Goal: Task Accomplishment & Management: Use online tool/utility

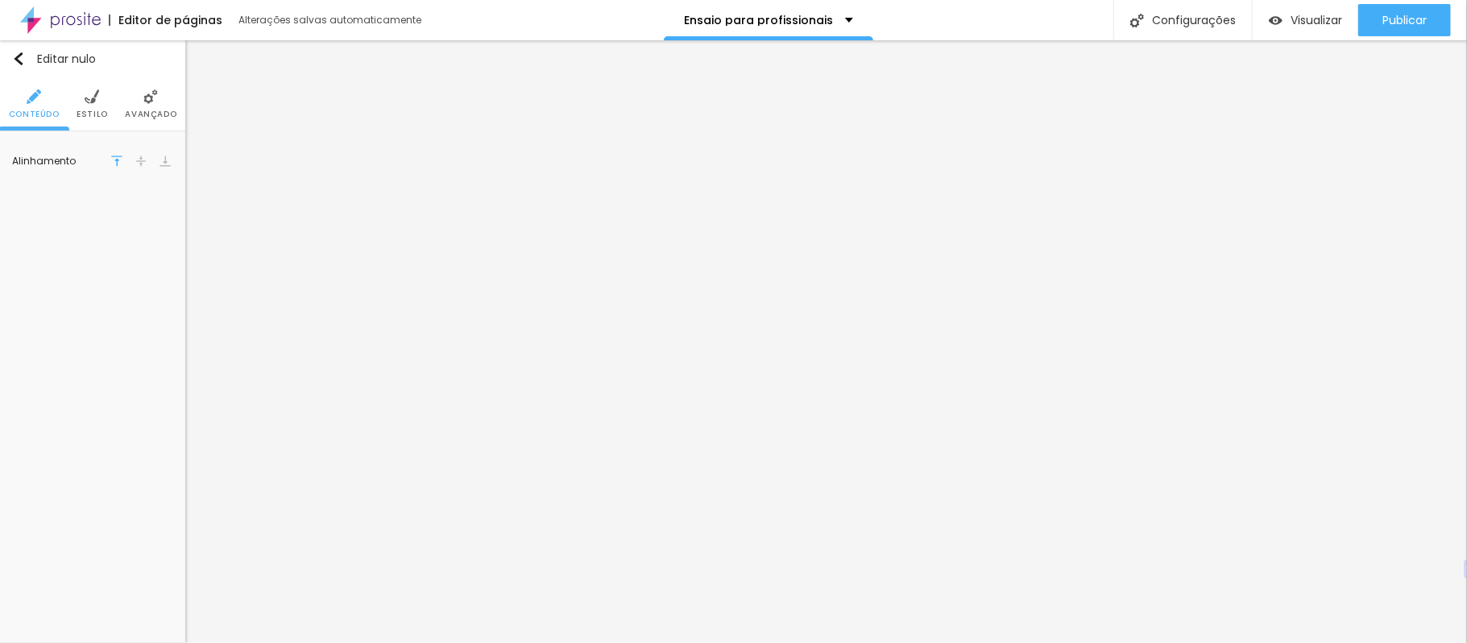
click at [150, 92] on img at bounding box center [150, 96] width 14 height 14
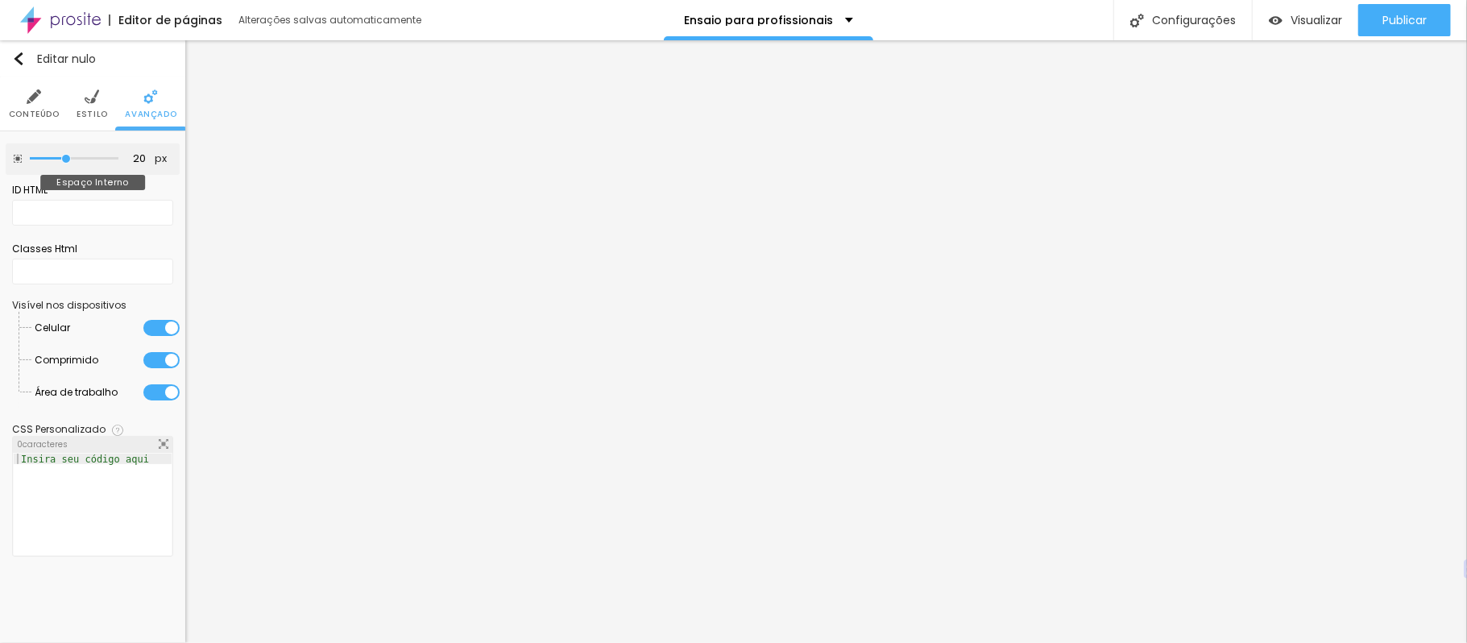
type input "25"
type input "30"
type input "35"
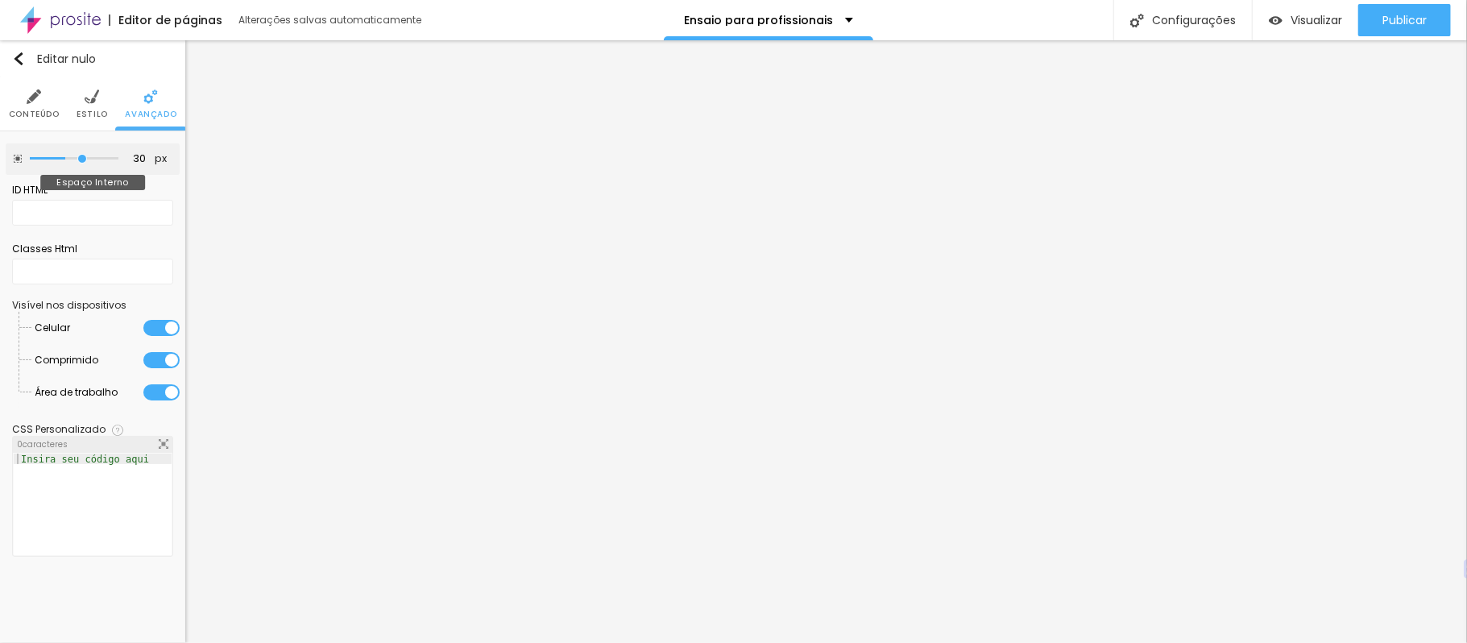
type input "35"
type input "40"
type input "45"
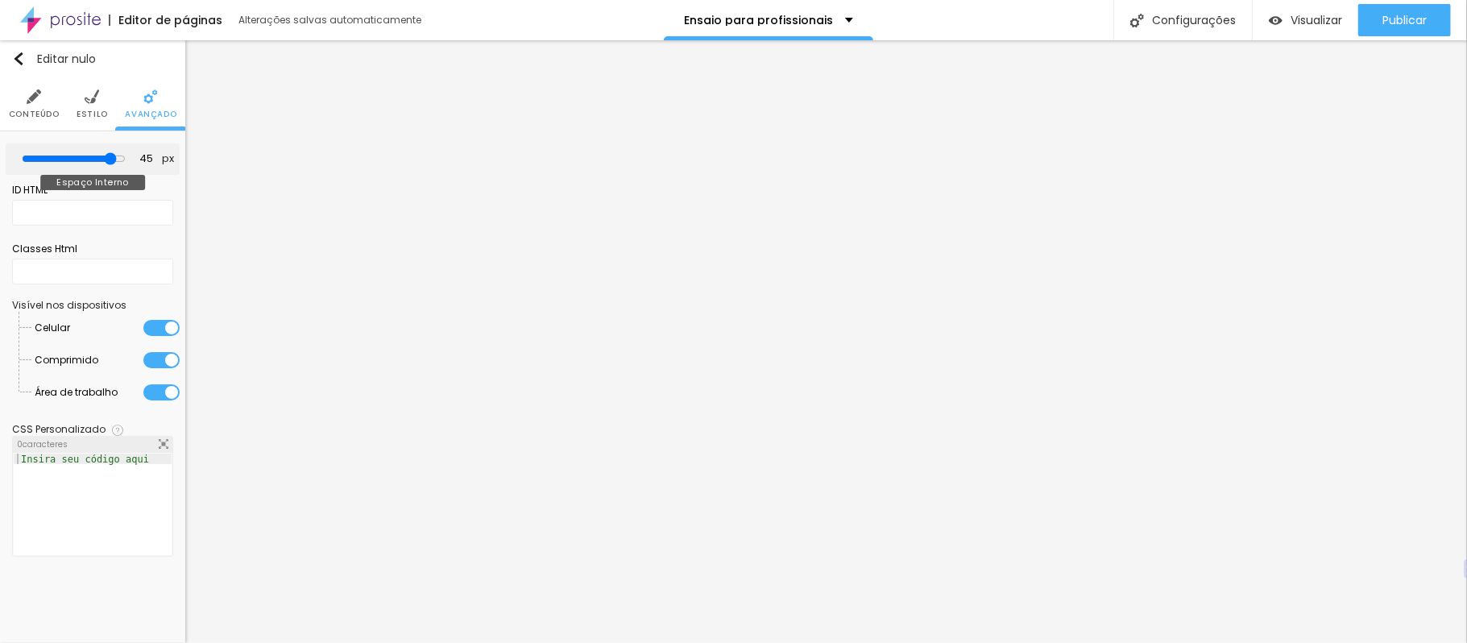
type input "30"
type input "0"
drag, startPoint x: 65, startPoint y: 158, endPoint x: 0, endPoint y: 172, distance: 66.8
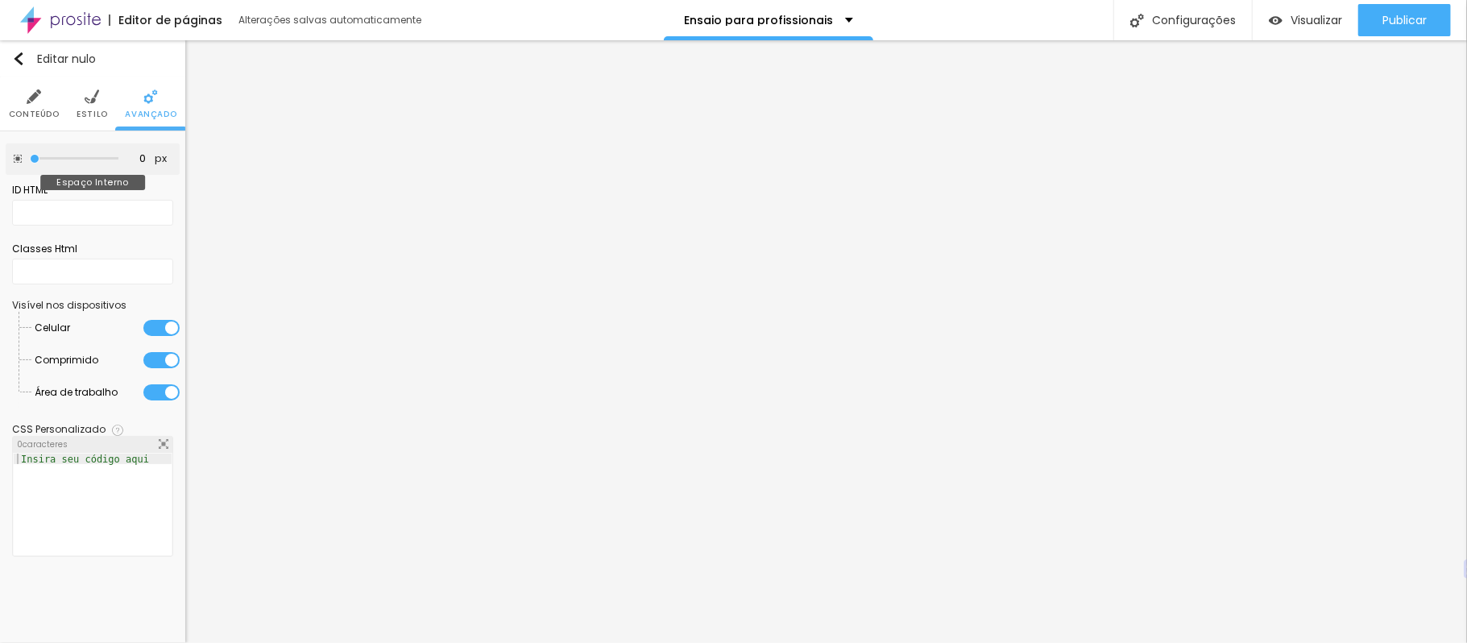
type input "0"
click at [30, 163] on input "range" at bounding box center [74, 159] width 89 height 8
click at [85, 101] on img at bounding box center [92, 96] width 14 height 14
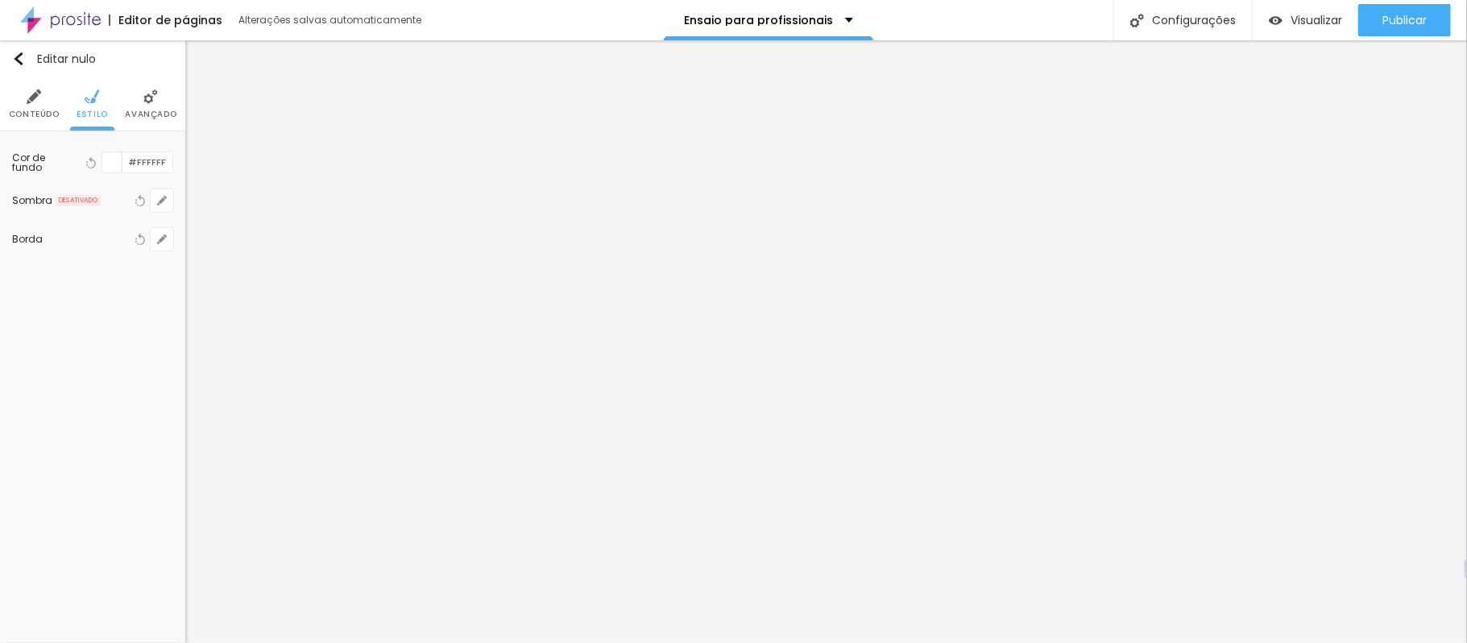
click at [27, 105] on li "Conteúdo" at bounding box center [34, 103] width 51 height 53
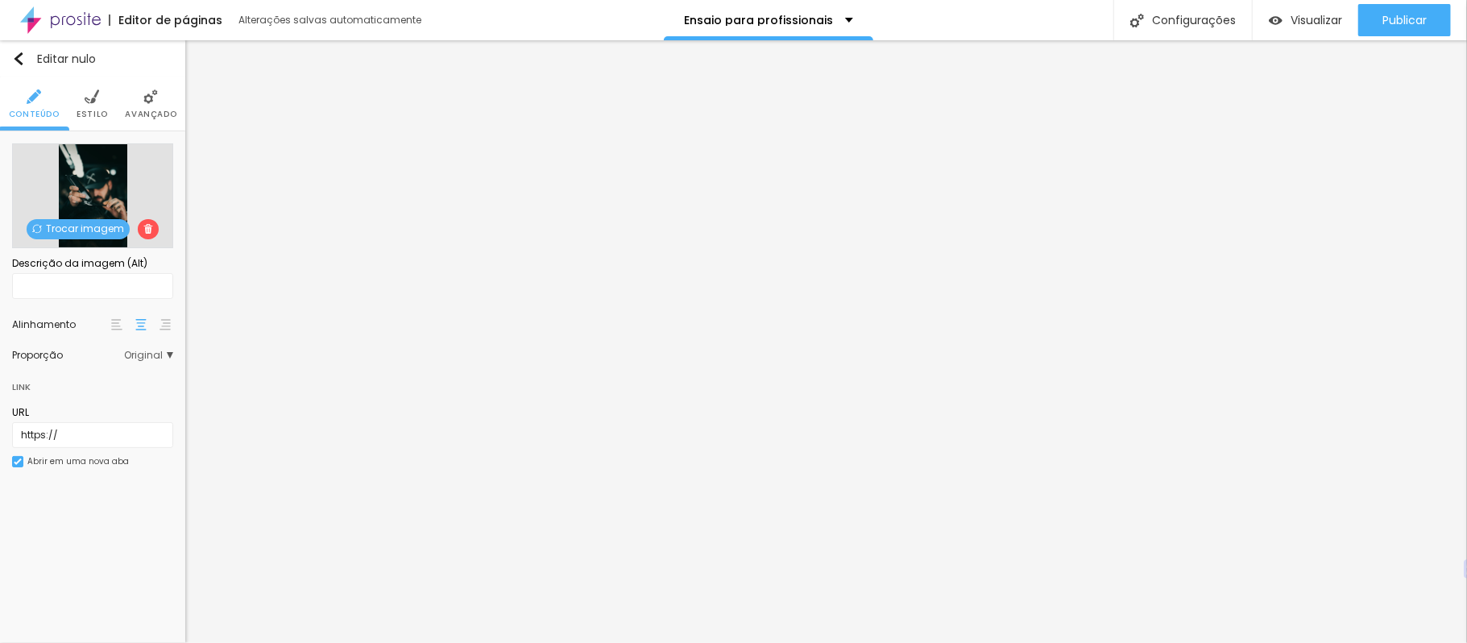
click at [171, 122] on li "Avançado" at bounding box center [151, 103] width 52 height 53
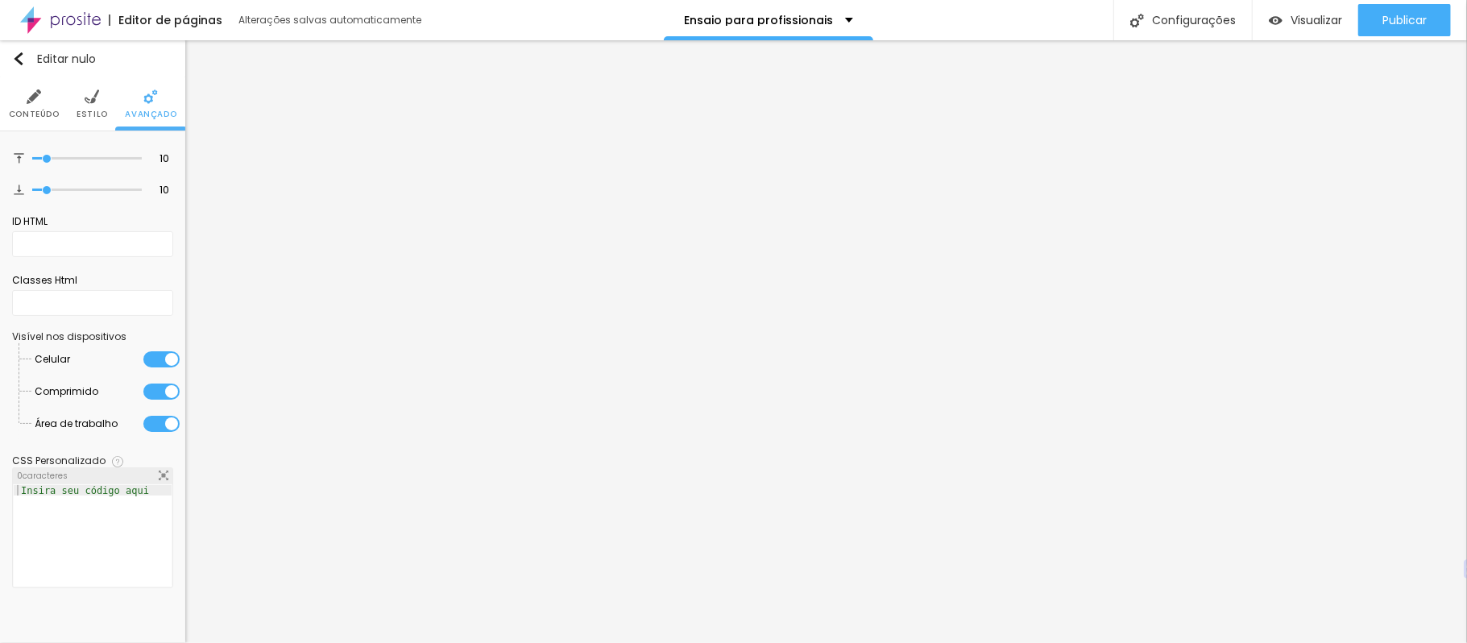
click at [93, 87] on li "Estilo" at bounding box center [92, 103] width 31 height 53
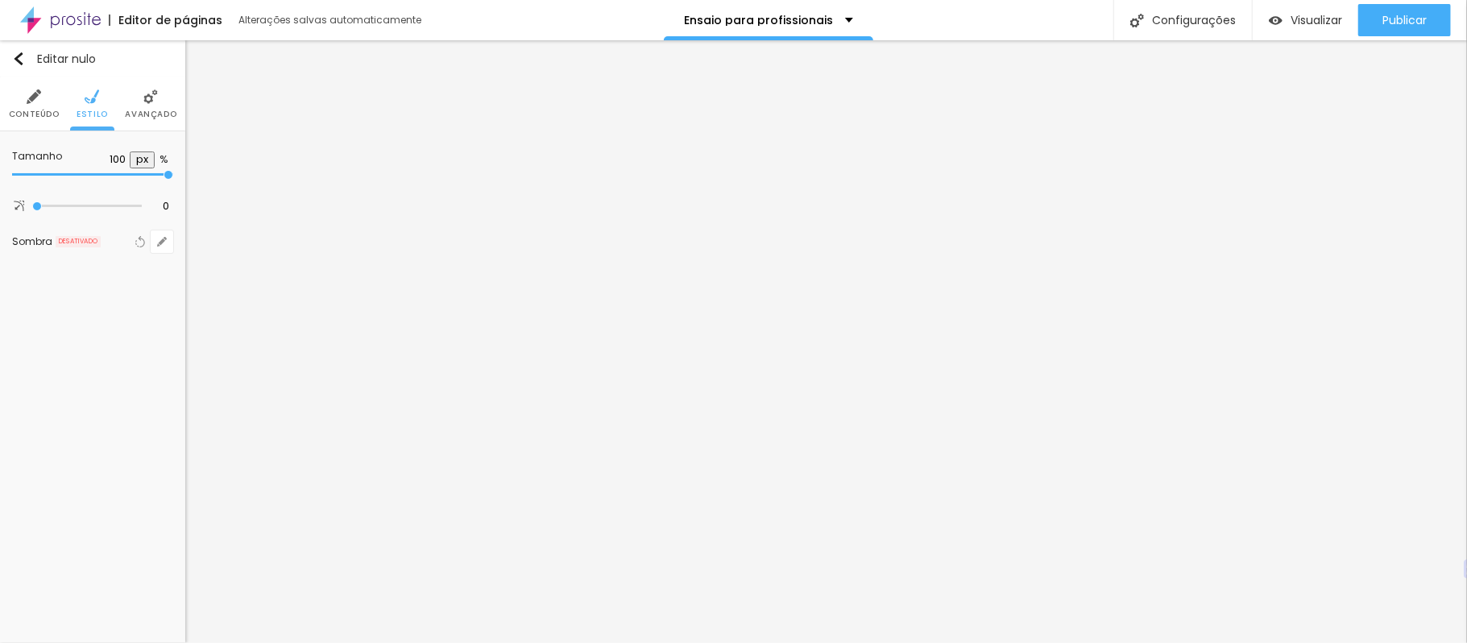
type input "95"
type input "90"
type input "85"
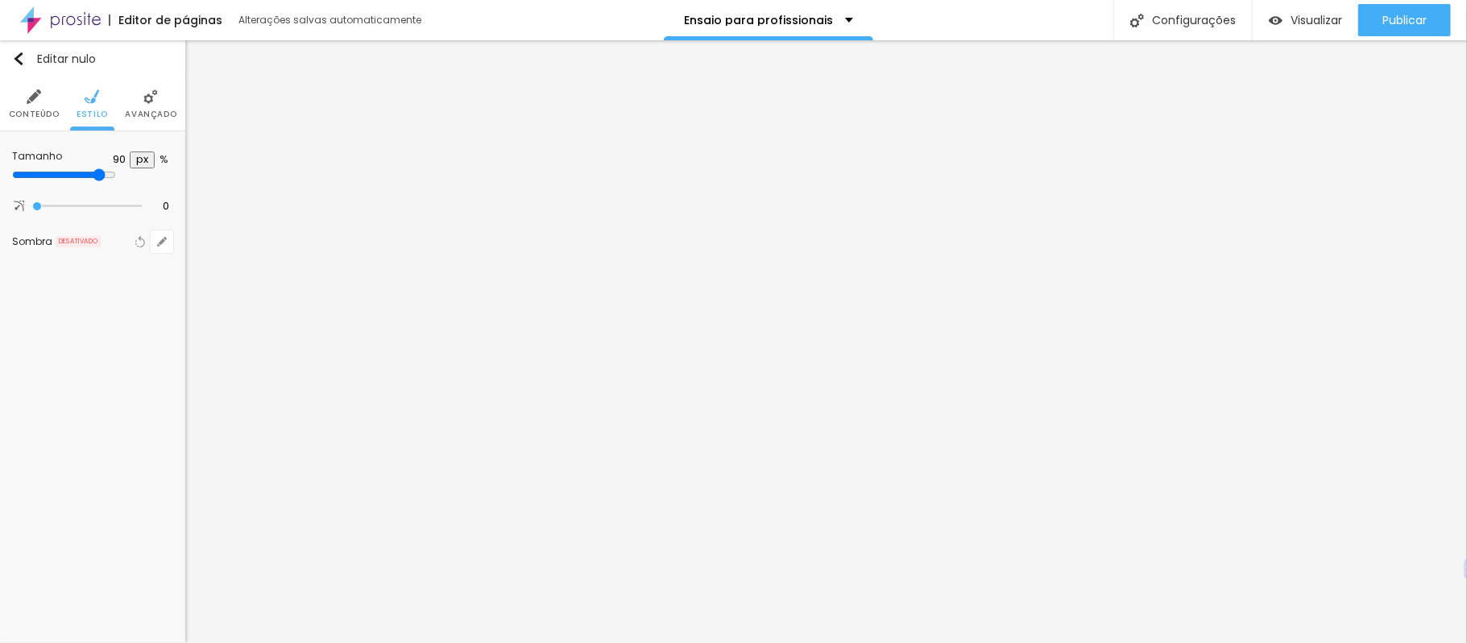
type input "85"
type input "80"
type input "100"
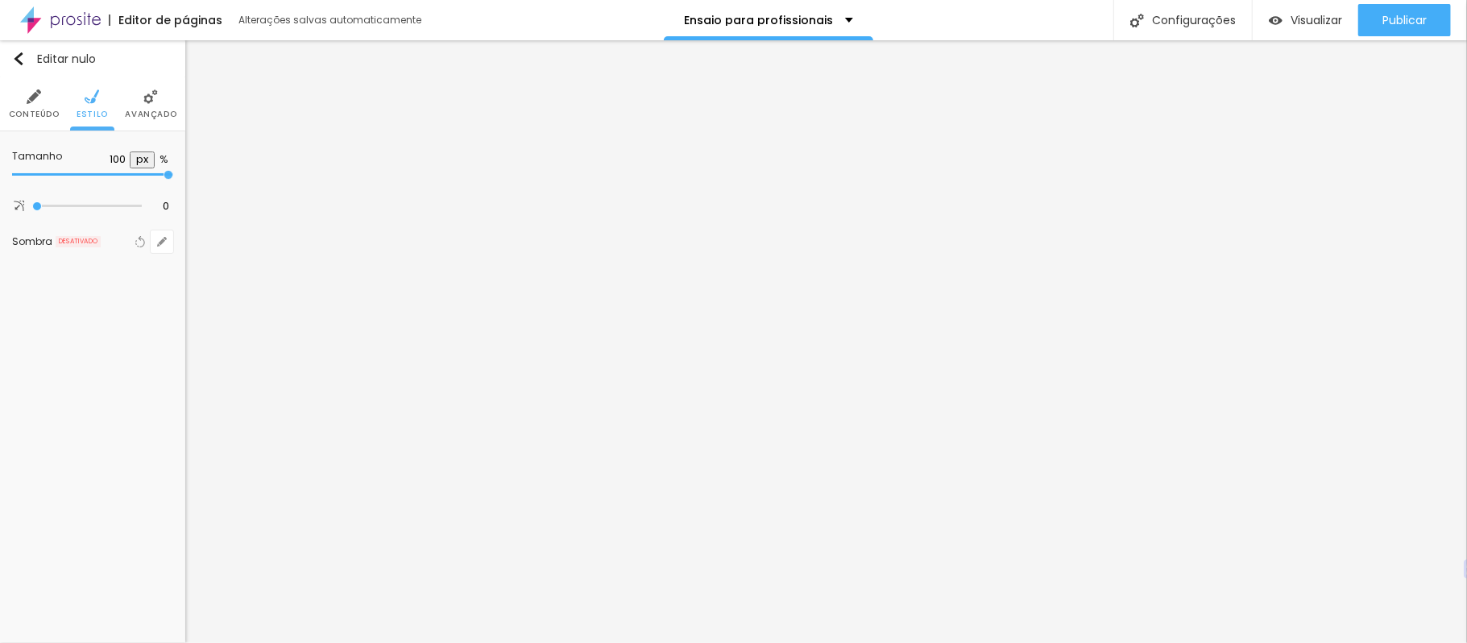
drag, startPoint x: 168, startPoint y: 174, endPoint x: 296, endPoint y: 168, distance: 129.0
click at [173, 171] on input "range" at bounding box center [92, 175] width 161 height 8
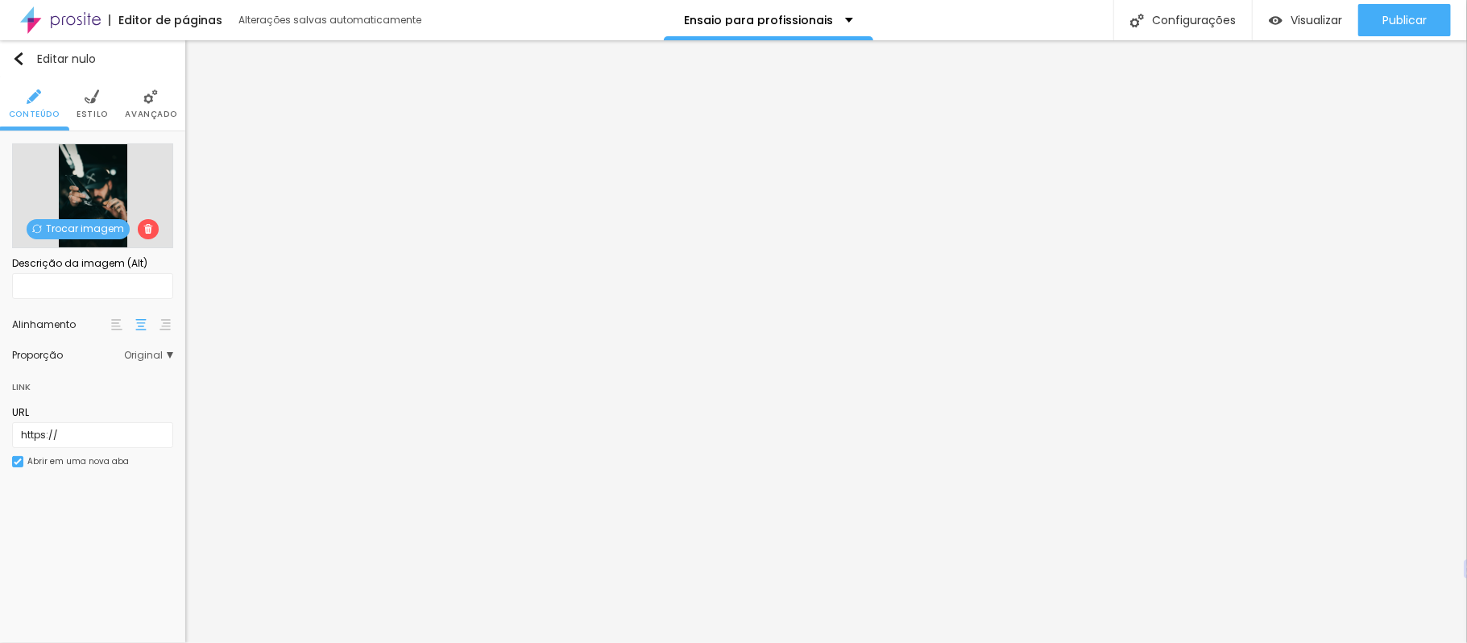
click at [101, 232] on font "Trocar imagem" at bounding box center [85, 228] width 78 height 14
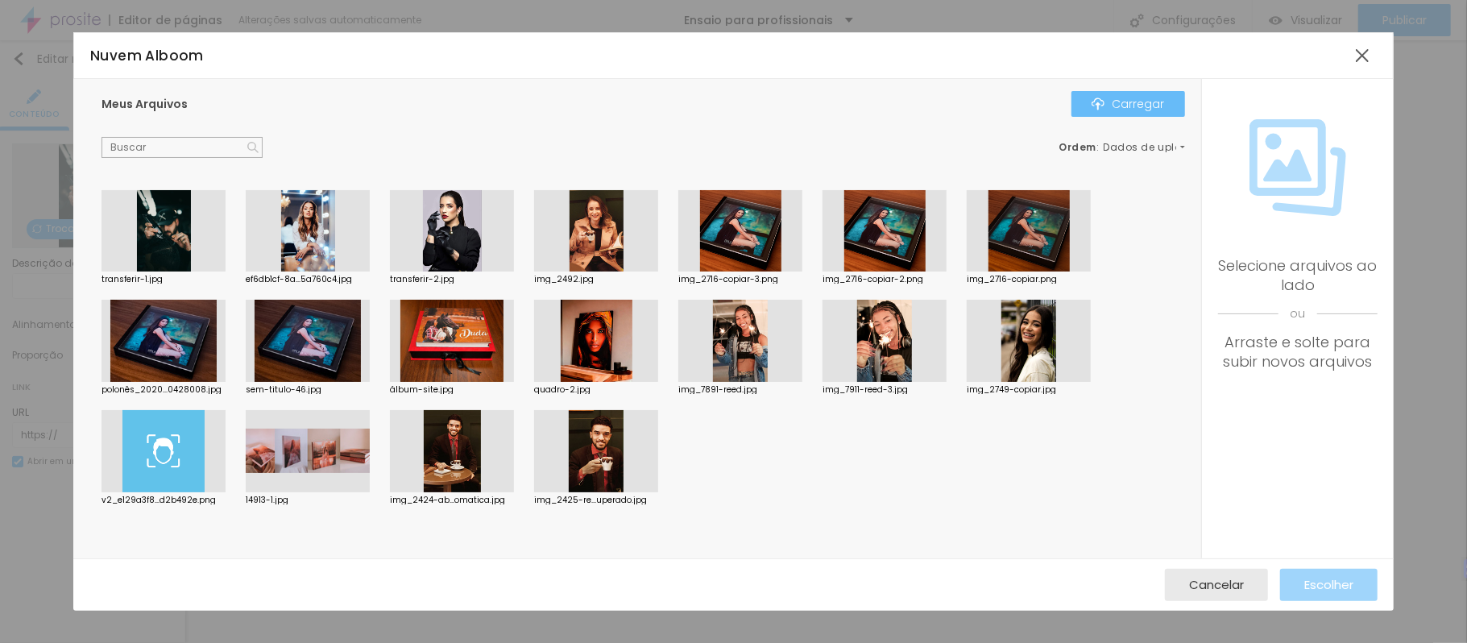
click at [1127, 97] on font "Carregar" at bounding box center [1138, 104] width 52 height 16
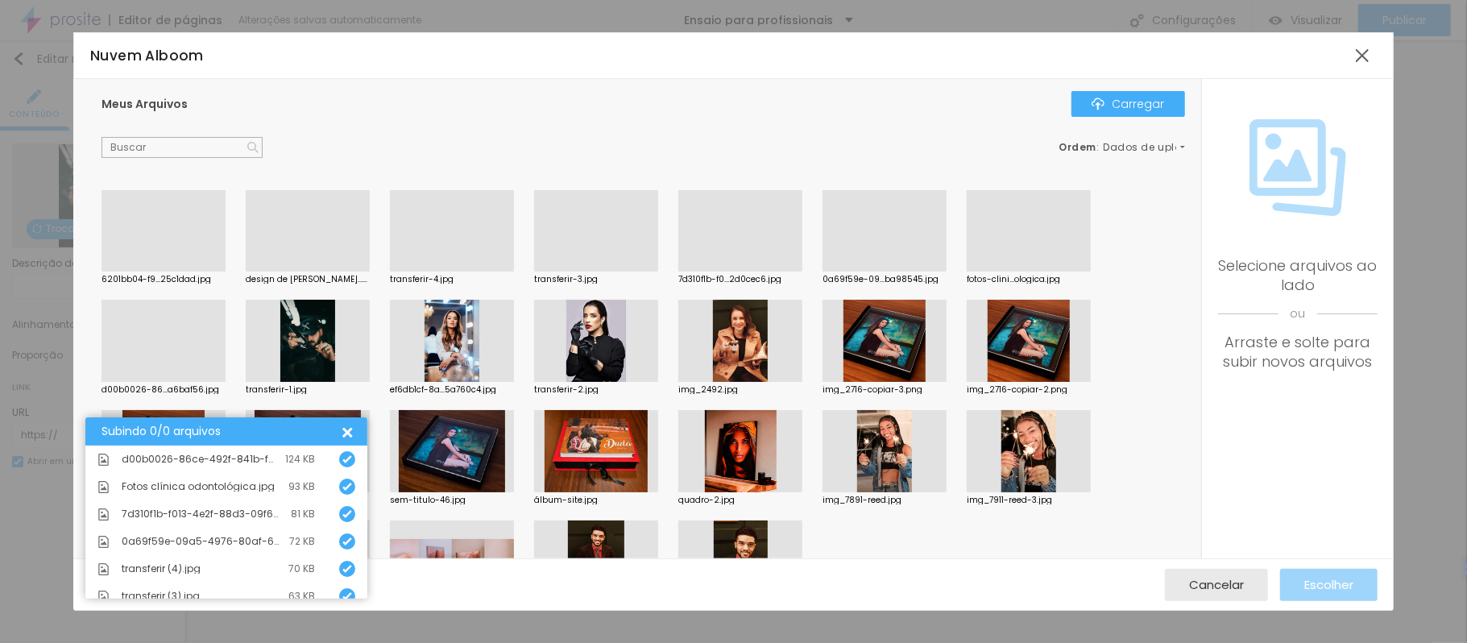
click at [165, 382] on div at bounding box center [163, 382] width 124 height 0
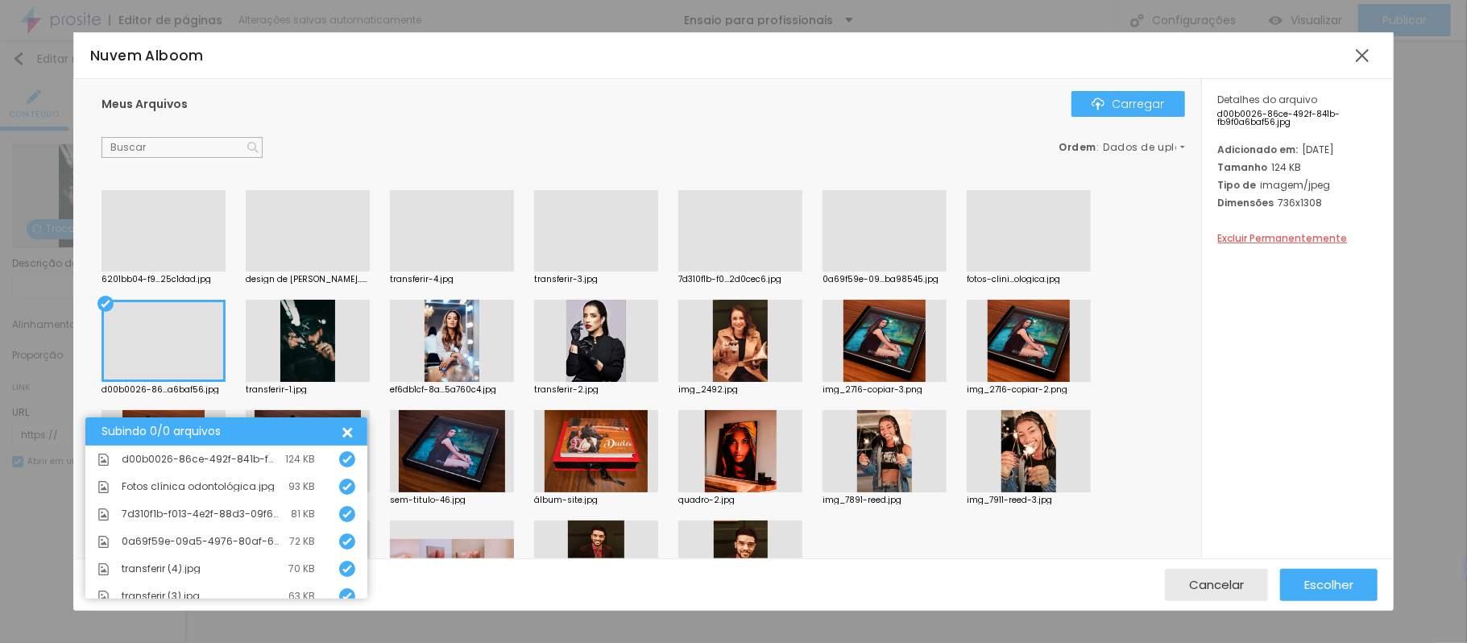
click at [449, 271] on div at bounding box center [452, 271] width 124 height 0
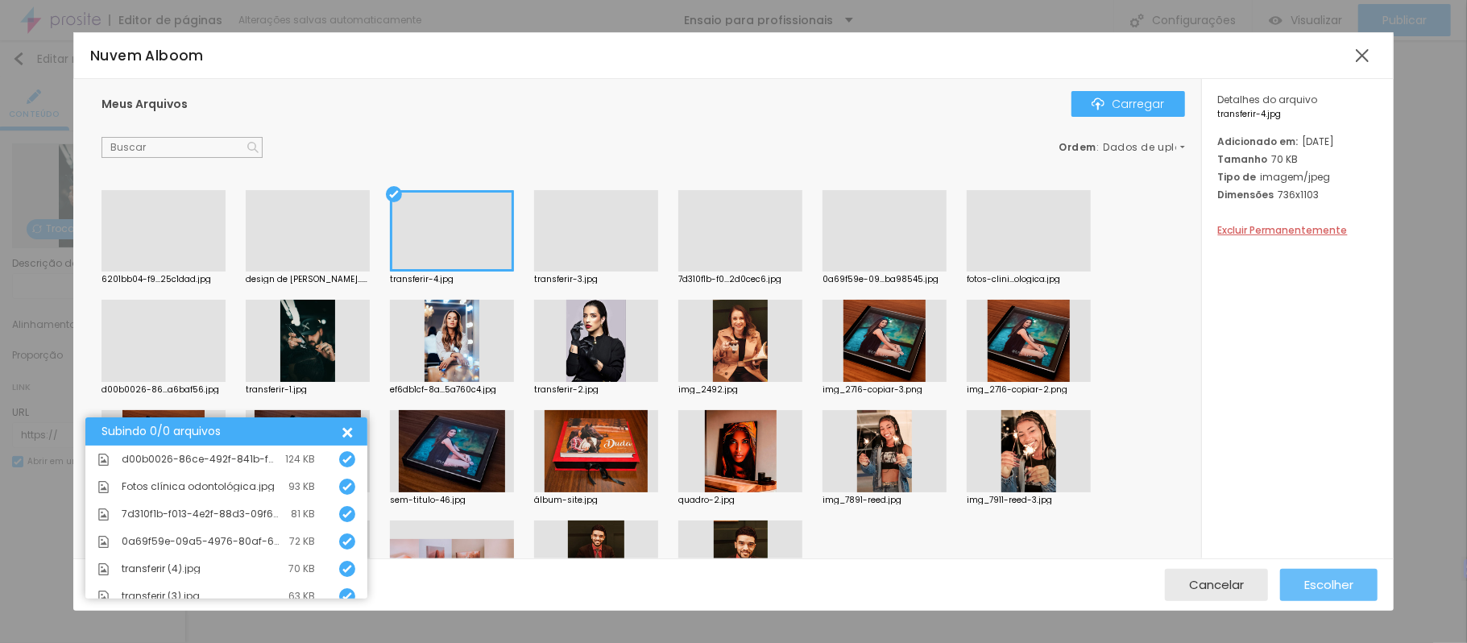
click at [1327, 586] on font "Escolher" at bounding box center [1328, 584] width 49 height 17
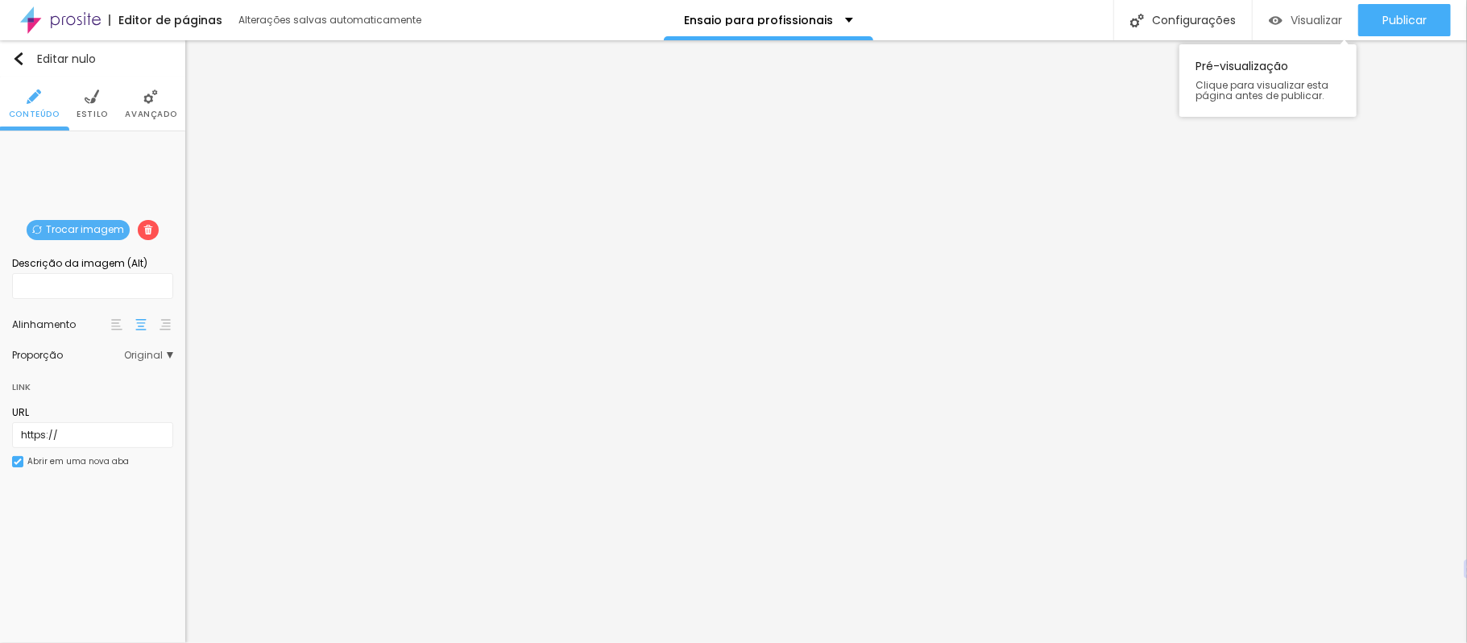
click at [1309, 12] on font "Visualizar" at bounding box center [1316, 20] width 52 height 16
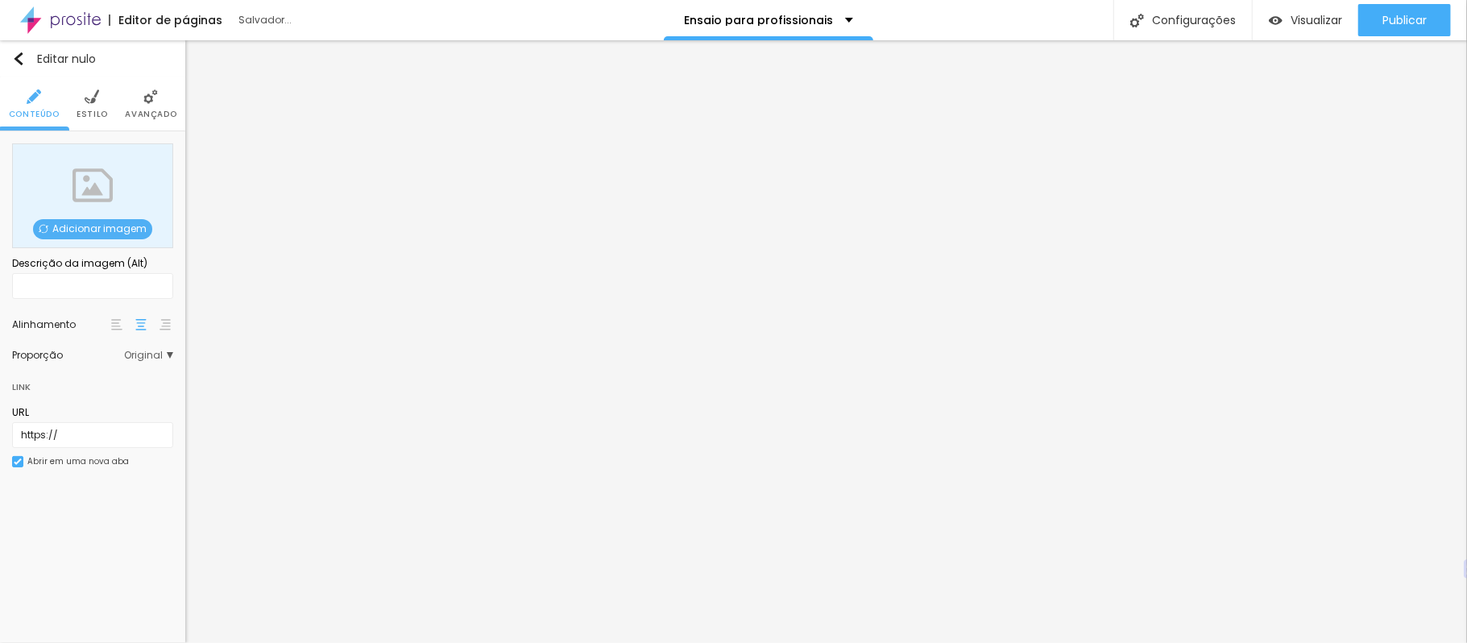
click at [77, 217] on div "Adicionar imagem" at bounding box center [92, 195] width 161 height 105
click at [81, 226] on font "Adicionar imagem" at bounding box center [99, 228] width 94 height 14
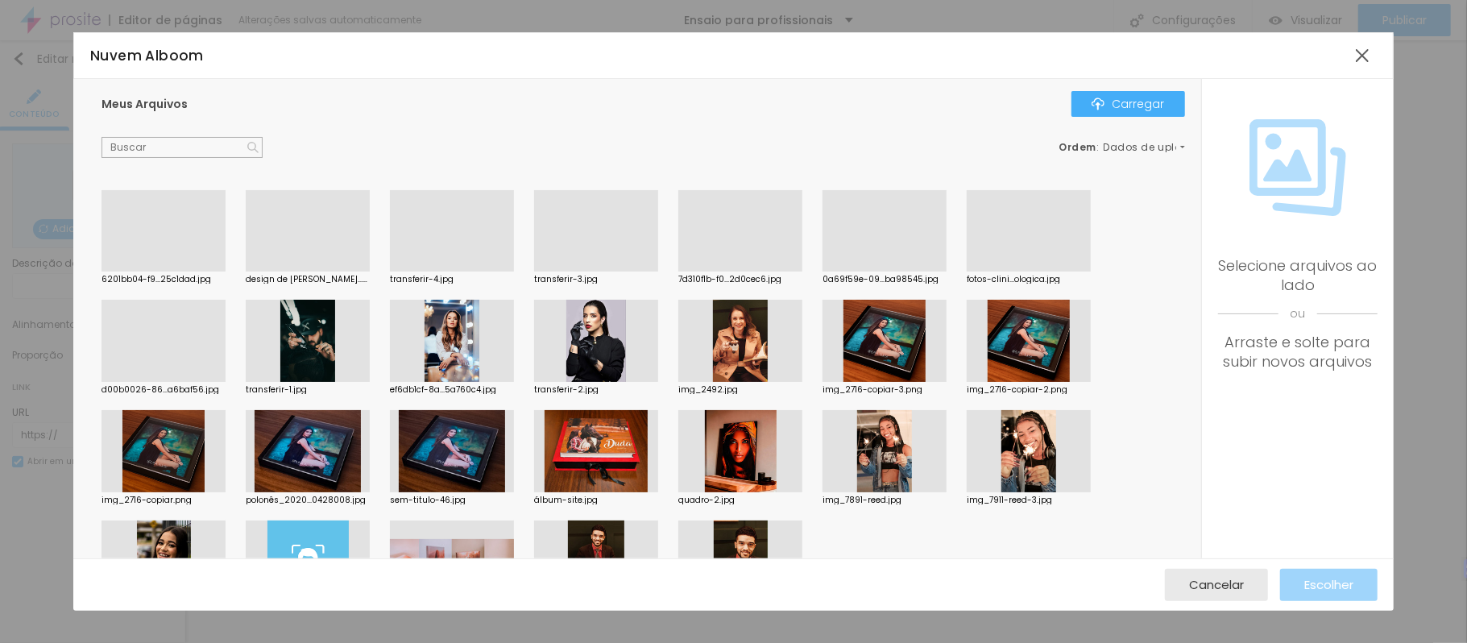
click at [188, 271] on div at bounding box center [163, 271] width 124 height 0
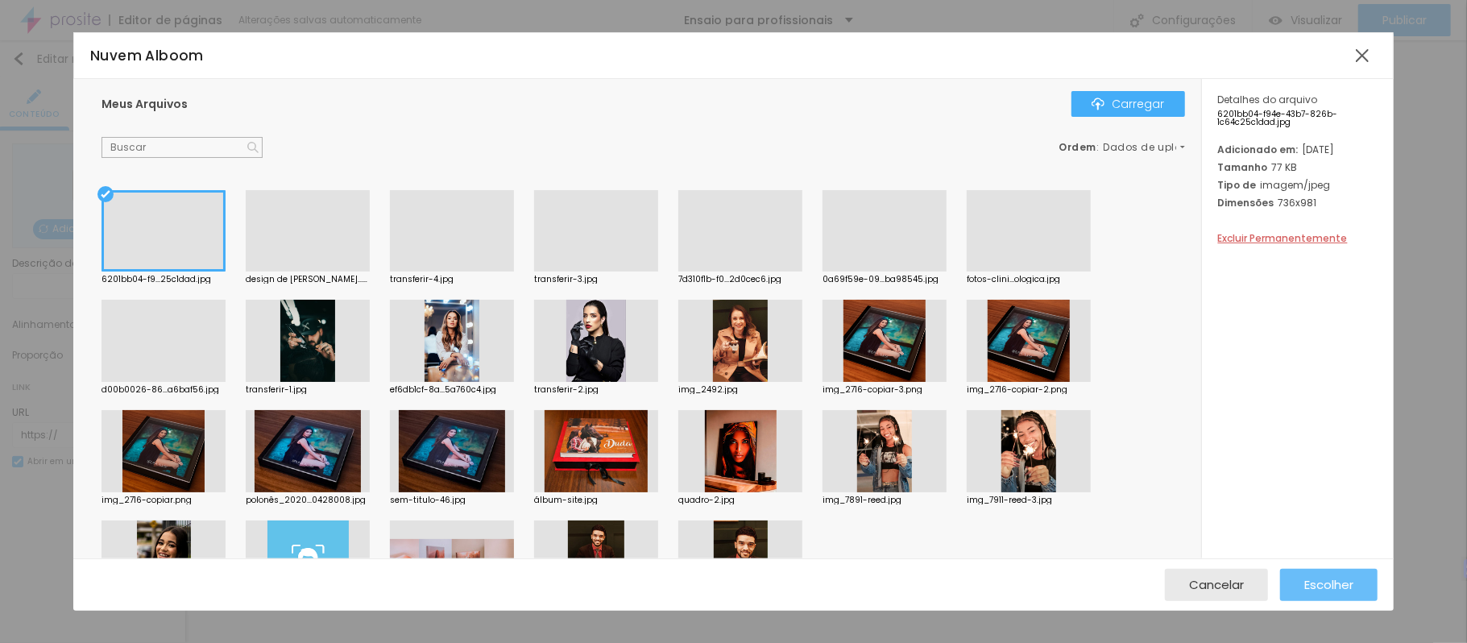
click at [1316, 590] on font "Escolher" at bounding box center [1328, 584] width 49 height 17
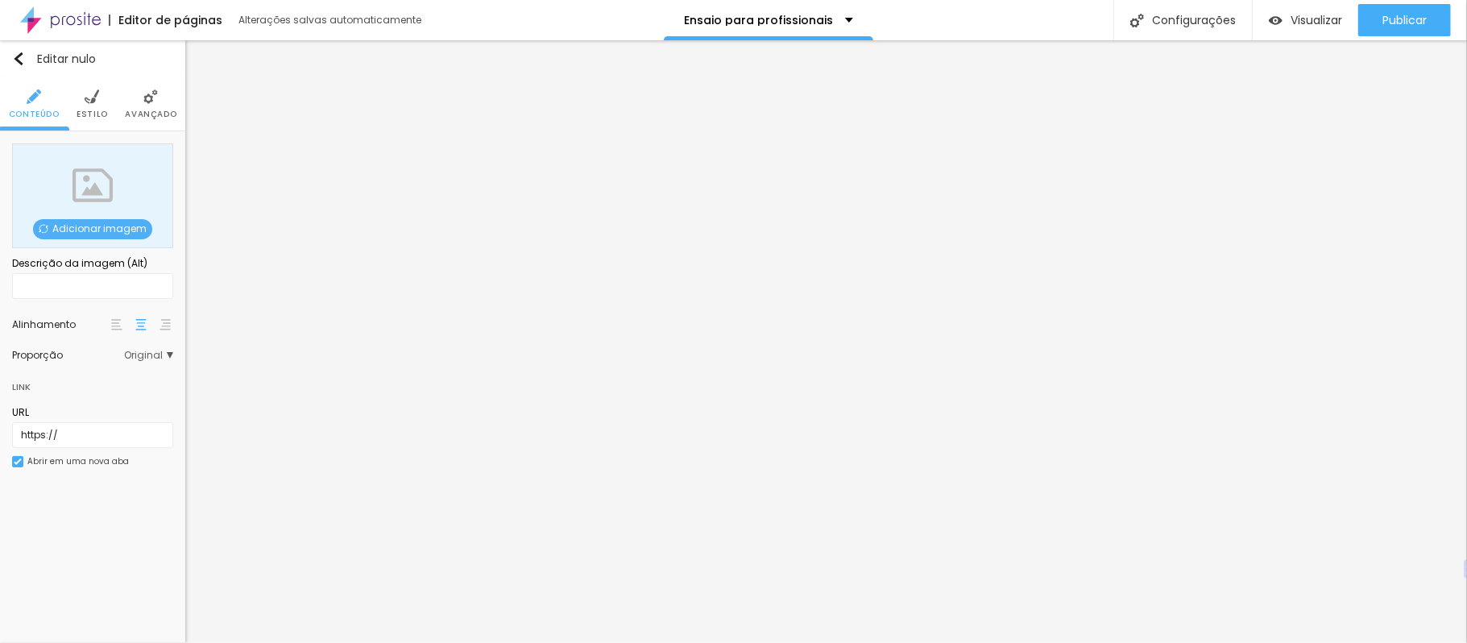
click at [104, 225] on font "Adicionar imagem" at bounding box center [99, 228] width 94 height 14
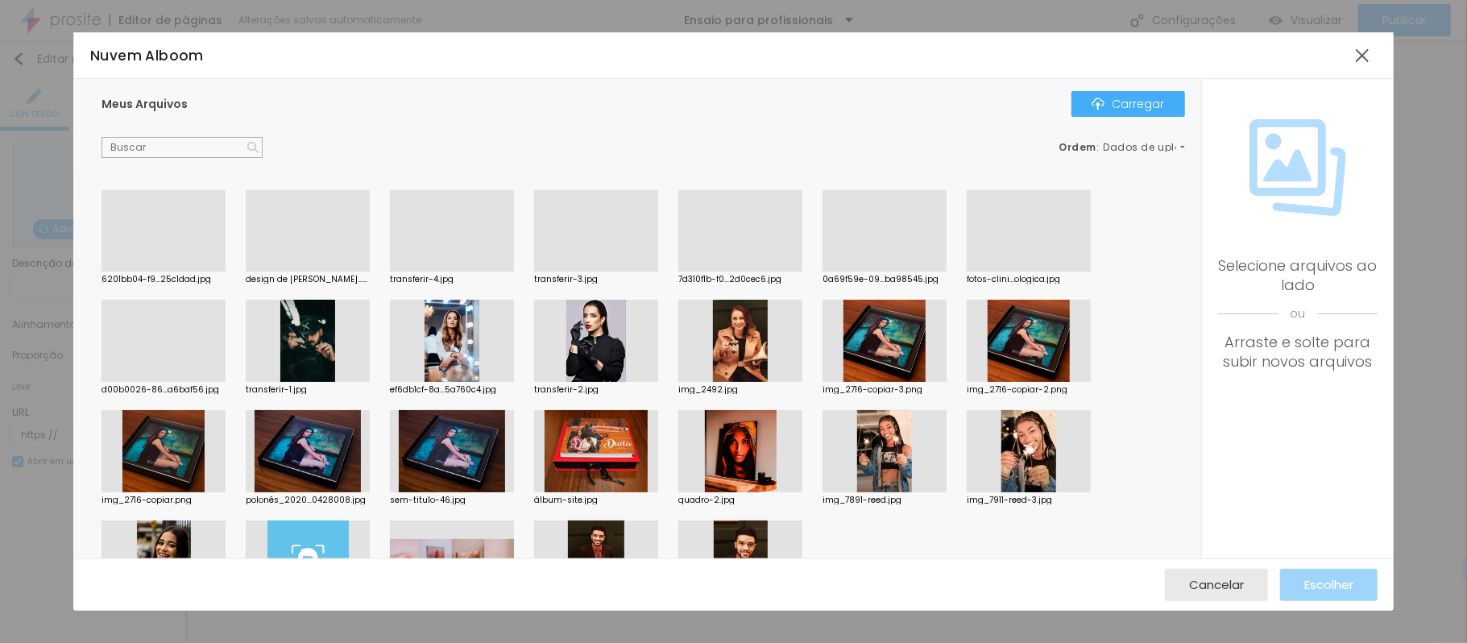
click at [1431, 193] on div "Nuvem Alboom Meus Arquivos Carregar Ordem : Dados de upload 6201bb04-f9...25c1d…" at bounding box center [733, 321] width 1467 height 643
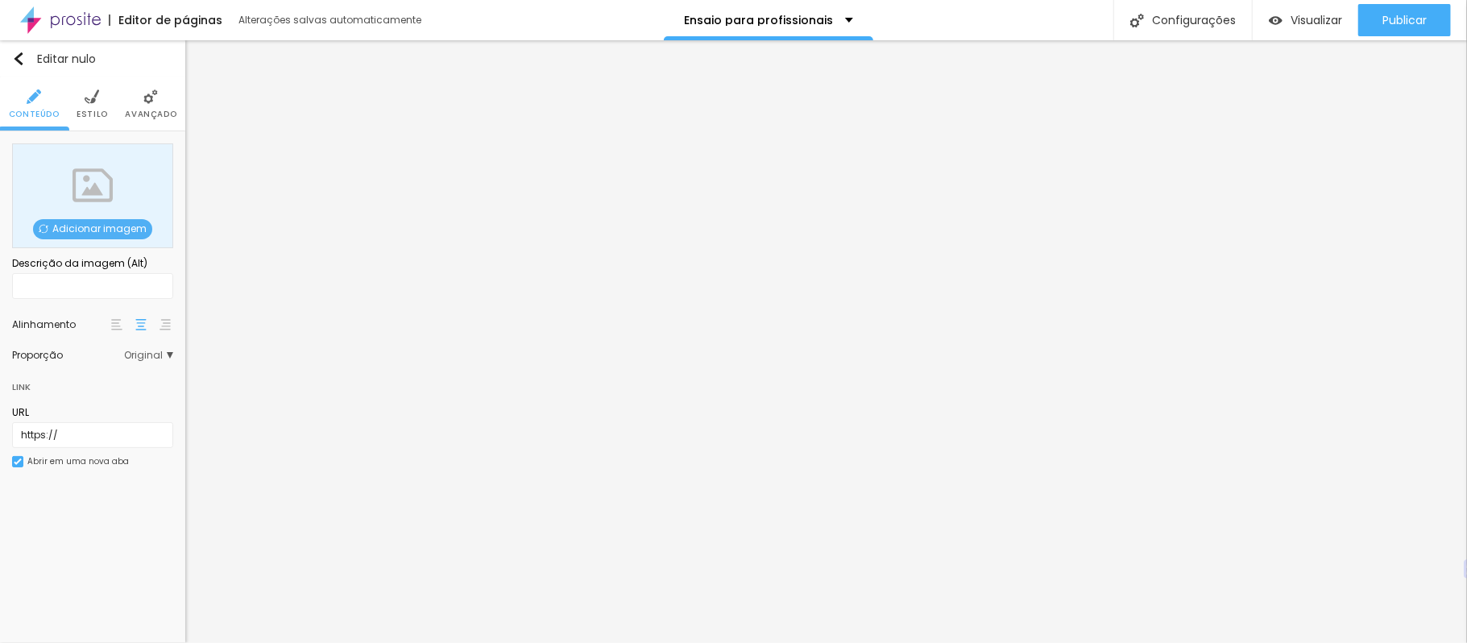
click at [118, 225] on font "Adicionar imagem" at bounding box center [99, 228] width 94 height 14
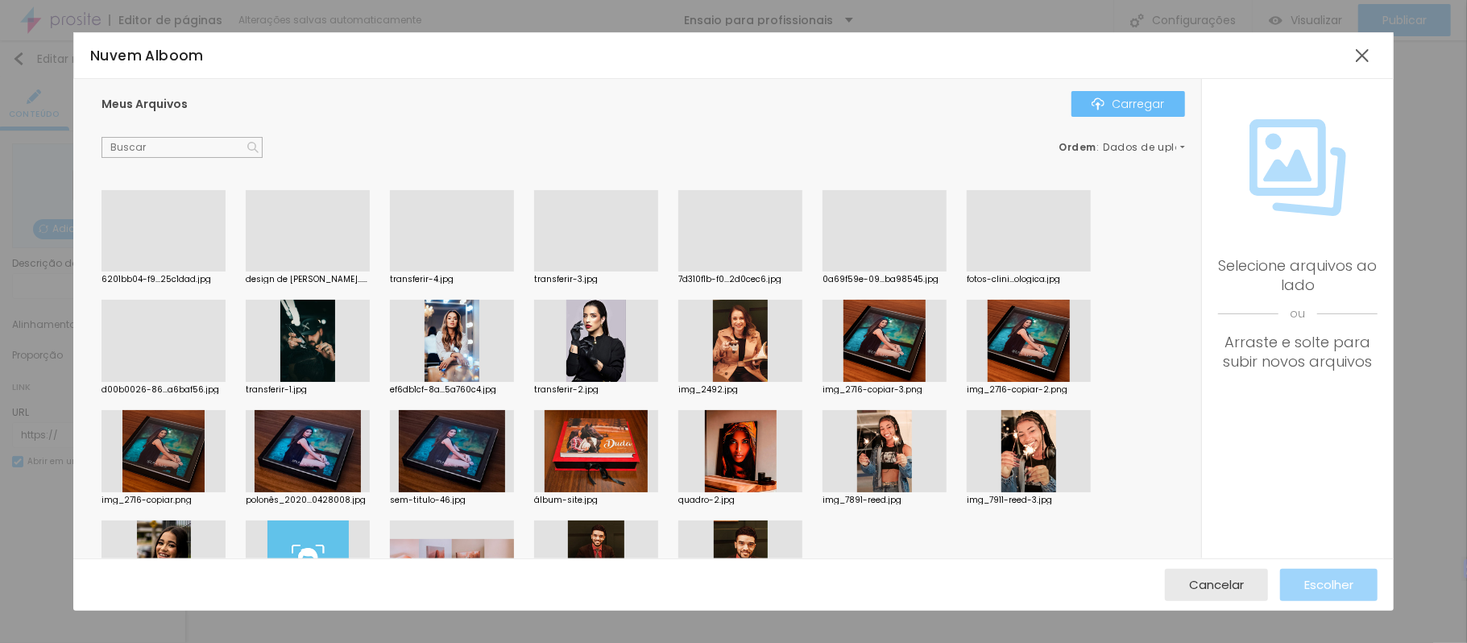
click at [1103, 104] on img "button" at bounding box center [1097, 103] width 13 height 13
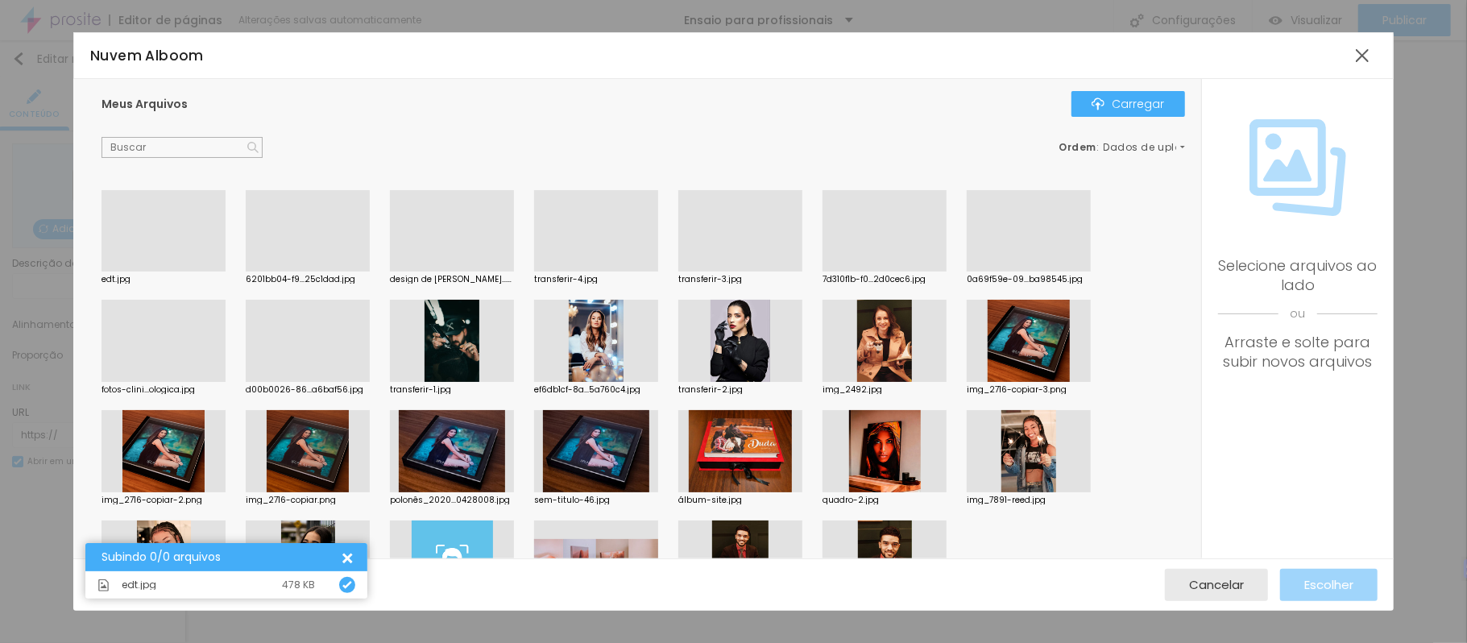
click at [172, 271] on div at bounding box center [163, 271] width 124 height 0
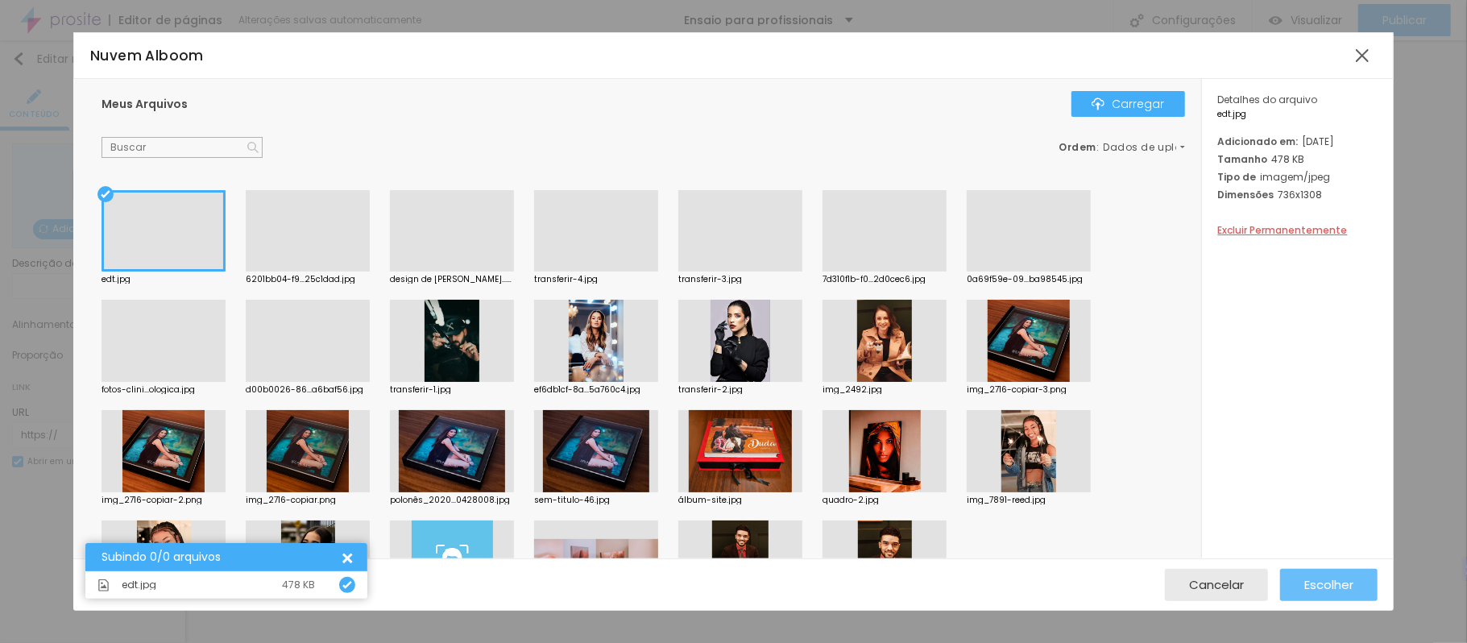
click at [1316, 576] on font "Escolher" at bounding box center [1328, 584] width 49 height 17
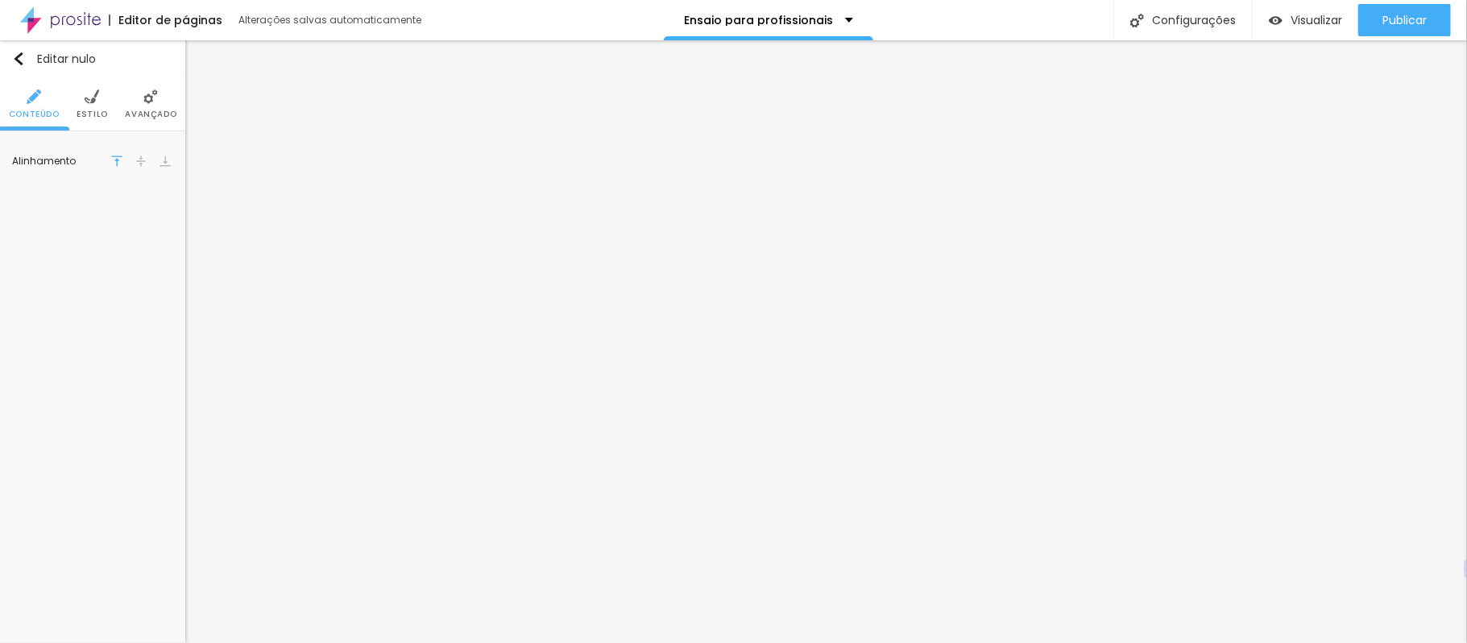
click at [127, 271] on div "Editar nulo Conteúdo Estilo Avançado Alinhamento" at bounding box center [92, 341] width 185 height 602
click at [101, 93] on li "Estilo" at bounding box center [92, 103] width 31 height 53
click at [139, 97] on li "Avançado" at bounding box center [151, 103] width 52 height 53
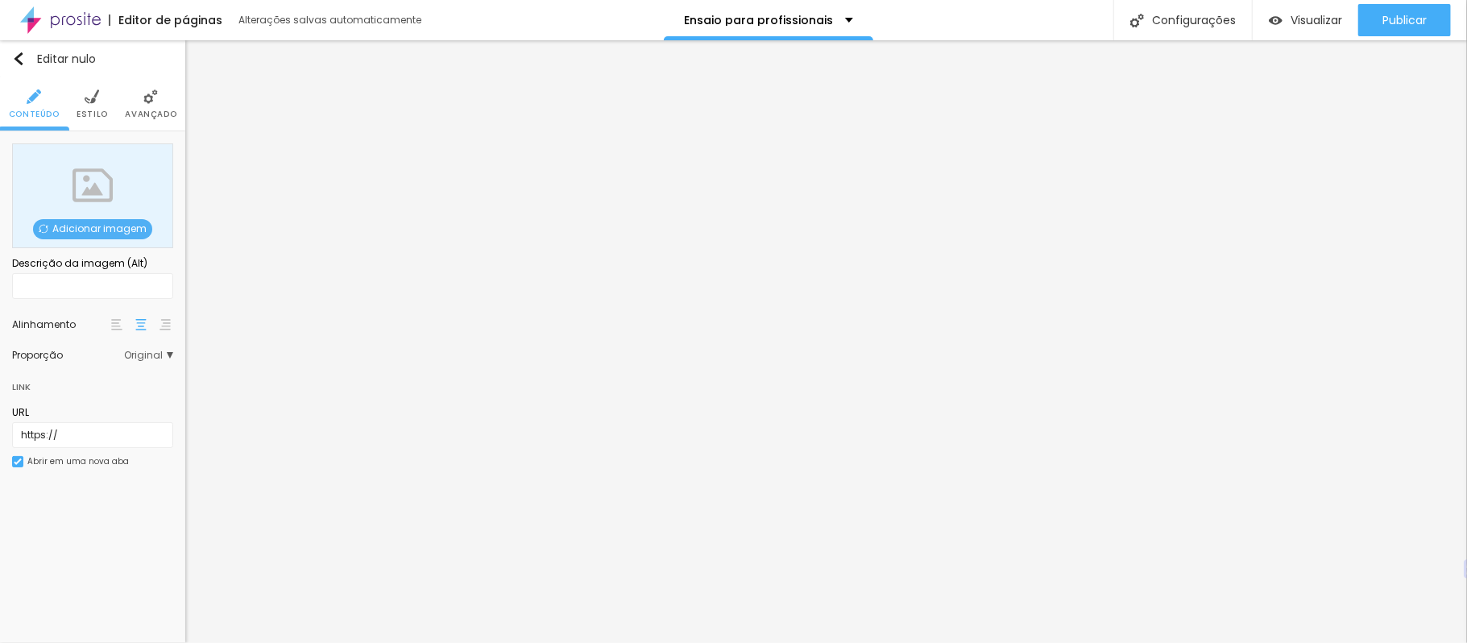
click at [111, 223] on font "Adicionar imagem" at bounding box center [99, 228] width 94 height 14
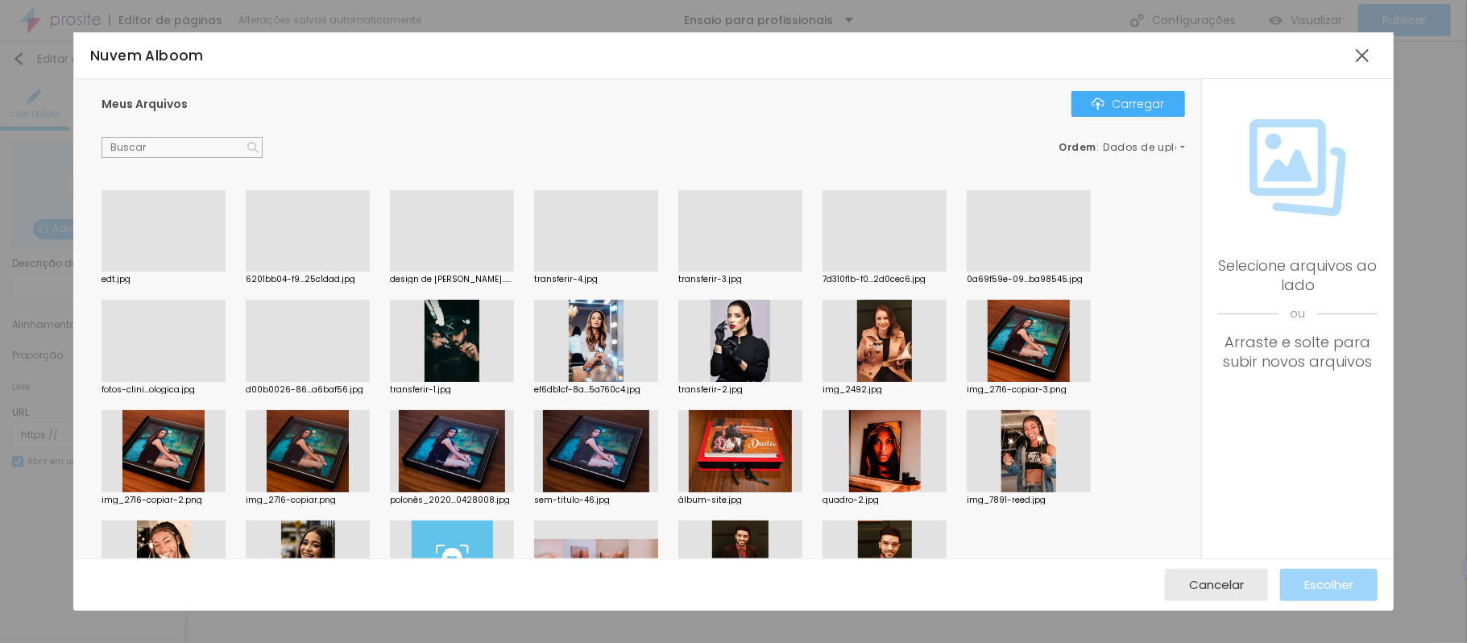
click at [310, 382] on div at bounding box center [308, 382] width 124 height 0
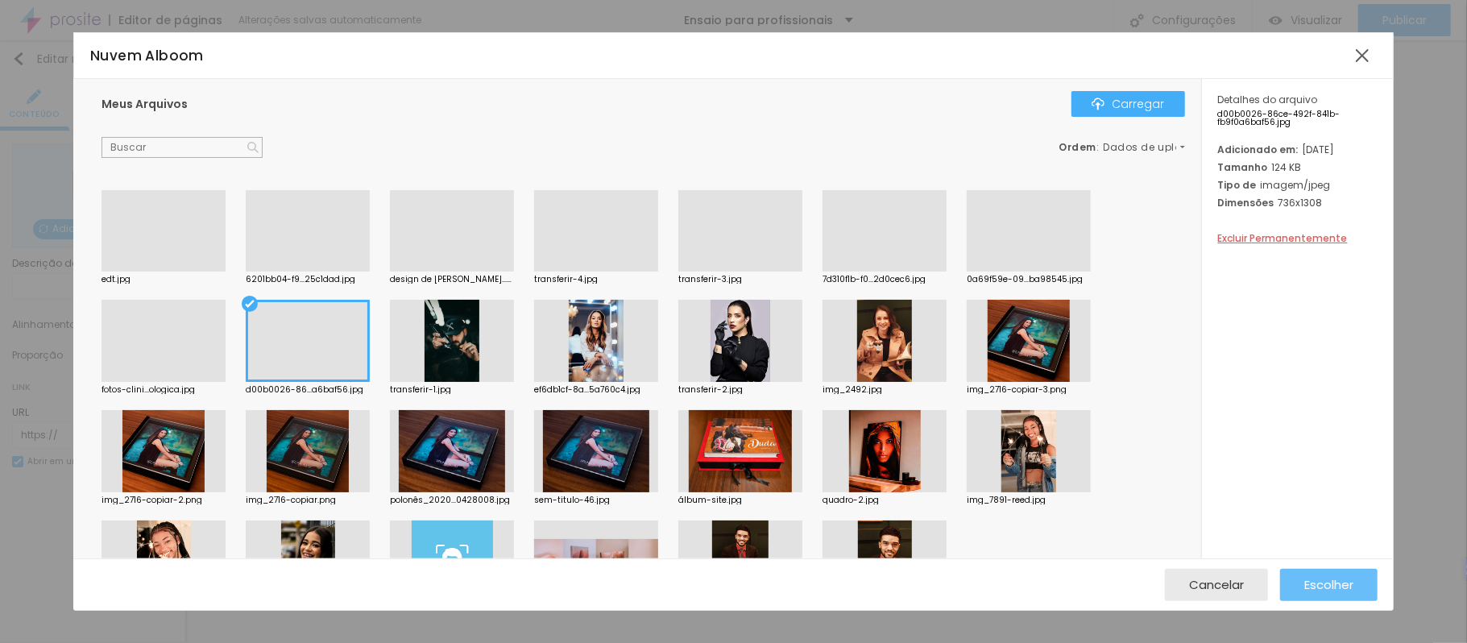
click at [1319, 580] on font "Escolher" at bounding box center [1328, 584] width 49 height 17
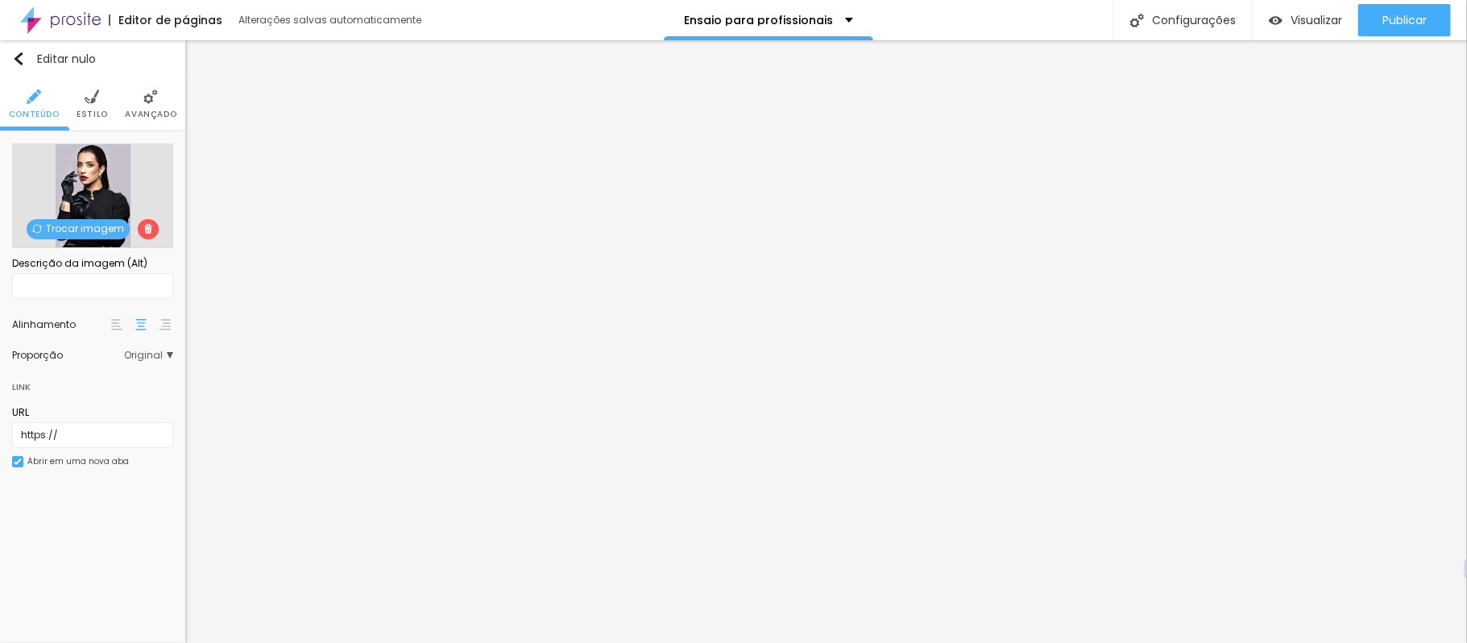
click at [156, 94] on img at bounding box center [150, 96] width 14 height 14
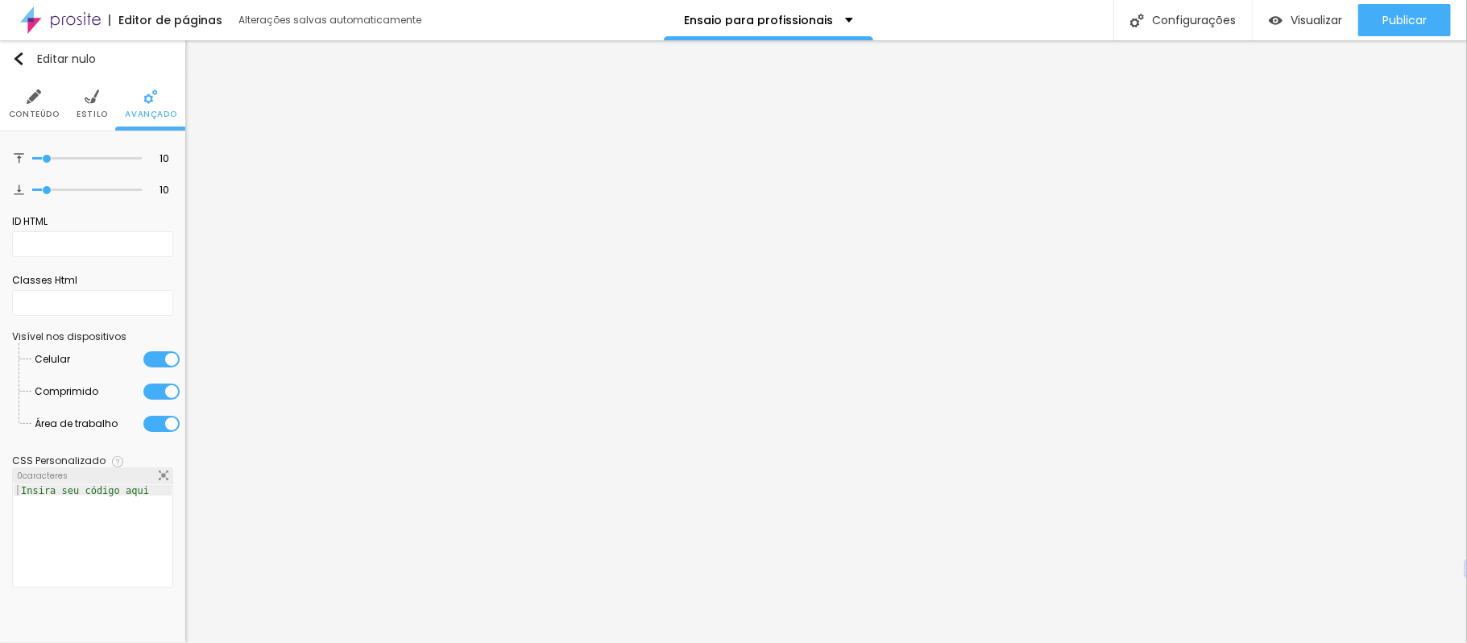
click at [93, 108] on font "Estilo" at bounding box center [92, 114] width 31 height 12
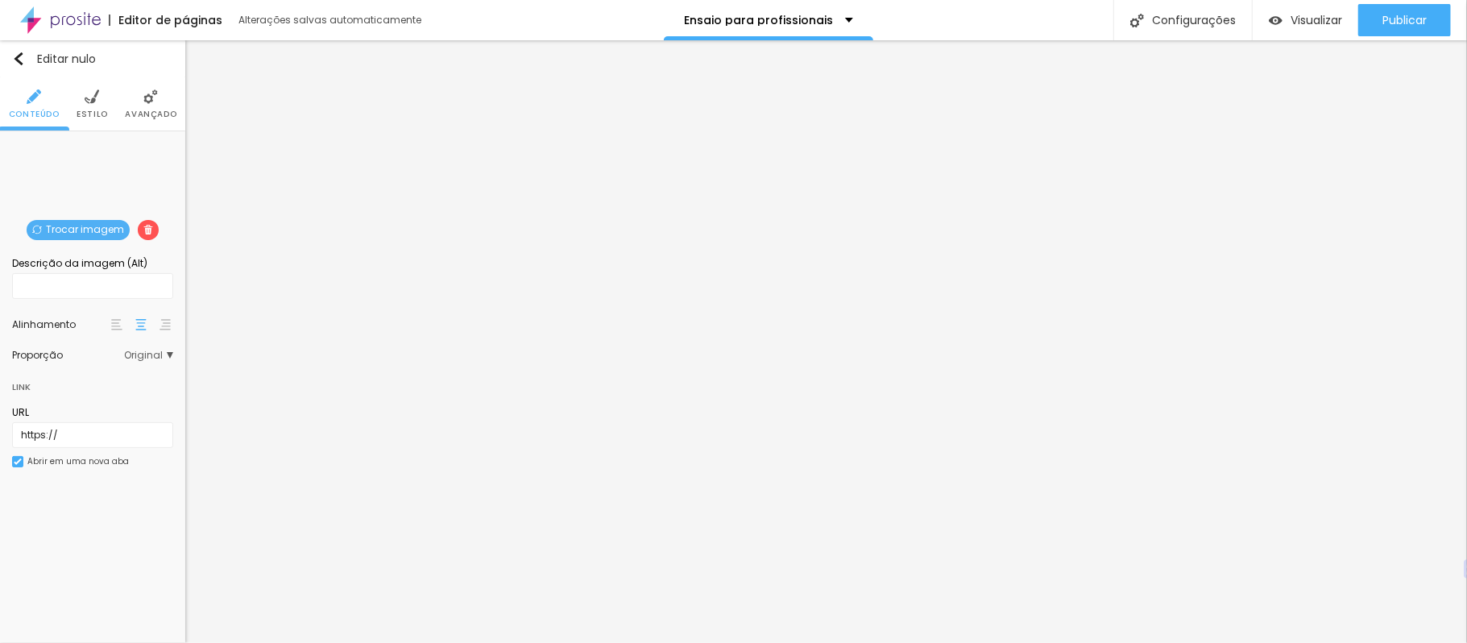
click at [153, 116] on font "Avançado" at bounding box center [151, 114] width 52 height 12
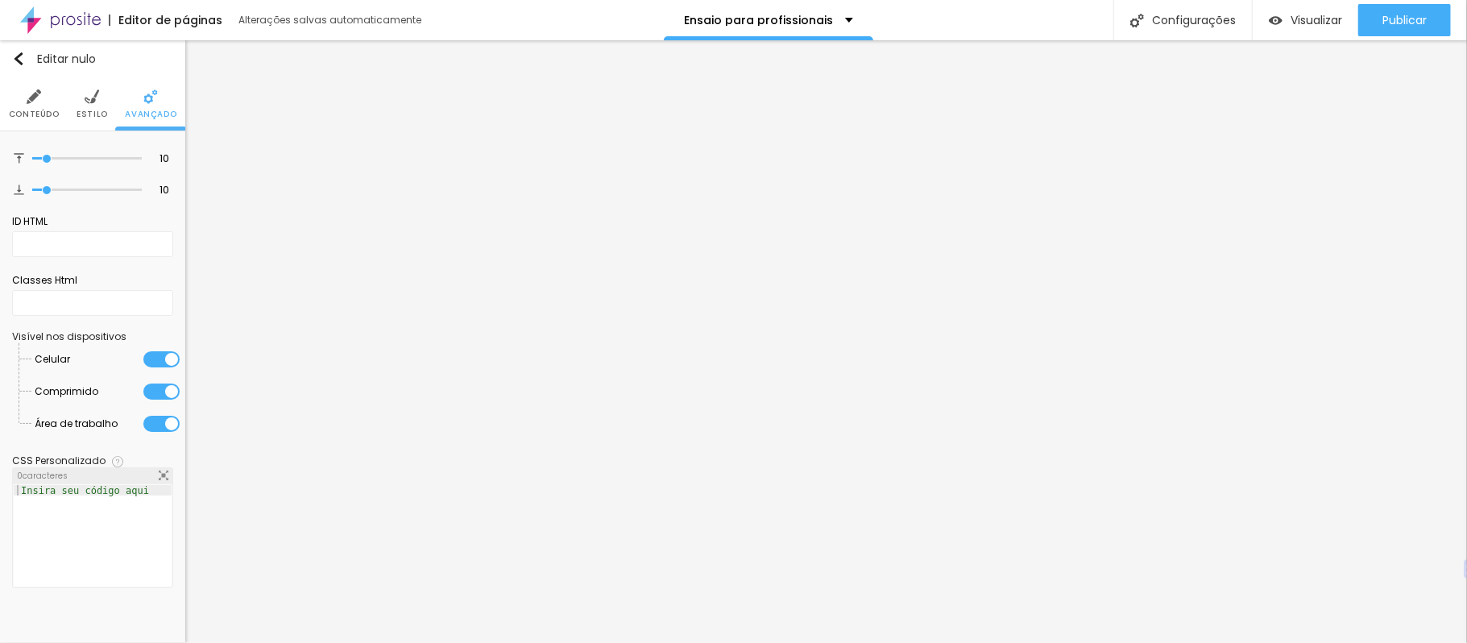
click at [88, 97] on img at bounding box center [92, 96] width 14 height 14
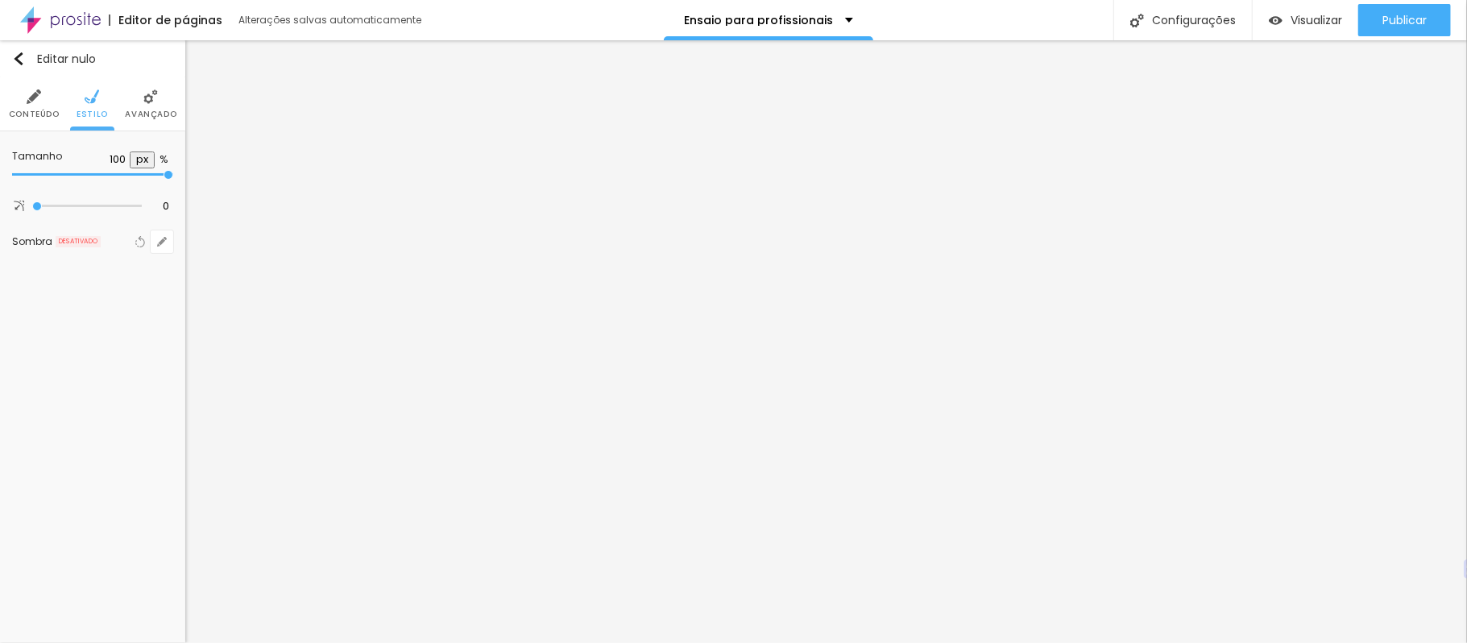
click at [36, 92] on img at bounding box center [34, 96] width 14 height 14
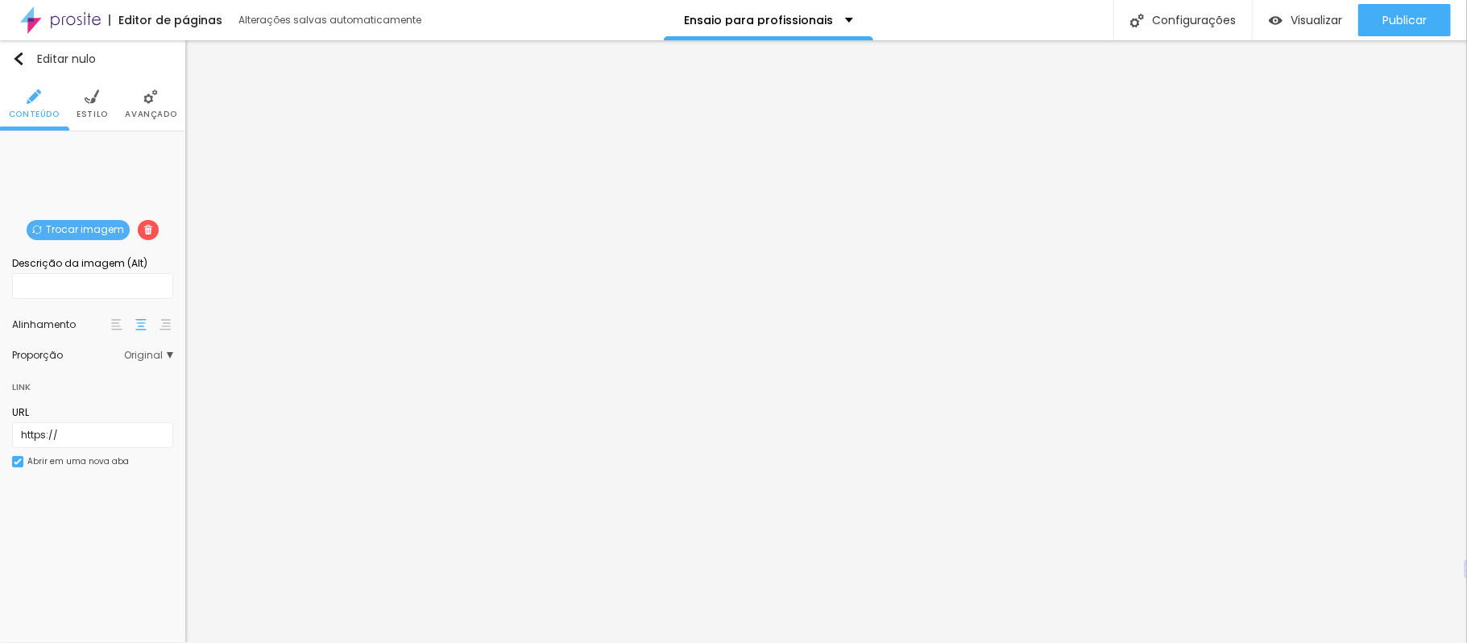
click at [168, 325] on img at bounding box center [164, 324] width 11 height 11
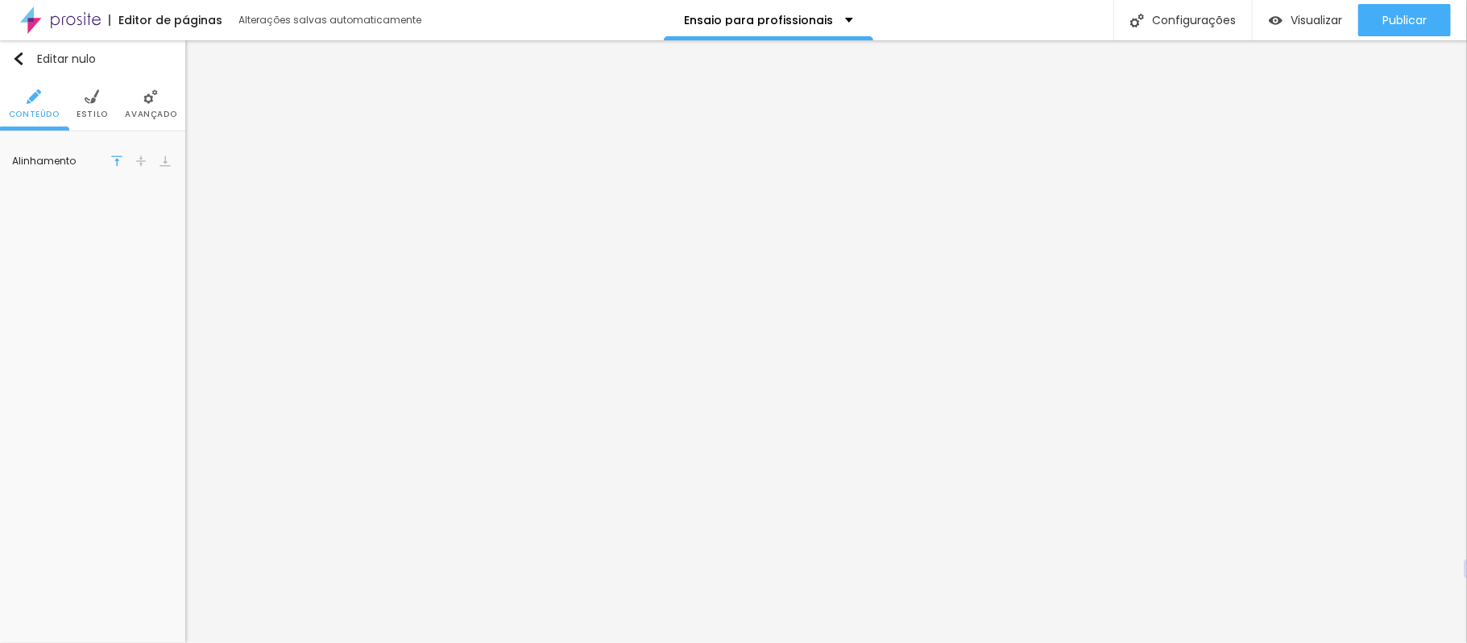
click at [164, 98] on li "Avançado" at bounding box center [151, 103] width 52 height 53
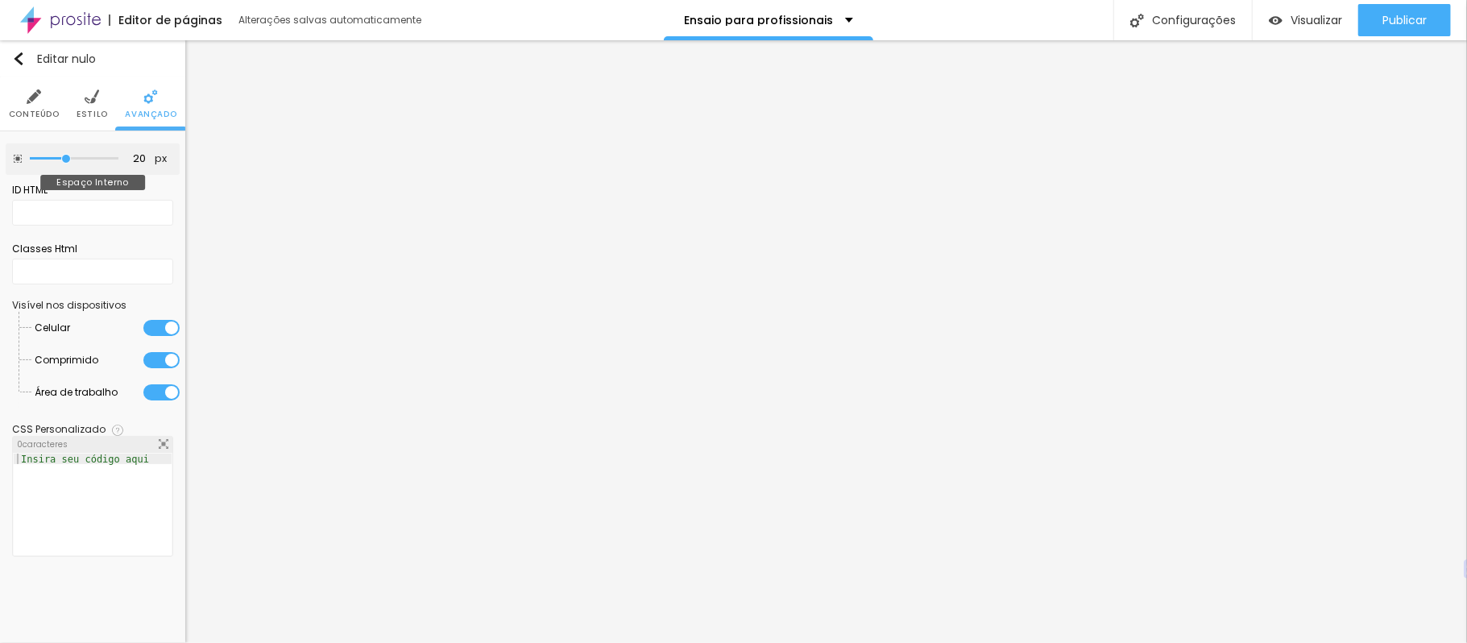
type input "25"
type input "30"
type input "35"
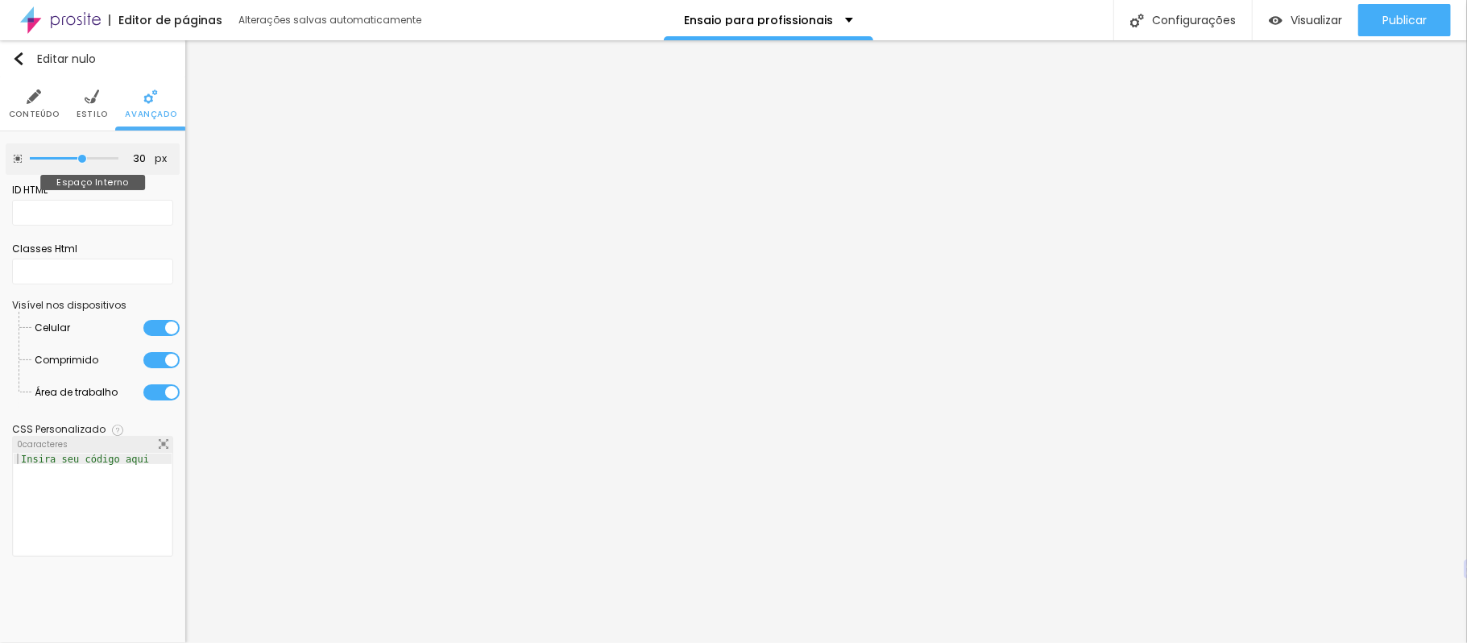
type input "35"
type input "30"
type input "25"
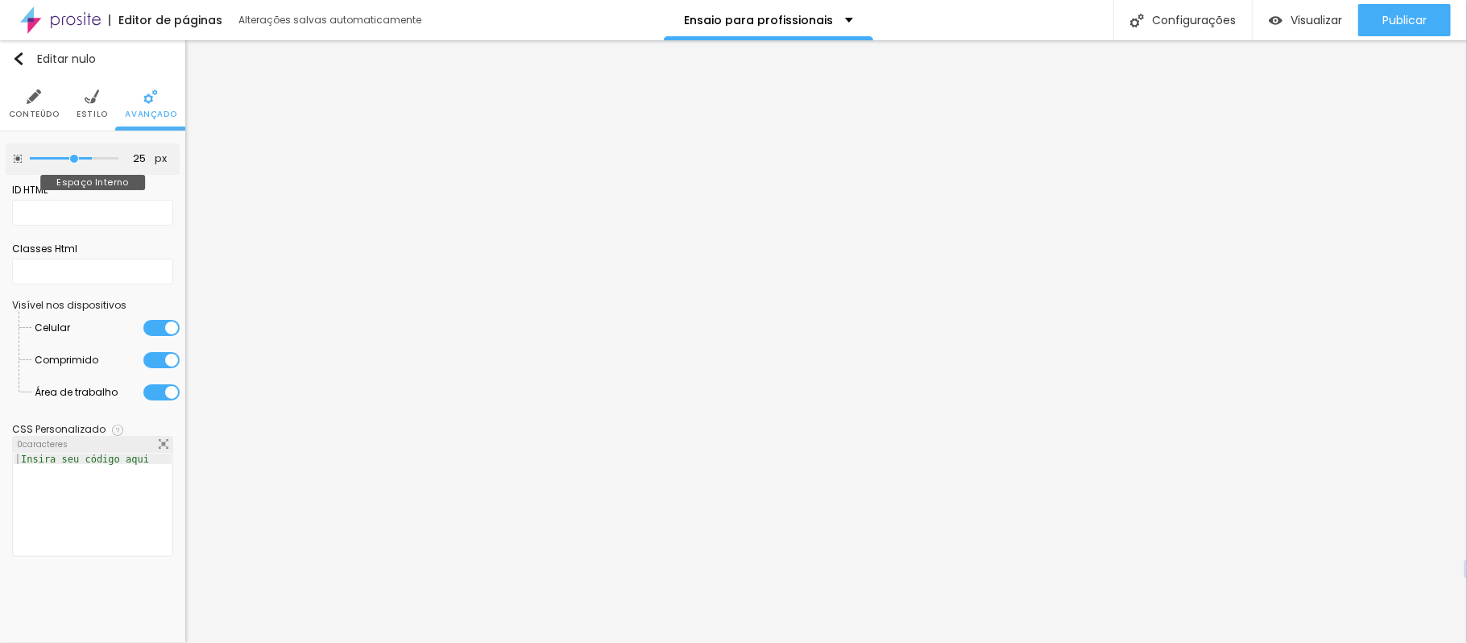
type input "20"
type input "15"
type input "10"
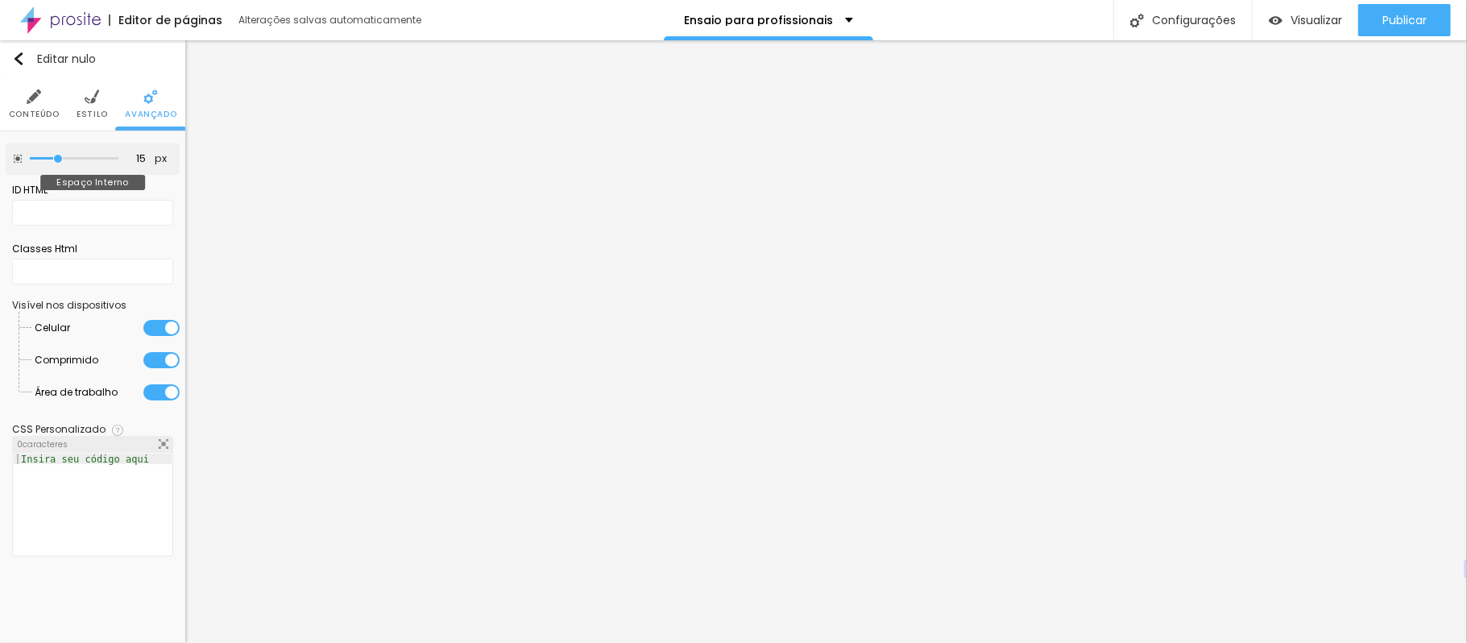
type input "10"
type input "5"
type input "0"
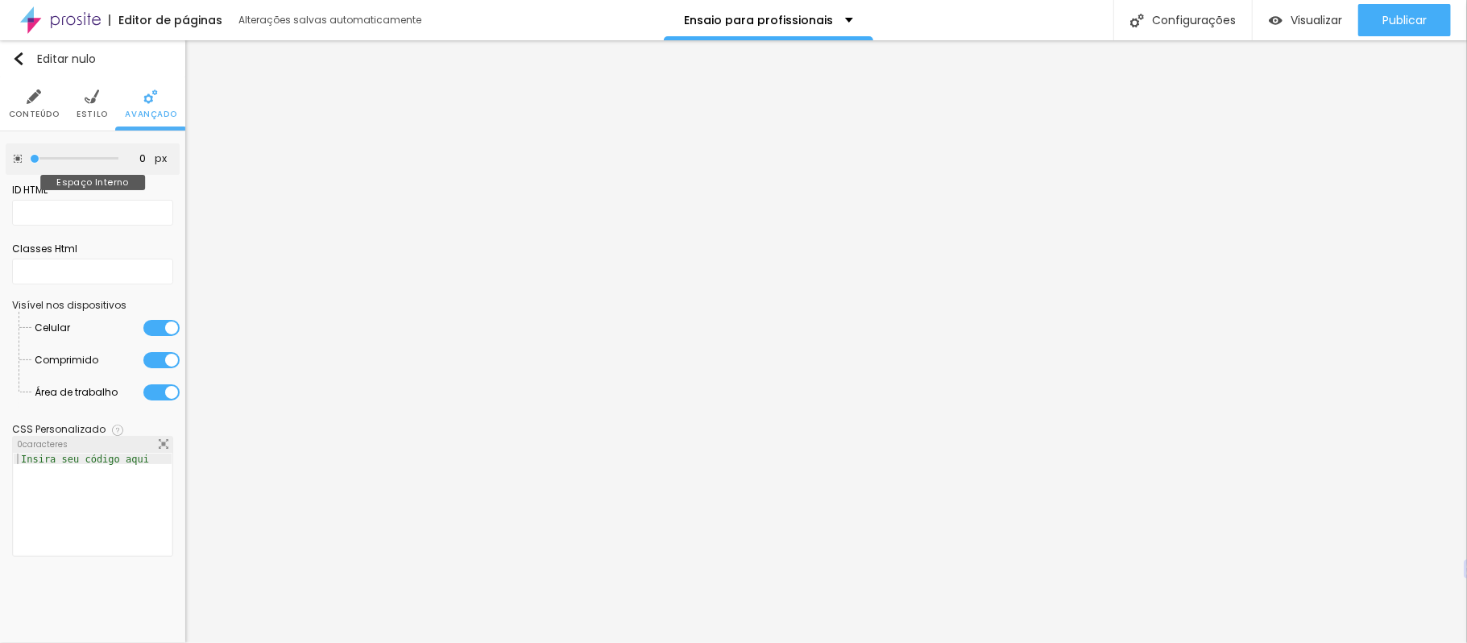
drag, startPoint x: 66, startPoint y: 159, endPoint x: 0, endPoint y: 165, distance: 66.4
type input "0"
click at [30, 163] on input "range" at bounding box center [74, 159] width 89 height 8
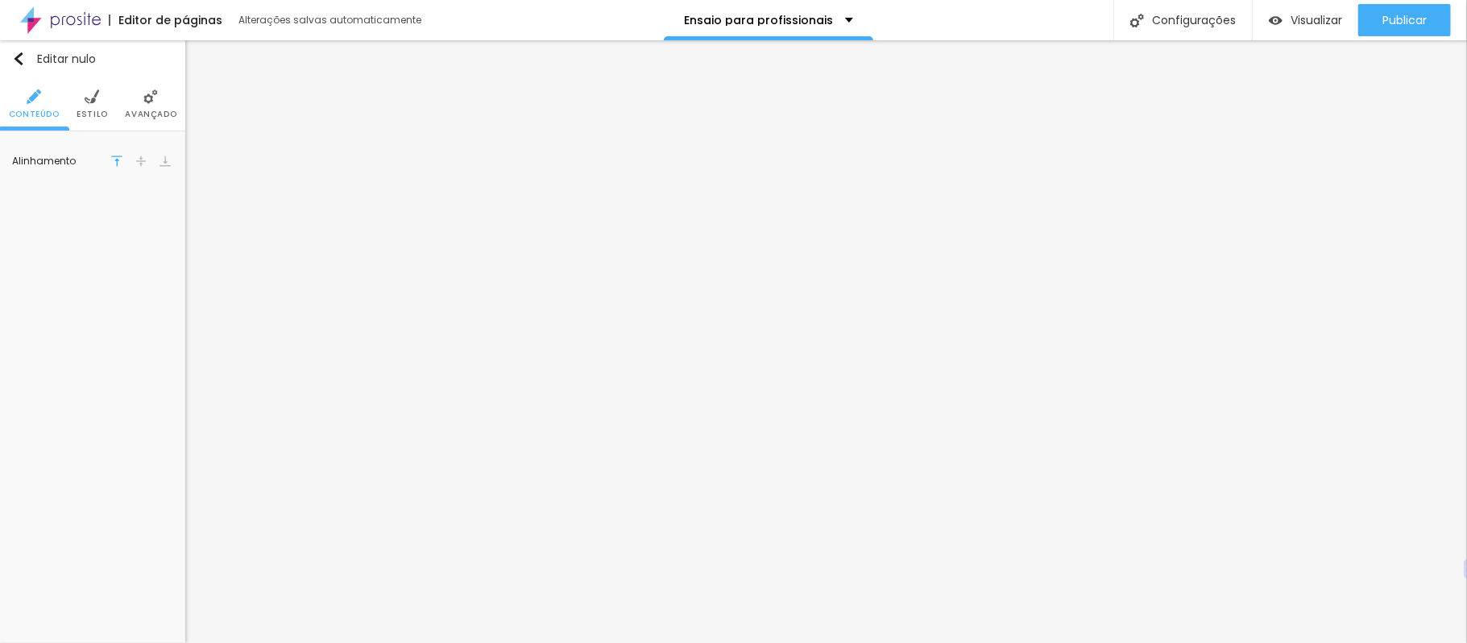
click at [110, 114] on ul "Conteúdo Estilo Avançado" at bounding box center [92, 104] width 185 height 54
click at [94, 101] on img at bounding box center [92, 96] width 14 height 14
click at [153, 101] on img at bounding box center [150, 96] width 14 height 14
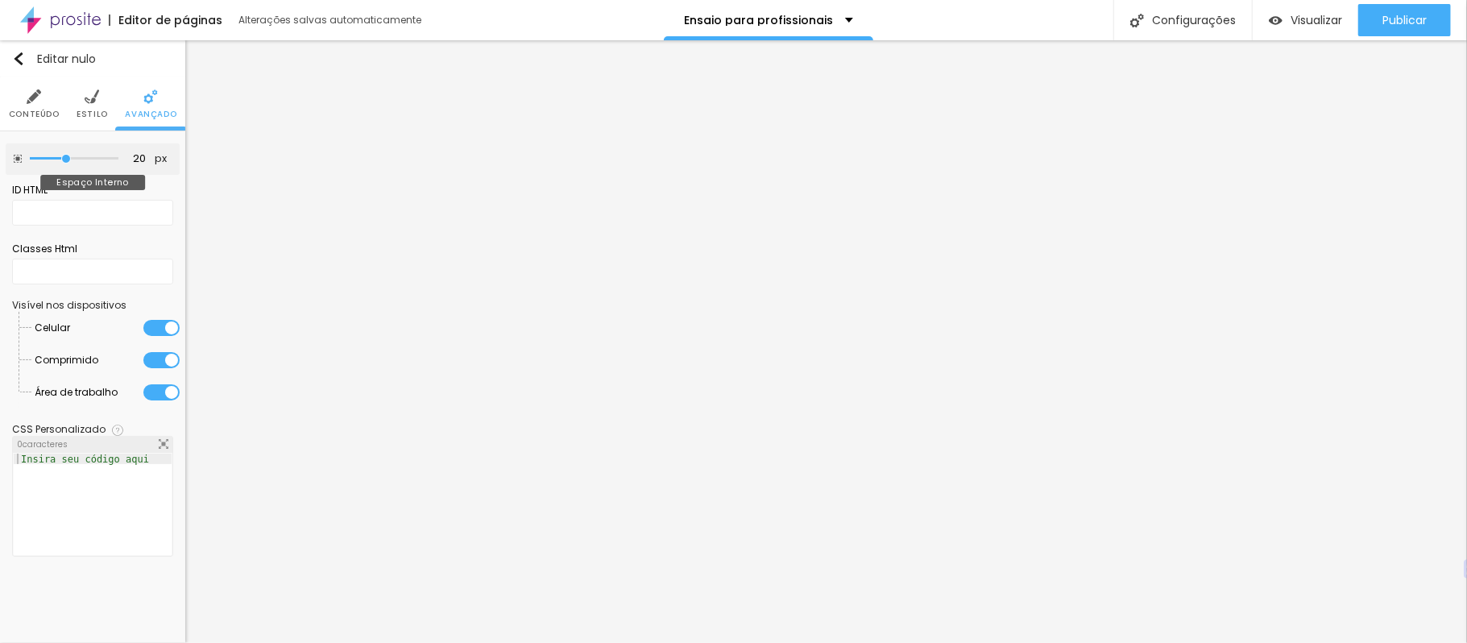
type input "25"
type input "10"
type input "5"
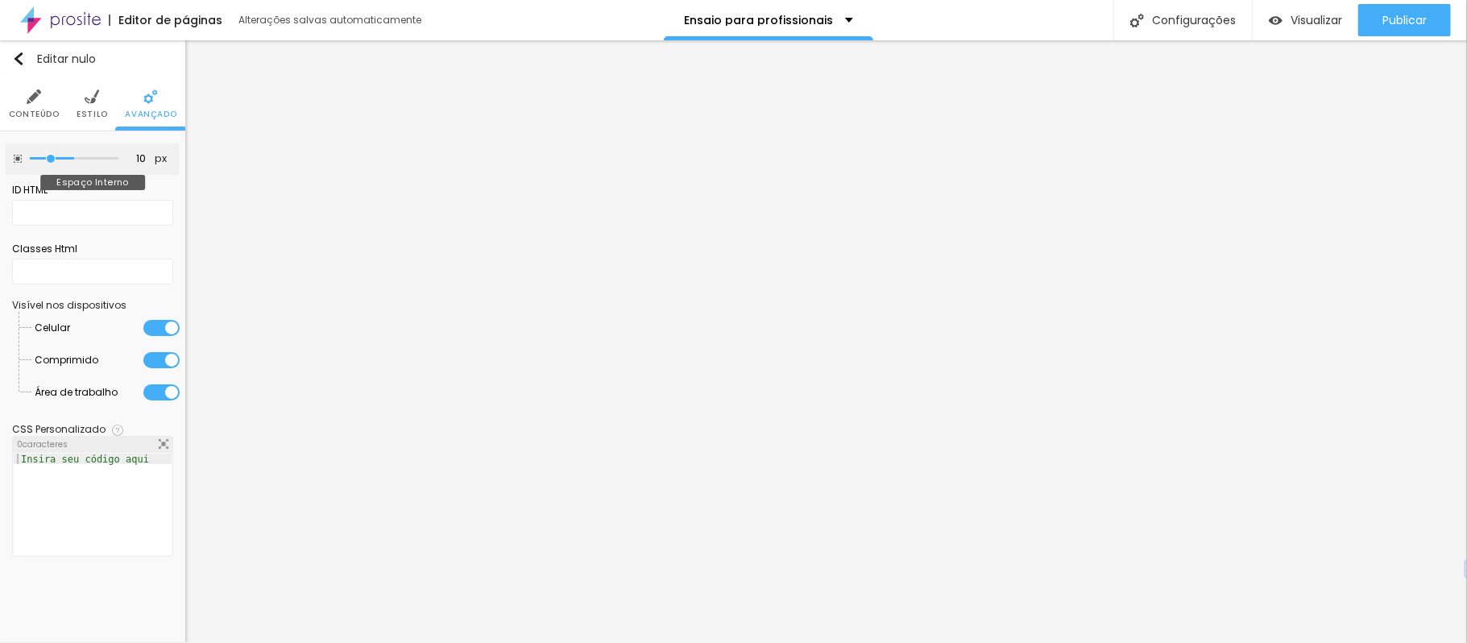
type input "5"
type input "0"
drag, startPoint x: 71, startPoint y: 155, endPoint x: 0, endPoint y: 191, distance: 79.2
type input "0"
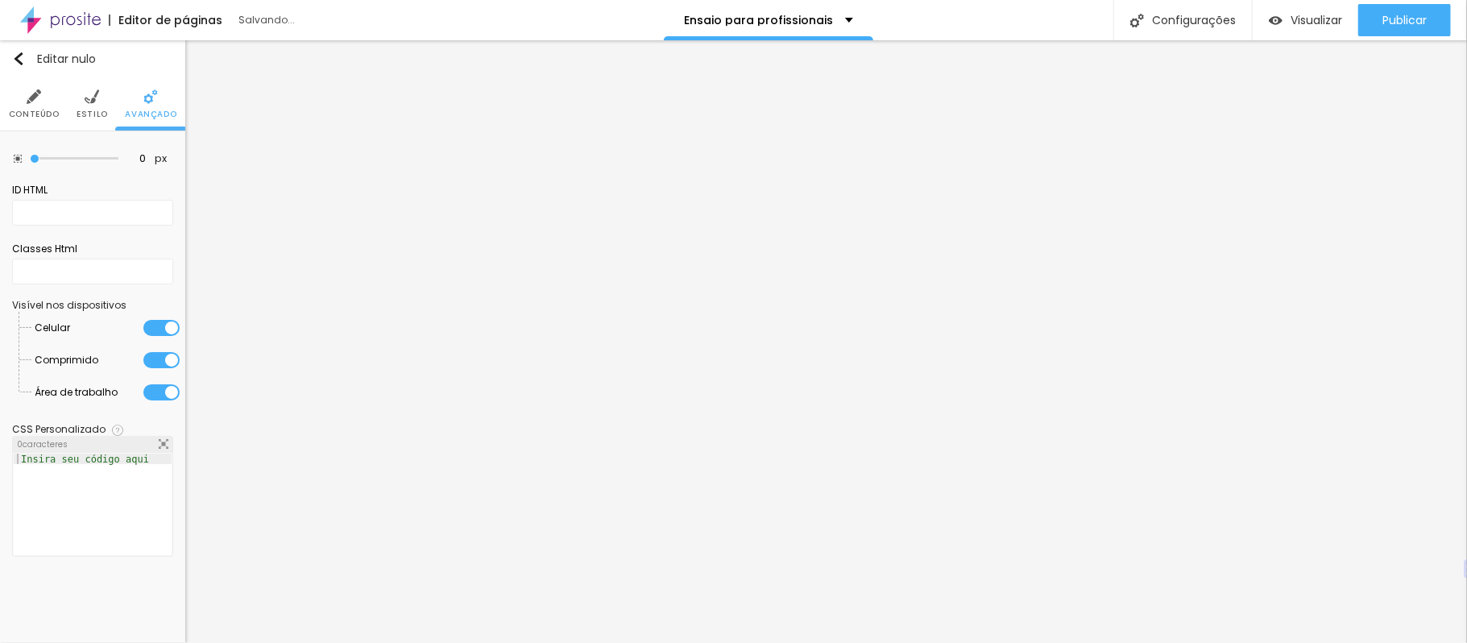
click at [30, 163] on input "range" at bounding box center [74, 159] width 89 height 8
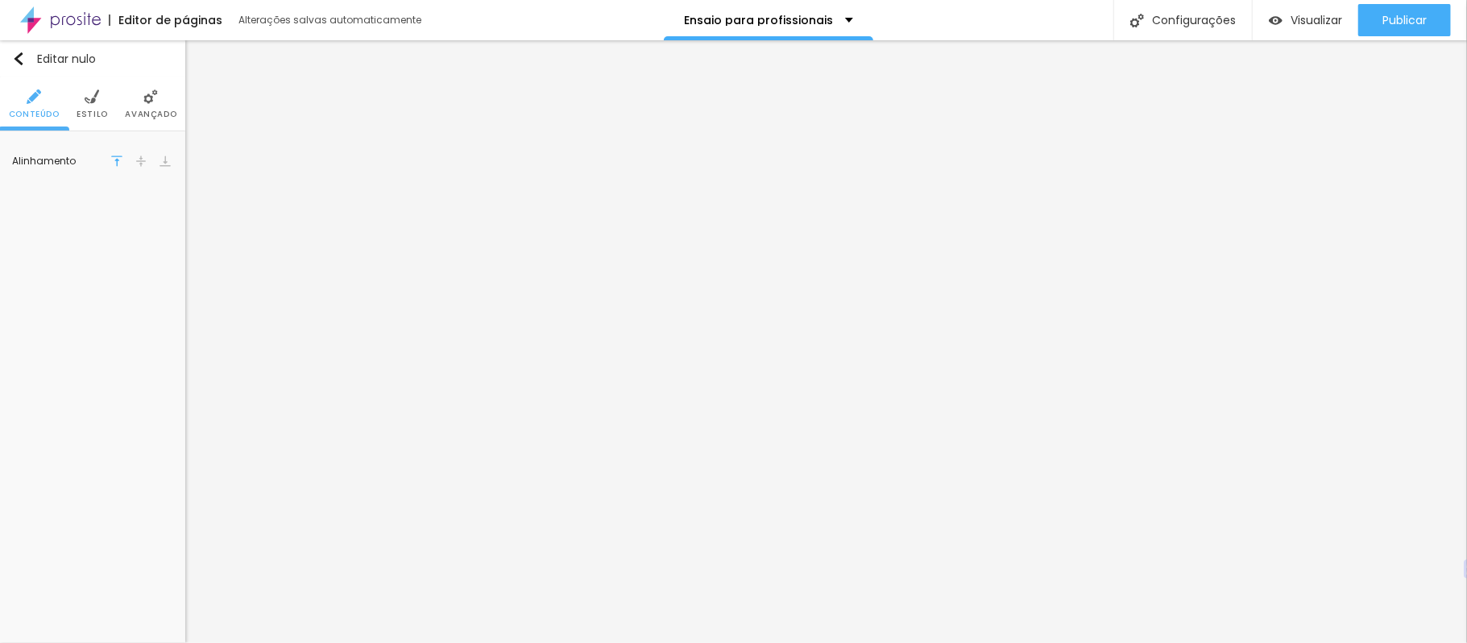
click at [153, 114] on font "Avançado" at bounding box center [151, 114] width 52 height 12
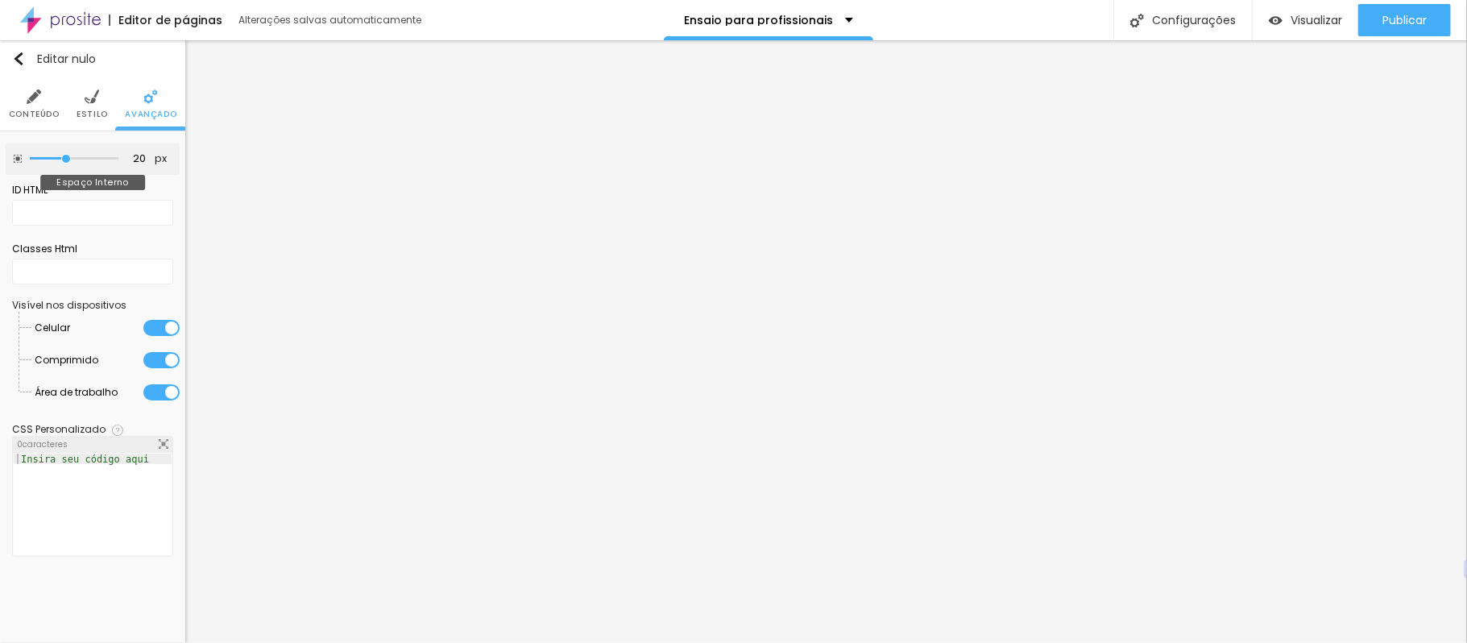
type input "10"
type input "5"
type input "0"
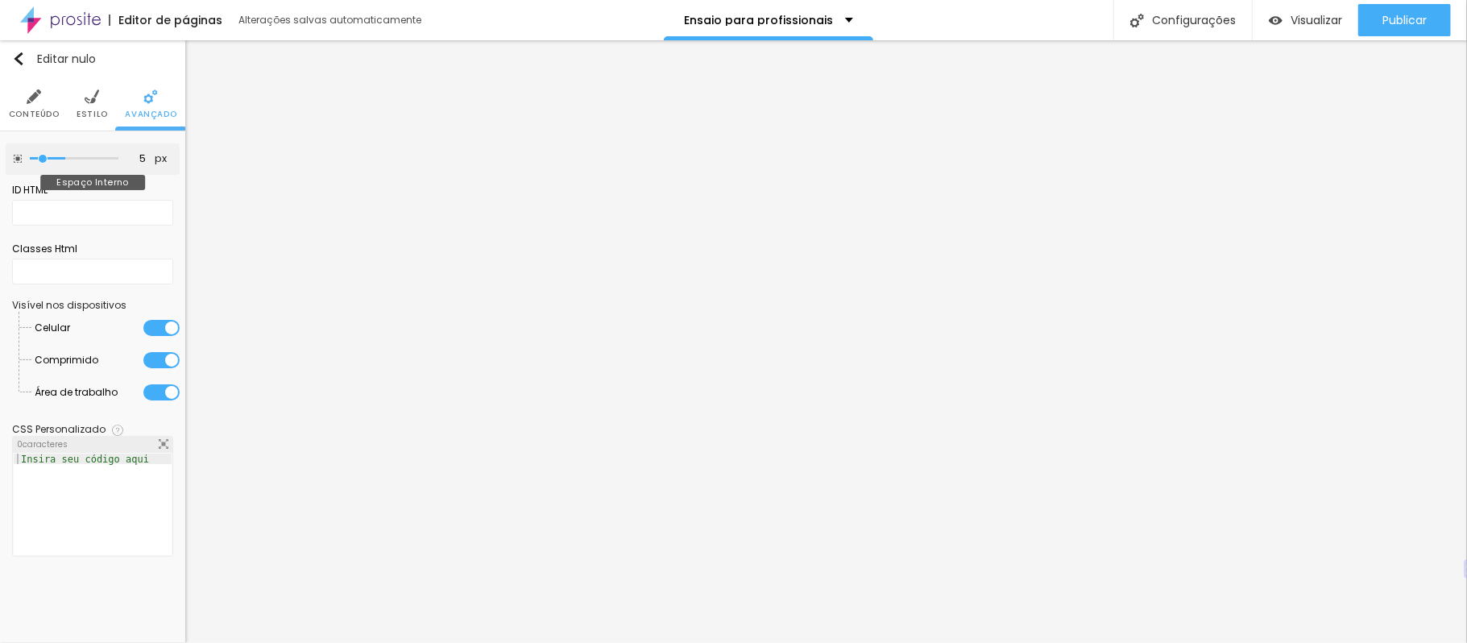
type input "0"
drag, startPoint x: 63, startPoint y: 156, endPoint x: 0, endPoint y: 171, distance: 64.5
type input "0"
click at [30, 163] on input "range" at bounding box center [74, 159] width 89 height 8
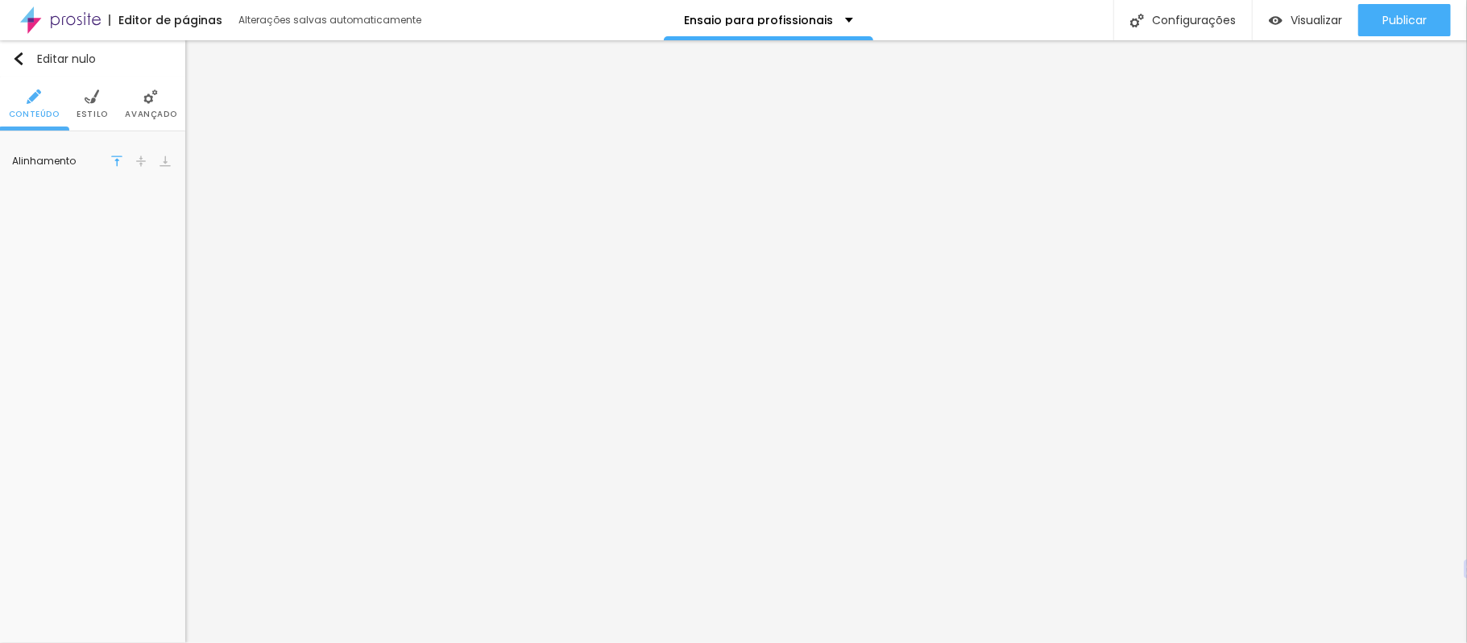
click at [106, 110] on ul "Conteúdo Estilo Avançado" at bounding box center [92, 104] width 185 height 54
click at [88, 97] on img at bounding box center [92, 96] width 14 height 14
click at [155, 108] on font "Avançado" at bounding box center [151, 114] width 52 height 12
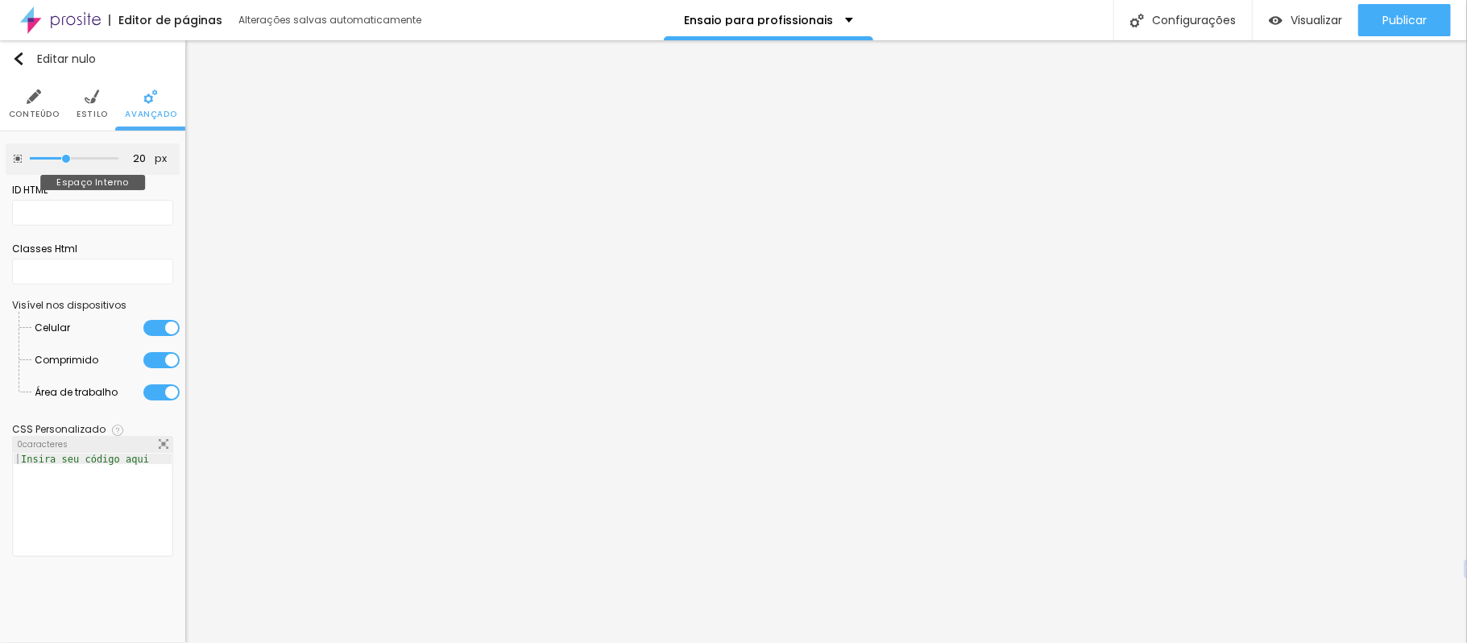
type input "5"
type input "0"
drag, startPoint x: 66, startPoint y: 159, endPoint x: 0, endPoint y: 169, distance: 66.9
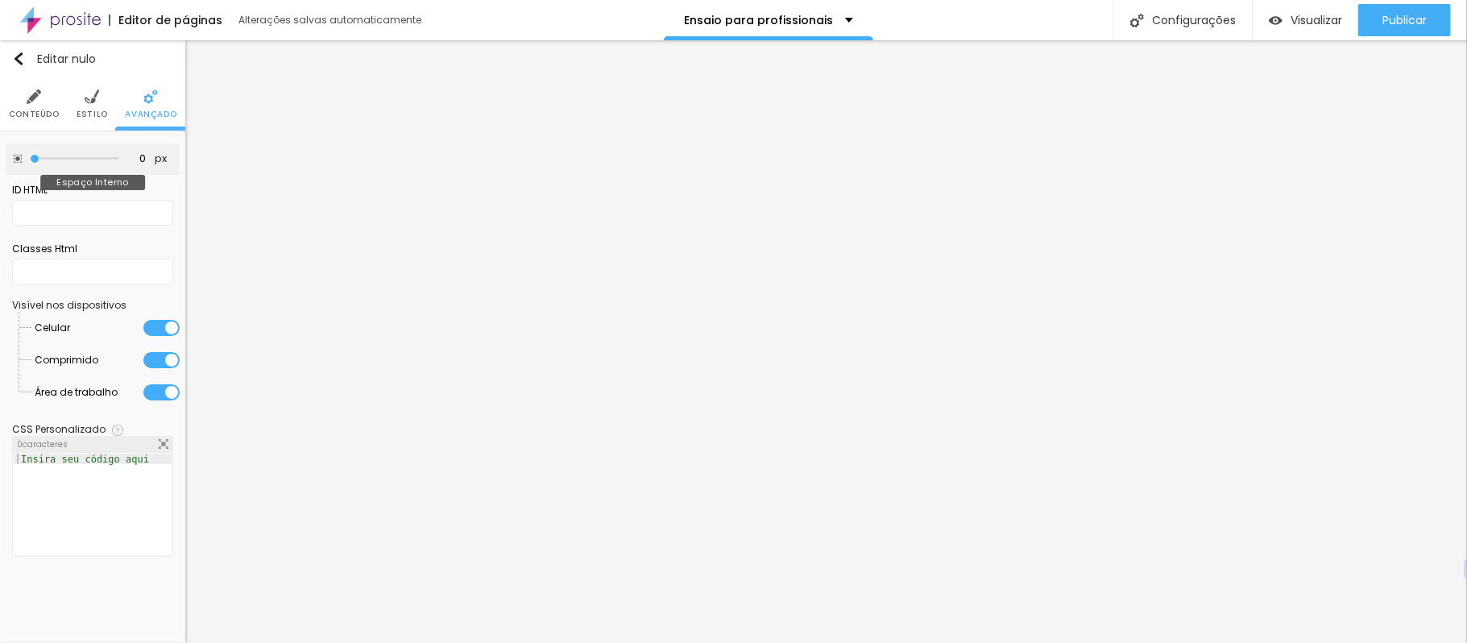
type input "0"
click at [30, 163] on input "range" at bounding box center [74, 159] width 89 height 8
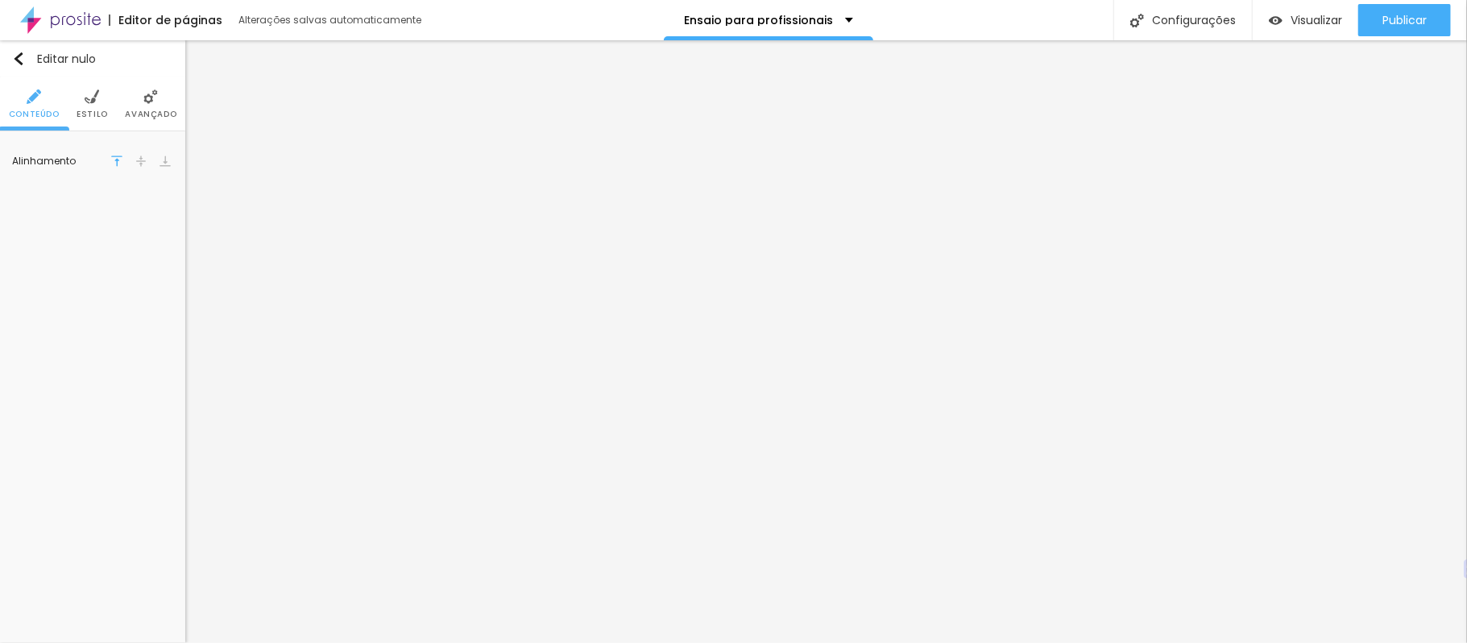
click at [151, 105] on li "Avançado" at bounding box center [151, 103] width 52 height 53
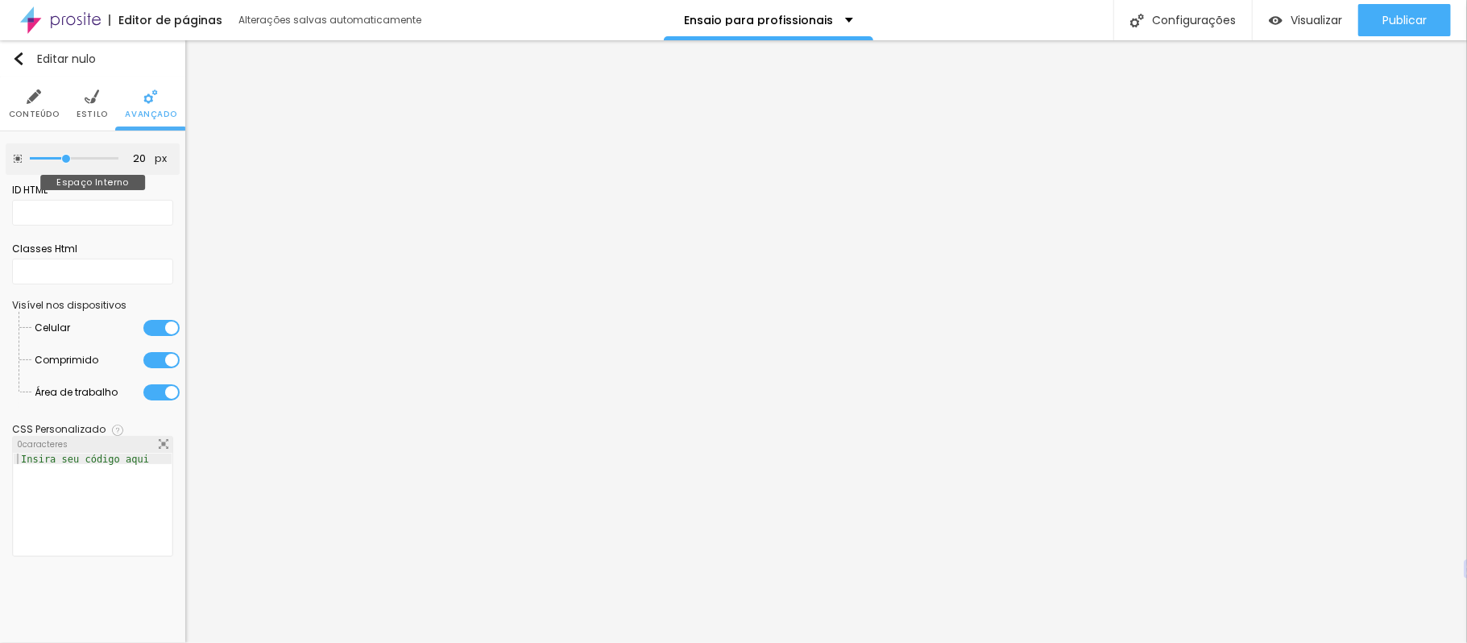
type input "15"
type input "0"
drag, startPoint x: 68, startPoint y: 158, endPoint x: 0, endPoint y: 158, distance: 67.6
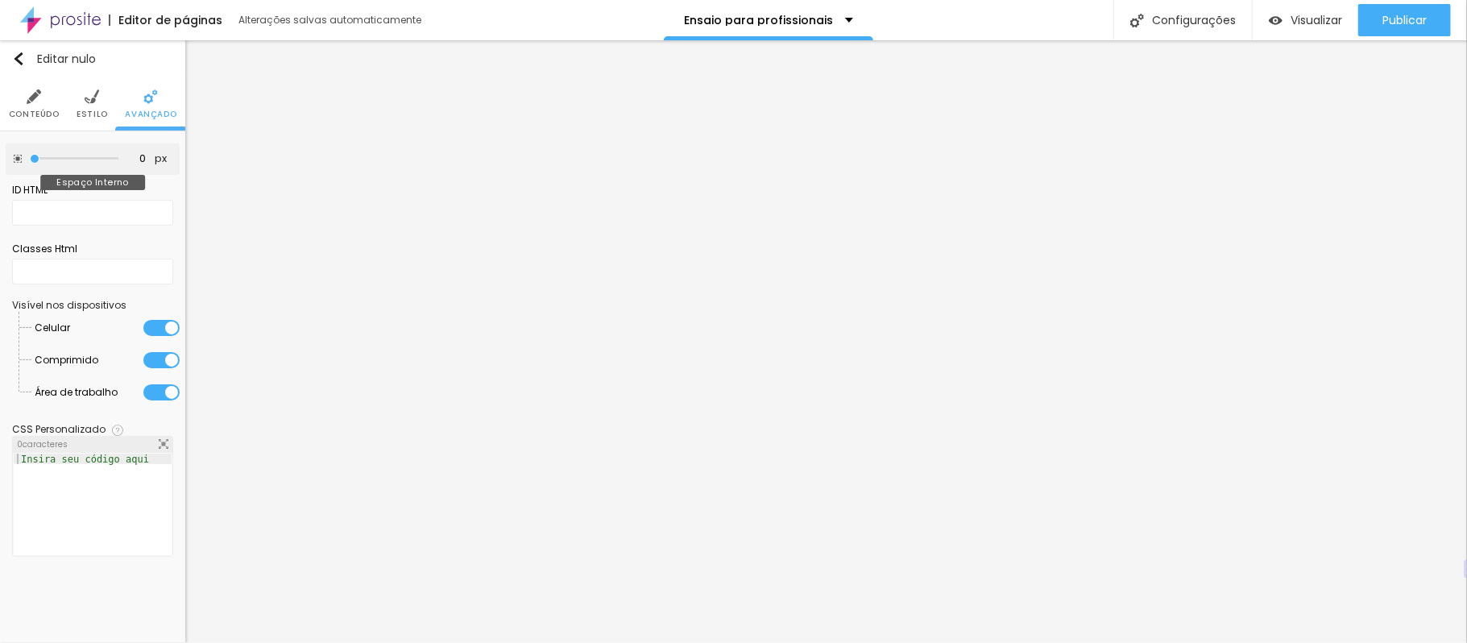
type input "0"
click at [30, 158] on input "range" at bounding box center [74, 159] width 89 height 8
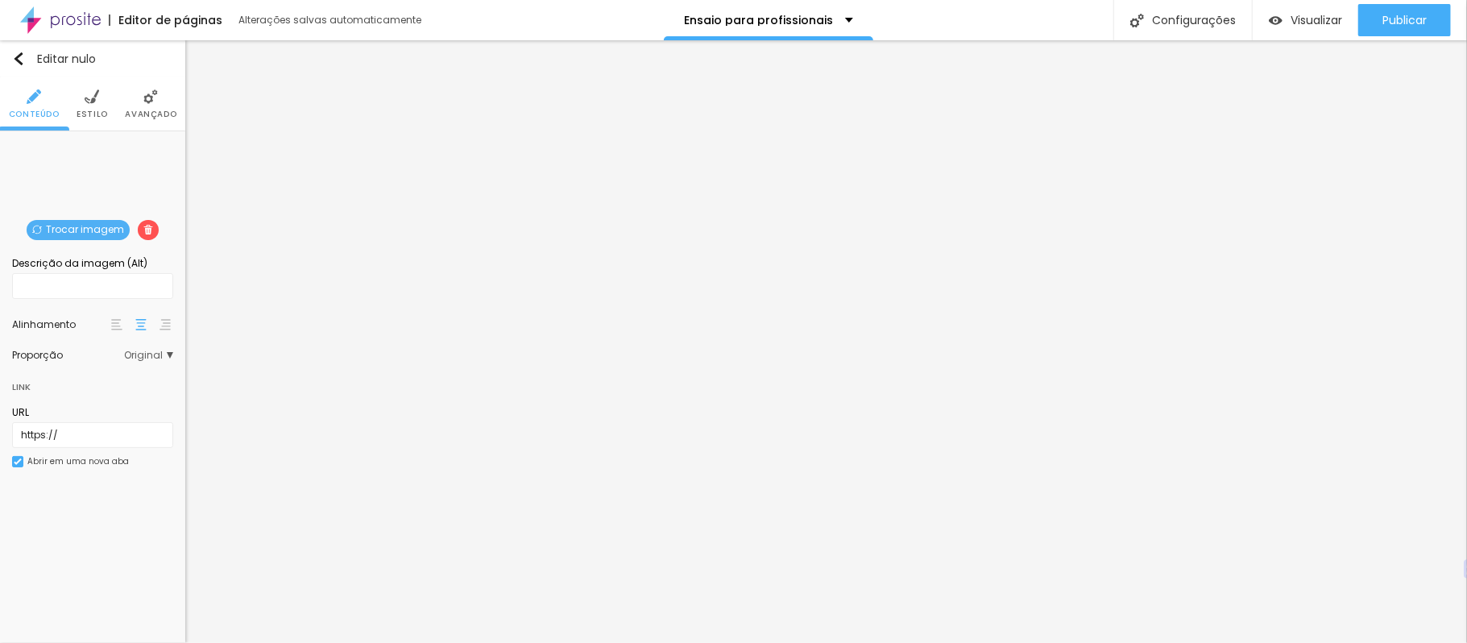
click at [114, 322] on img at bounding box center [116, 324] width 11 height 11
click at [139, 322] on img at bounding box center [140, 324] width 11 height 11
click at [85, 104] on li "Estilo" at bounding box center [92, 103] width 31 height 53
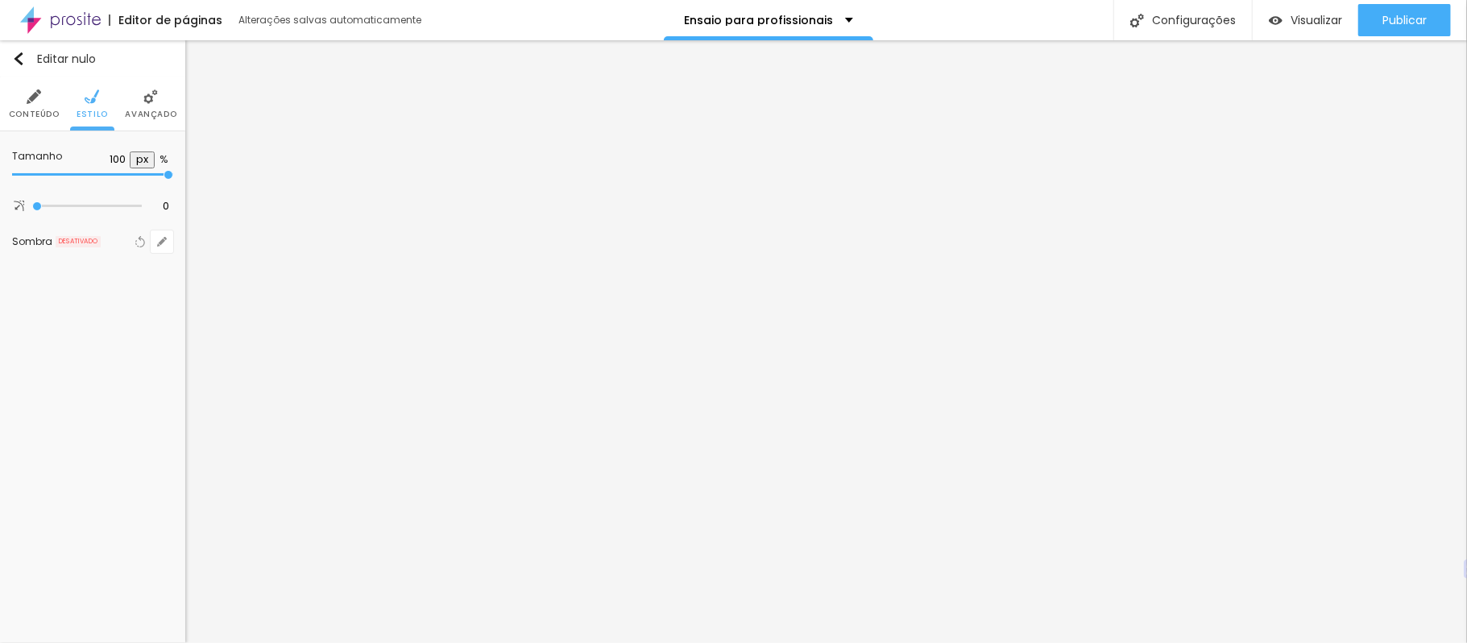
click at [151, 85] on li "Avançado" at bounding box center [151, 103] width 52 height 53
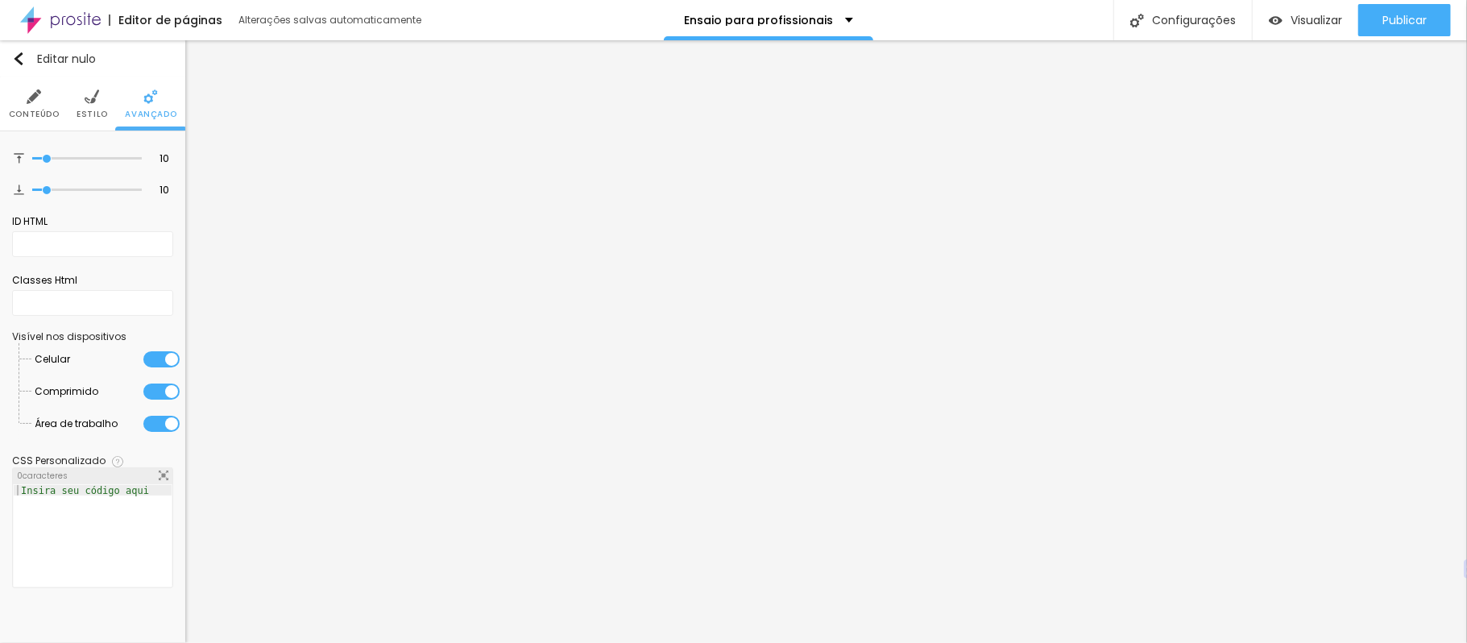
click at [85, 90] on img at bounding box center [92, 96] width 14 height 14
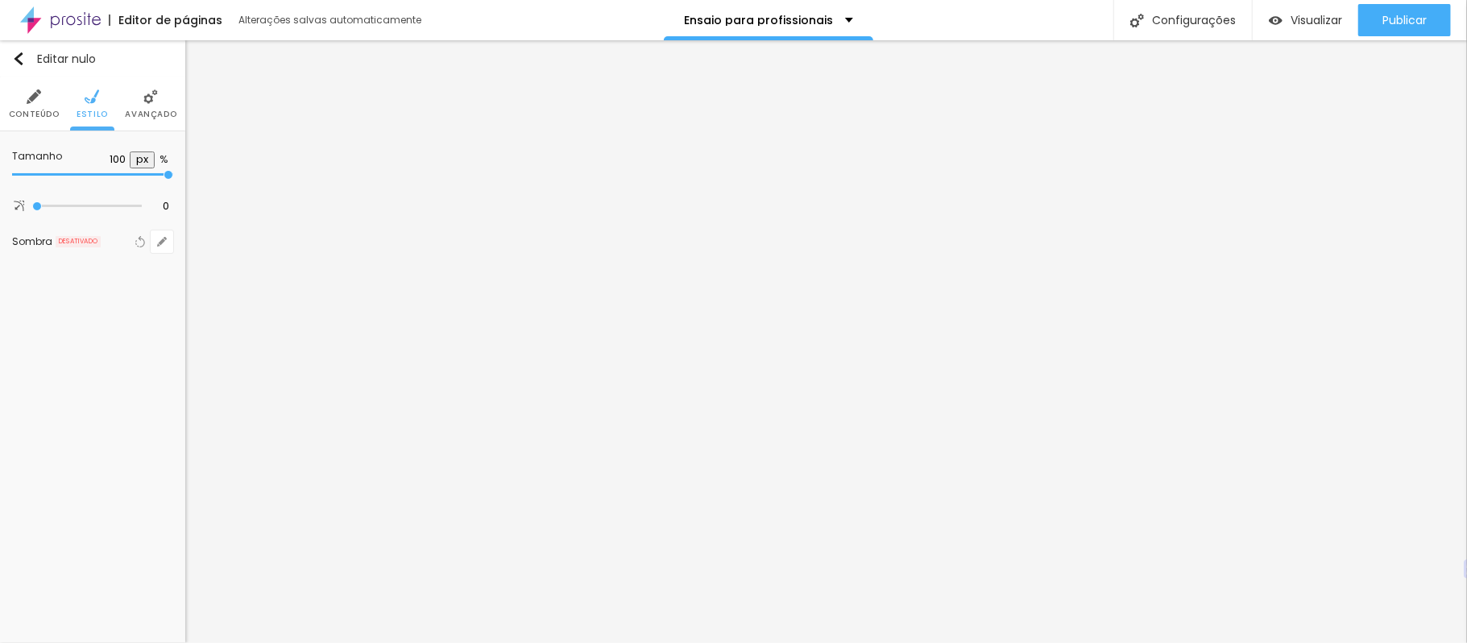
click at [150, 101] on img at bounding box center [150, 96] width 14 height 14
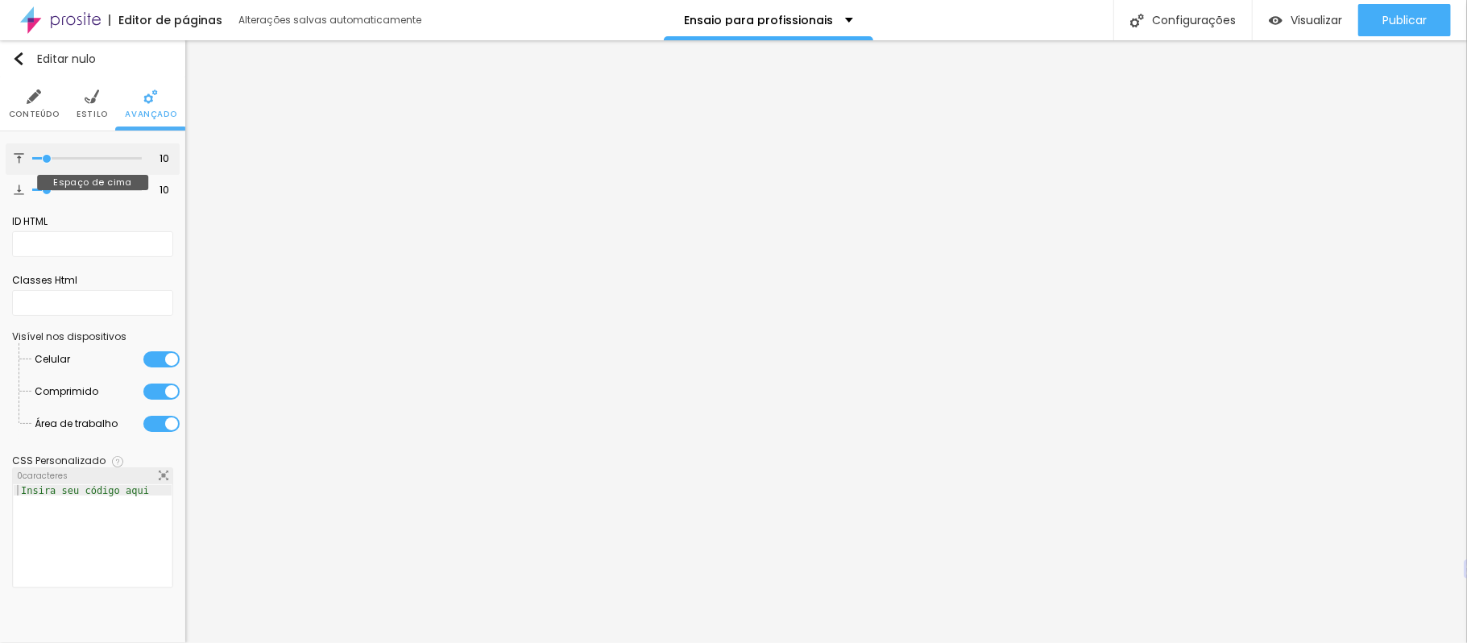
type input "23"
type input "39"
type input "41"
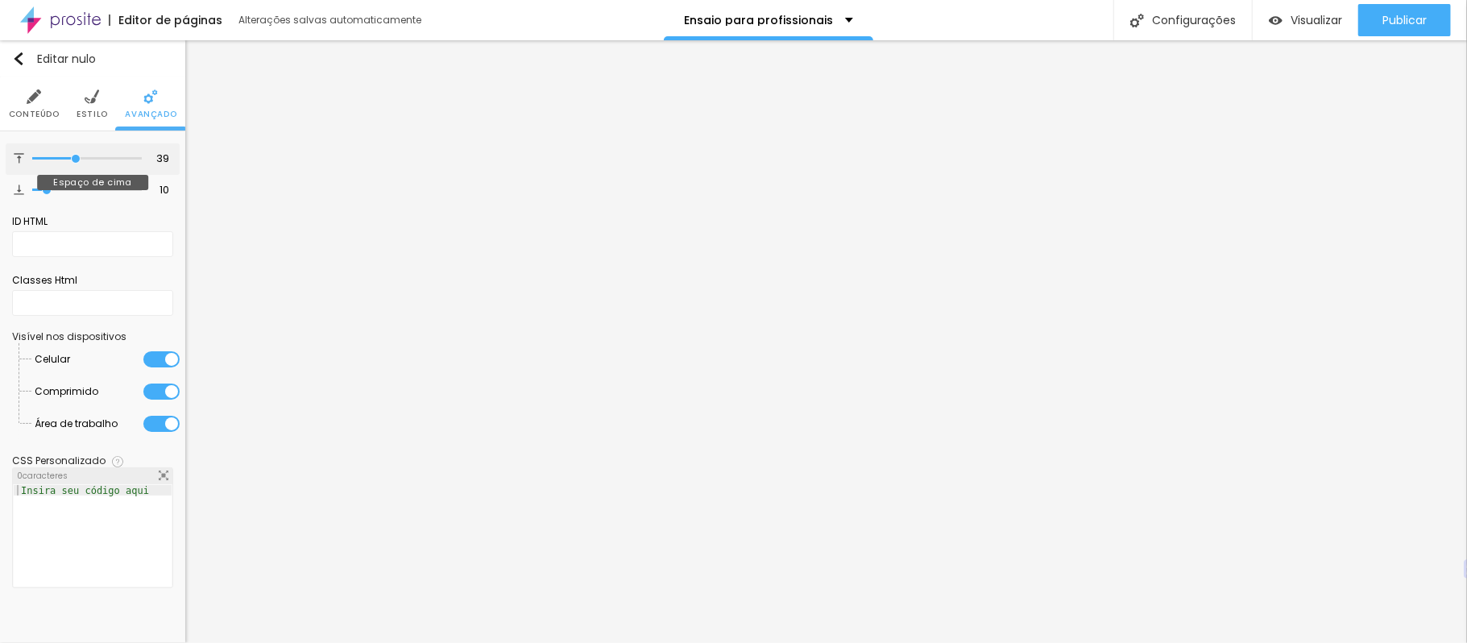
type input "41"
type input "44"
type input "47"
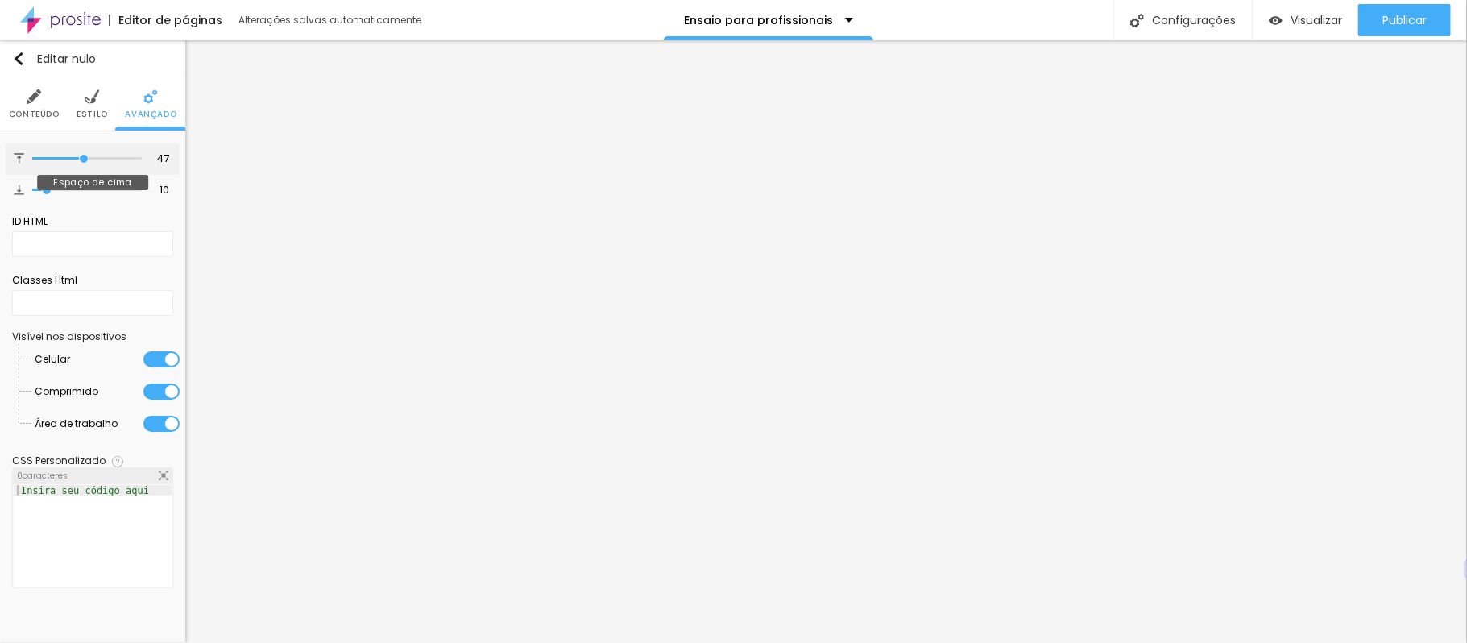
type input "48"
type input "49"
type input "50"
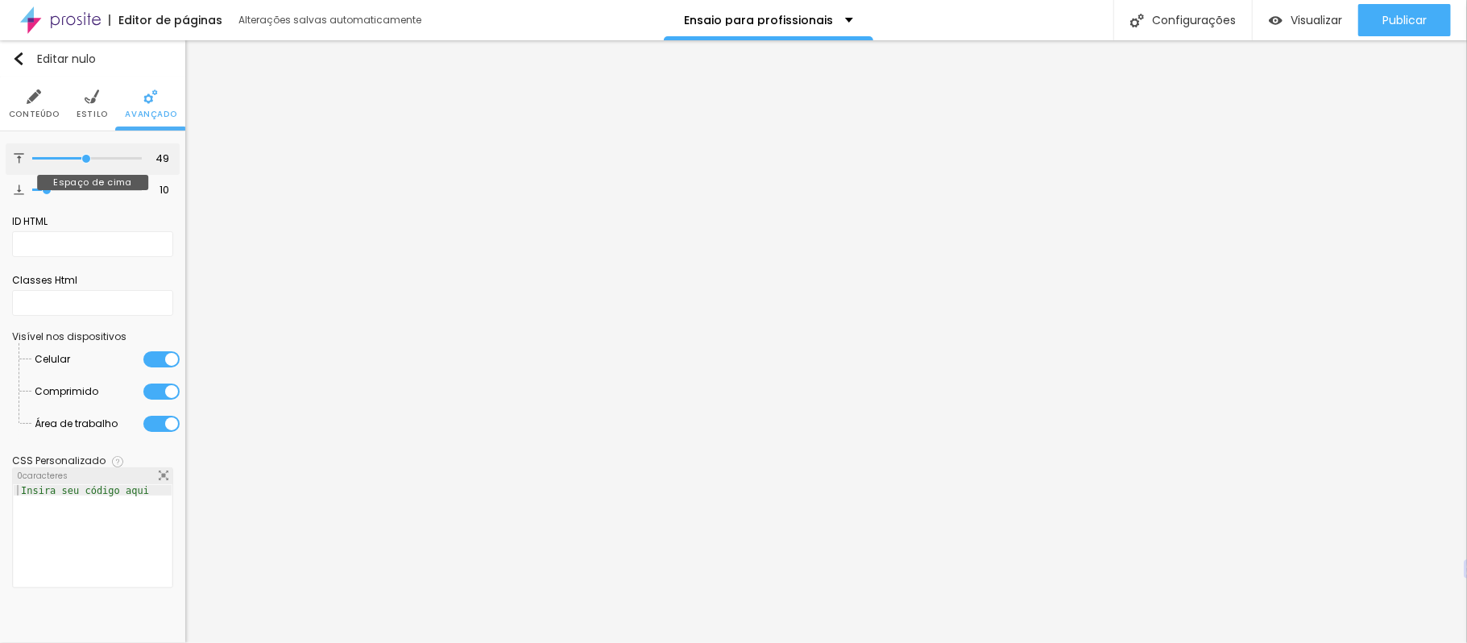
type input "50"
type input "53"
type input "55"
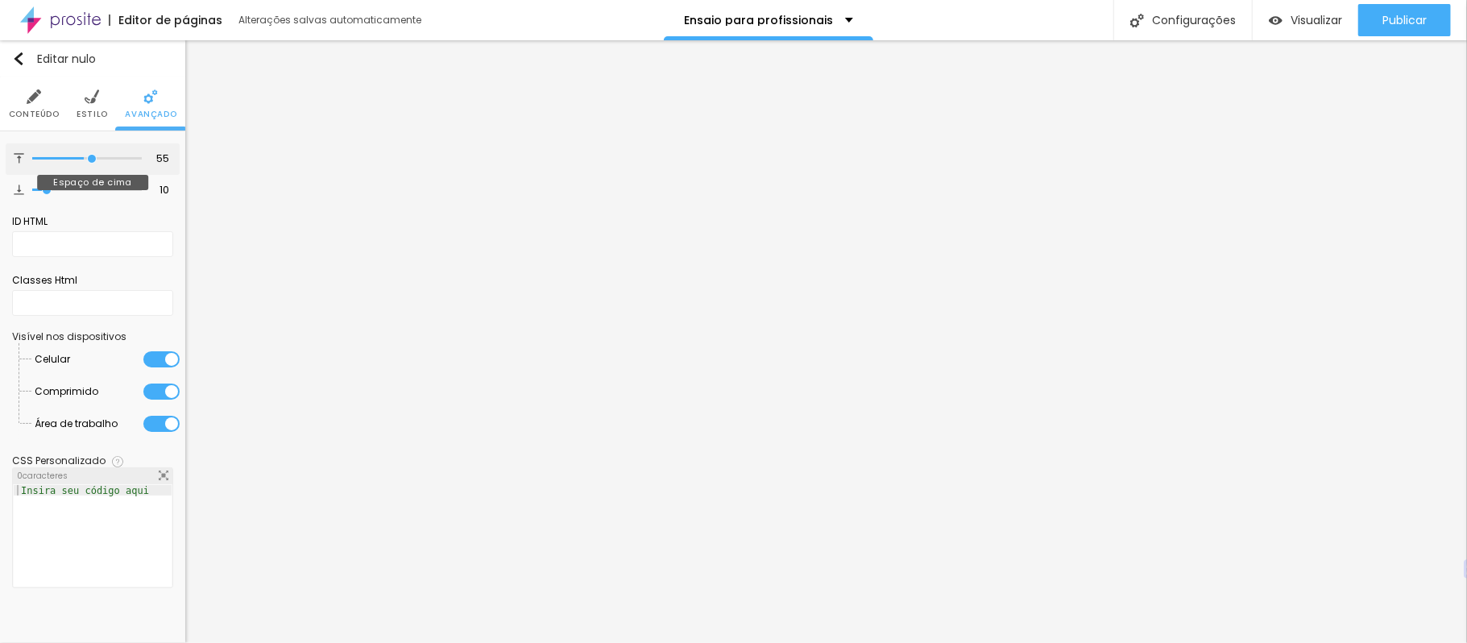
type input "56"
type input "41"
type input "40"
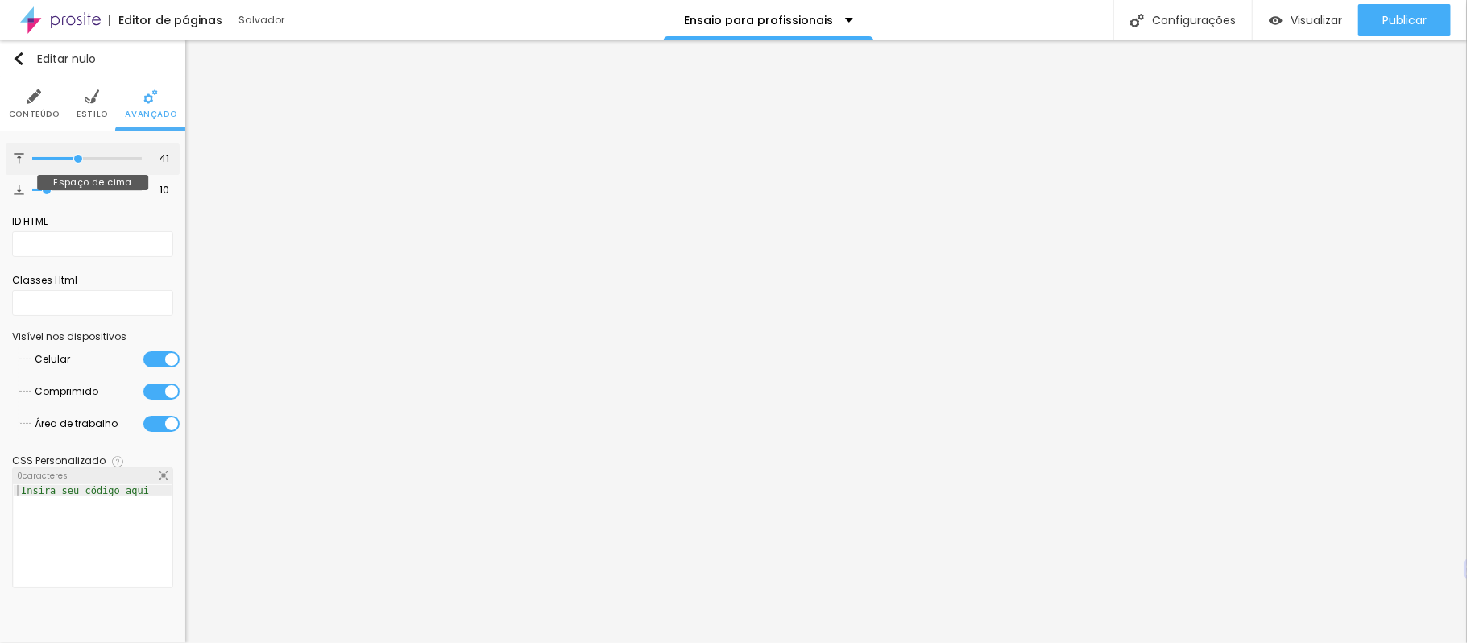
type input "40"
type input "37"
type input "35"
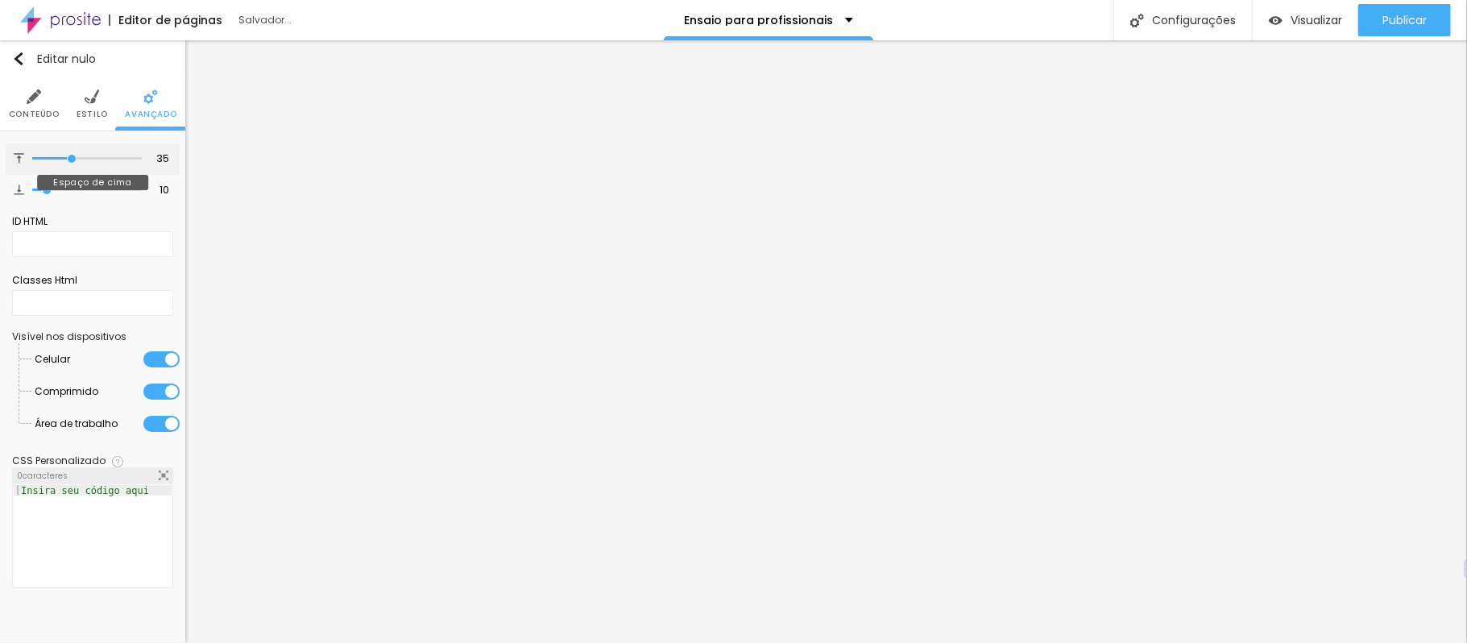
type input "33"
type input "27"
type input "25"
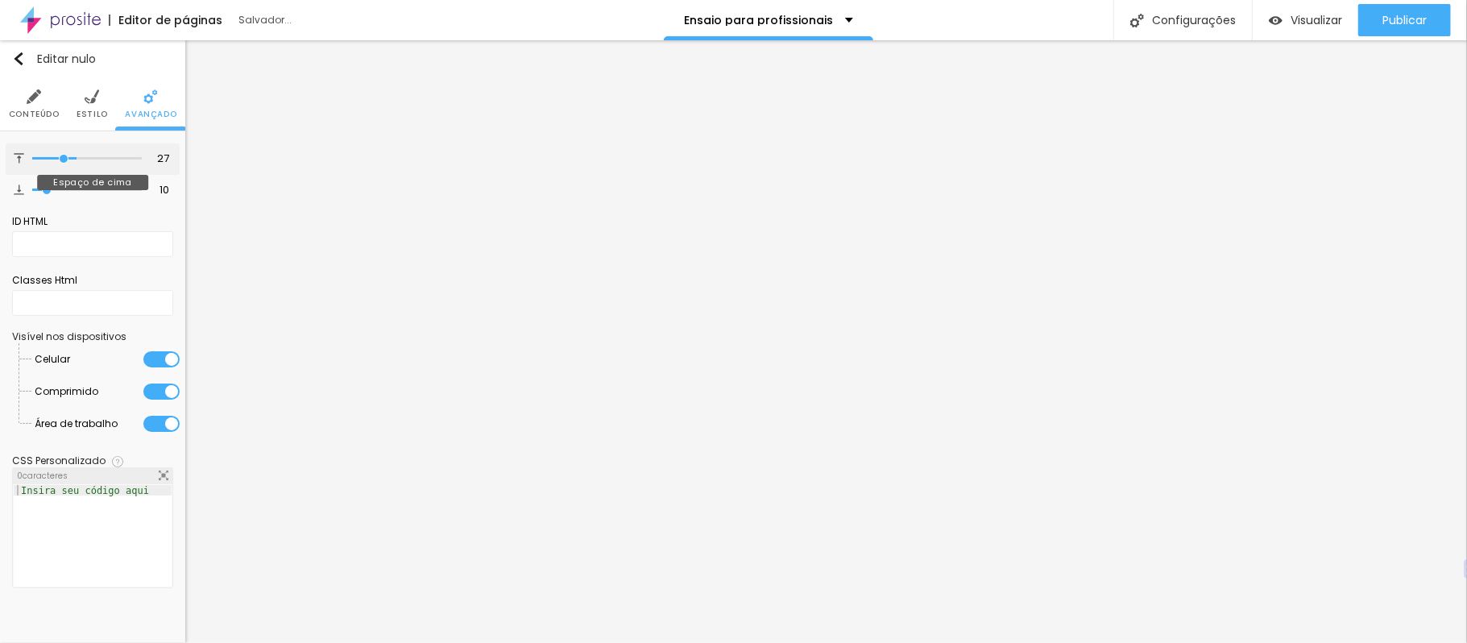
type input "25"
type input "24"
type input "21"
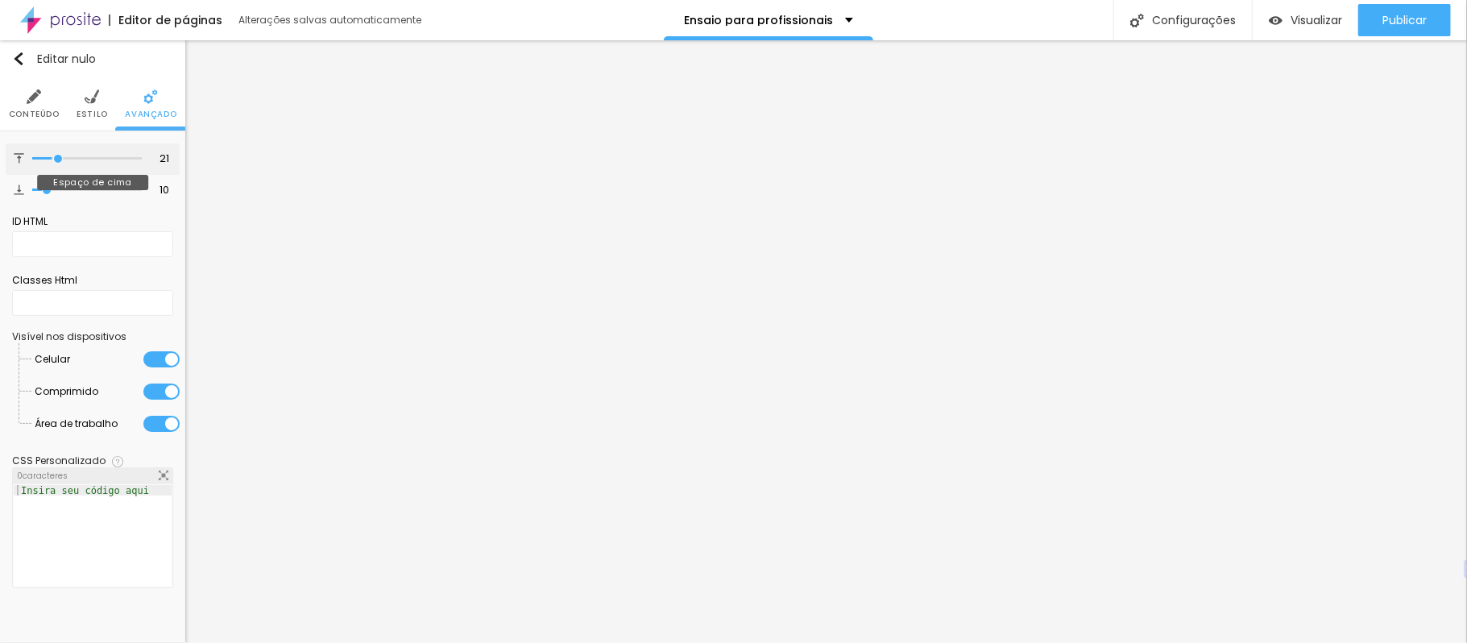
type input "18"
type input "16"
type input "14"
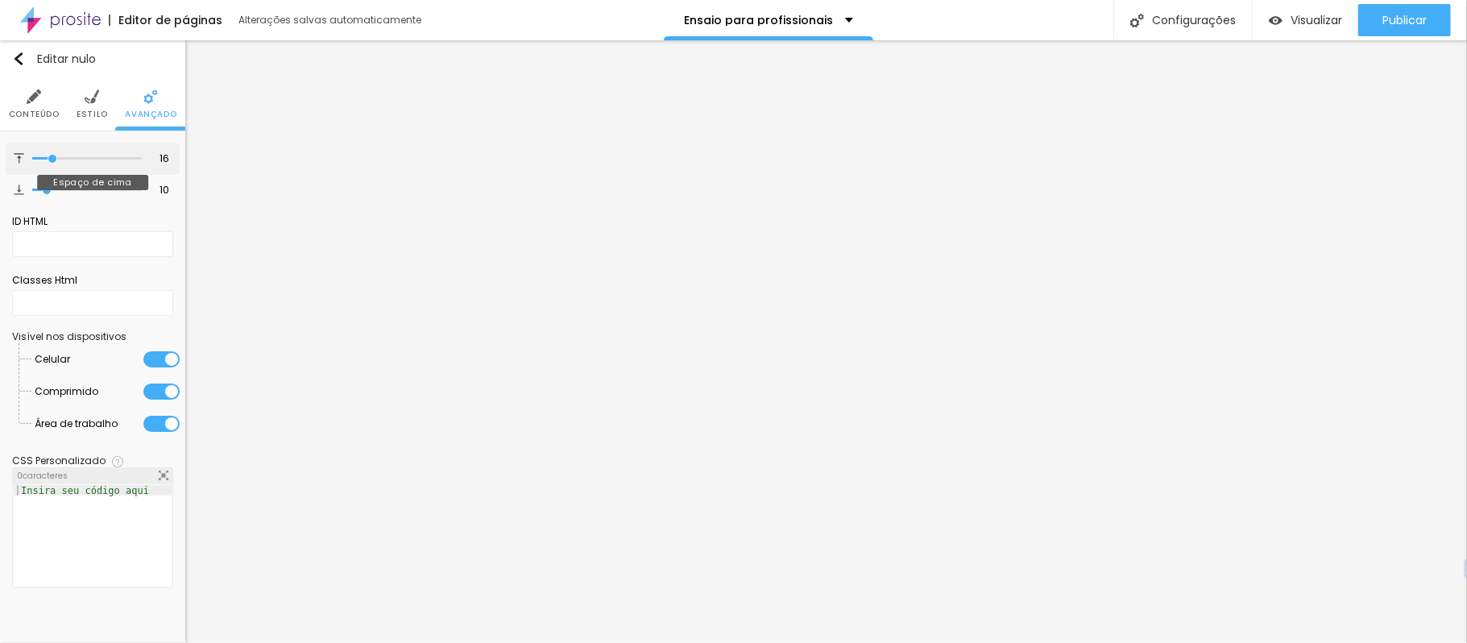
type input "14"
type input "12"
type input "11"
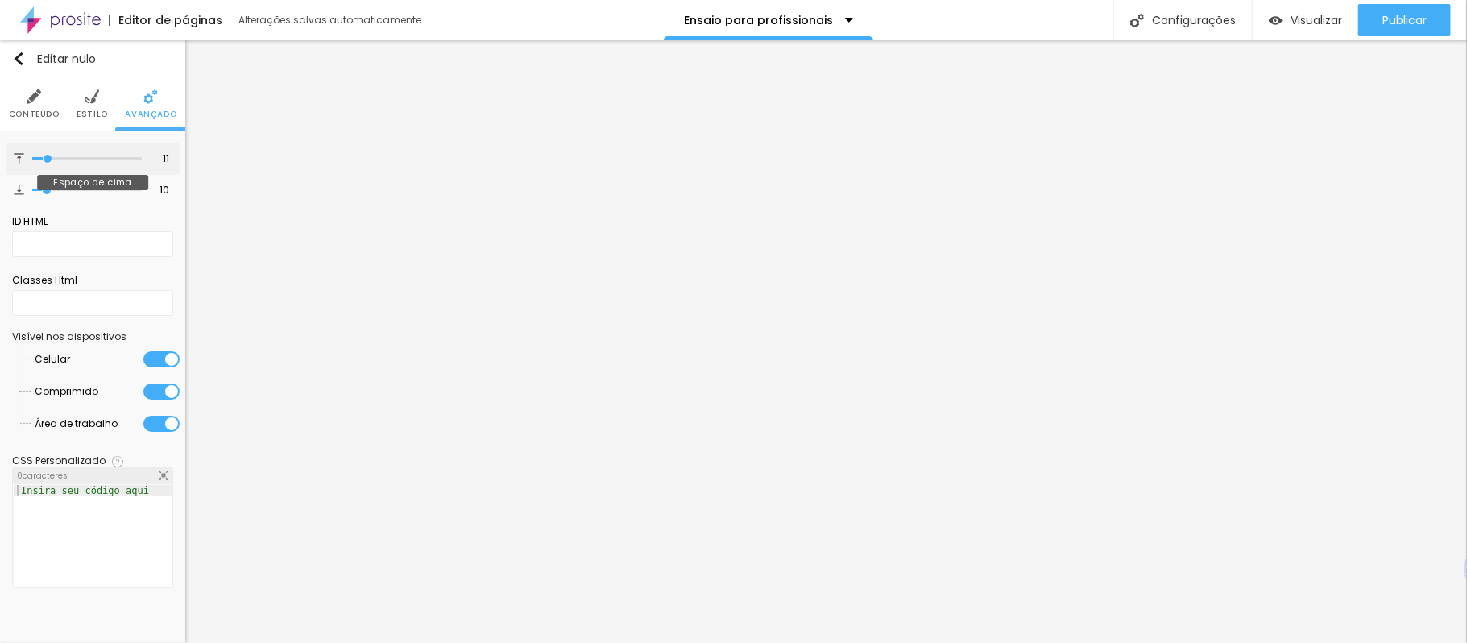
type input "10"
type input "7"
type input "6"
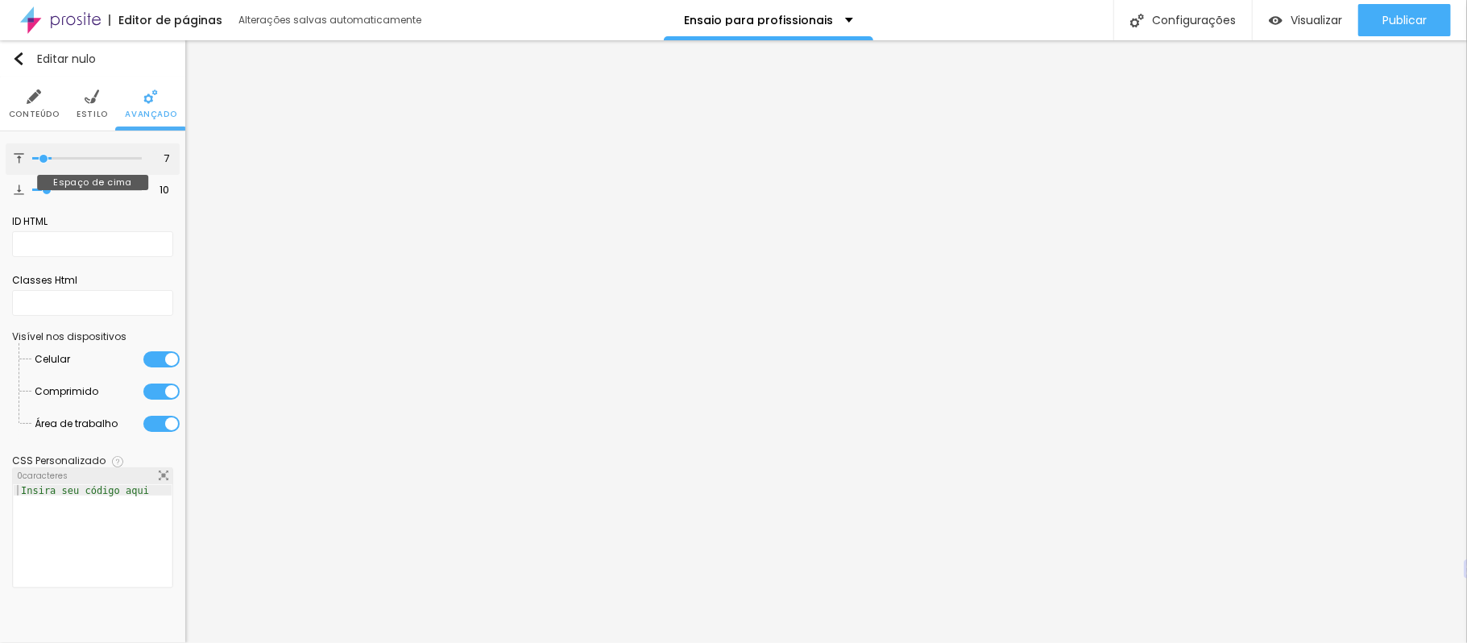
type input "6"
type input "4"
type input "3"
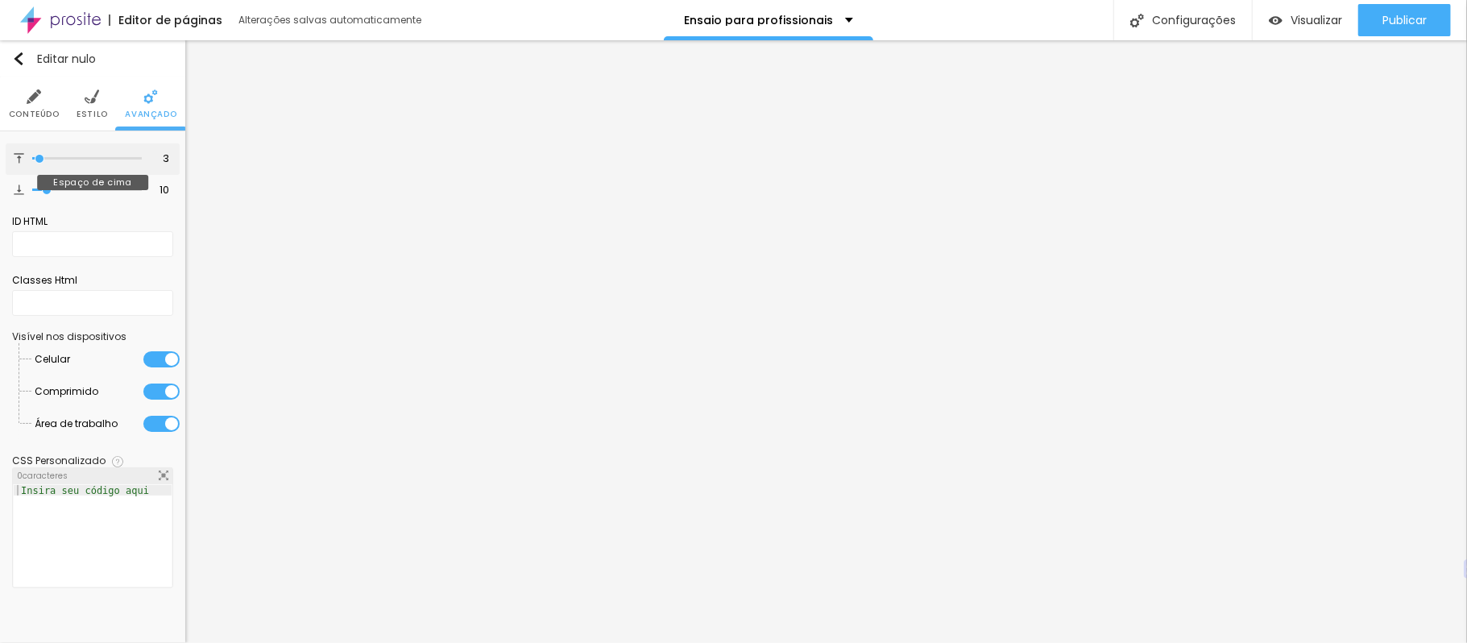
type input "0"
drag, startPoint x: 50, startPoint y: 159, endPoint x: 0, endPoint y: 172, distance: 51.6
type input "0"
click at [32, 163] on input "range" at bounding box center [87, 159] width 110 height 8
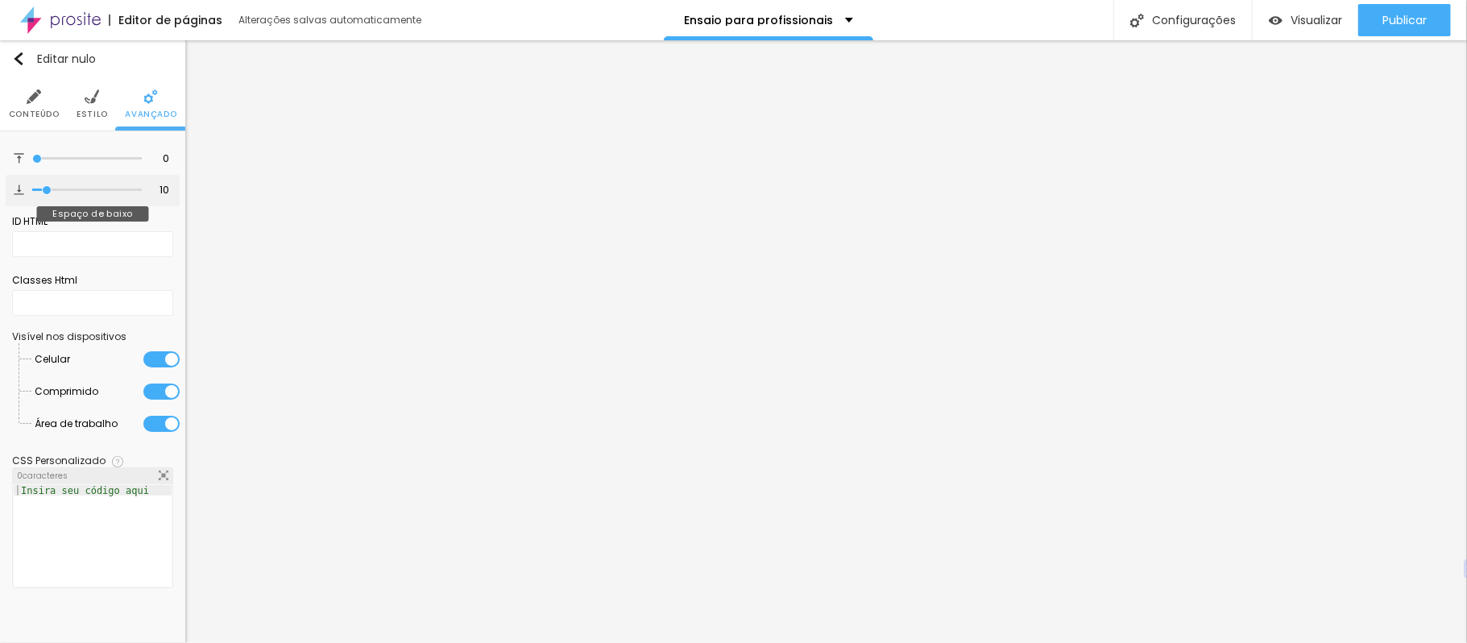
type input "0"
type input "10"
type input "23"
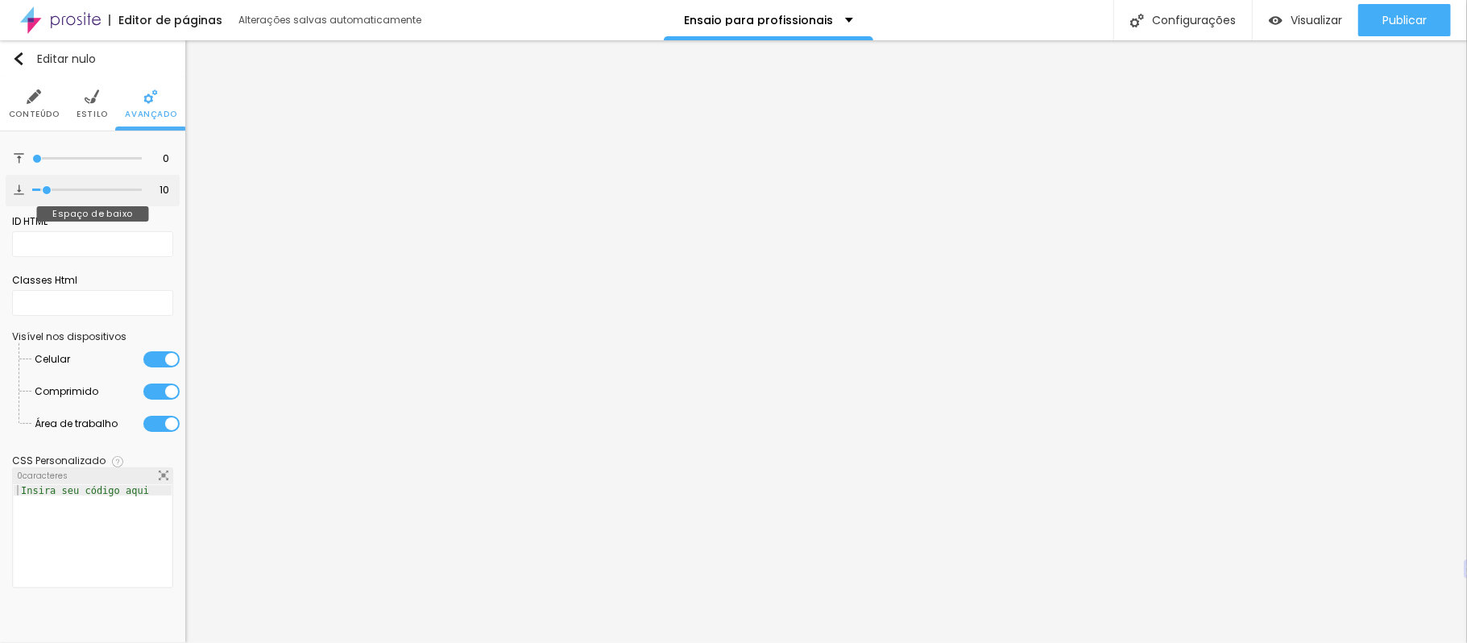
type input "23"
type input "25"
type input "28"
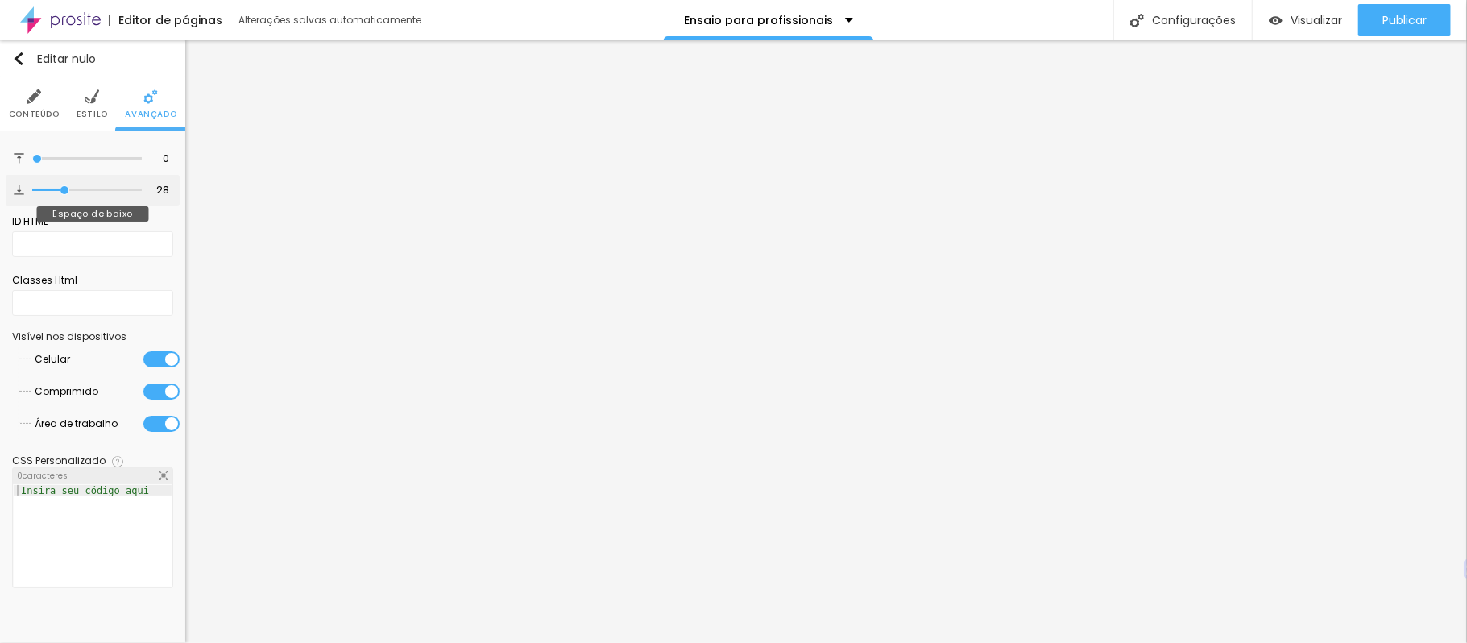
type input "30"
type input "35"
type input "36"
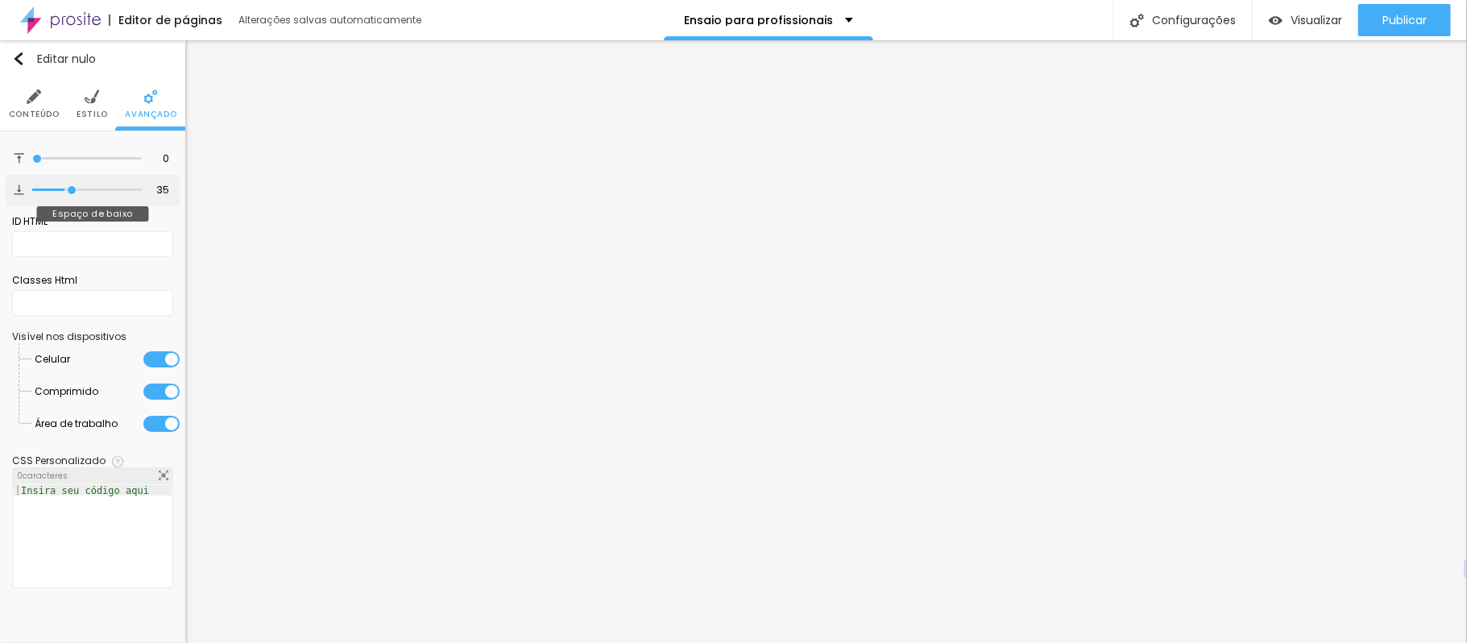
type input "36"
type input "37"
type input "41"
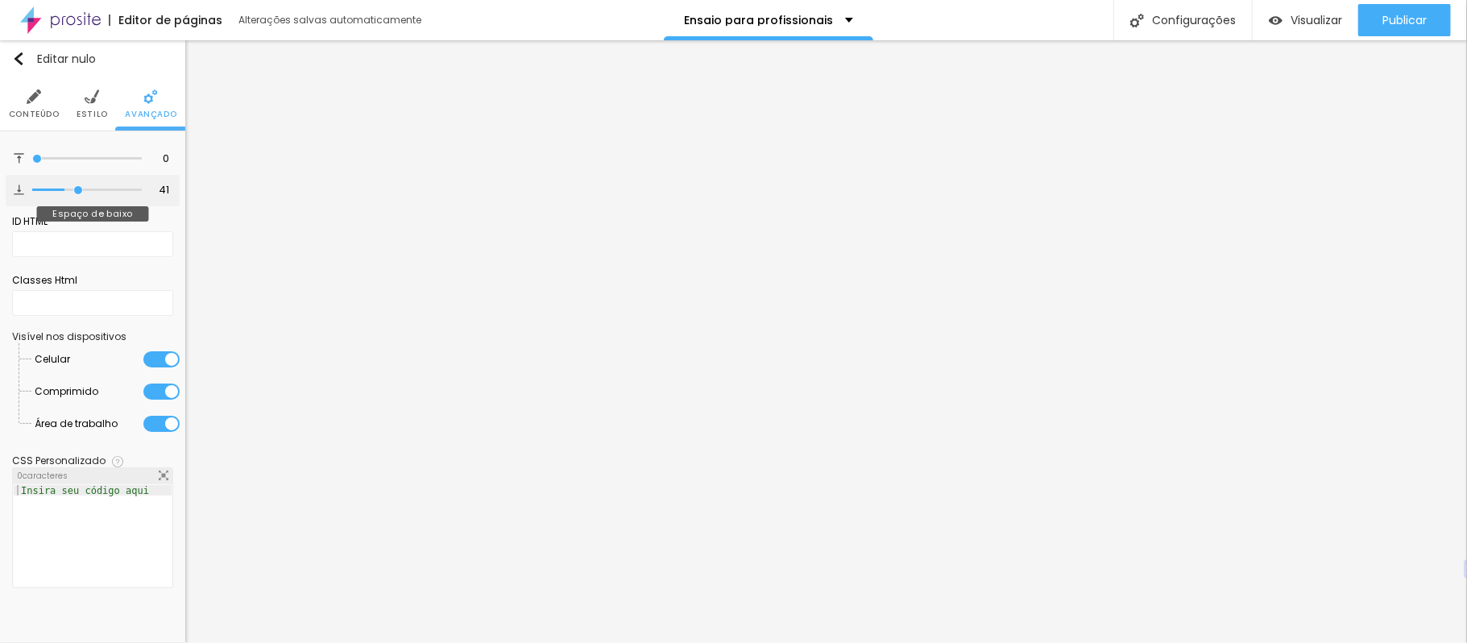
type input "44"
type input "45"
type input "93"
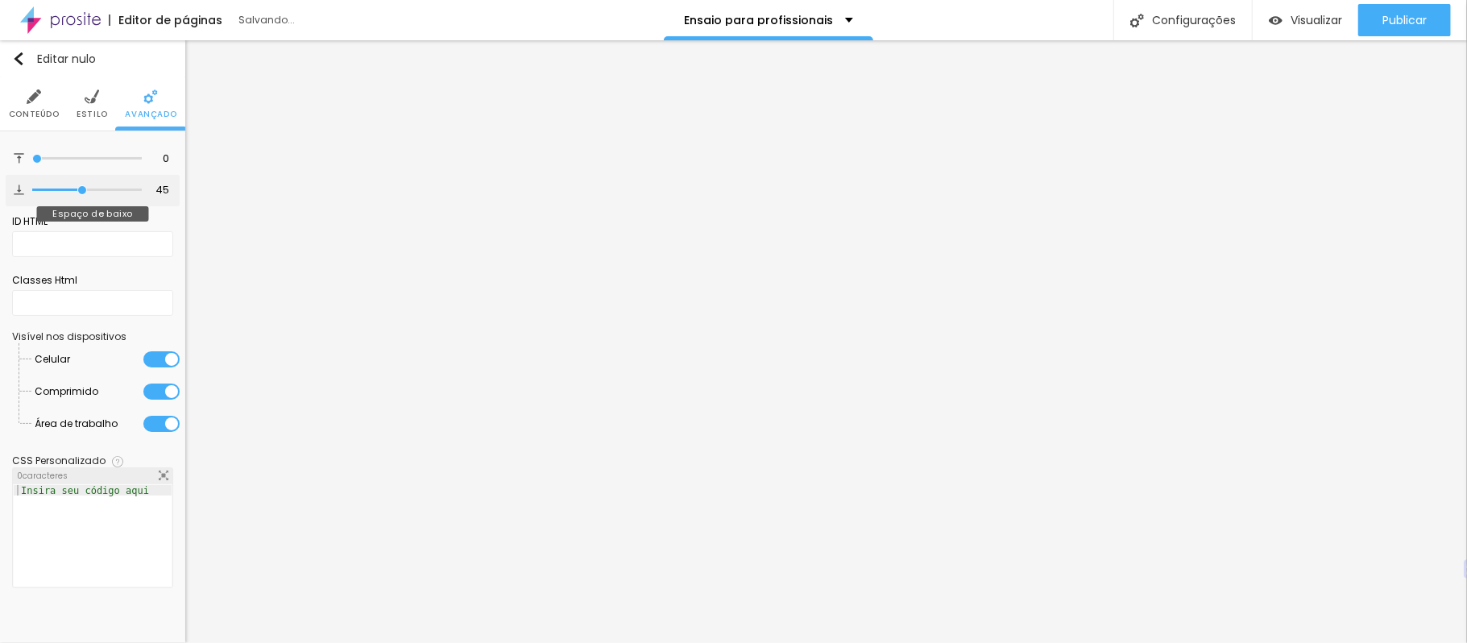
type input "93"
type input "100"
type input "95"
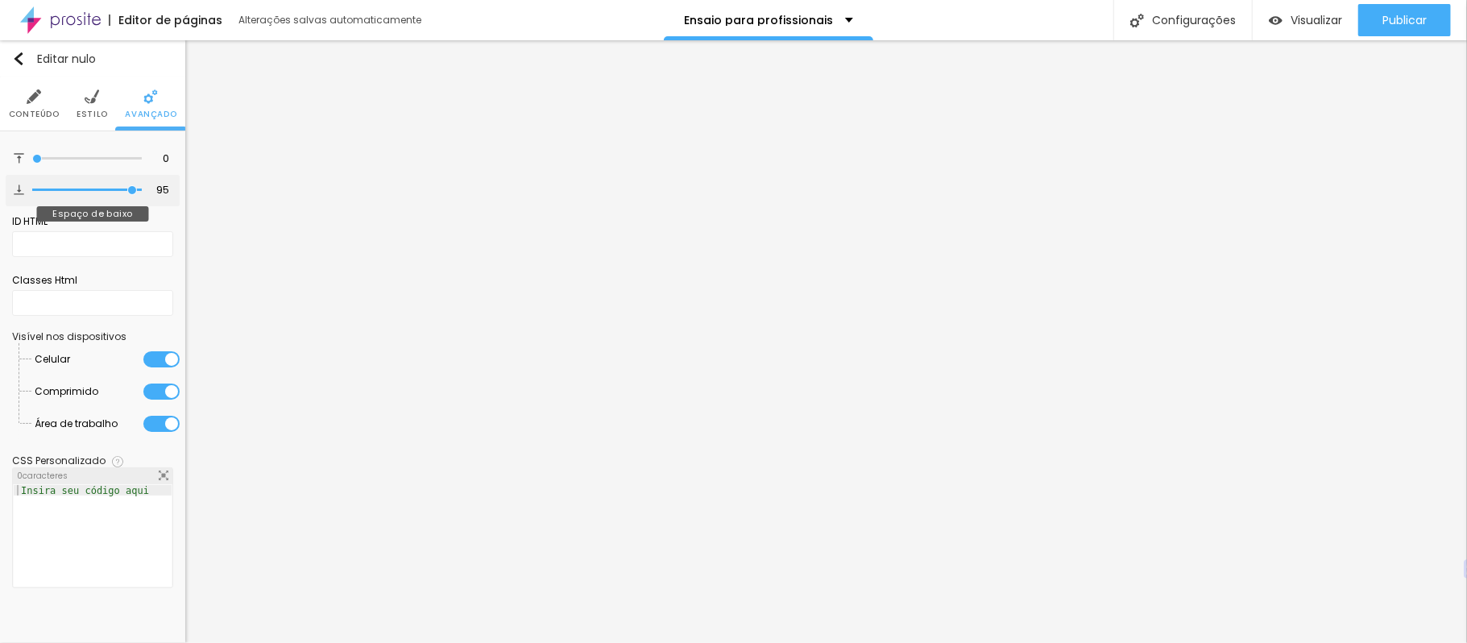
type input "28"
type input "19"
type input "12"
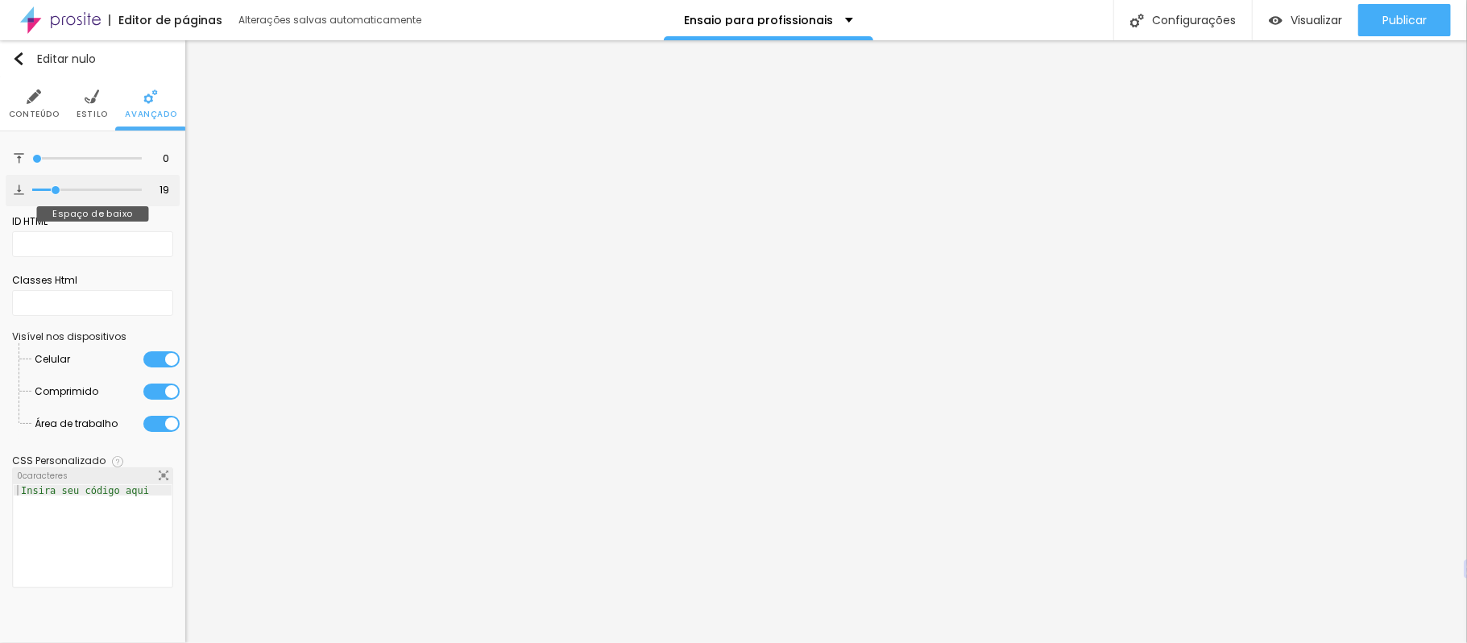
type input "12"
type input "5"
type input "1"
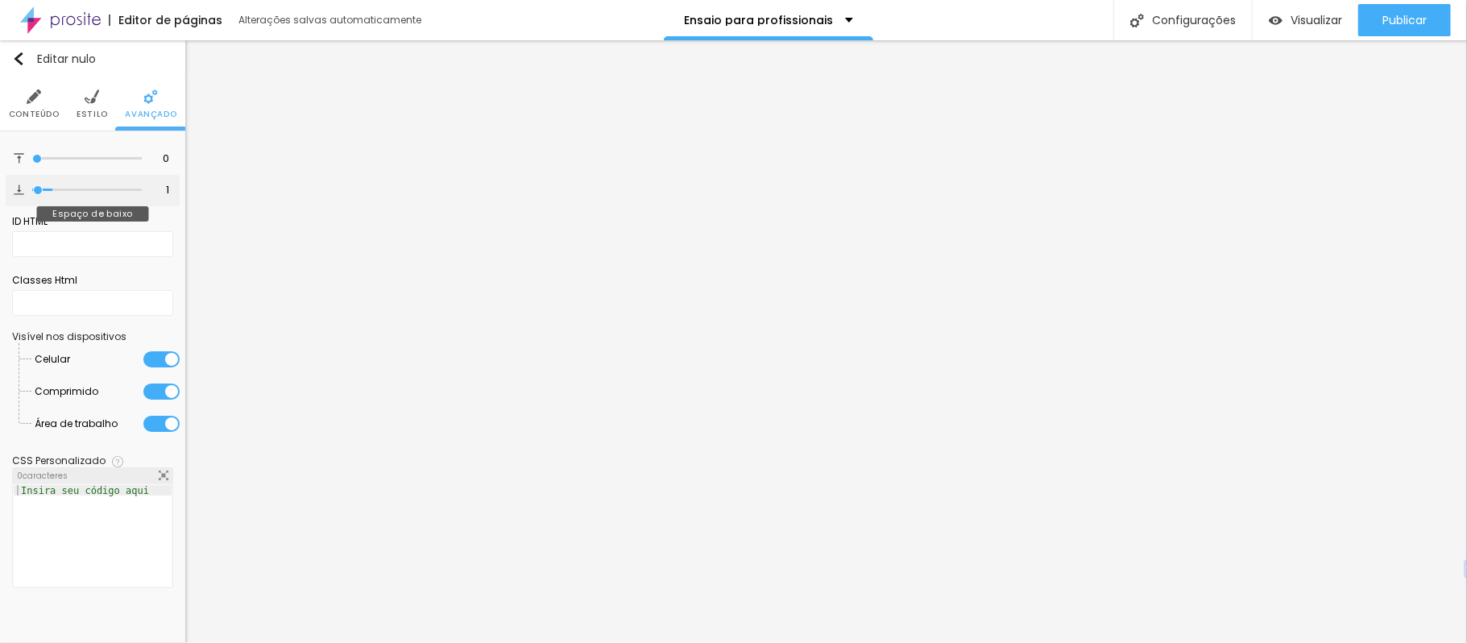
type input "0"
drag, startPoint x: 45, startPoint y: 188, endPoint x: 3, endPoint y: 217, distance: 50.5
type input "0"
click at [32, 194] on input "range" at bounding box center [87, 190] width 110 height 8
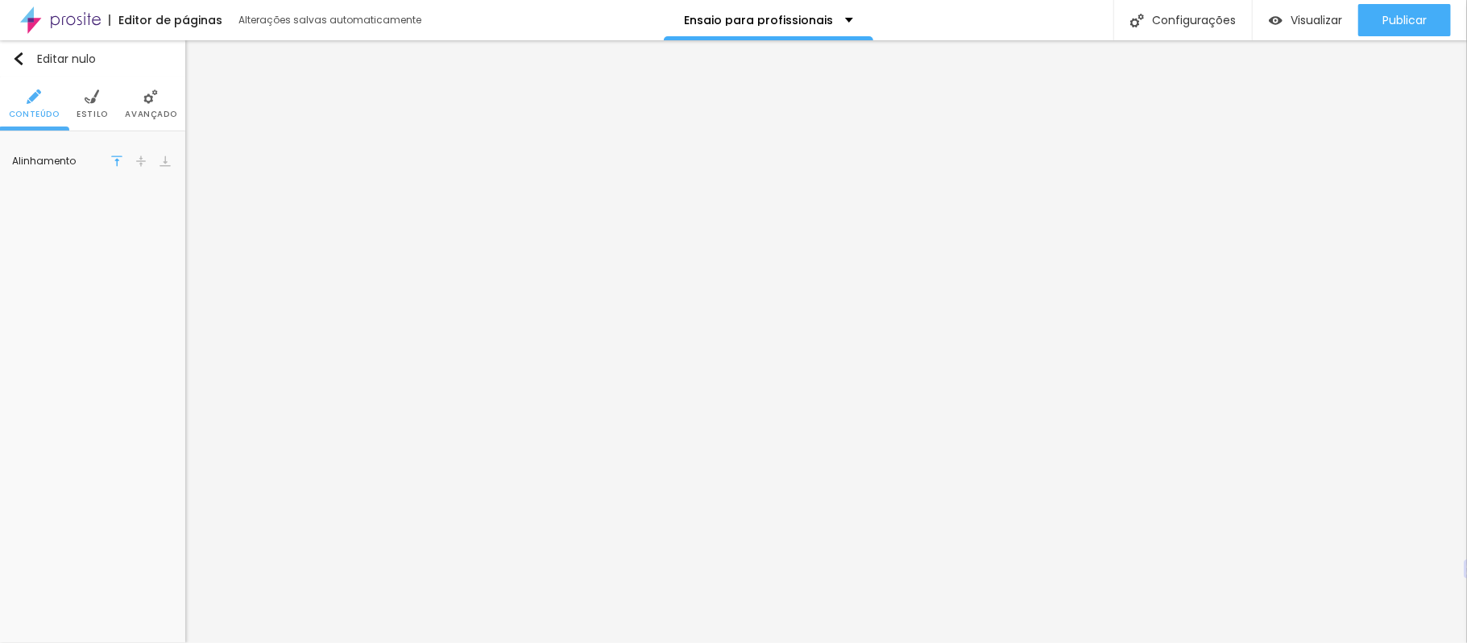
click at [152, 101] on img at bounding box center [150, 96] width 14 height 14
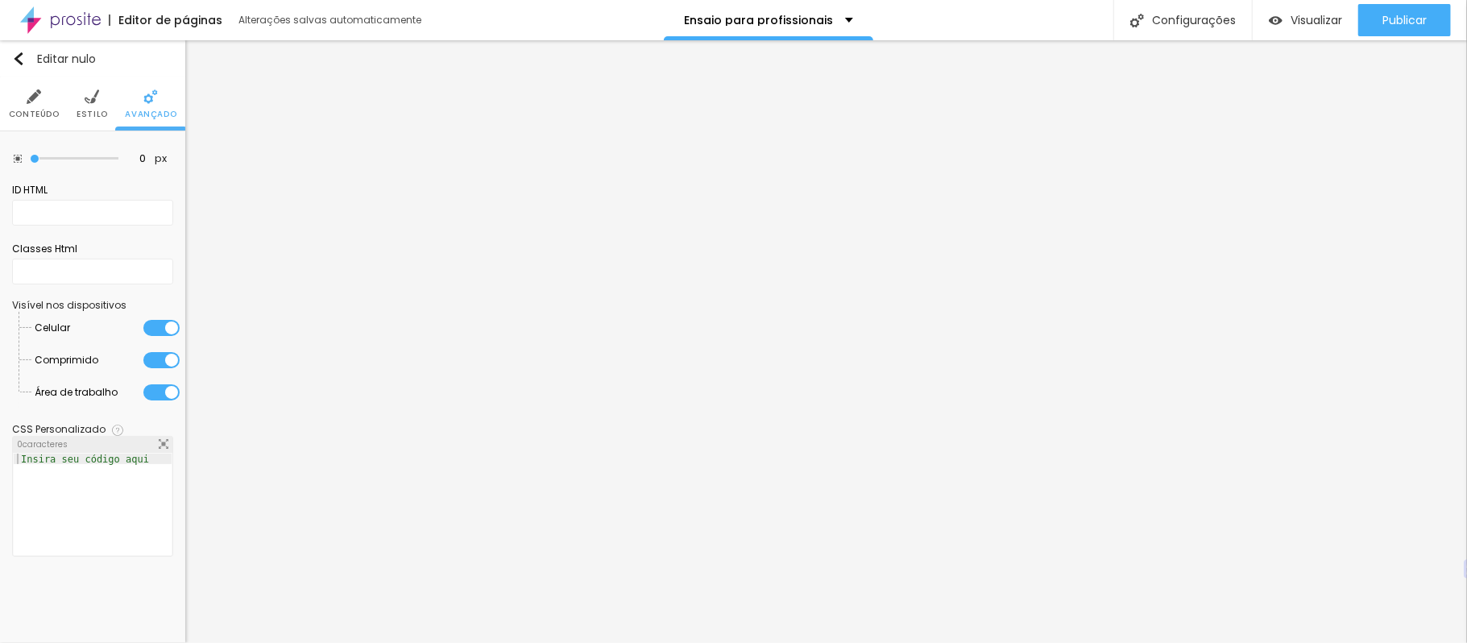
click at [88, 101] on img at bounding box center [92, 96] width 14 height 14
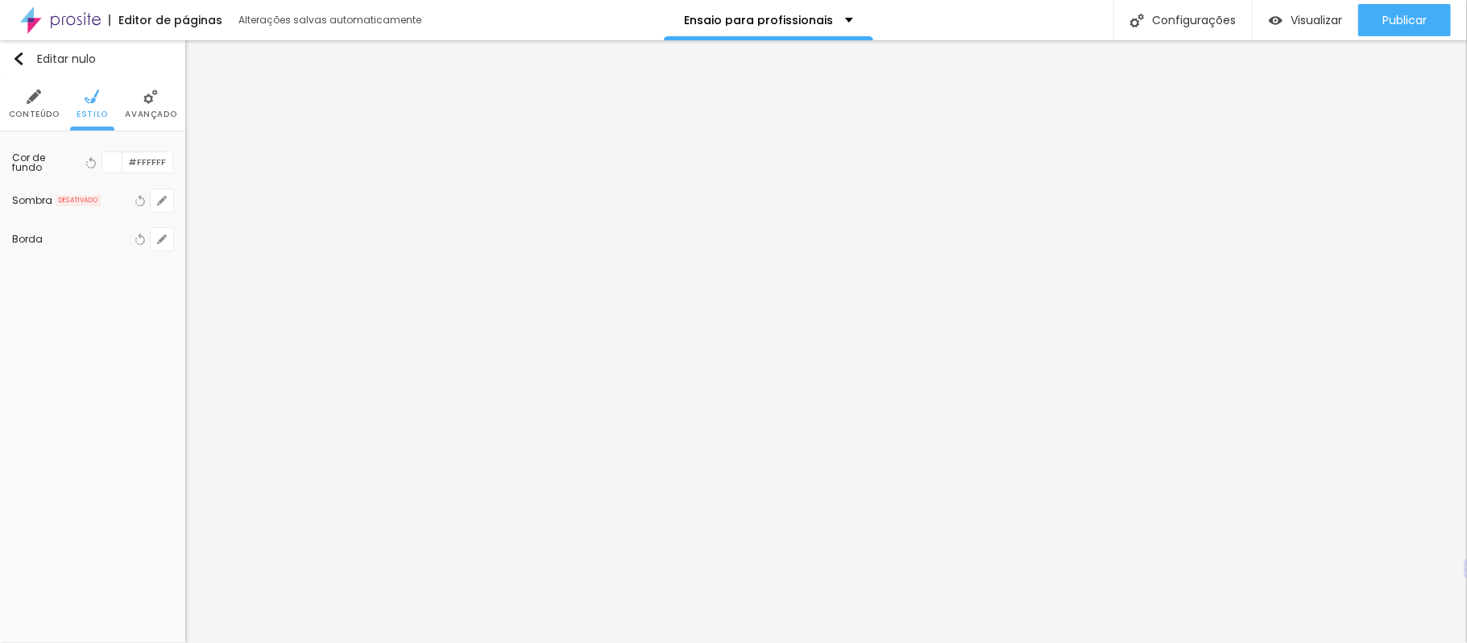
click at [34, 98] on img at bounding box center [34, 96] width 14 height 14
click at [145, 97] on img at bounding box center [150, 96] width 14 height 14
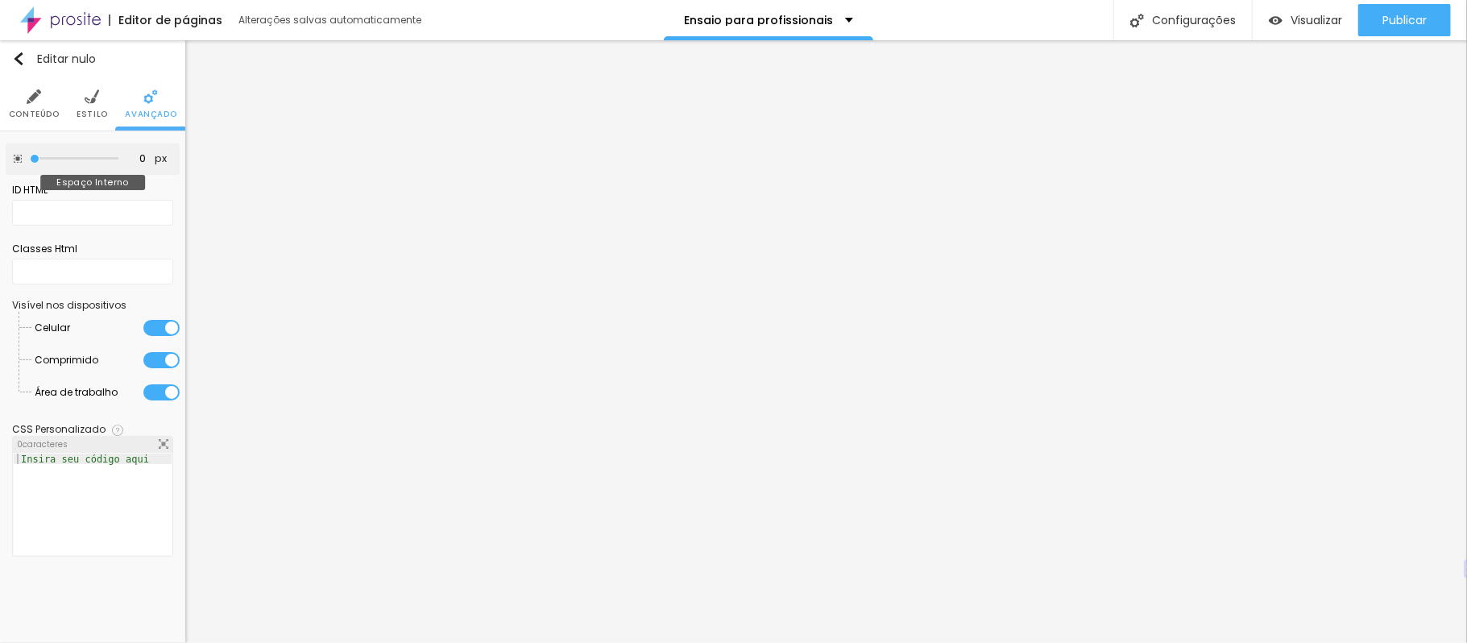
type input "5"
type input "10"
type input "5"
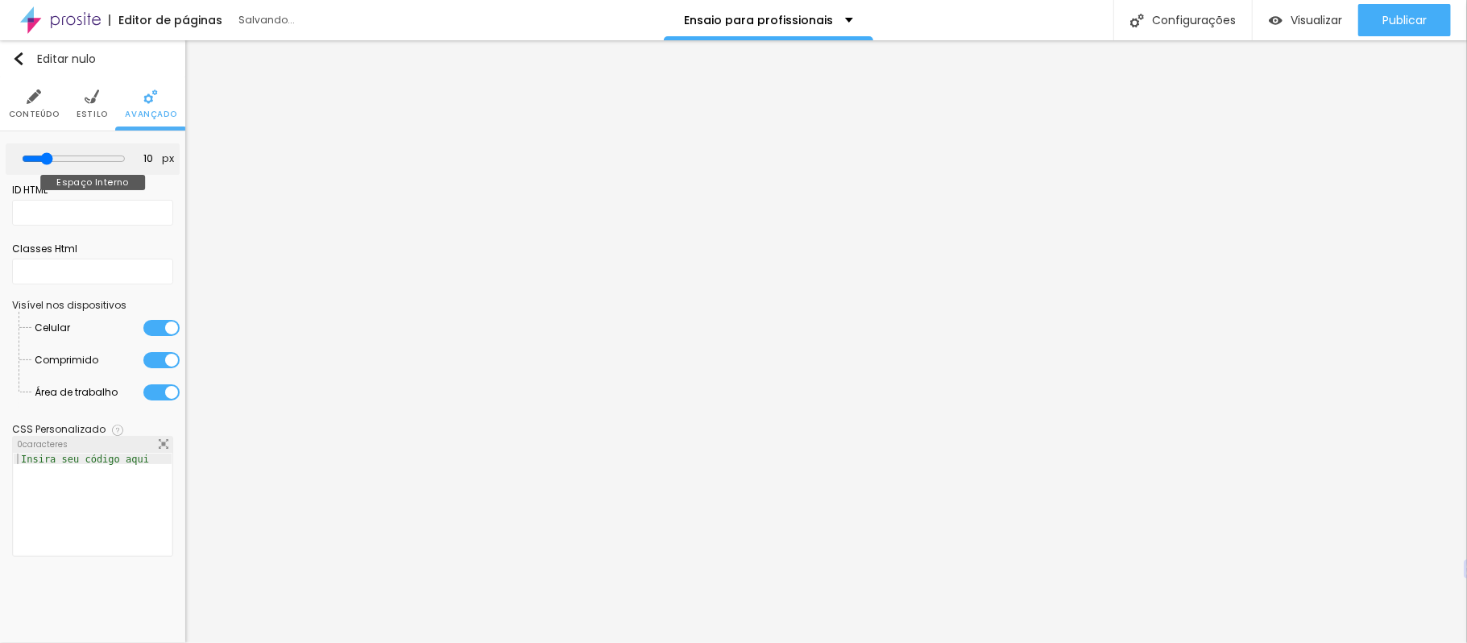
type input "5"
type input "0"
drag, startPoint x: 37, startPoint y: 158, endPoint x: 0, endPoint y: 158, distance: 37.0
click at [30, 158] on input "range" at bounding box center [74, 159] width 89 height 8
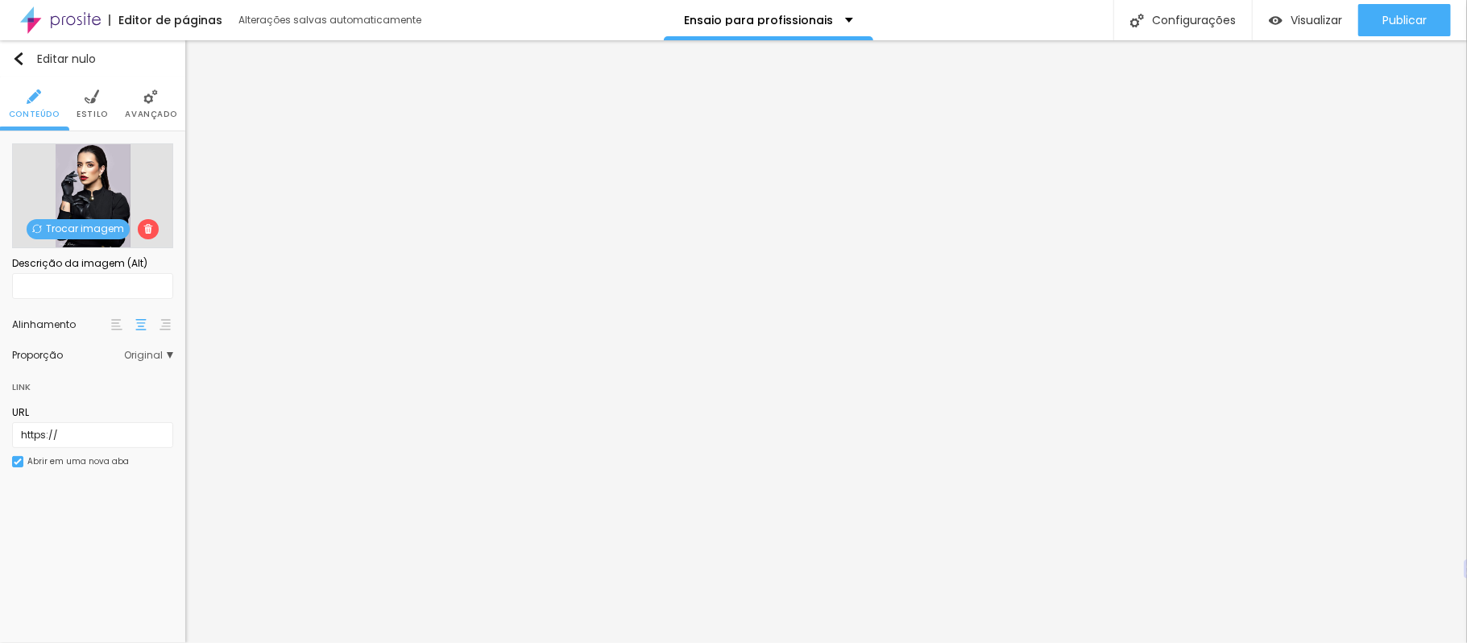
click at [133, 91] on li "Avançado" at bounding box center [151, 103] width 52 height 53
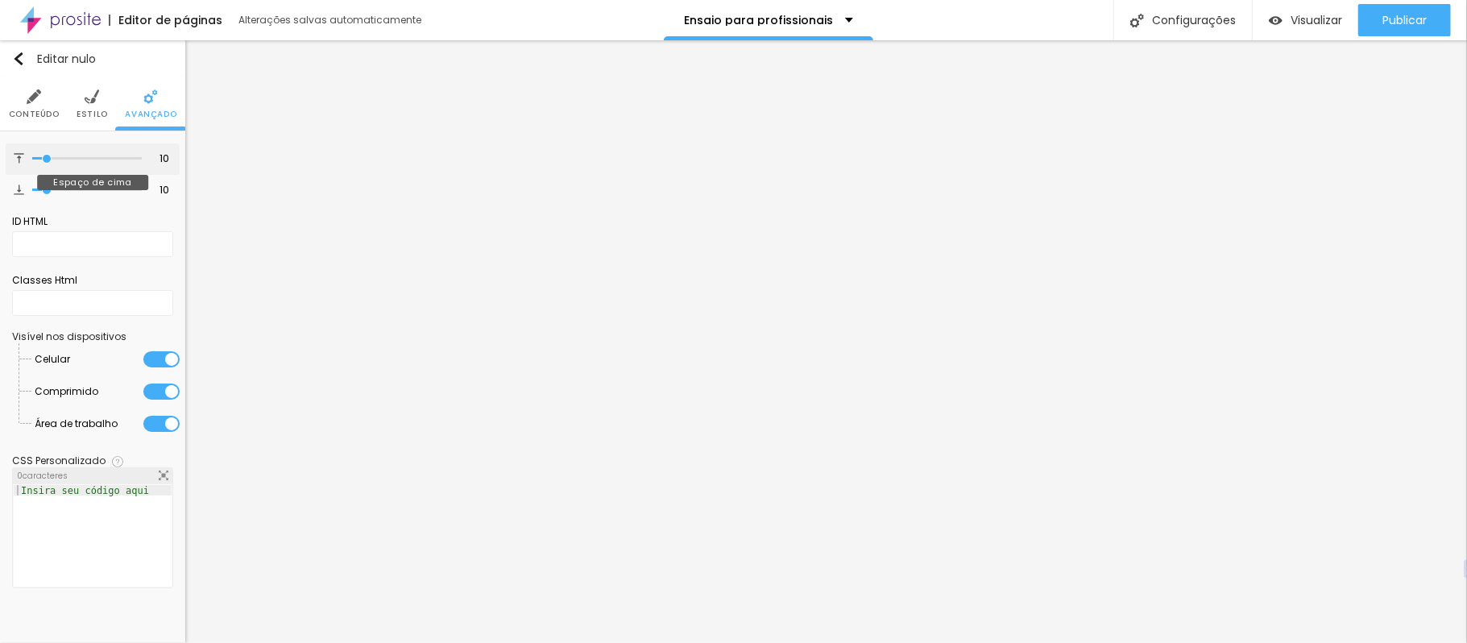
type input "2"
type input "0"
type input "44"
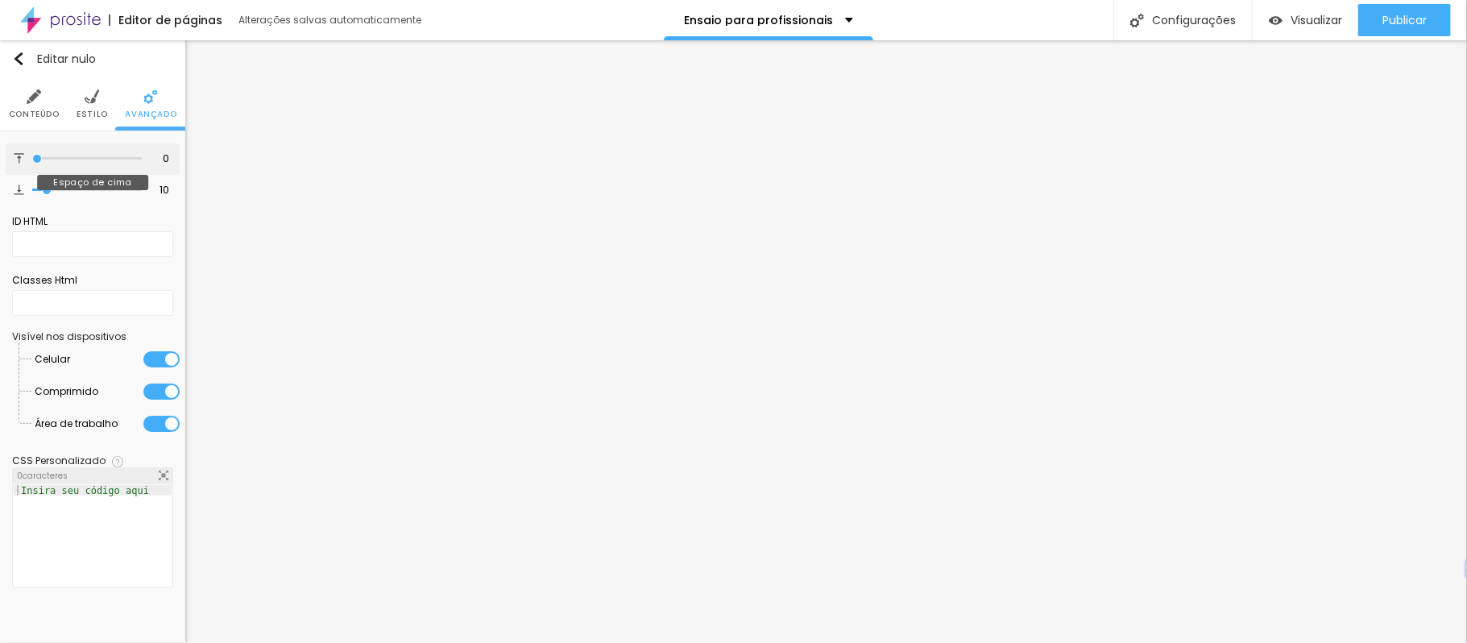
type input "44"
type input "60"
type input "69"
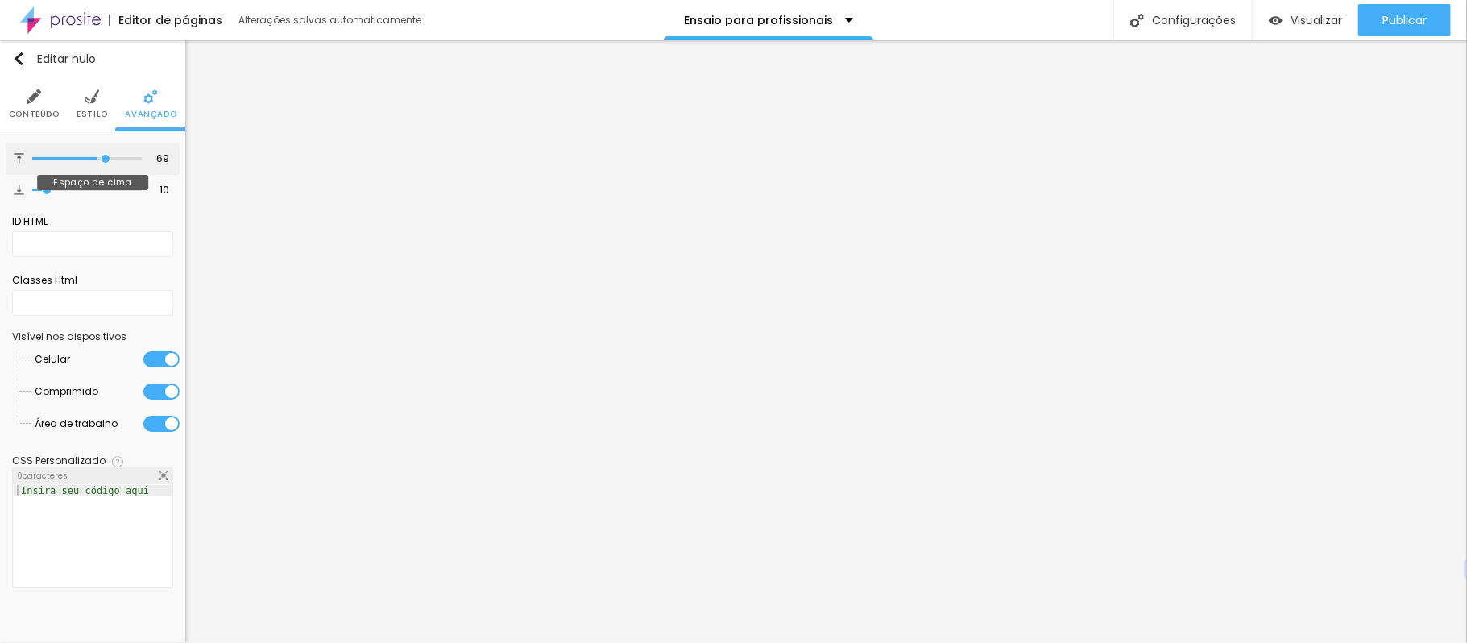
type input "73"
type input "77"
drag, startPoint x: 46, startPoint y: 155, endPoint x: 61, endPoint y: 161, distance: 16.3
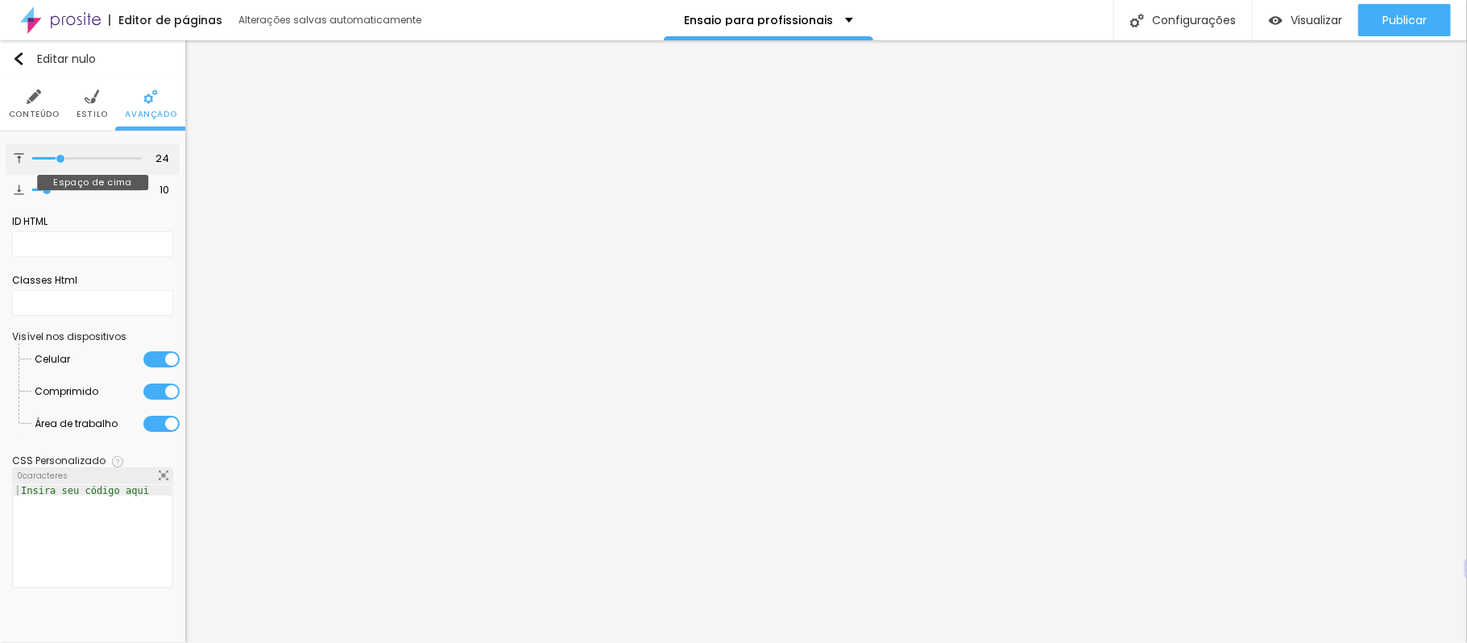
click at [61, 161] on input "range" at bounding box center [87, 159] width 110 height 8
drag, startPoint x: 45, startPoint y: 194, endPoint x: 36, endPoint y: 209, distance: 17.7
click at [36, 194] on input "range" at bounding box center [87, 190] width 110 height 8
click at [64, 103] on ul "Conteúdo Estilo Avançado" at bounding box center [92, 104] width 185 height 54
click at [75, 104] on ul "Conteúdo Estilo Avançado" at bounding box center [92, 104] width 185 height 54
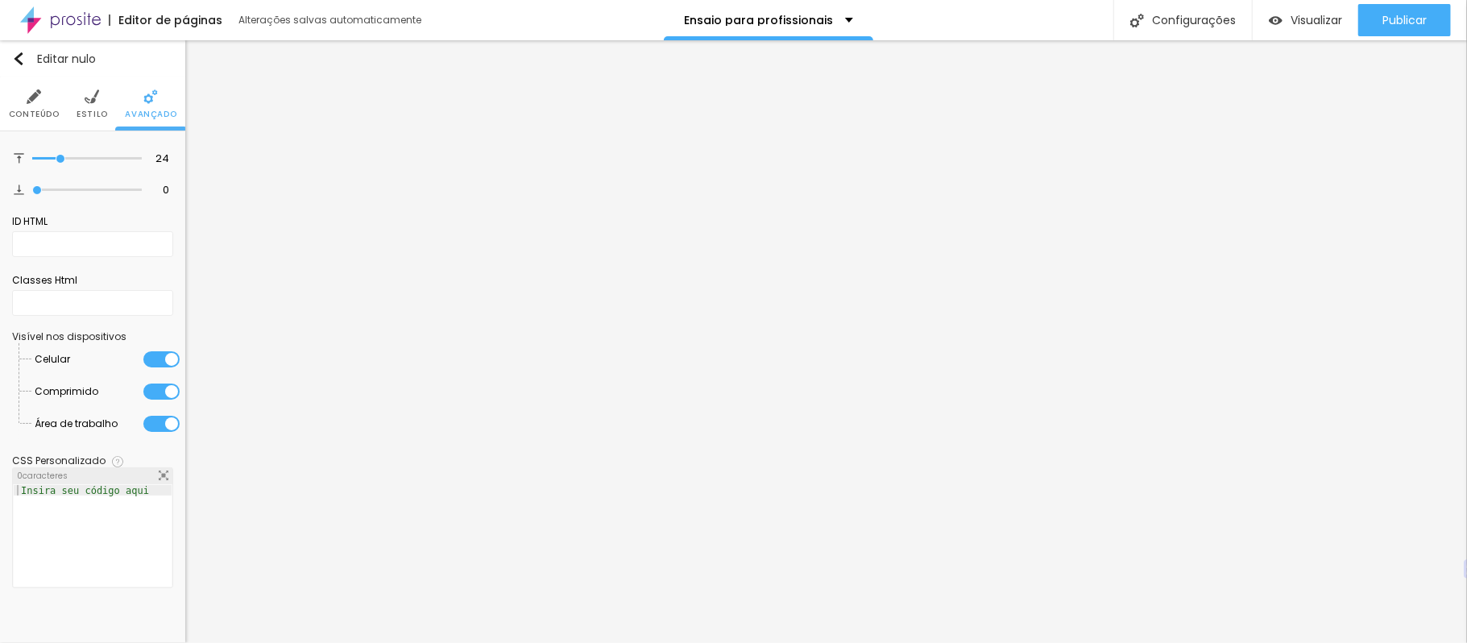
click at [81, 104] on li "Estilo" at bounding box center [92, 103] width 31 height 53
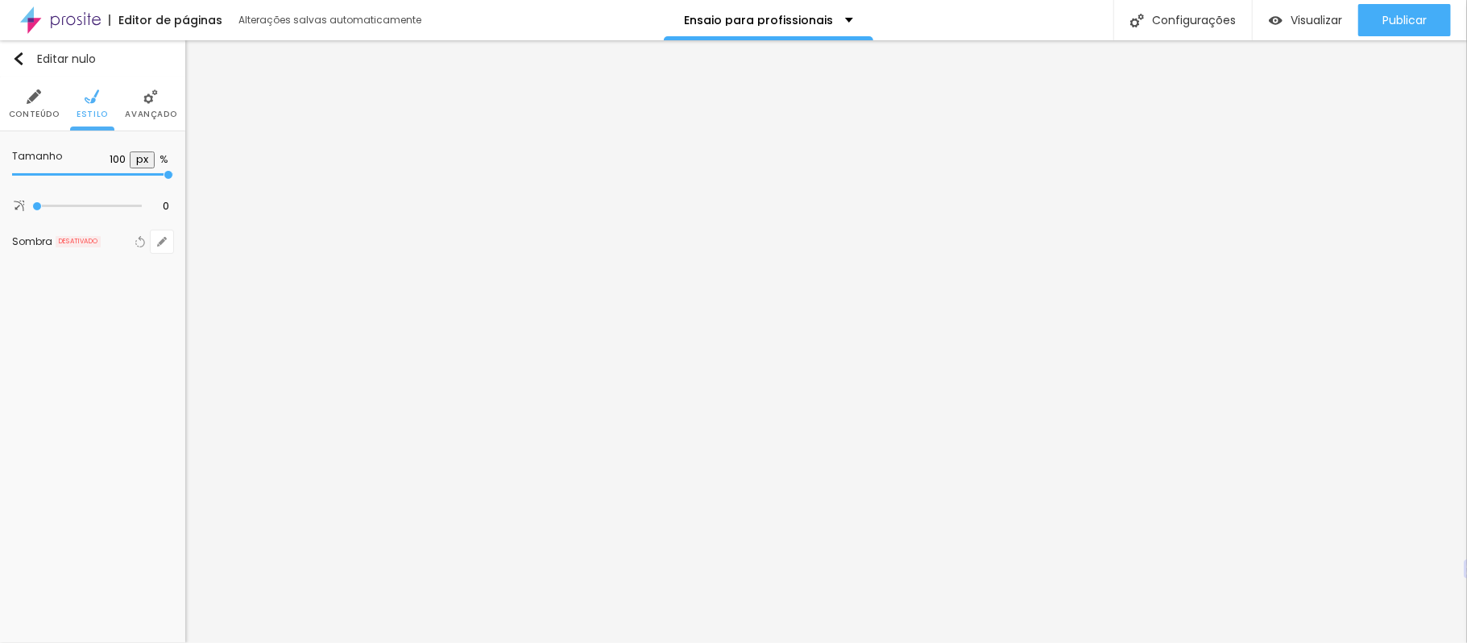
click at [39, 95] on img at bounding box center [34, 96] width 14 height 14
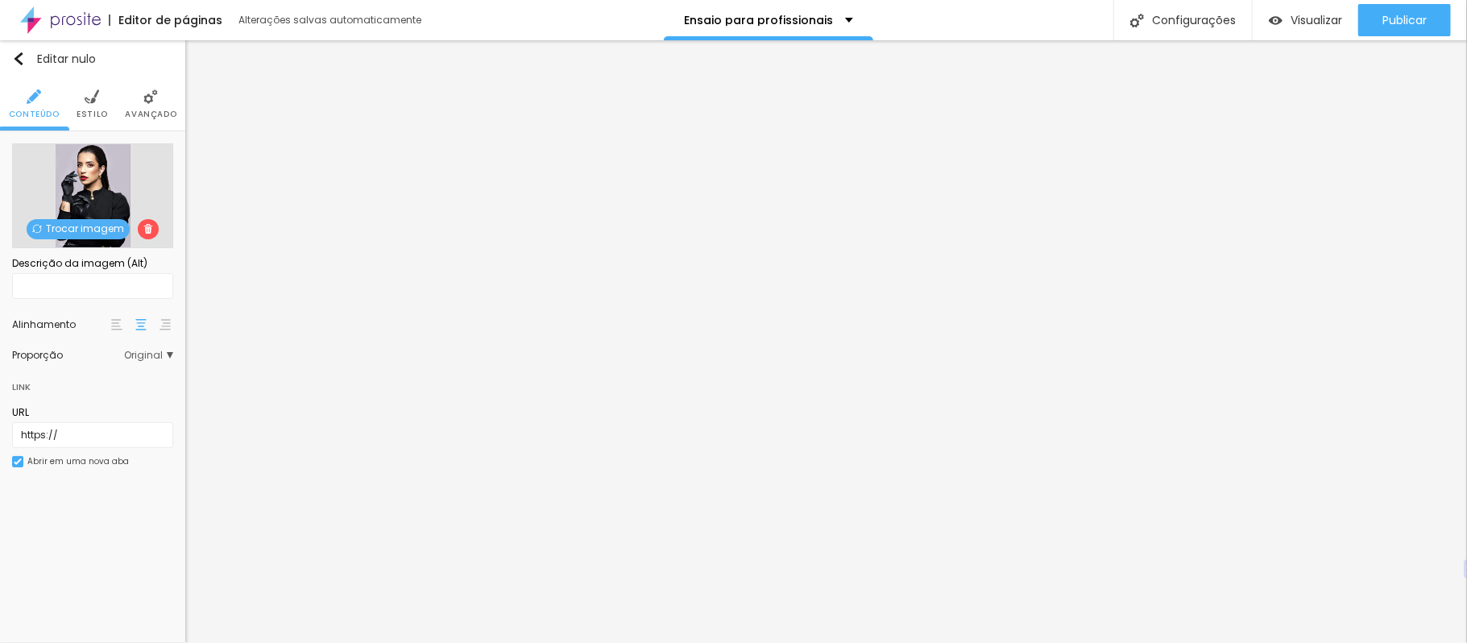
click at [98, 100] on img at bounding box center [92, 96] width 14 height 14
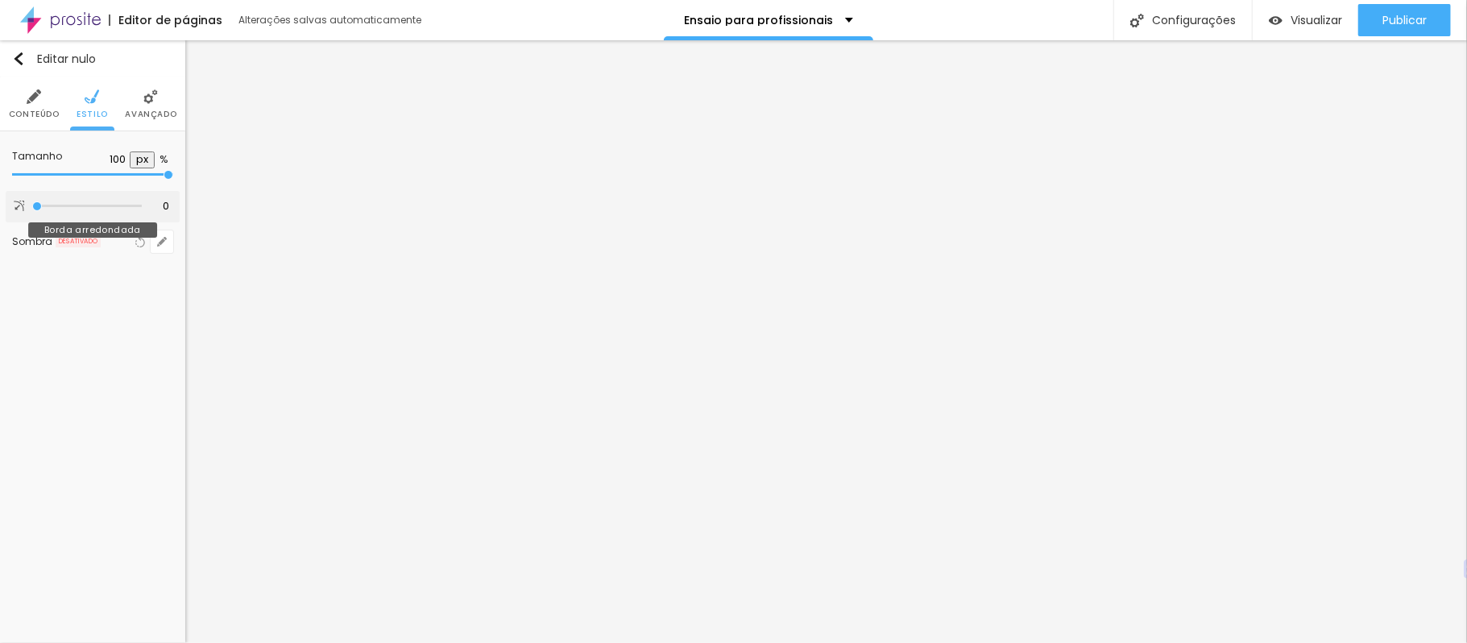
drag, startPoint x: 42, startPoint y: 204, endPoint x: 0, endPoint y: 201, distance: 41.9
click at [32, 202] on input "range" at bounding box center [87, 206] width 110 height 8
click at [43, 208] on input "range" at bounding box center [87, 206] width 110 height 8
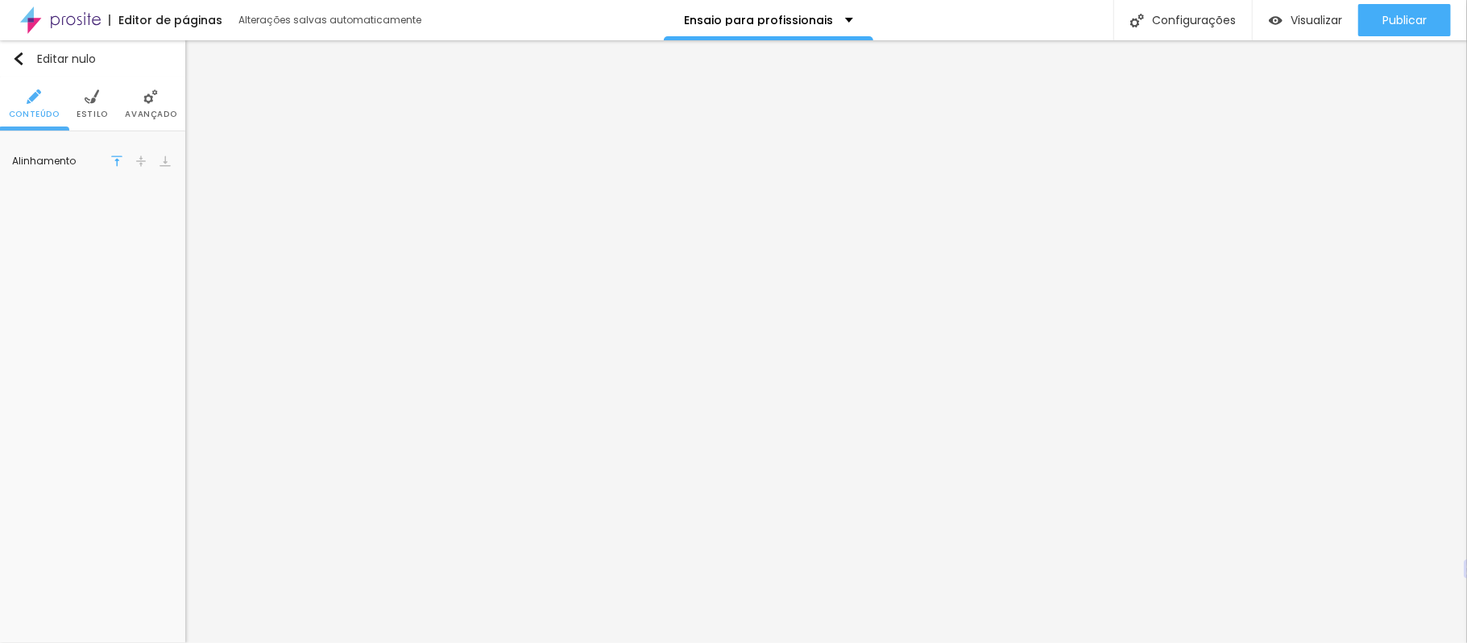
click at [101, 101] on li "Estilo" at bounding box center [92, 103] width 31 height 53
click at [156, 108] on font "Avançado" at bounding box center [151, 114] width 52 height 12
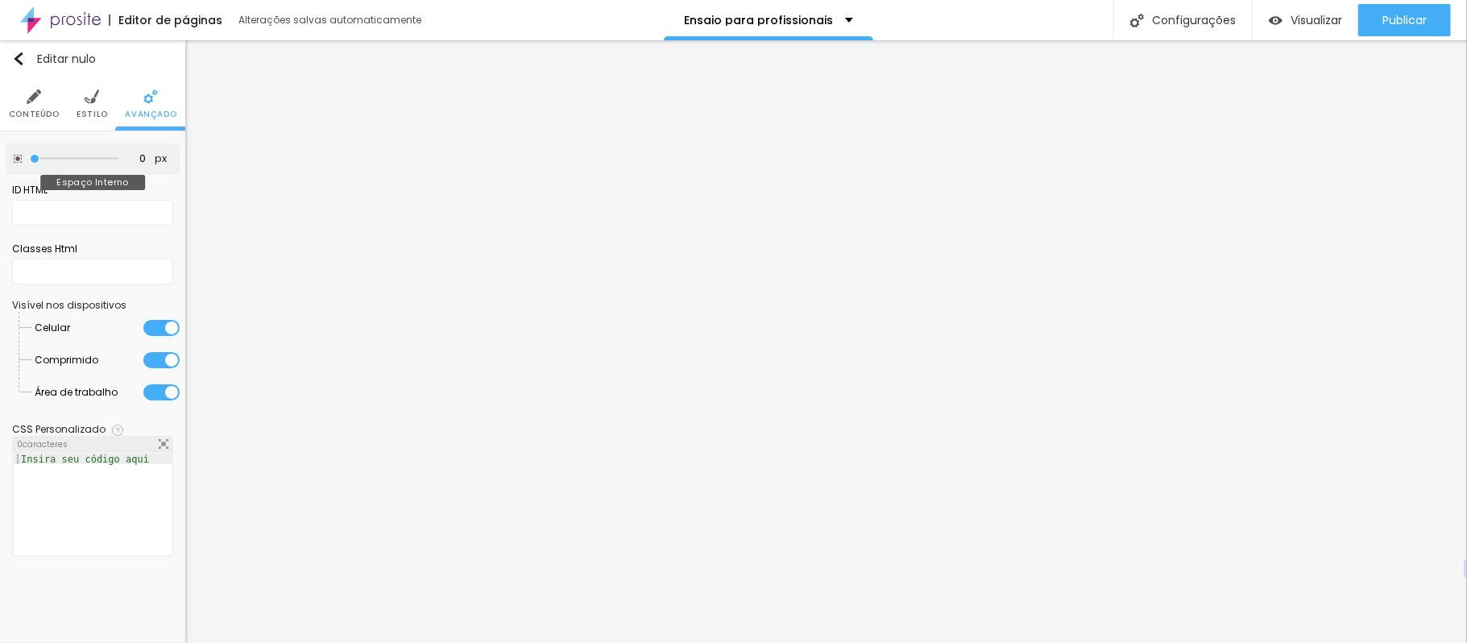
drag, startPoint x: 33, startPoint y: 158, endPoint x: 0, endPoint y: 169, distance: 34.9
click at [30, 163] on input "range" at bounding box center [74, 159] width 89 height 8
click at [43, 101] on li "Conteúdo" at bounding box center [34, 103] width 51 height 53
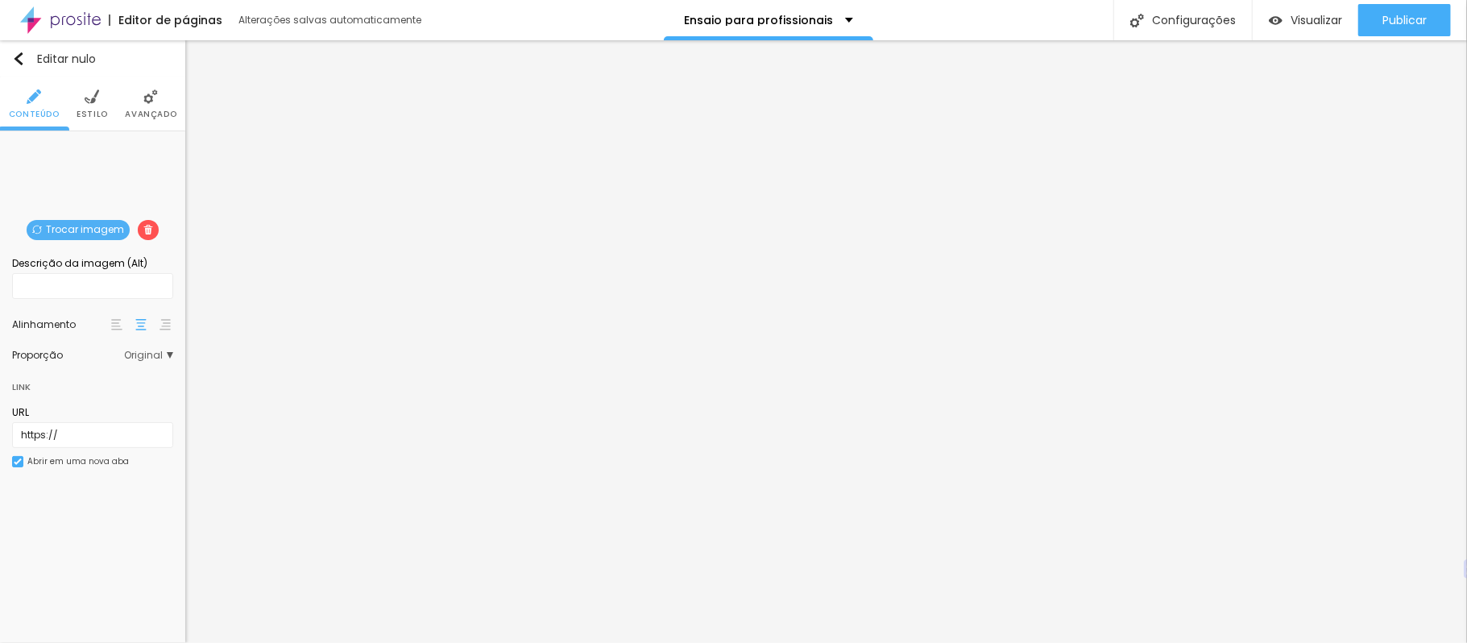
click at [147, 101] on img at bounding box center [150, 96] width 14 height 14
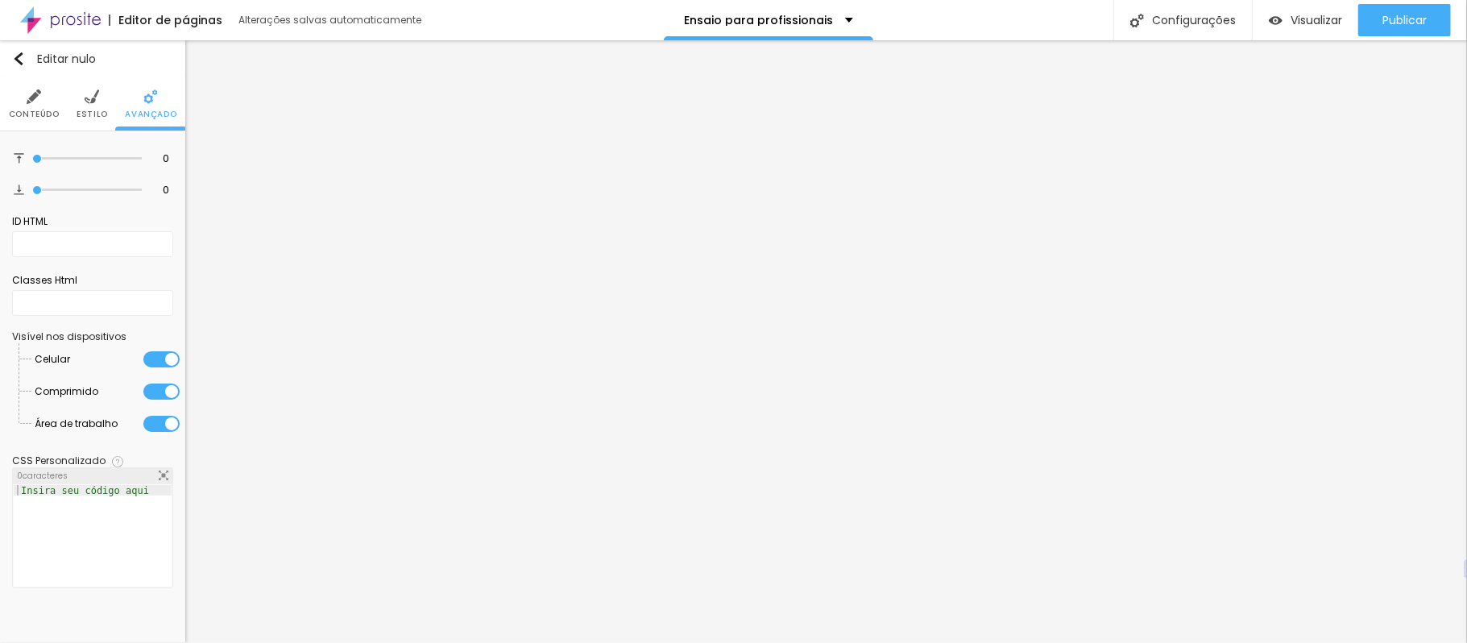
click at [101, 101] on li "Estilo" at bounding box center [92, 103] width 31 height 53
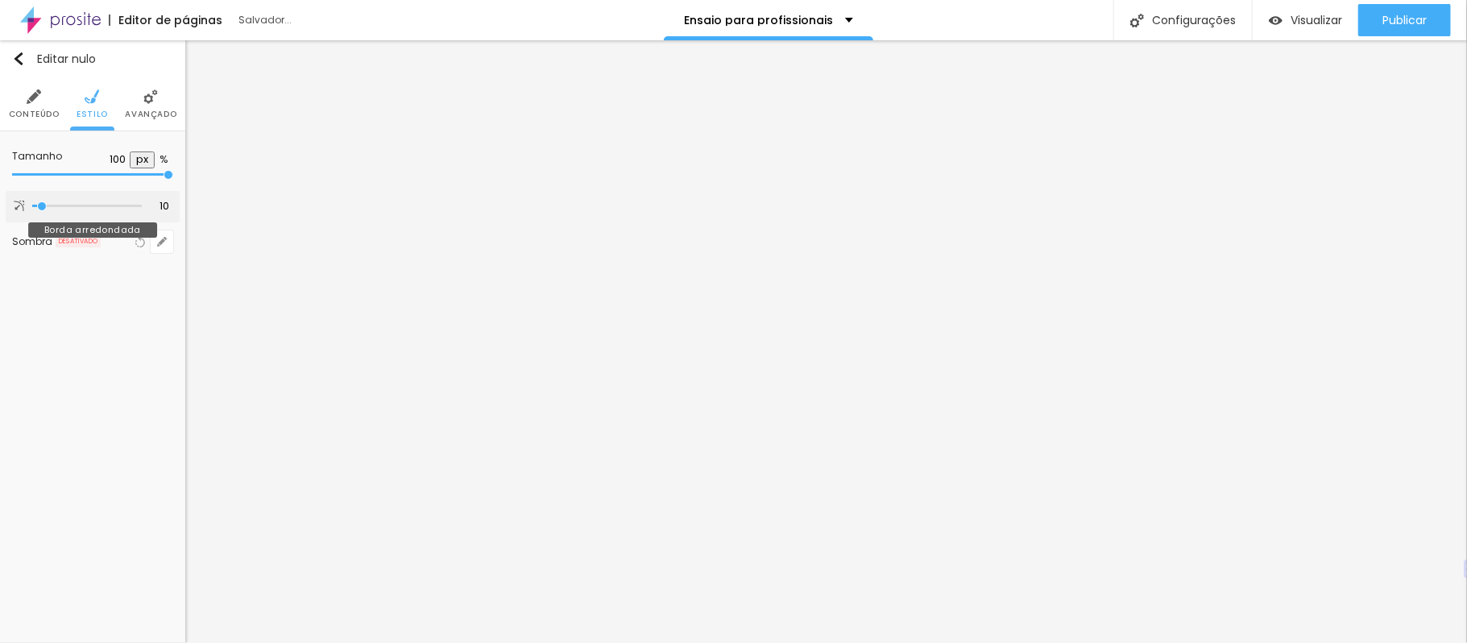
drag, startPoint x: 34, startPoint y: 207, endPoint x: 43, endPoint y: 206, distance: 8.9
click at [43, 206] on input "range" at bounding box center [87, 206] width 110 height 8
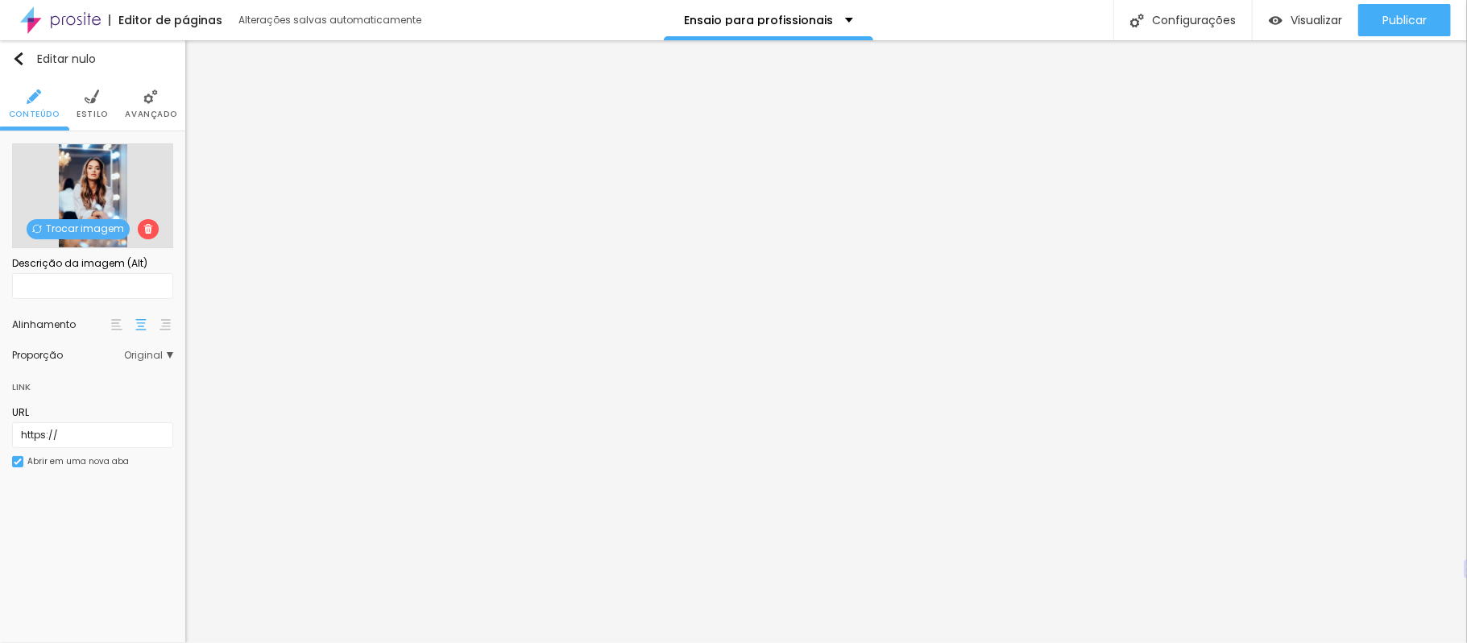
click at [92, 97] on img at bounding box center [92, 96] width 14 height 14
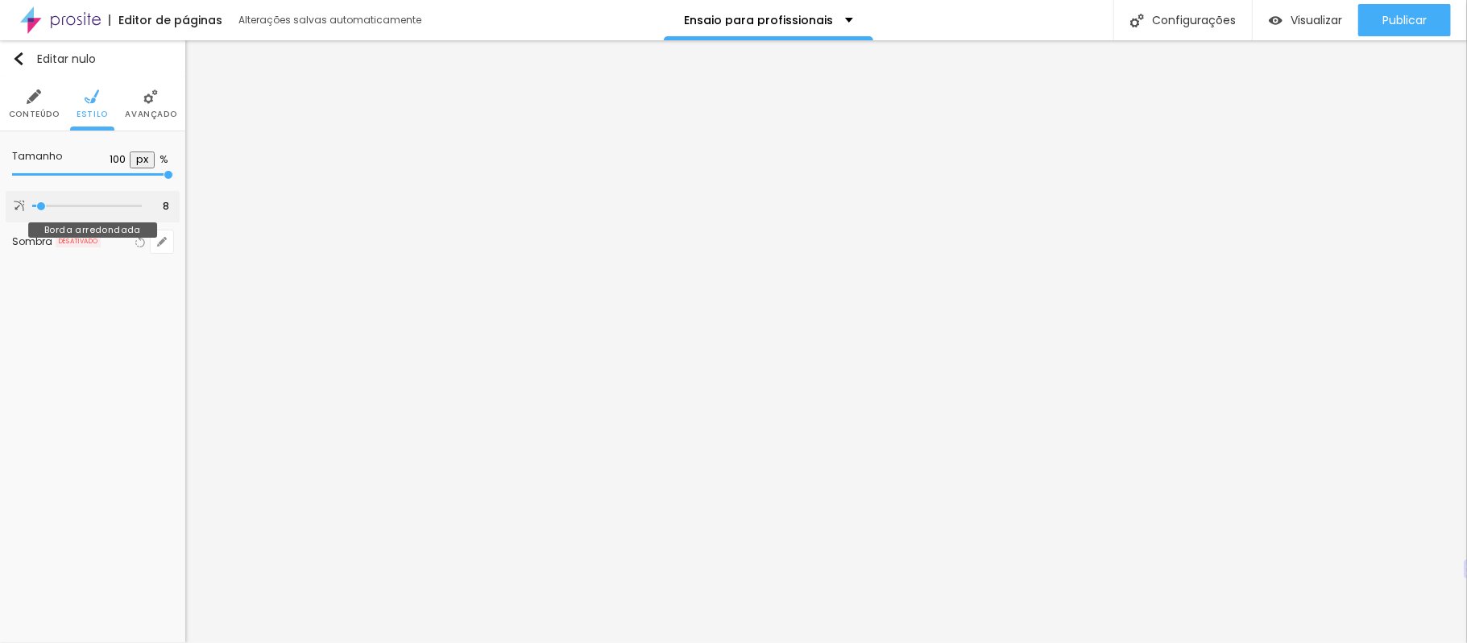
click at [42, 205] on input "range" at bounding box center [87, 206] width 110 height 8
click at [168, 206] on input "8" at bounding box center [157, 206] width 28 height 15
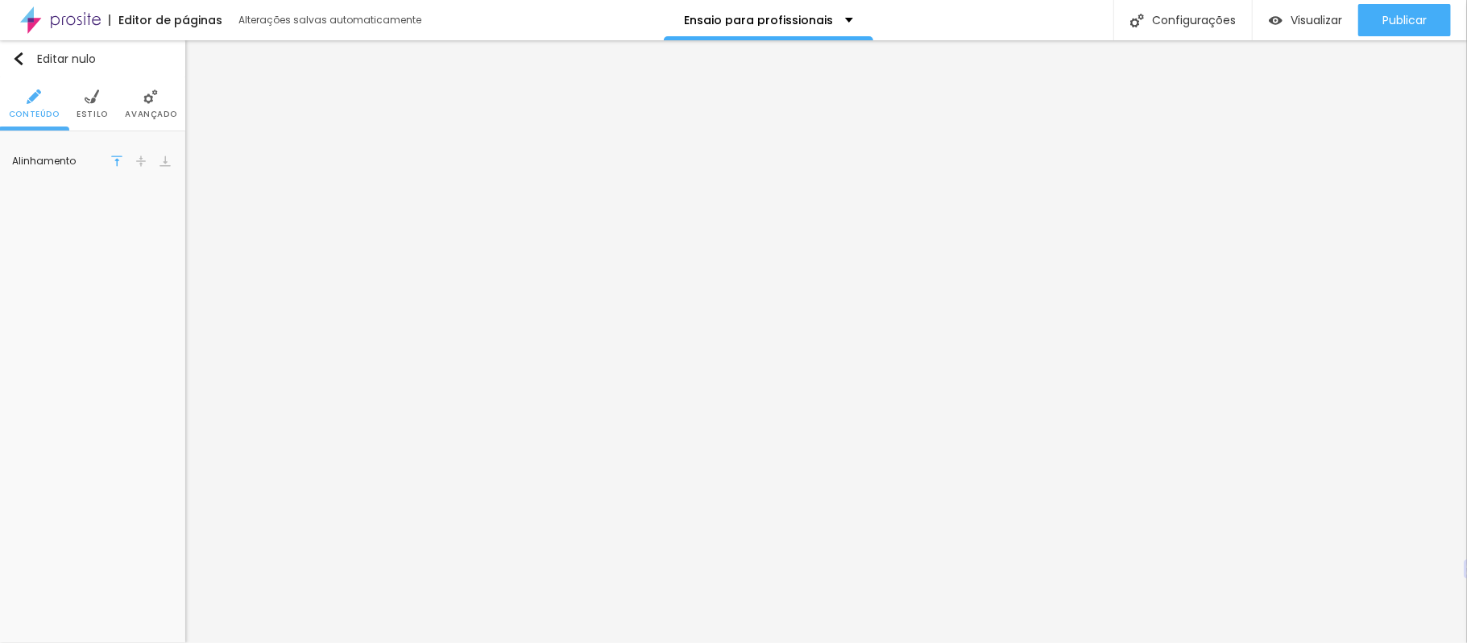
click at [105, 108] on font "Estilo" at bounding box center [92, 114] width 31 height 12
click at [145, 110] on font "Avançado" at bounding box center [151, 114] width 52 height 12
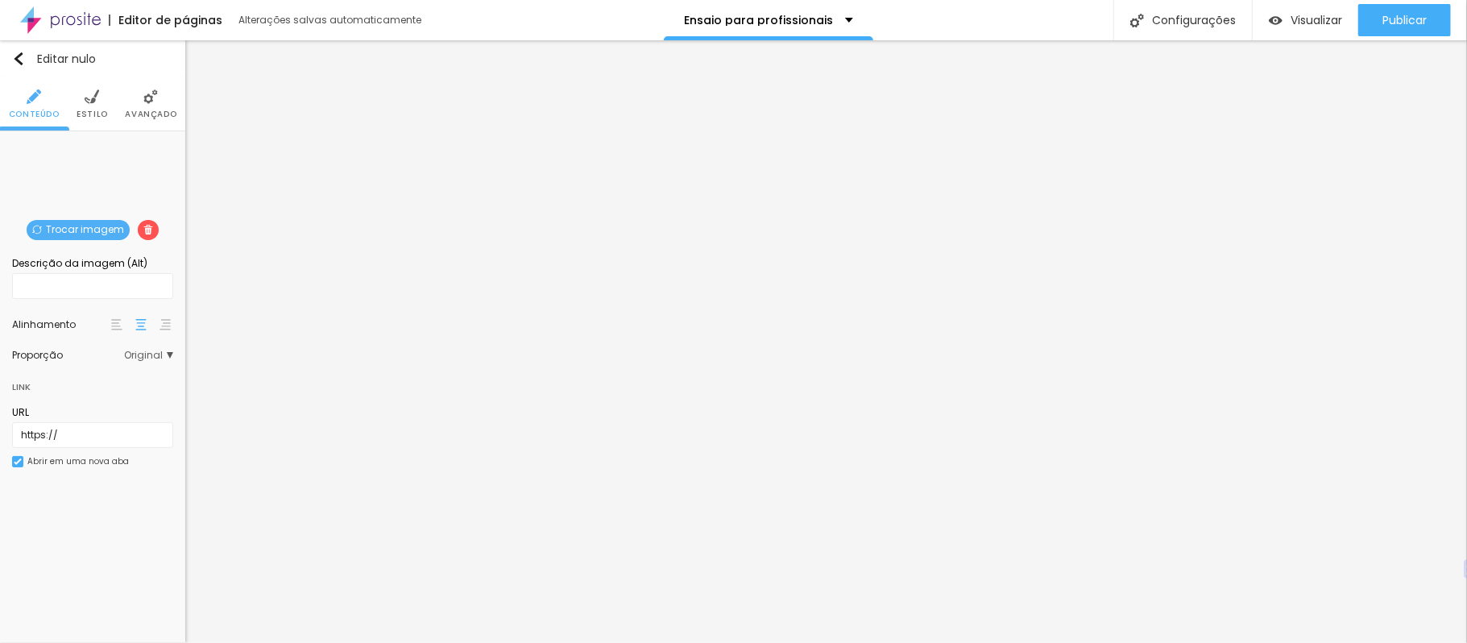
click at [103, 98] on li "Estilo" at bounding box center [92, 103] width 31 height 53
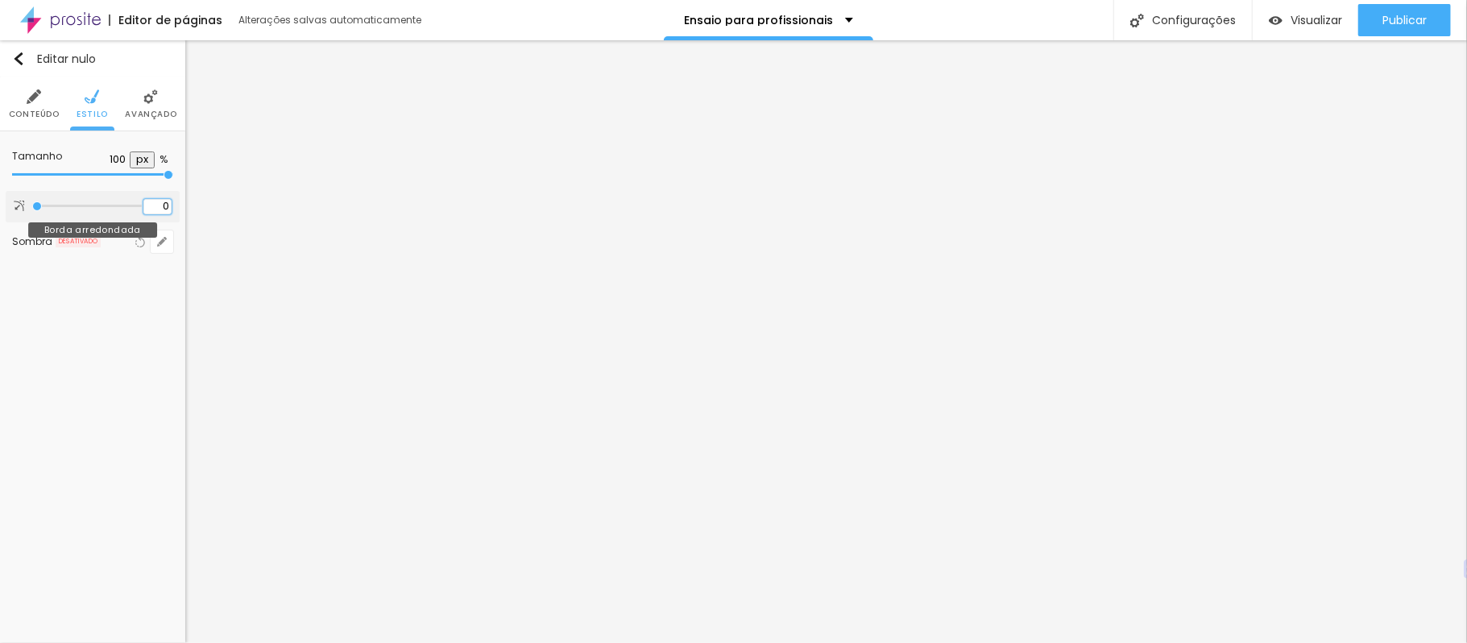
click at [165, 207] on input "0" at bounding box center [157, 206] width 28 height 15
click at [145, 321] on div "Editar nulo Conteúdo Estilo Avançado Tamanho 100 px % 10 Borda arredondada Somb…" at bounding box center [92, 341] width 185 height 602
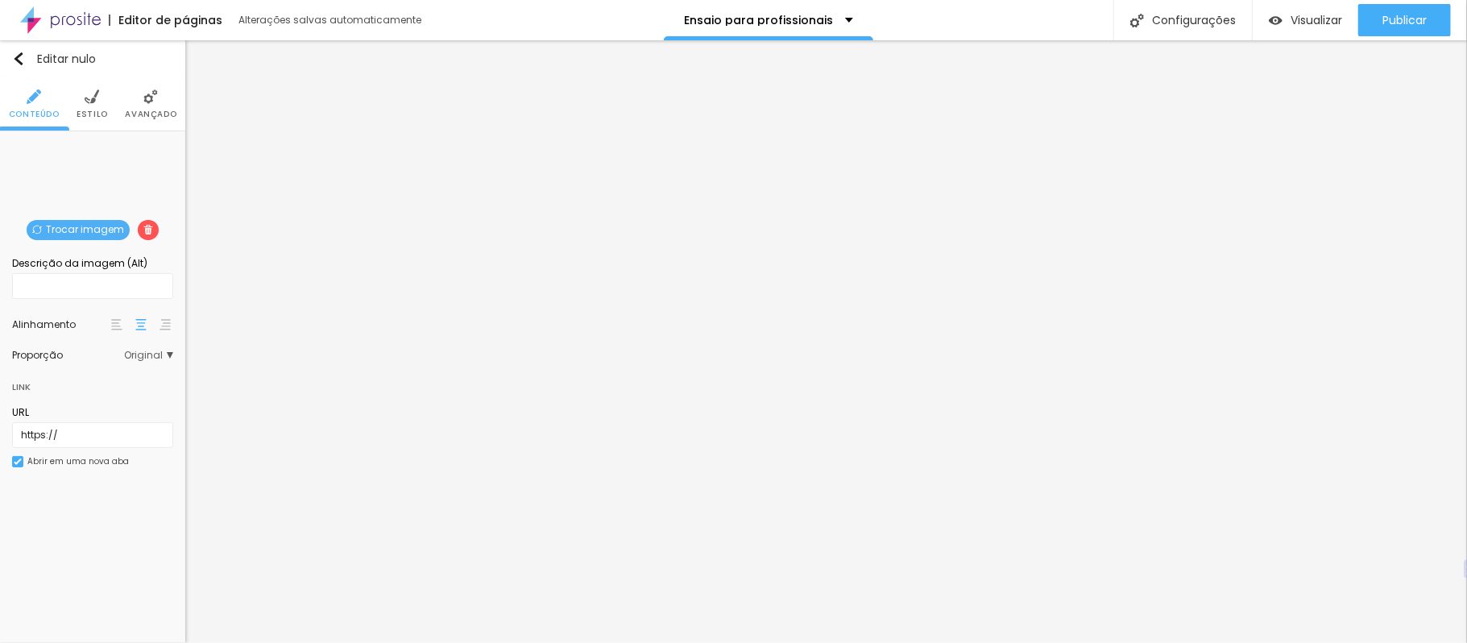
click at [85, 105] on li "Estilo" at bounding box center [92, 103] width 31 height 53
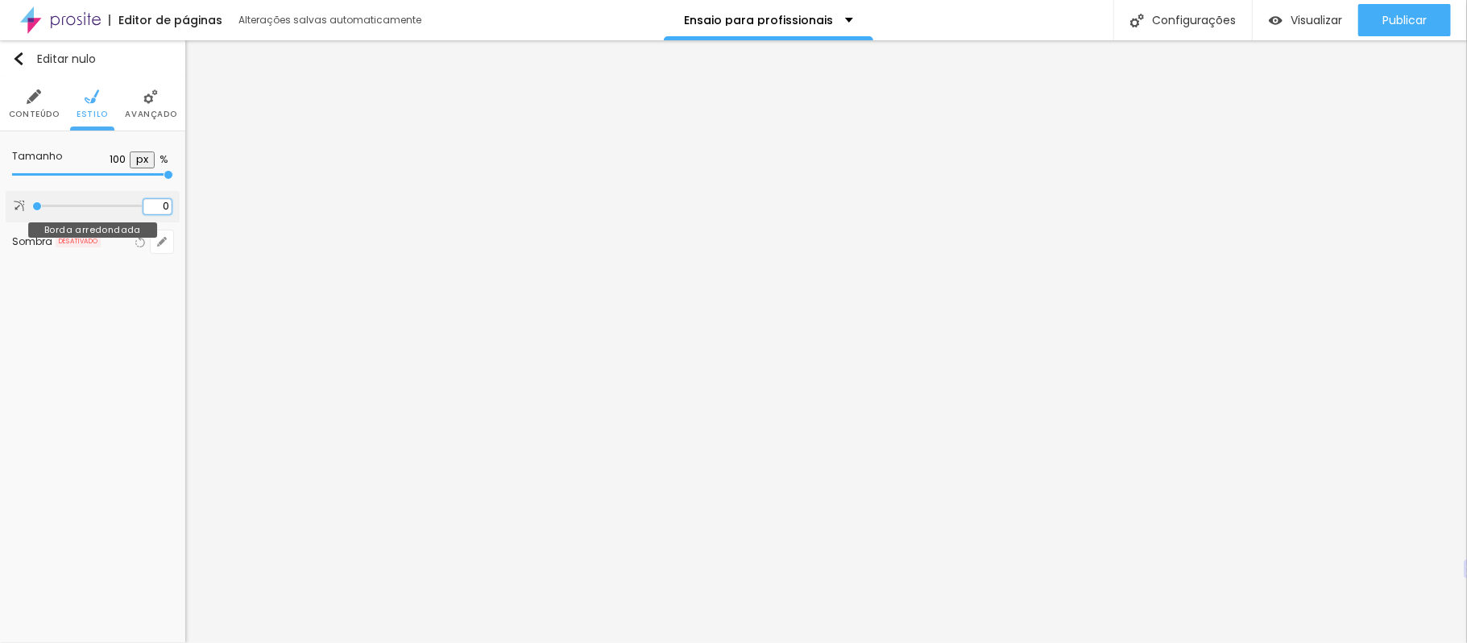
click at [163, 203] on input "0" at bounding box center [157, 206] width 28 height 15
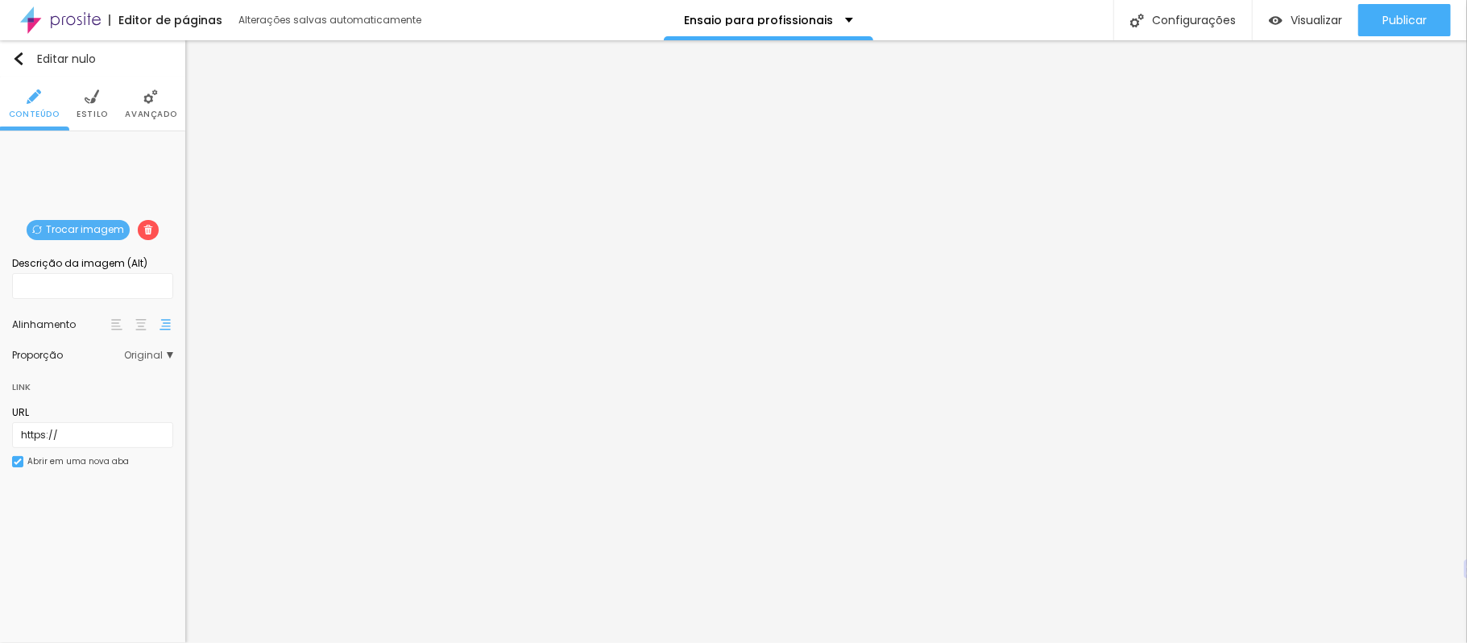
click at [91, 79] on li "Estilo" at bounding box center [92, 103] width 31 height 53
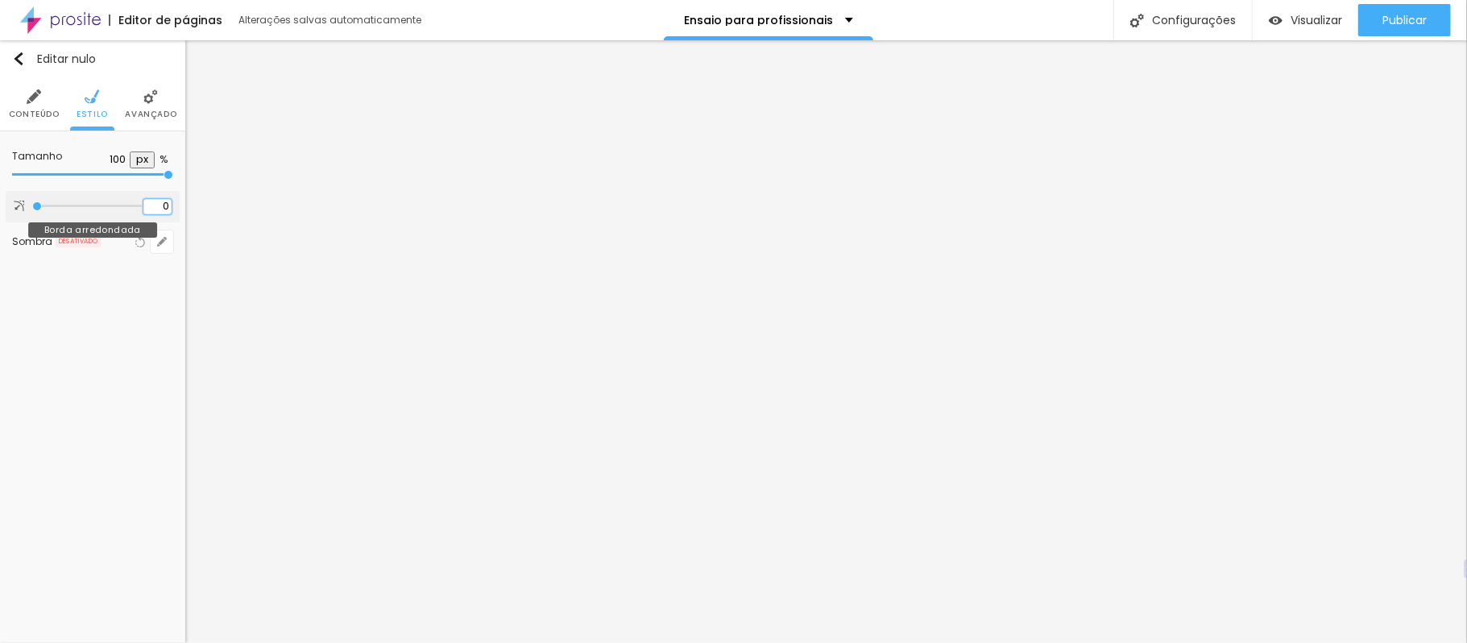
click at [164, 208] on input "0" at bounding box center [157, 206] width 28 height 15
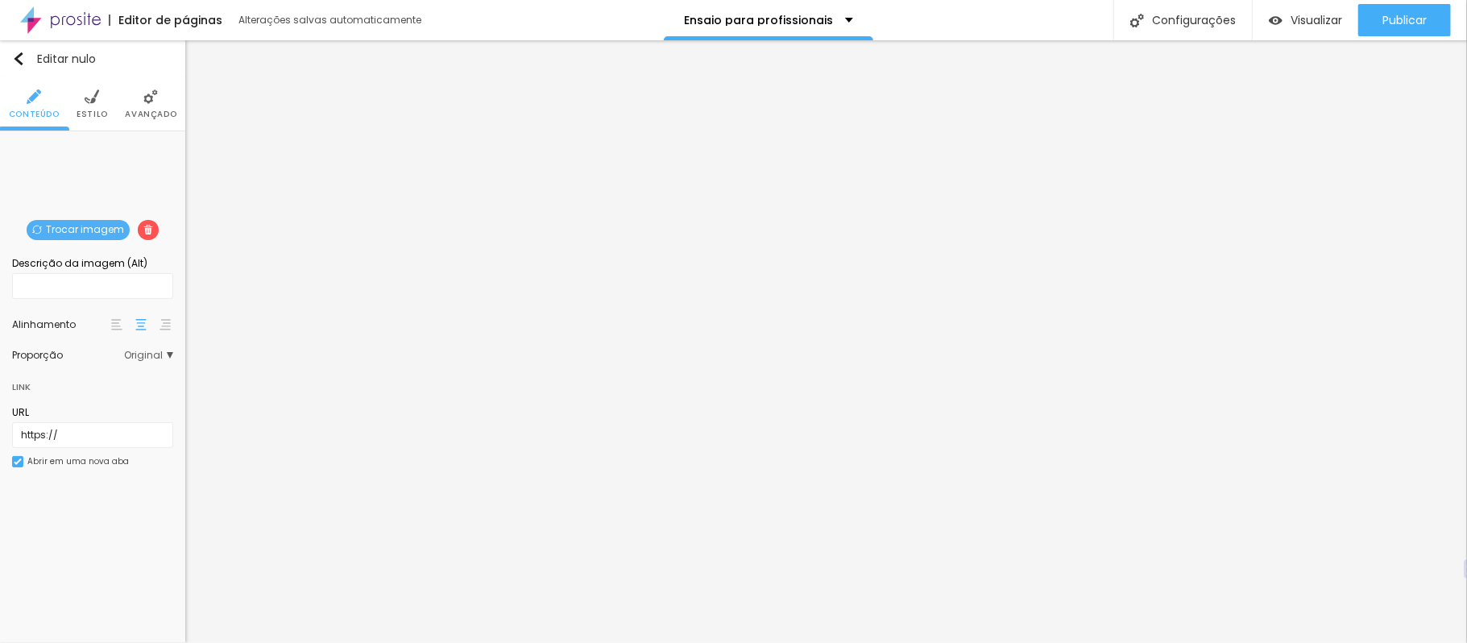
click at [143, 95] on img at bounding box center [150, 96] width 14 height 14
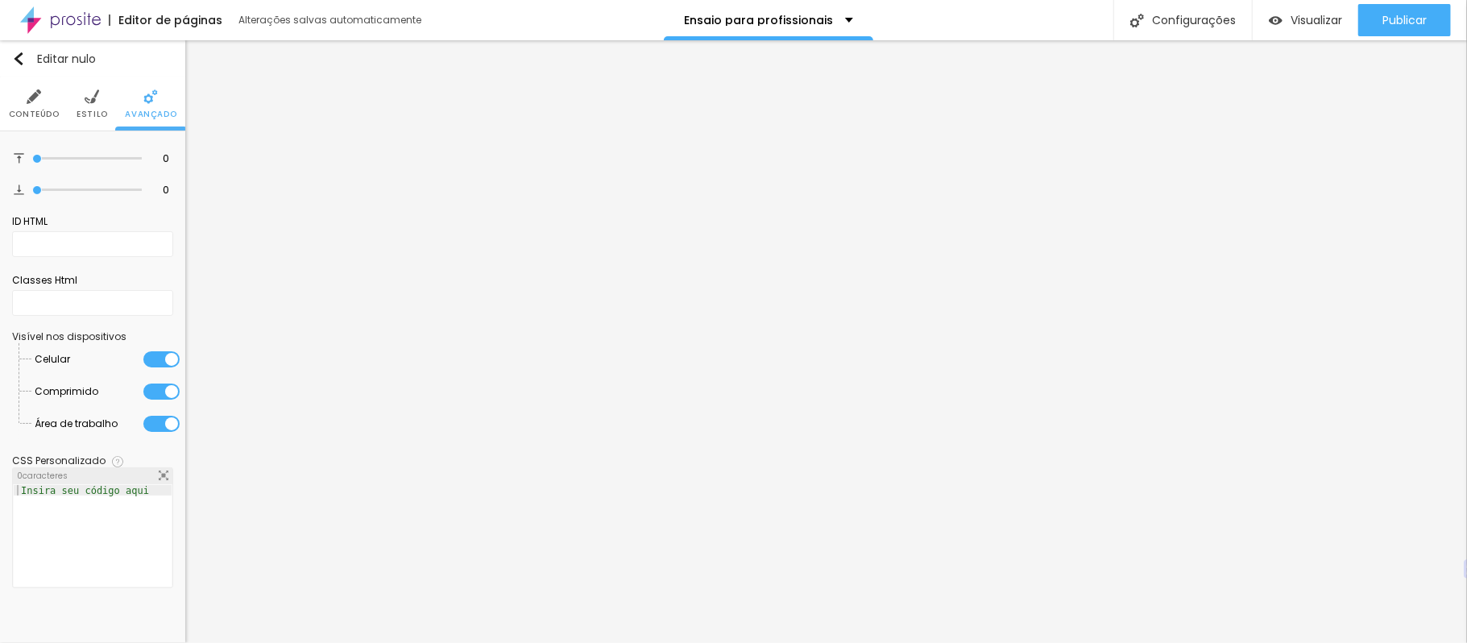
click at [94, 105] on li "Estilo" at bounding box center [92, 103] width 31 height 53
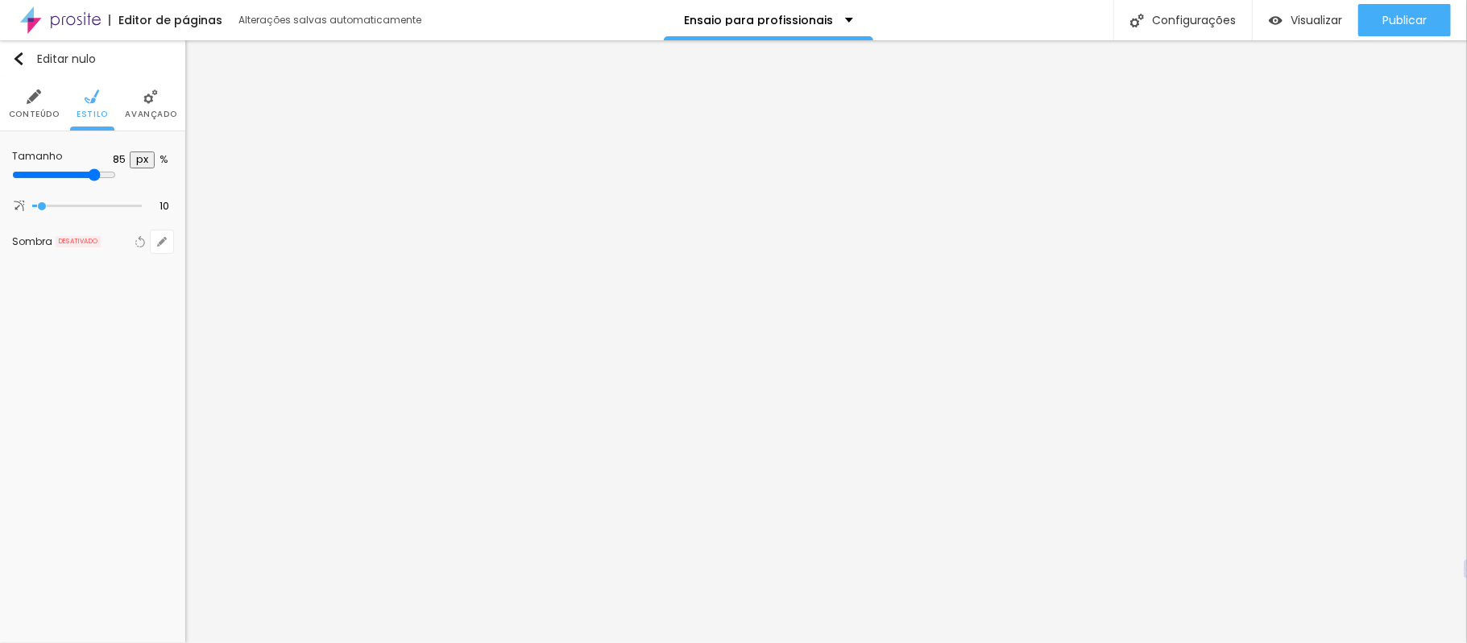
drag, startPoint x: 168, startPoint y: 174, endPoint x: 139, endPoint y: 180, distance: 28.9
click at [116, 180] on input "range" at bounding box center [64, 174] width 104 height 13
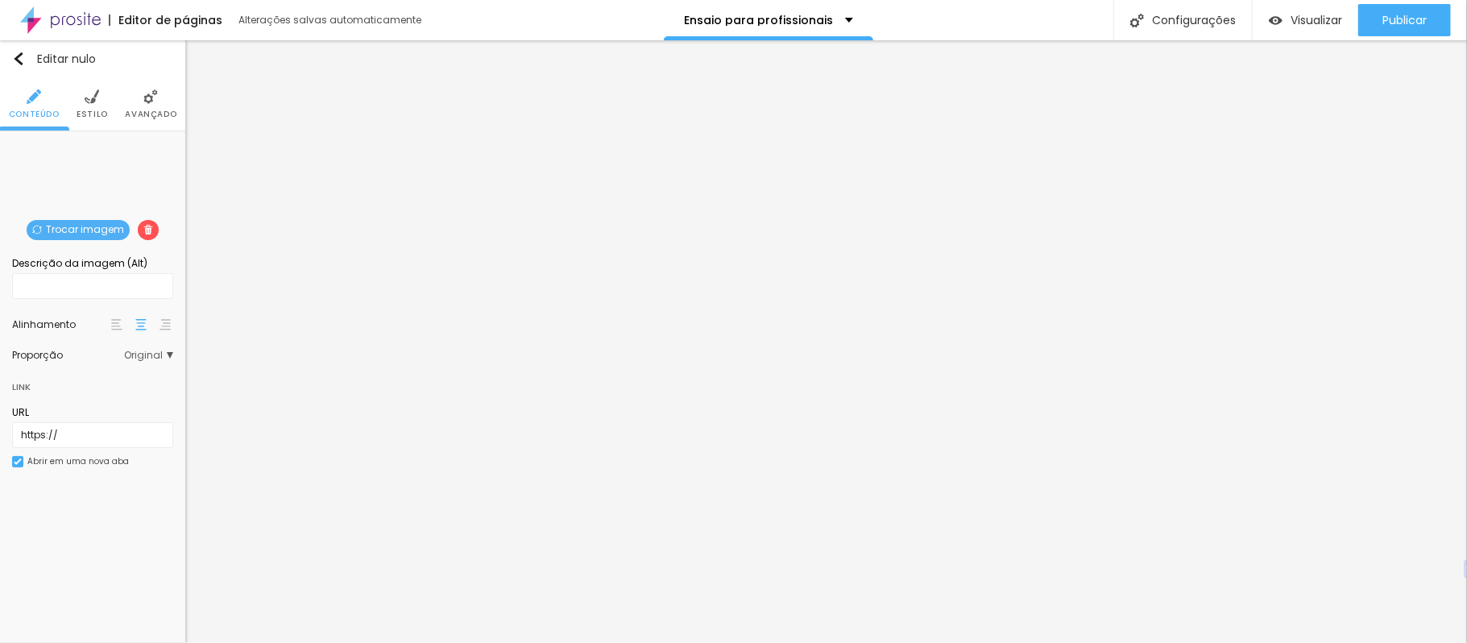
click at [81, 105] on li "Estilo" at bounding box center [92, 103] width 31 height 53
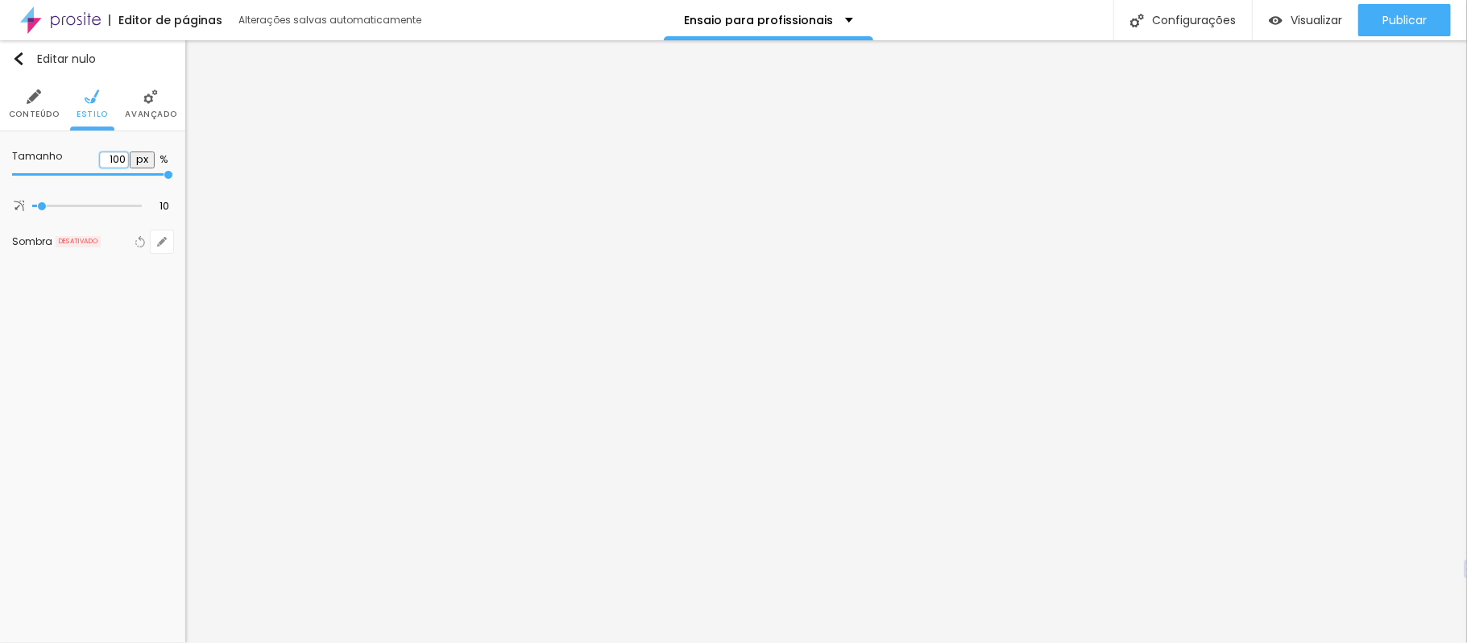
click at [128, 156] on input "100" at bounding box center [114, 159] width 28 height 15
click at [134, 94] on li "Avançado" at bounding box center [151, 103] width 52 height 53
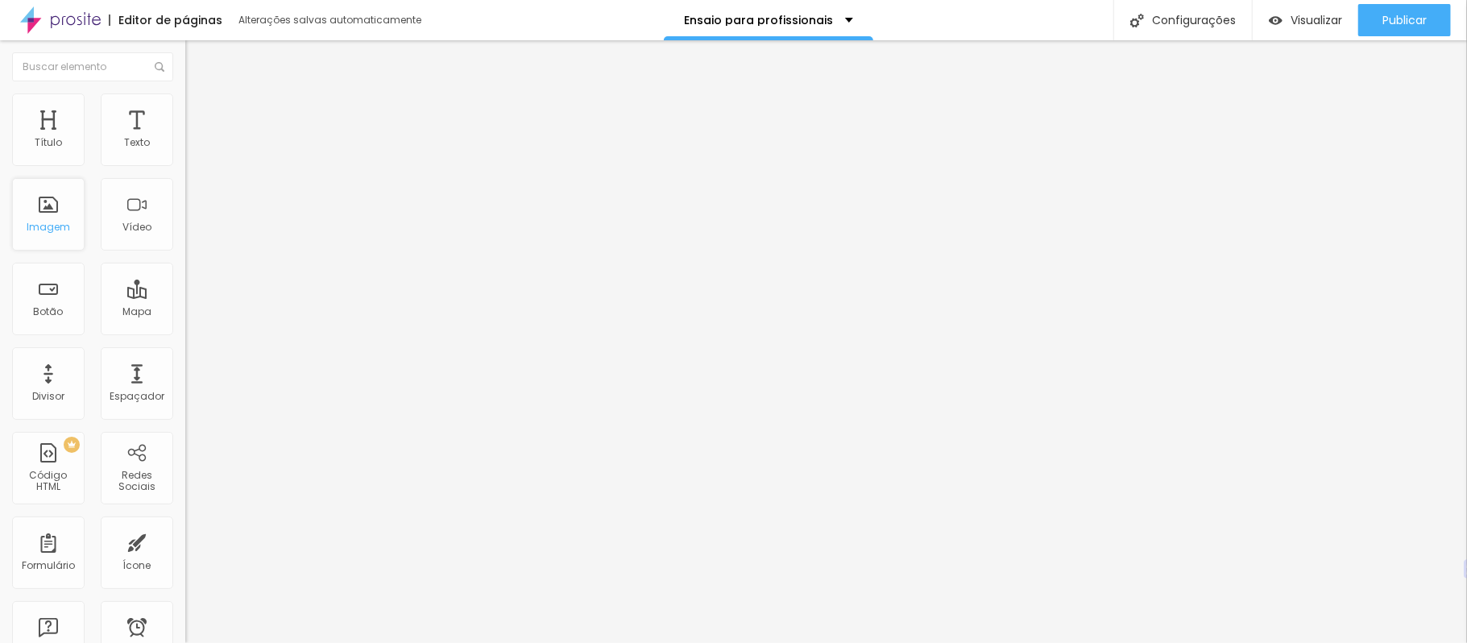
click at [55, 227] on font "Imagem" at bounding box center [48, 227] width 43 height 14
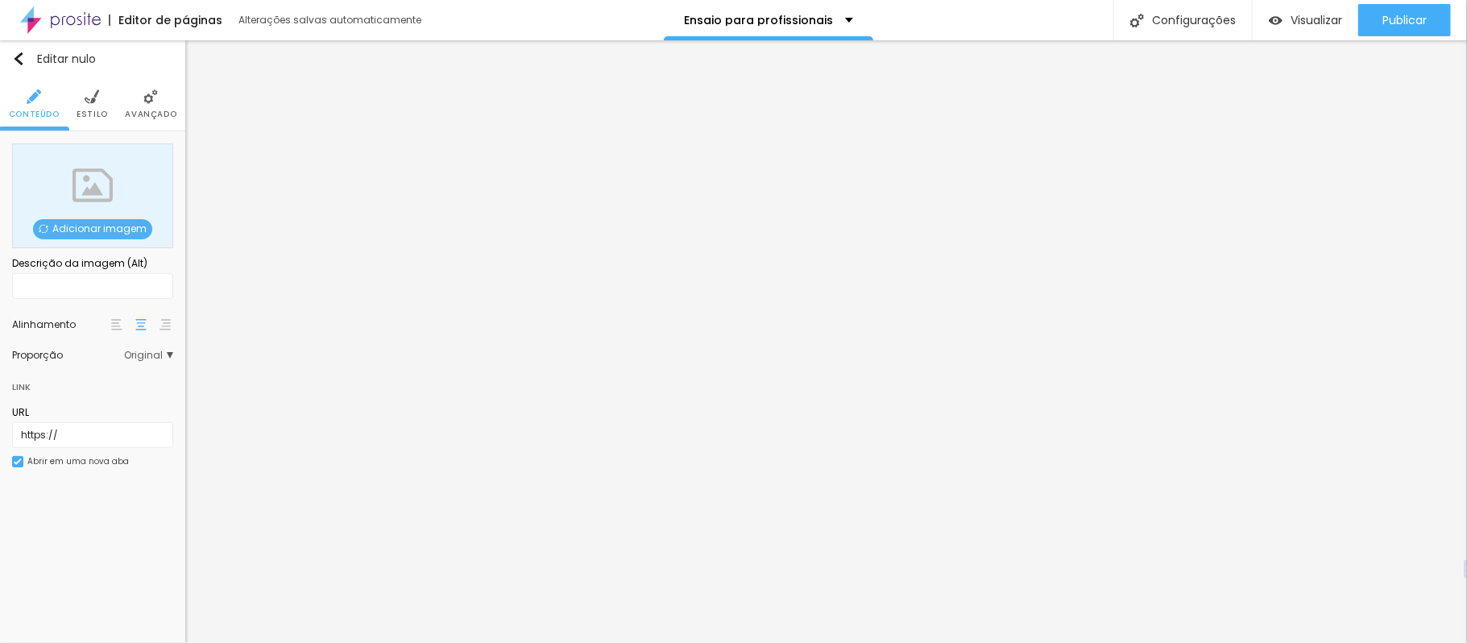
click at [105, 224] on font "Adicionar imagem" at bounding box center [99, 228] width 94 height 14
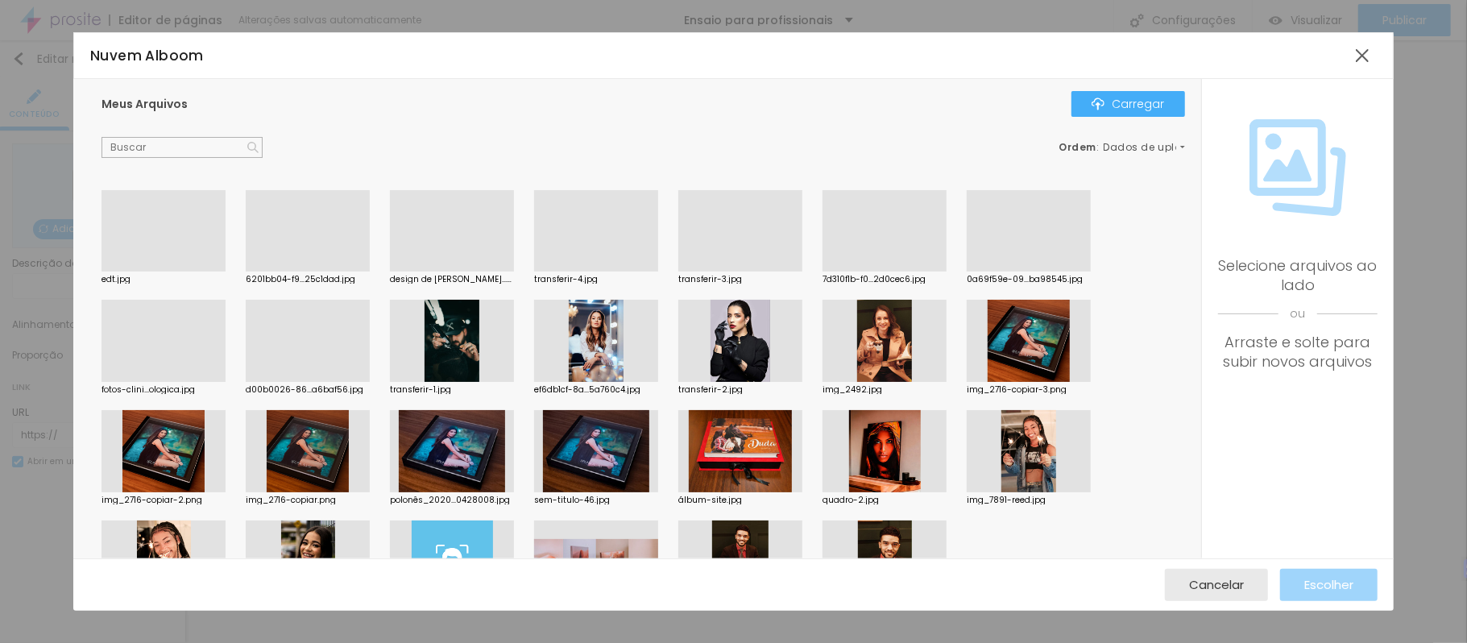
click at [293, 271] on div at bounding box center [308, 271] width 124 height 0
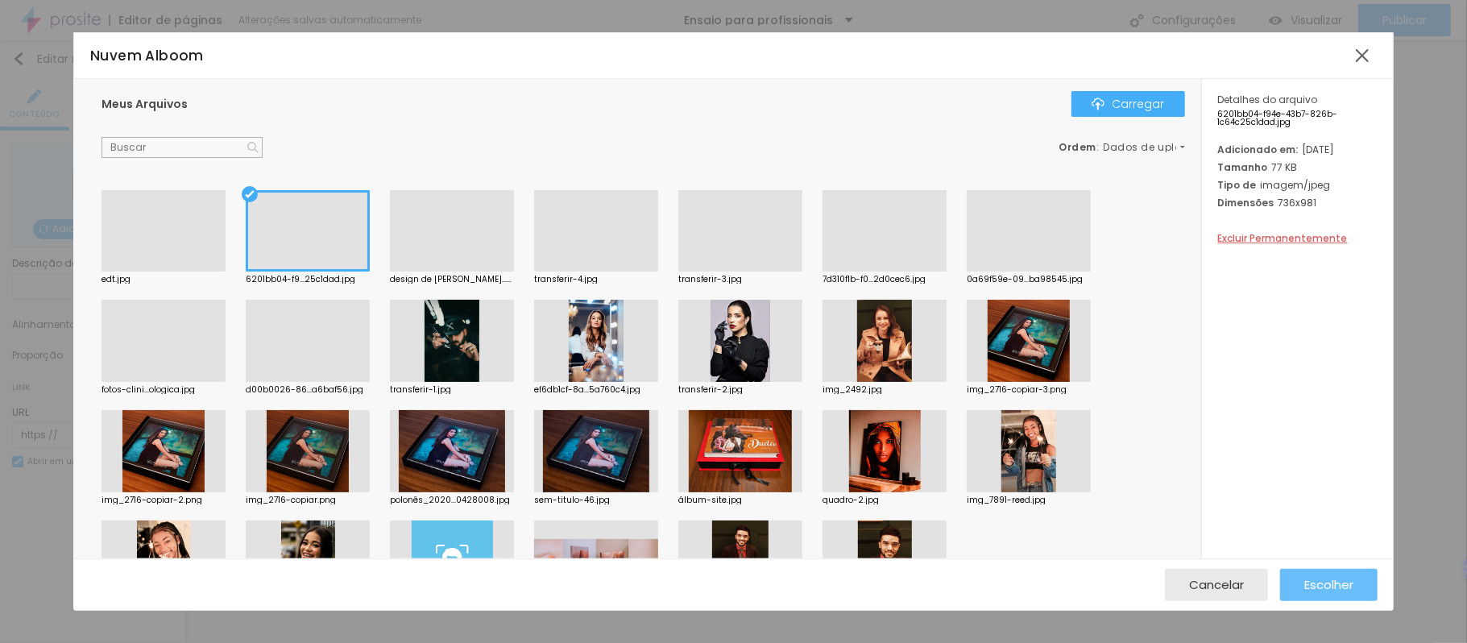
click at [1350, 578] on font "Escolher" at bounding box center [1328, 584] width 49 height 17
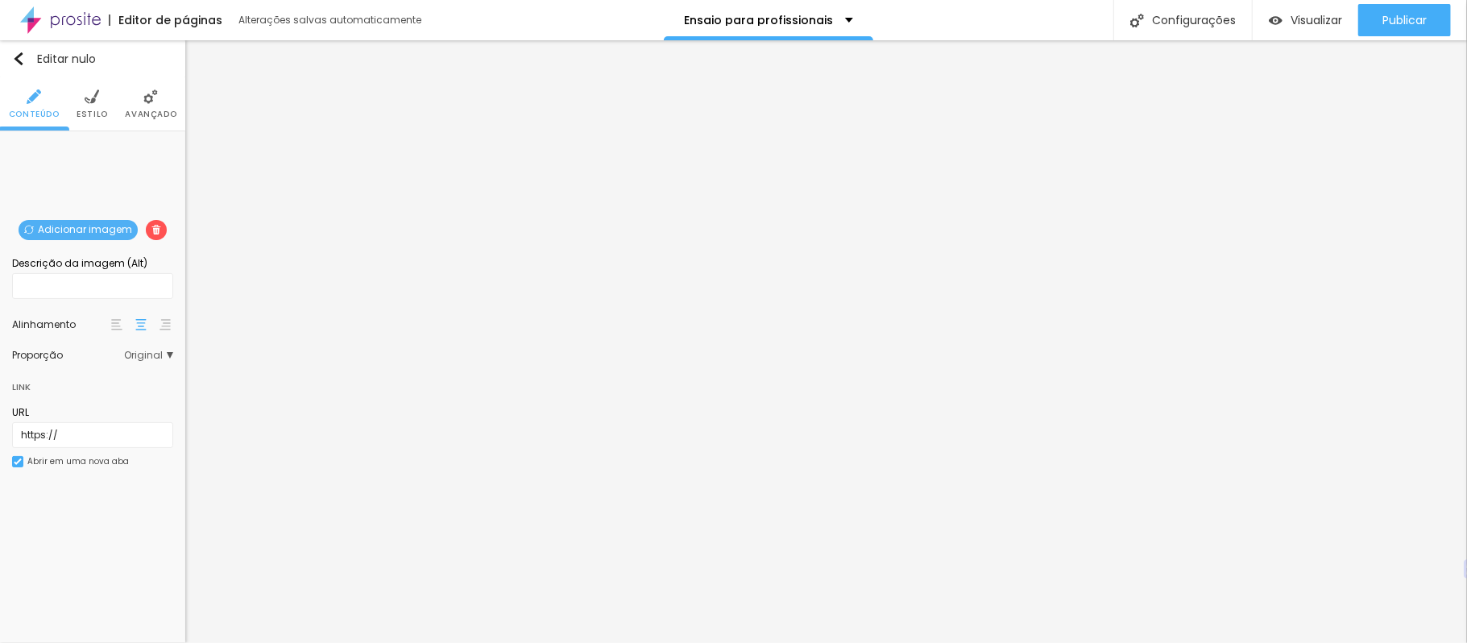
click at [59, 220] on span "Adicionar imagem" at bounding box center [78, 230] width 119 height 20
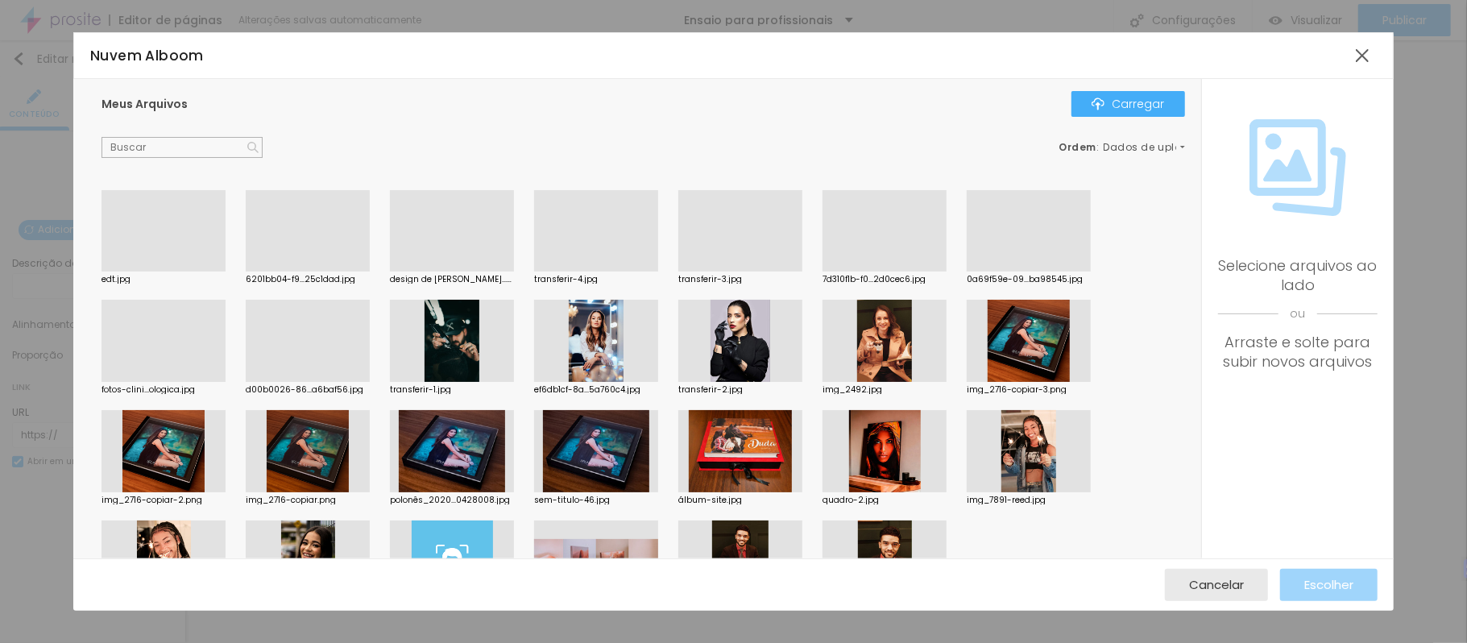
click at [887, 271] on div at bounding box center [884, 271] width 124 height 0
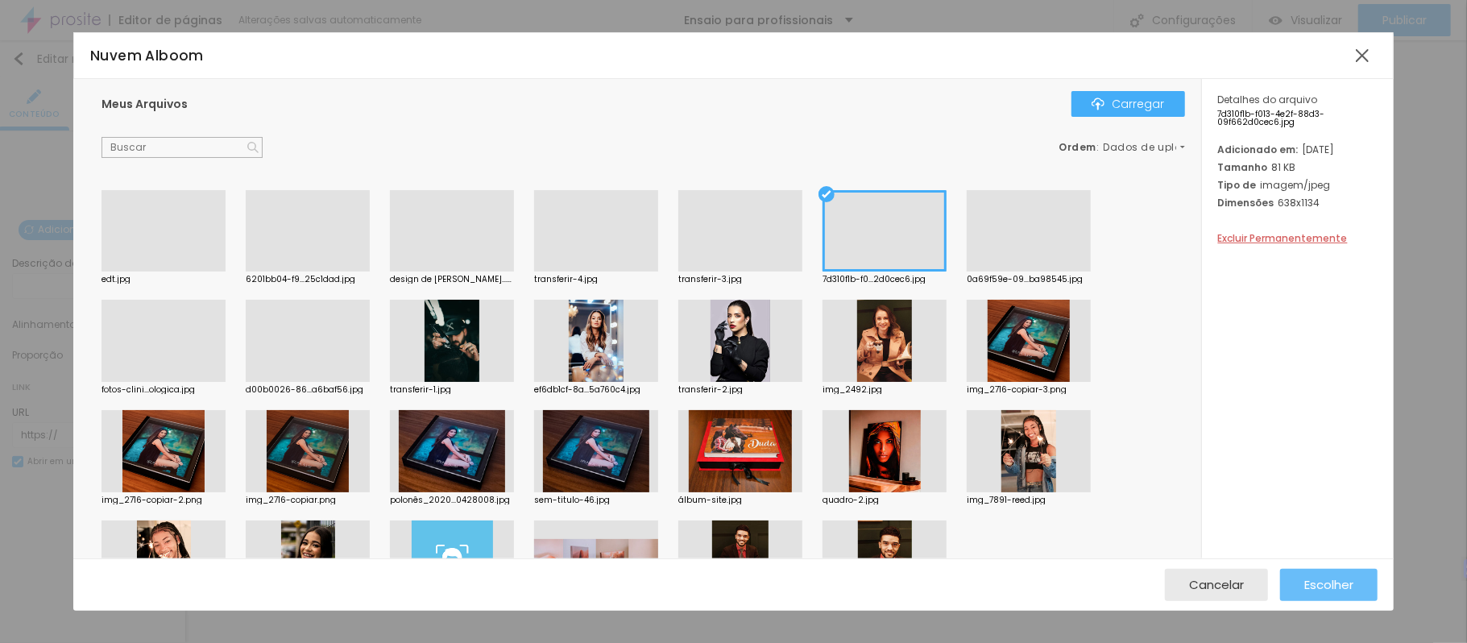
click at [1330, 584] on font "Escolher" at bounding box center [1328, 584] width 49 height 17
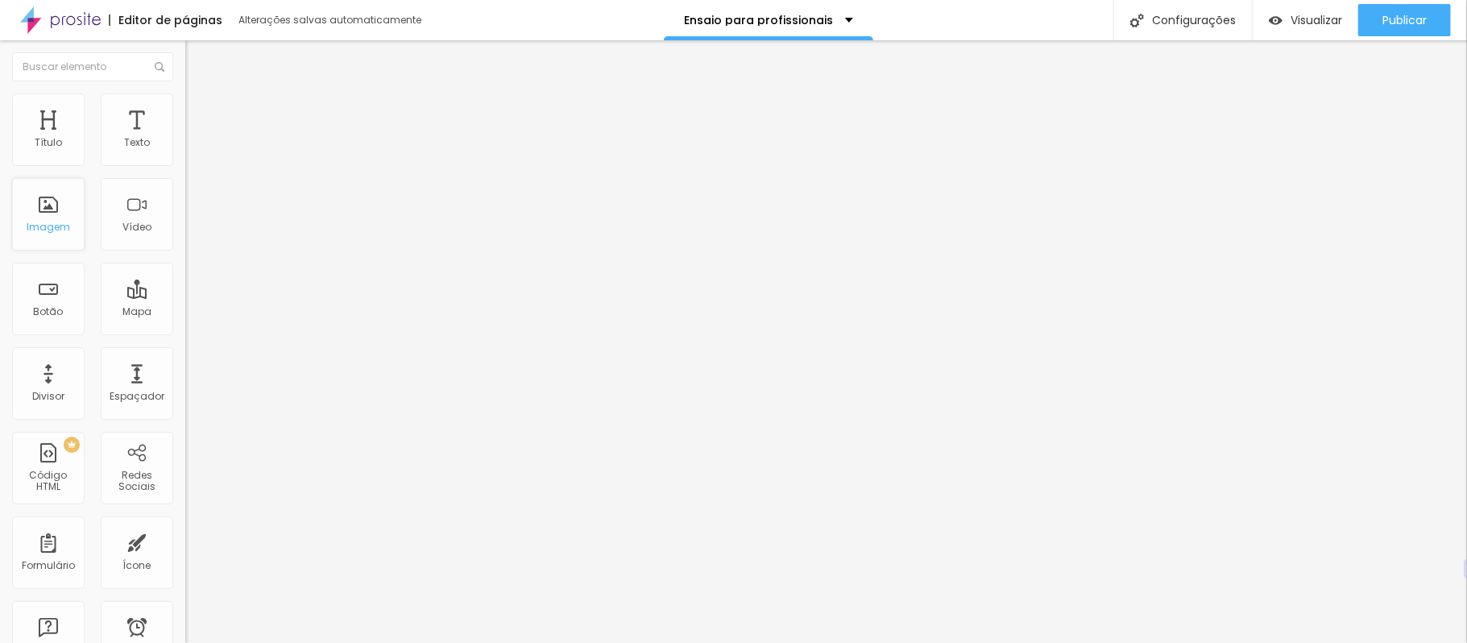
click at [61, 220] on font "Imagem" at bounding box center [48, 227] width 43 height 14
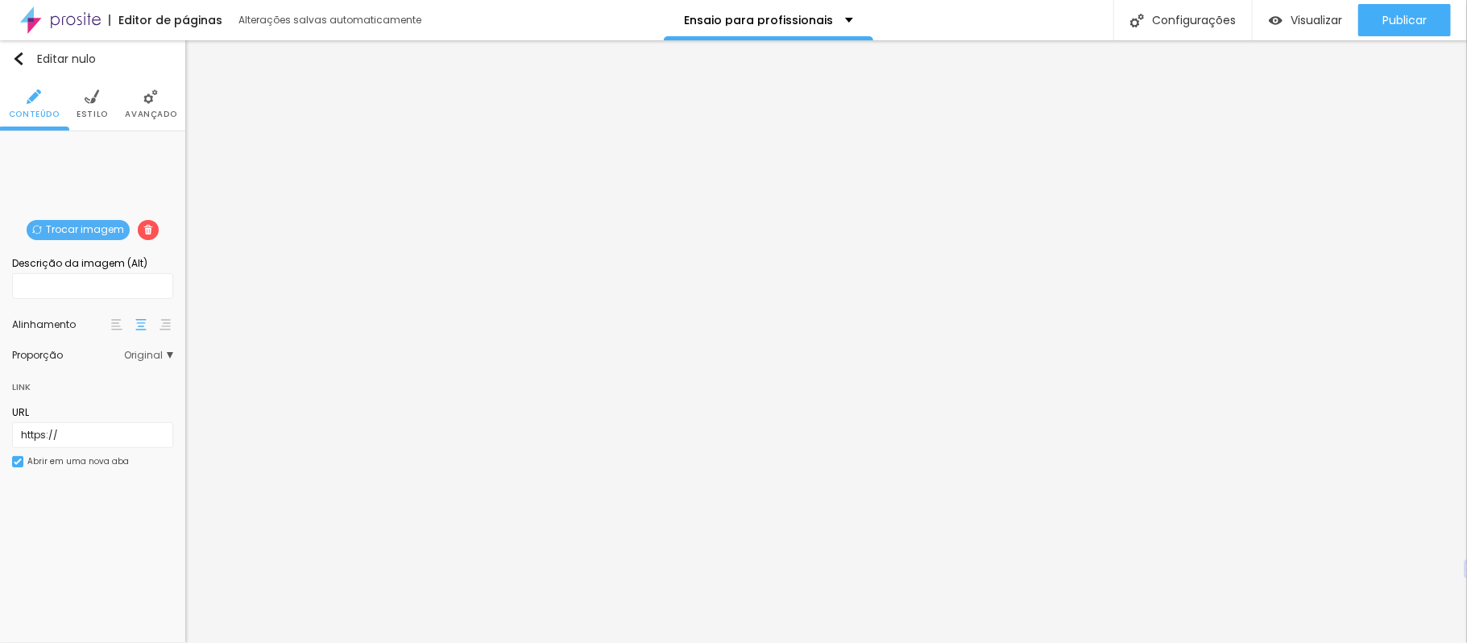
click at [149, 106] on li "Avançado" at bounding box center [151, 103] width 52 height 53
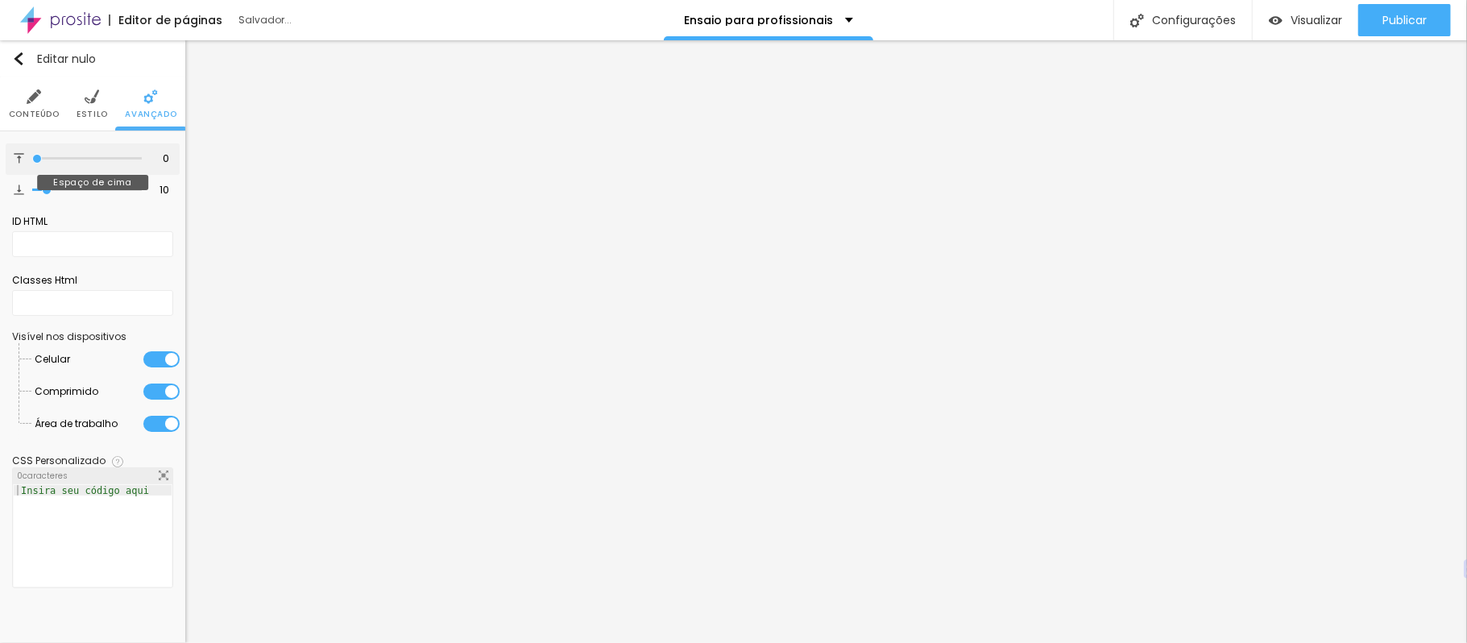
drag, startPoint x: 43, startPoint y: 159, endPoint x: 27, endPoint y: 166, distance: 18.4
click at [32, 163] on input "range" at bounding box center [87, 159] width 110 height 8
drag, startPoint x: 43, startPoint y: 190, endPoint x: 76, endPoint y: 182, distance: 33.2
click at [76, 186] on input "range" at bounding box center [87, 190] width 110 height 8
click at [43, 98] on li "Conteúdo" at bounding box center [34, 103] width 51 height 53
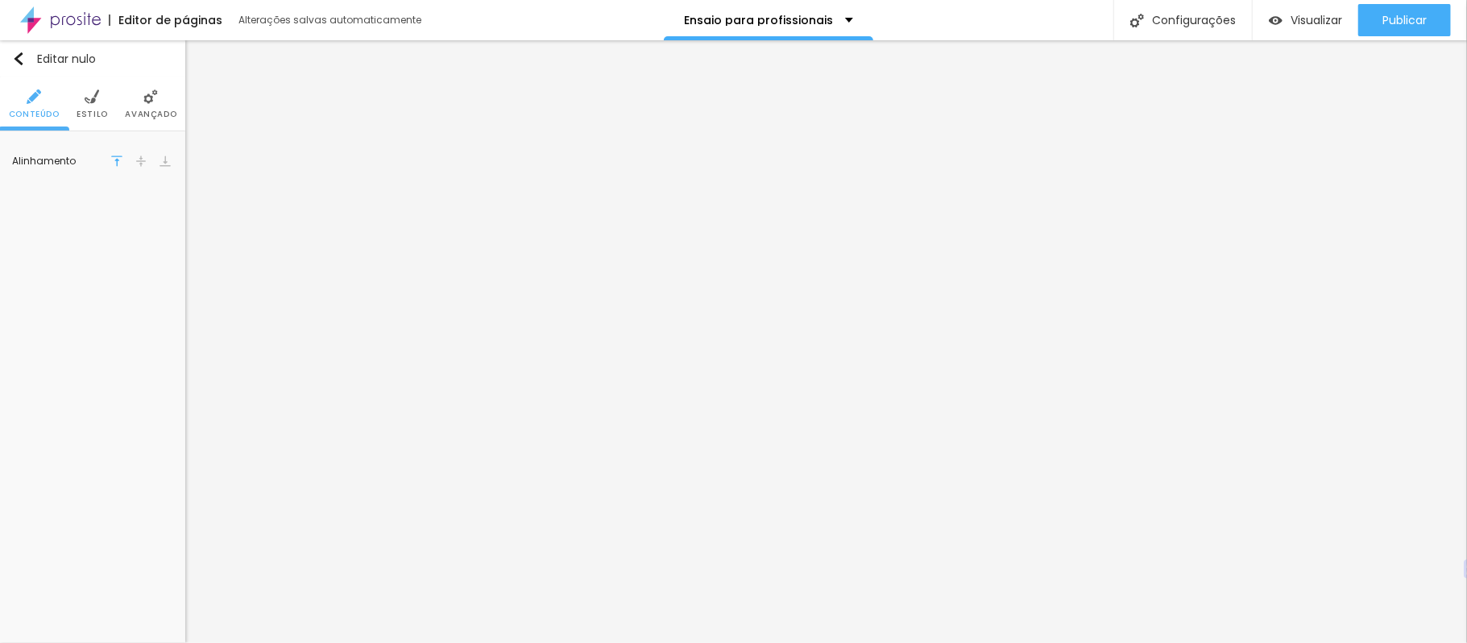
click at [163, 108] on font "Avançado" at bounding box center [151, 114] width 52 height 12
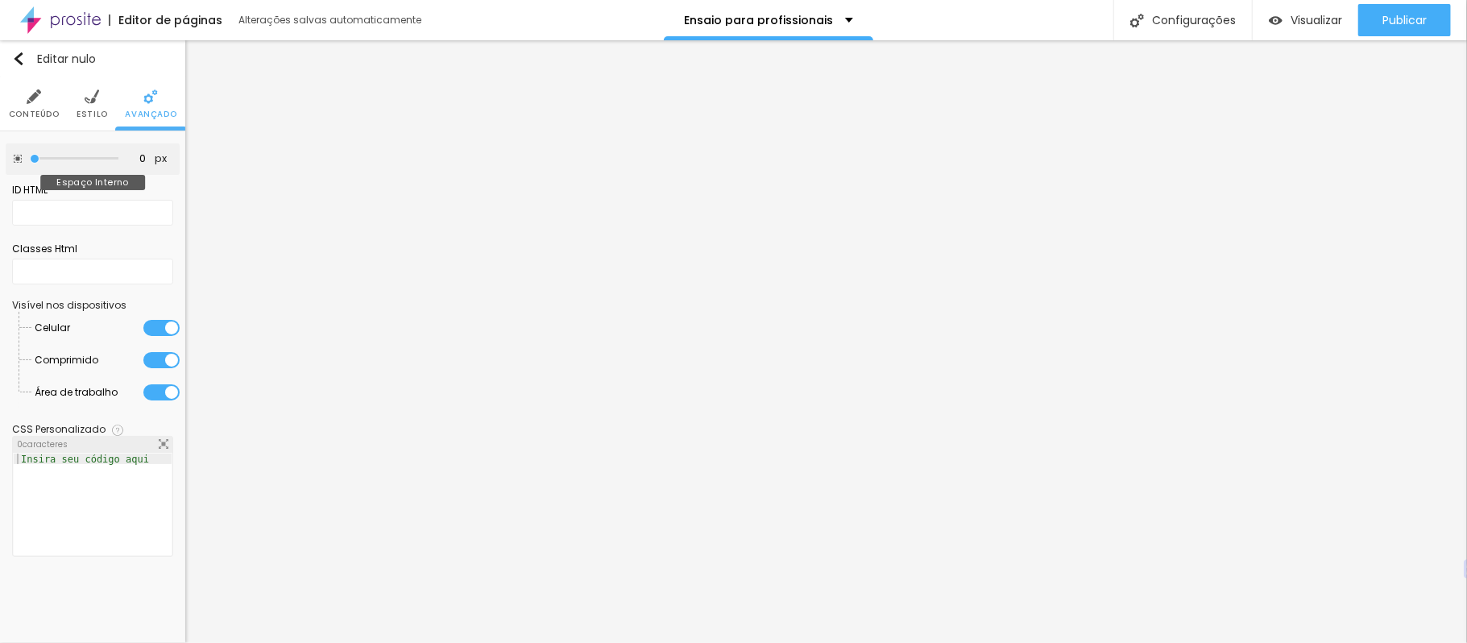
drag, startPoint x: 61, startPoint y: 158, endPoint x: 1, endPoint y: 163, distance: 60.6
click at [30, 163] on input "range" at bounding box center [74, 159] width 89 height 8
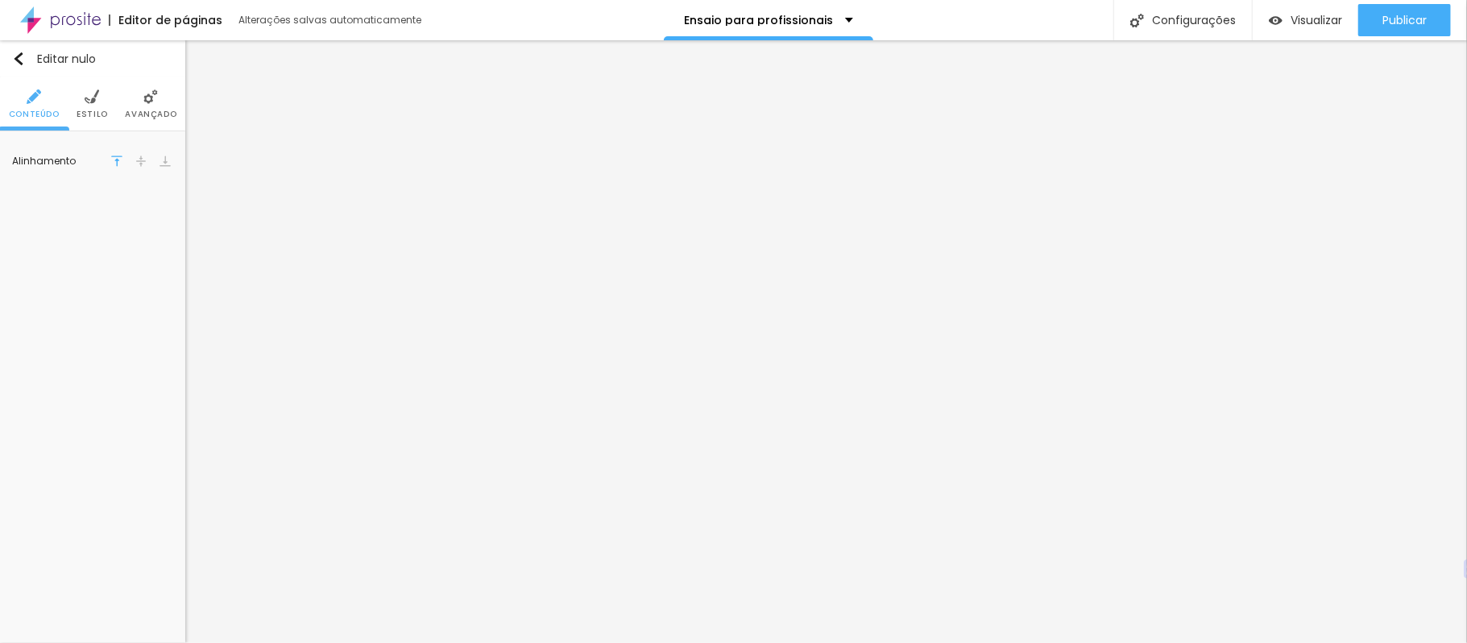
click at [135, 103] on li "Avançado" at bounding box center [151, 103] width 52 height 53
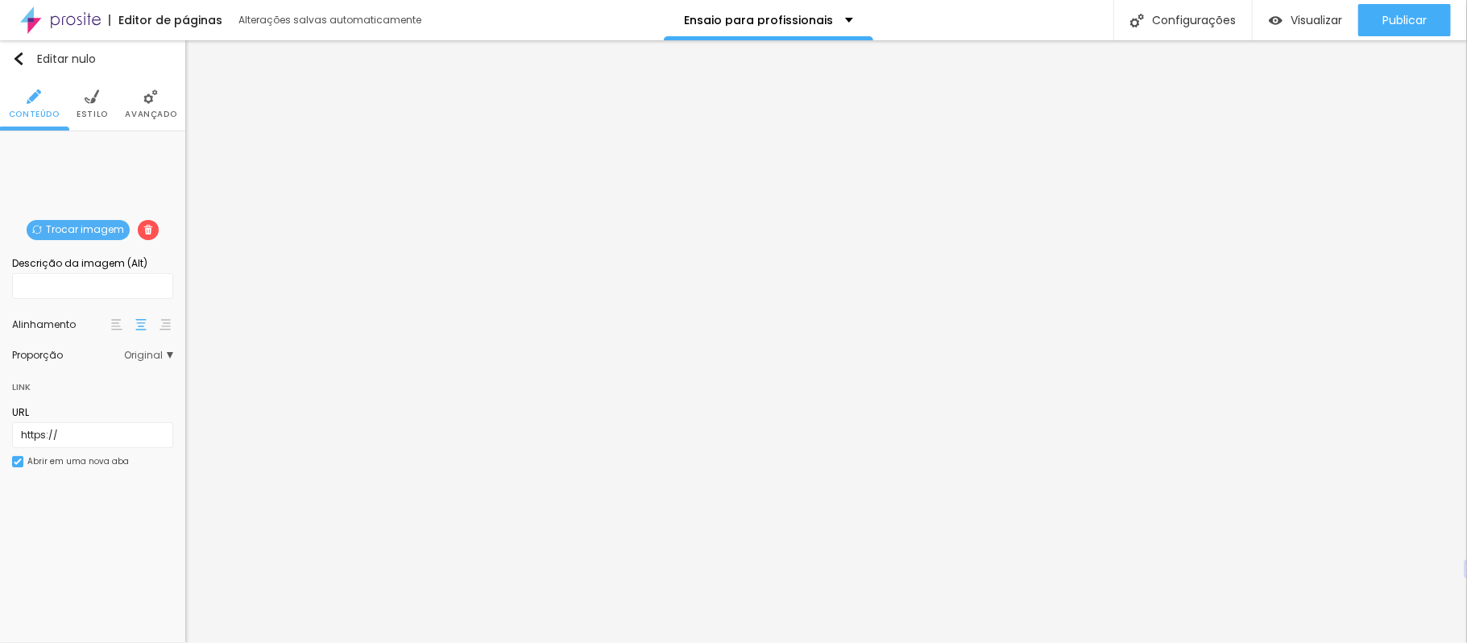
click at [150, 91] on img at bounding box center [150, 96] width 14 height 14
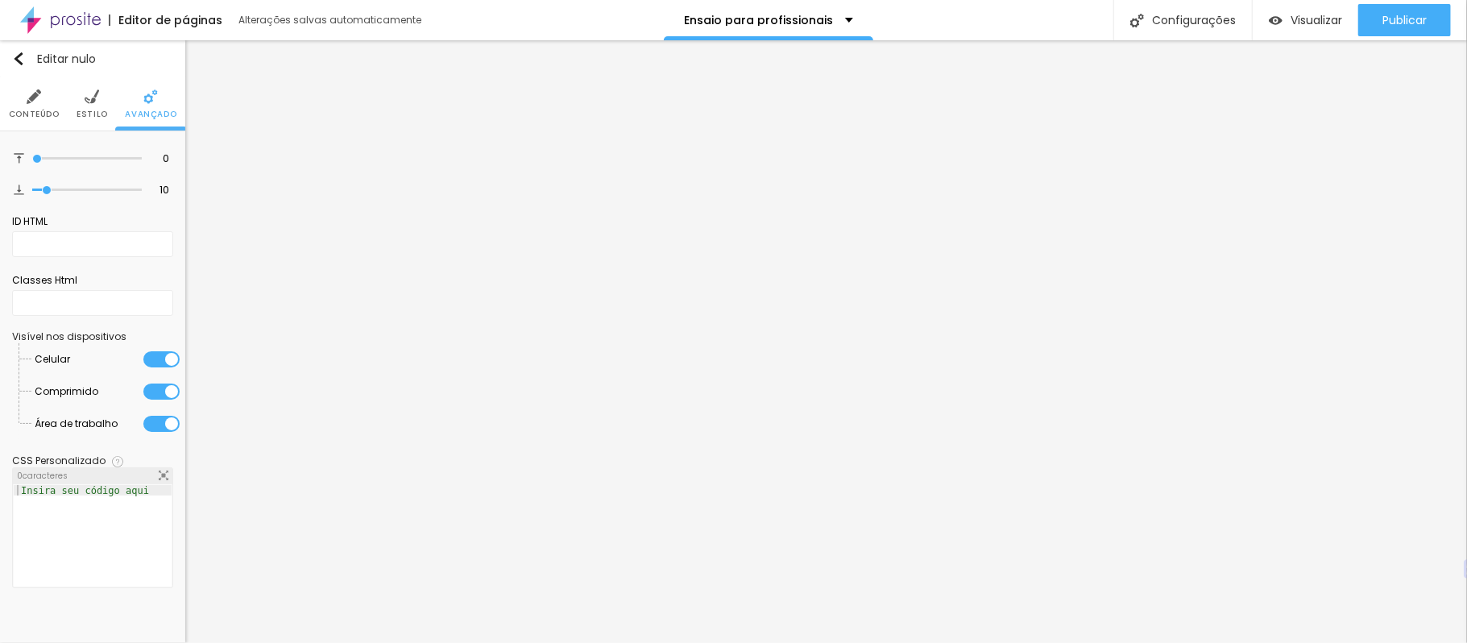
drag, startPoint x: 47, startPoint y: 161, endPoint x: 2, endPoint y: 168, distance: 45.7
click at [32, 163] on input "range" at bounding box center [87, 159] width 110 height 8
drag, startPoint x: 46, startPoint y: 193, endPoint x: 0, endPoint y: 188, distance: 46.2
click at [32, 188] on input "range" at bounding box center [87, 190] width 110 height 8
click at [46, 98] on li "Conteúdo" at bounding box center [34, 103] width 51 height 53
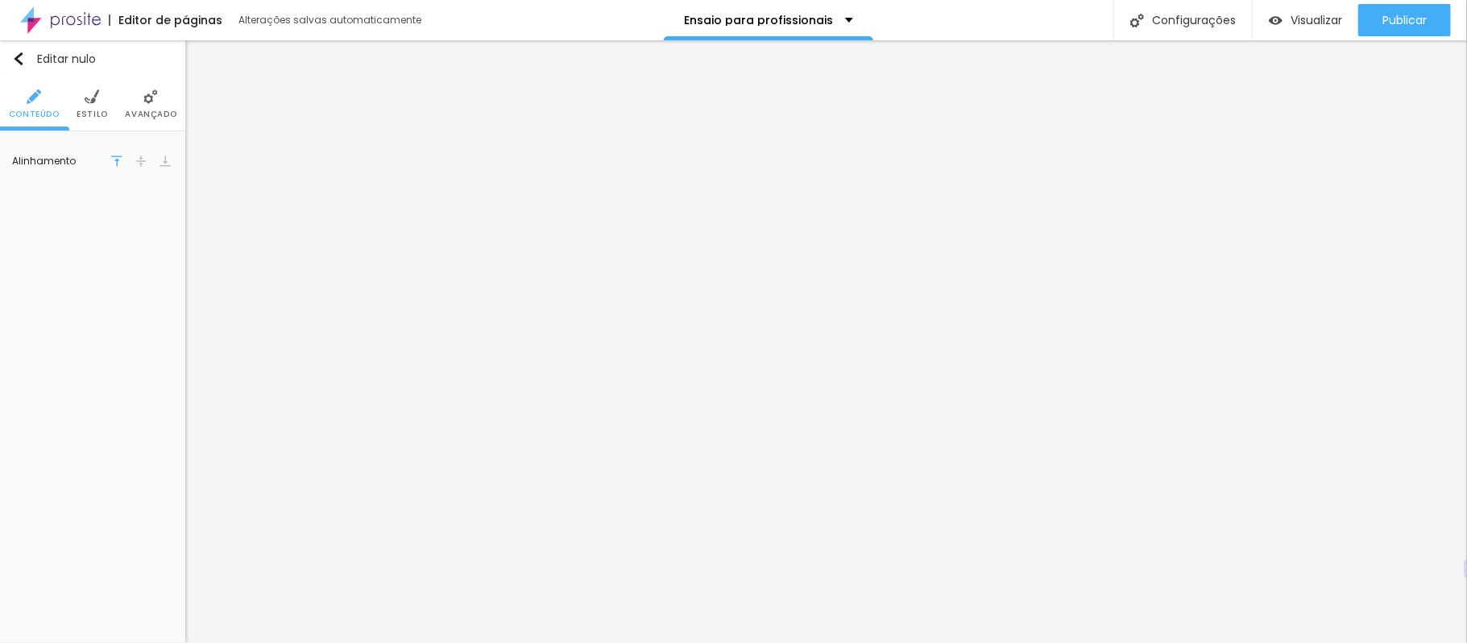
click at [136, 108] on font "Avançado" at bounding box center [151, 114] width 52 height 12
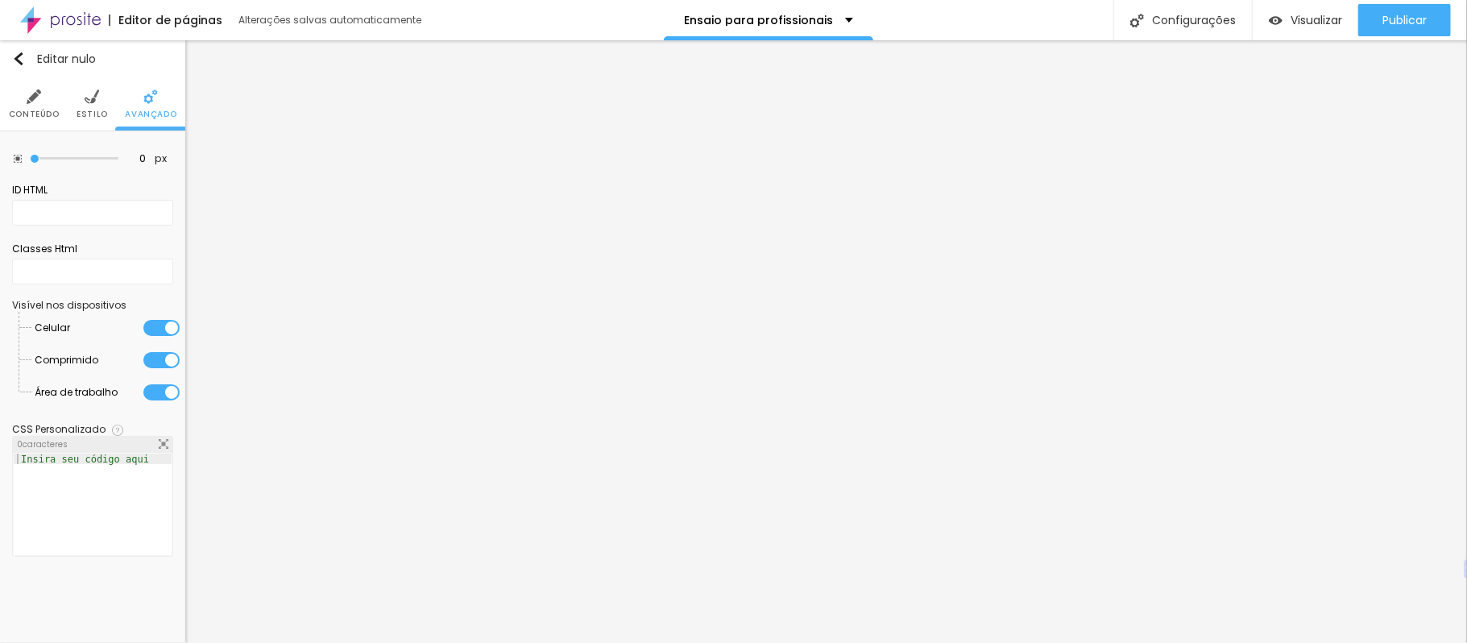
click at [84, 108] on font "Estilo" at bounding box center [92, 114] width 31 height 12
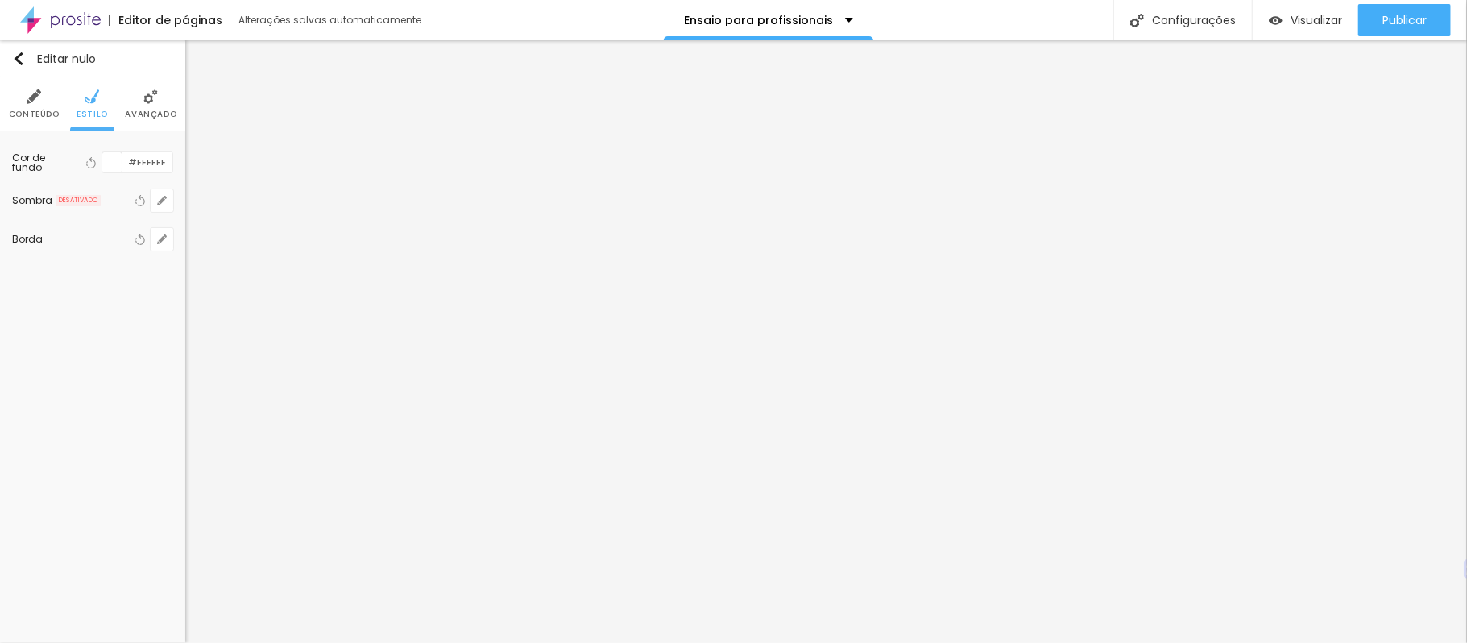
click at [143, 111] on font "Avançado" at bounding box center [151, 114] width 52 height 12
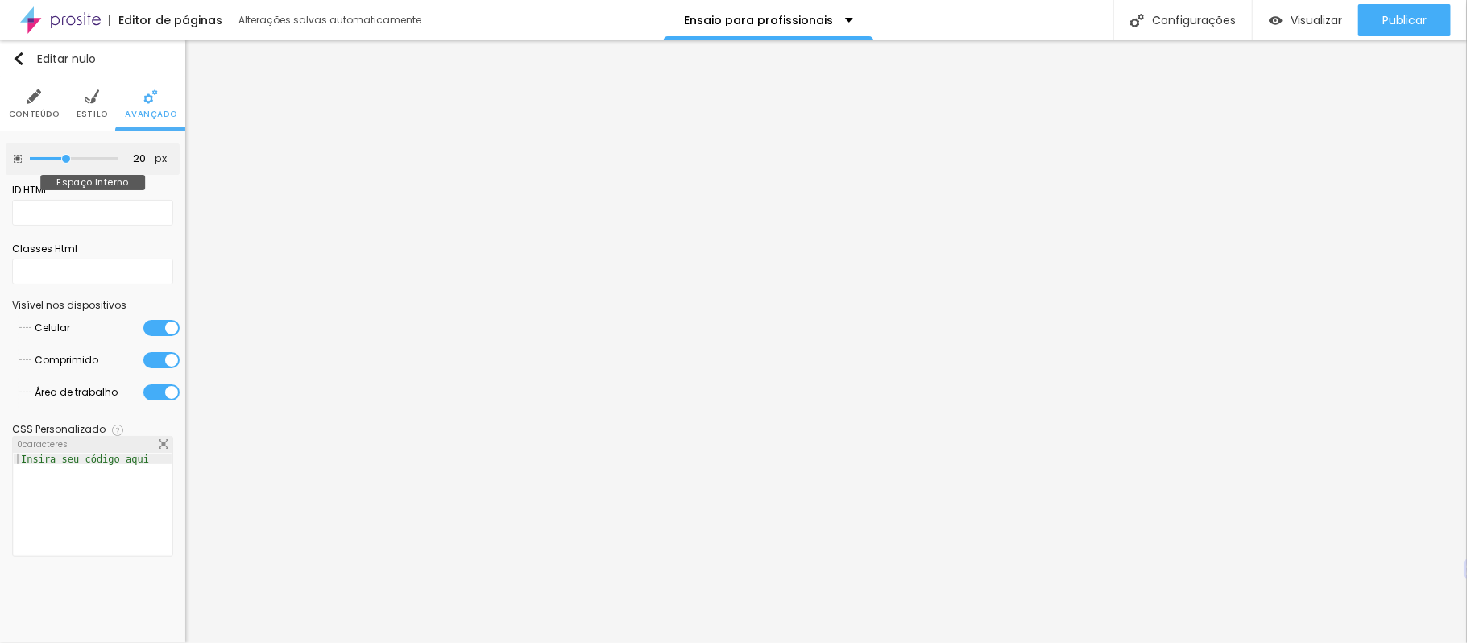
drag, startPoint x: 34, startPoint y: 156, endPoint x: 66, endPoint y: 161, distance: 32.6
click at [66, 161] on input "range" at bounding box center [74, 159] width 89 height 8
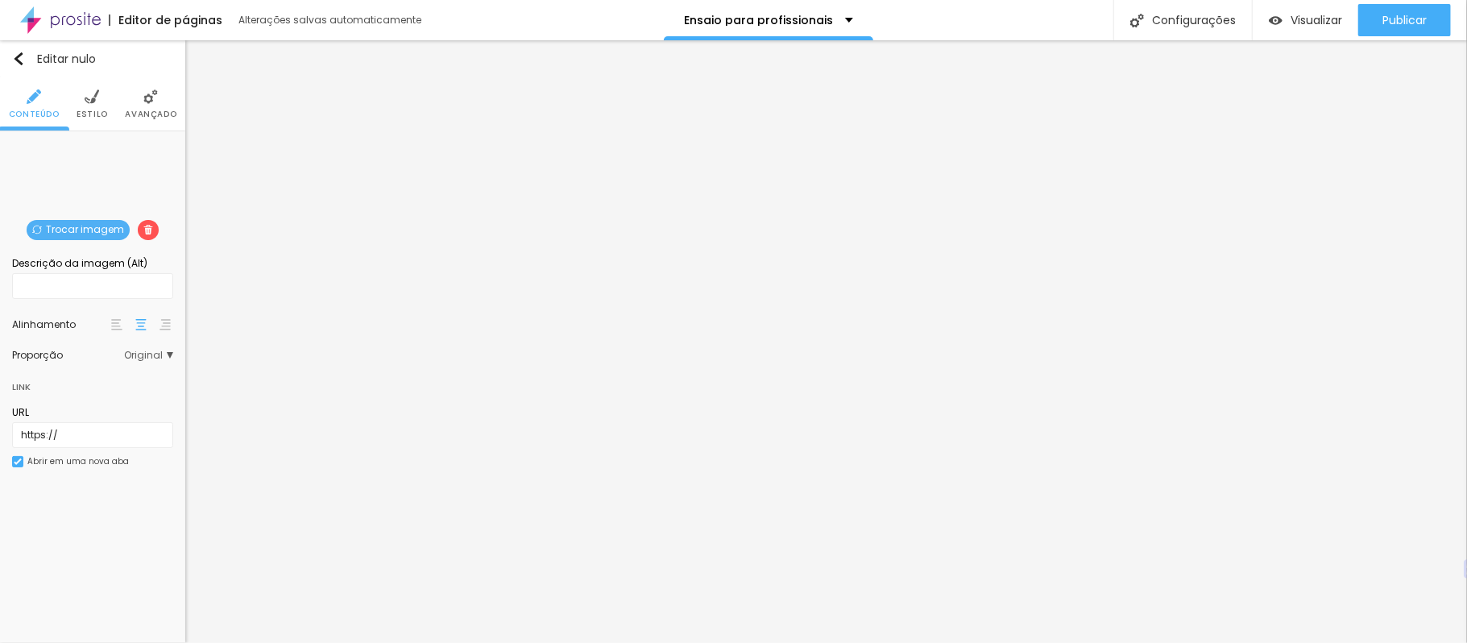
click at [150, 95] on img at bounding box center [150, 96] width 14 height 14
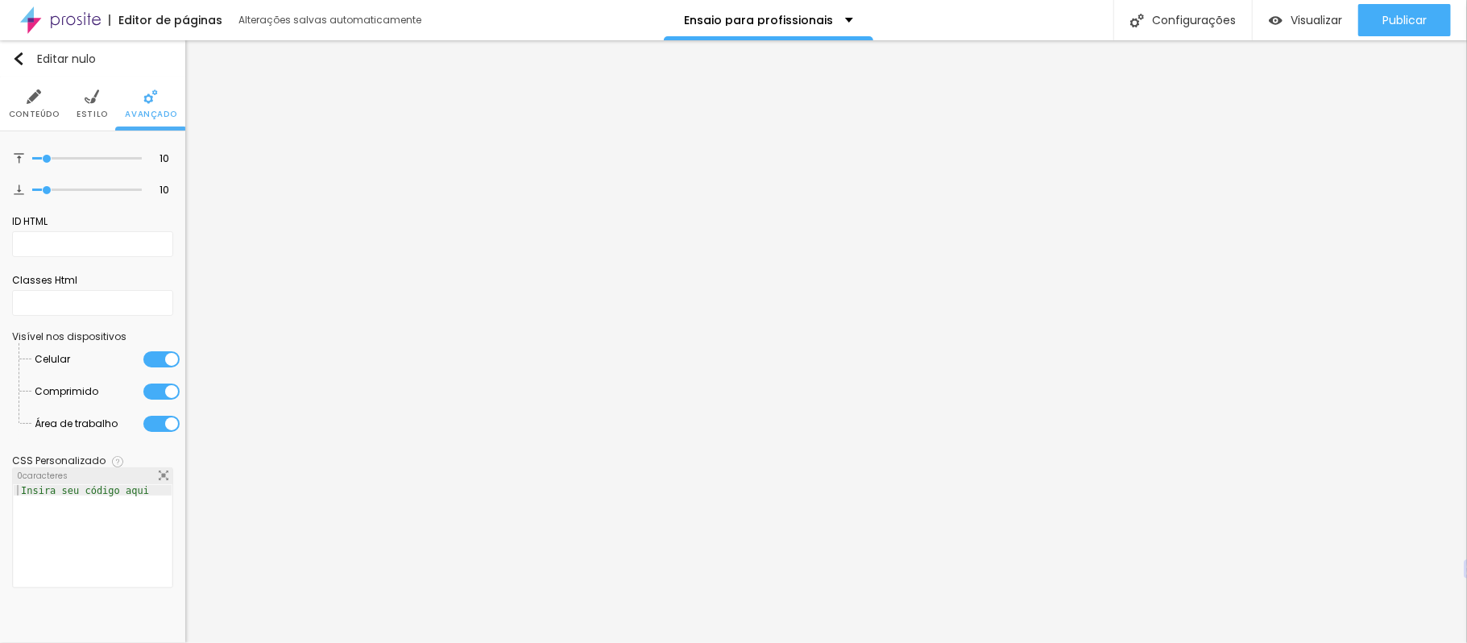
click at [146, 105] on li "Avançado" at bounding box center [151, 103] width 52 height 53
click at [47, 100] on li "Conteúdo" at bounding box center [34, 103] width 51 height 53
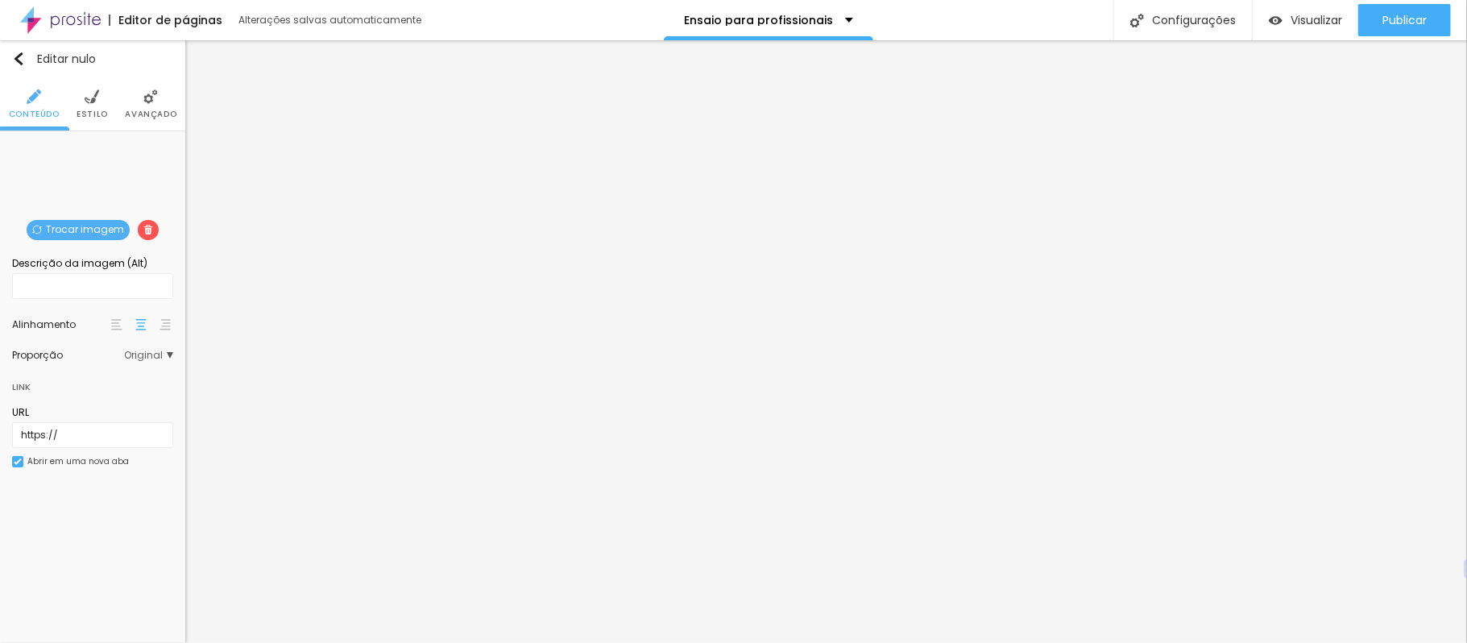
click at [165, 359] on span "Original" at bounding box center [148, 355] width 49 height 10
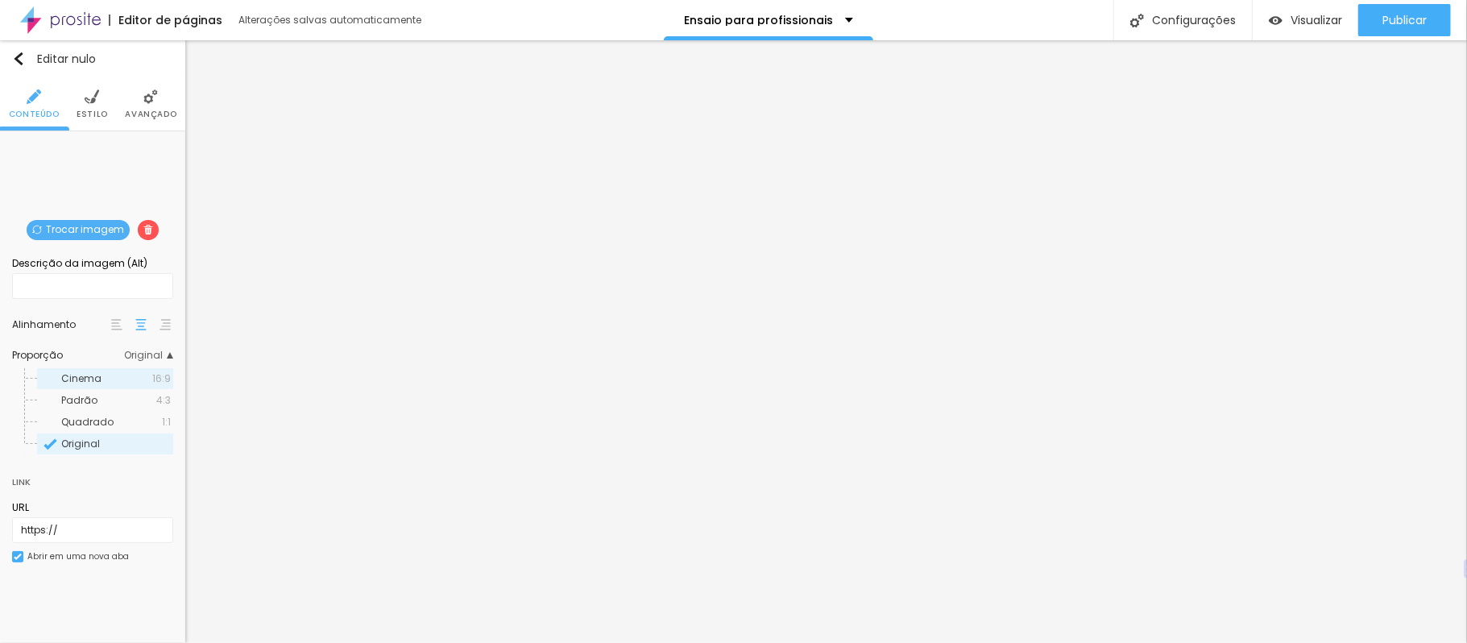
click at [94, 375] on font "Cinema" at bounding box center [81, 378] width 40 height 14
click at [93, 397] on font "Padrão" at bounding box center [79, 400] width 36 height 14
click at [87, 420] on span "Quadrado" at bounding box center [87, 422] width 52 height 14
click at [89, 443] on font "Original" at bounding box center [80, 443] width 39 height 14
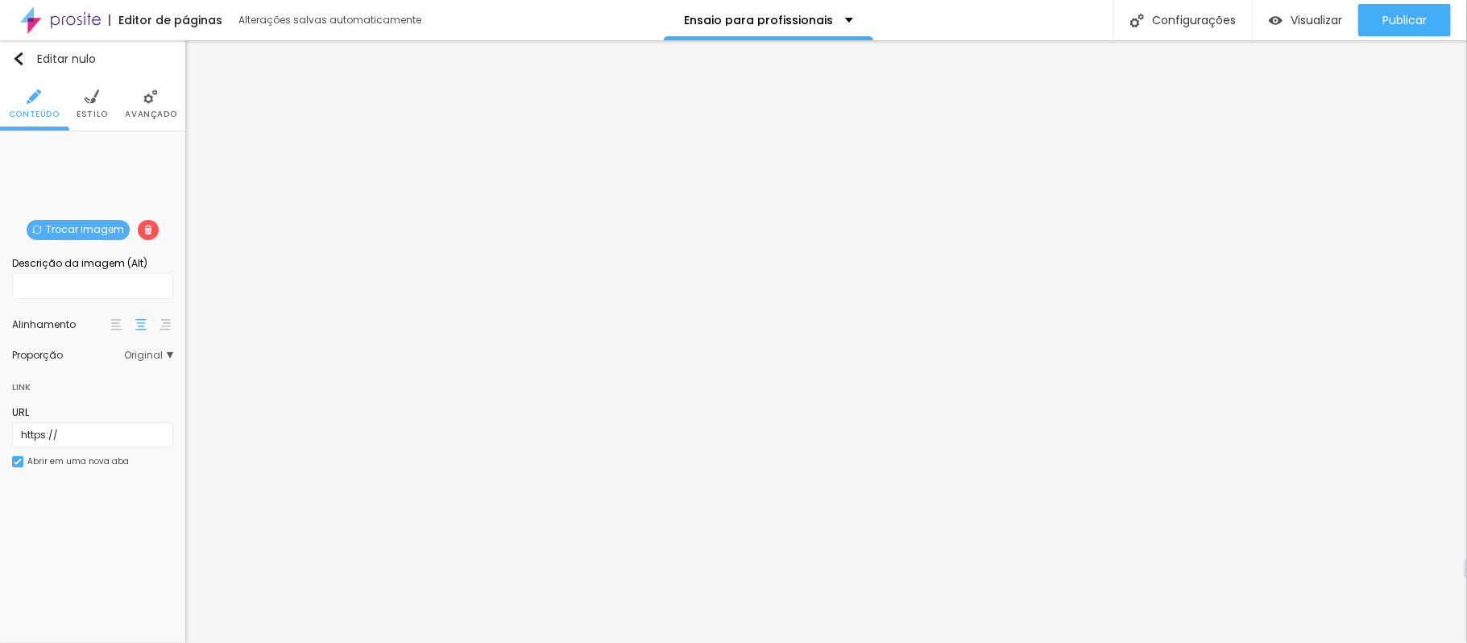
click at [87, 233] on font "Trocar imagem" at bounding box center [85, 229] width 78 height 14
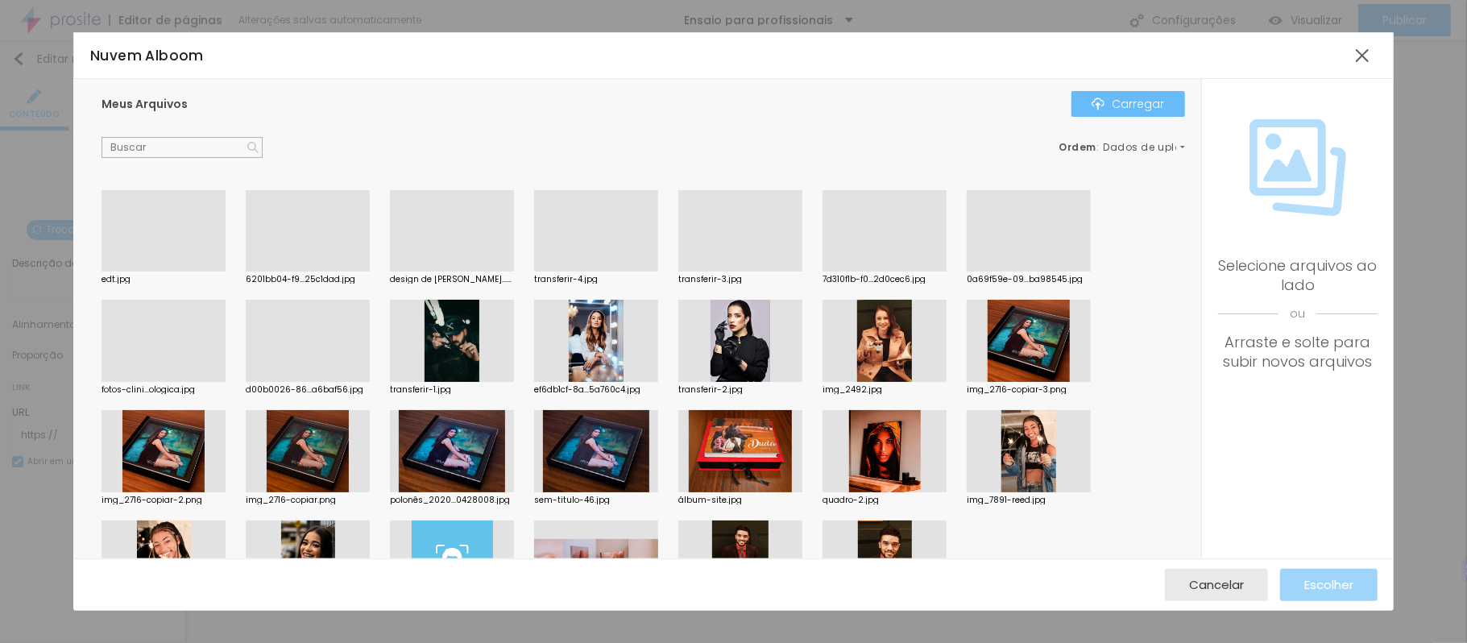
click at [1124, 100] on font "Carregar" at bounding box center [1138, 104] width 52 height 16
click at [1371, 56] on div at bounding box center [1361, 55] width 29 height 29
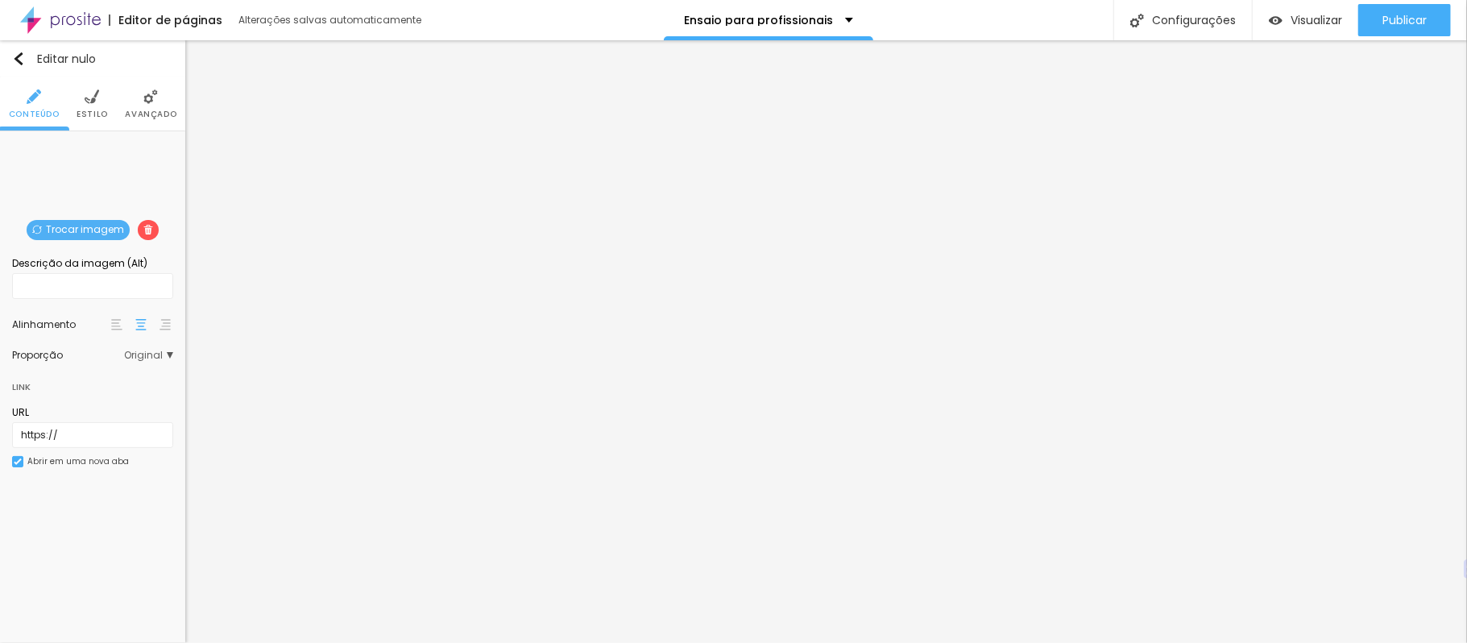
click at [158, 117] on font "Avançado" at bounding box center [151, 114] width 52 height 12
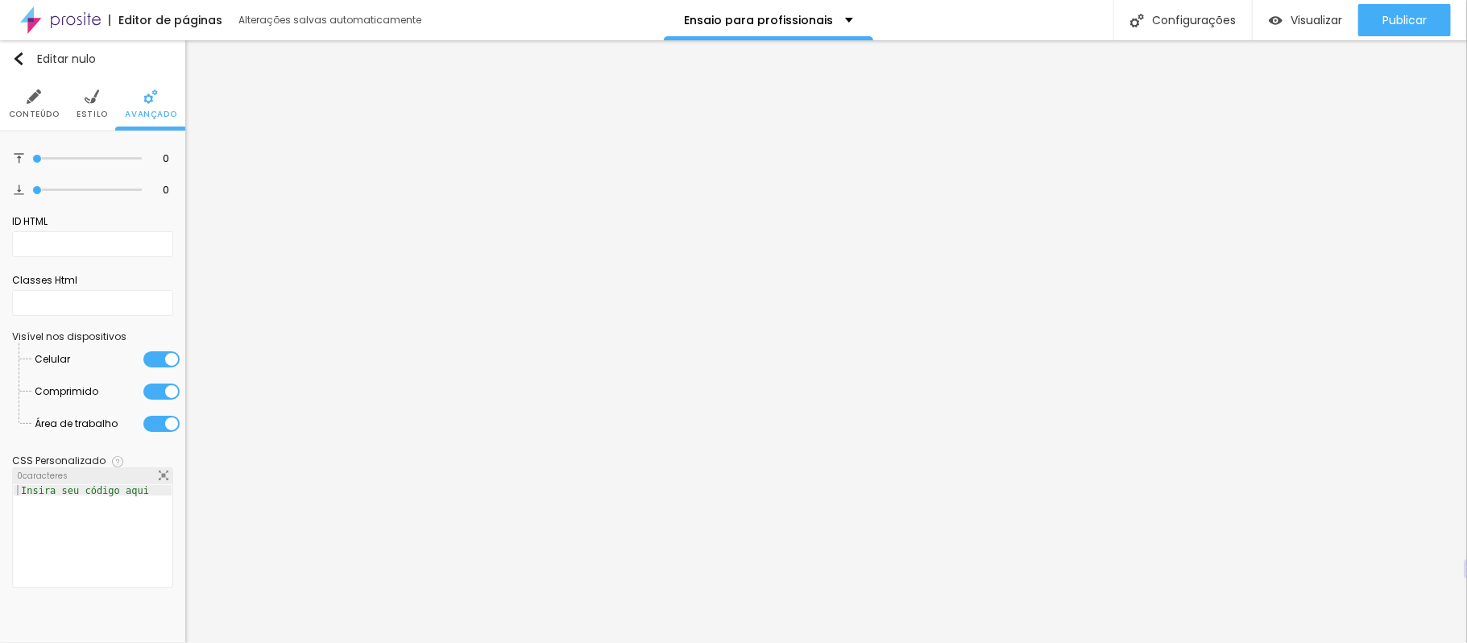
click at [88, 104] on li "Estilo" at bounding box center [92, 103] width 31 height 53
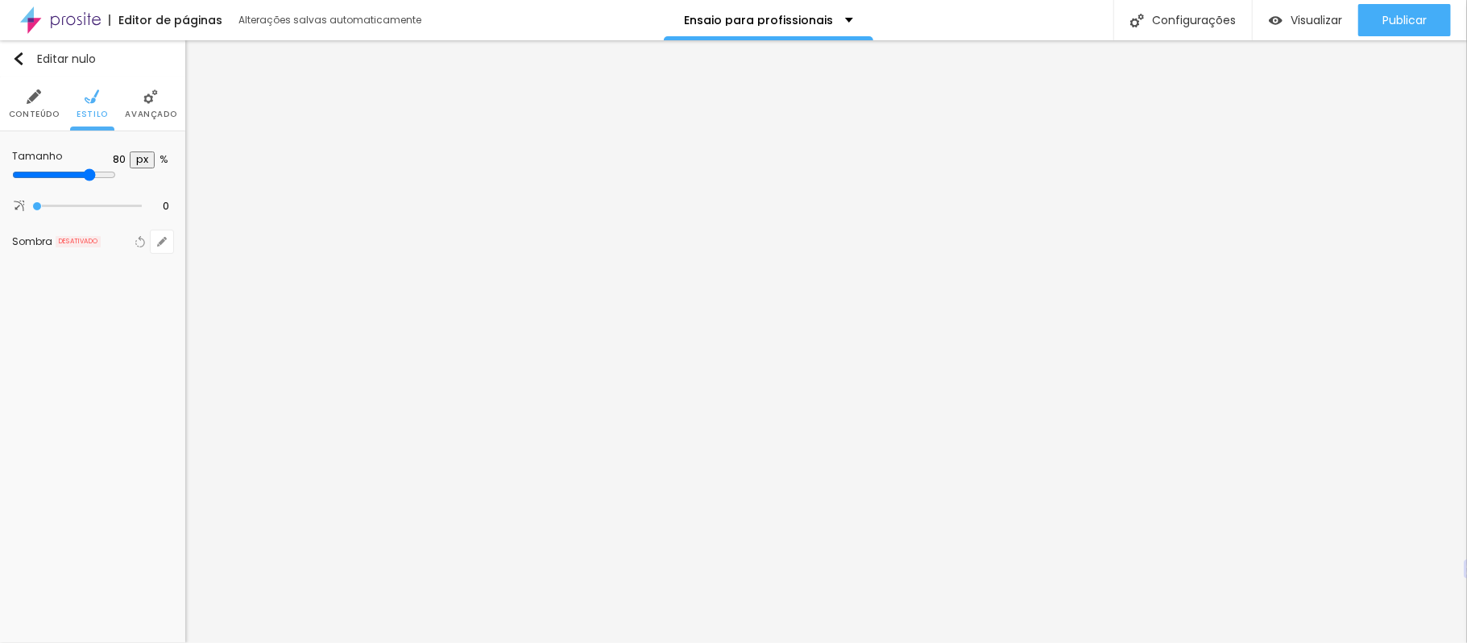
drag, startPoint x: 168, startPoint y: 175, endPoint x: 133, endPoint y: 165, distance: 36.0
click at [116, 168] on input "range" at bounding box center [64, 174] width 104 height 13
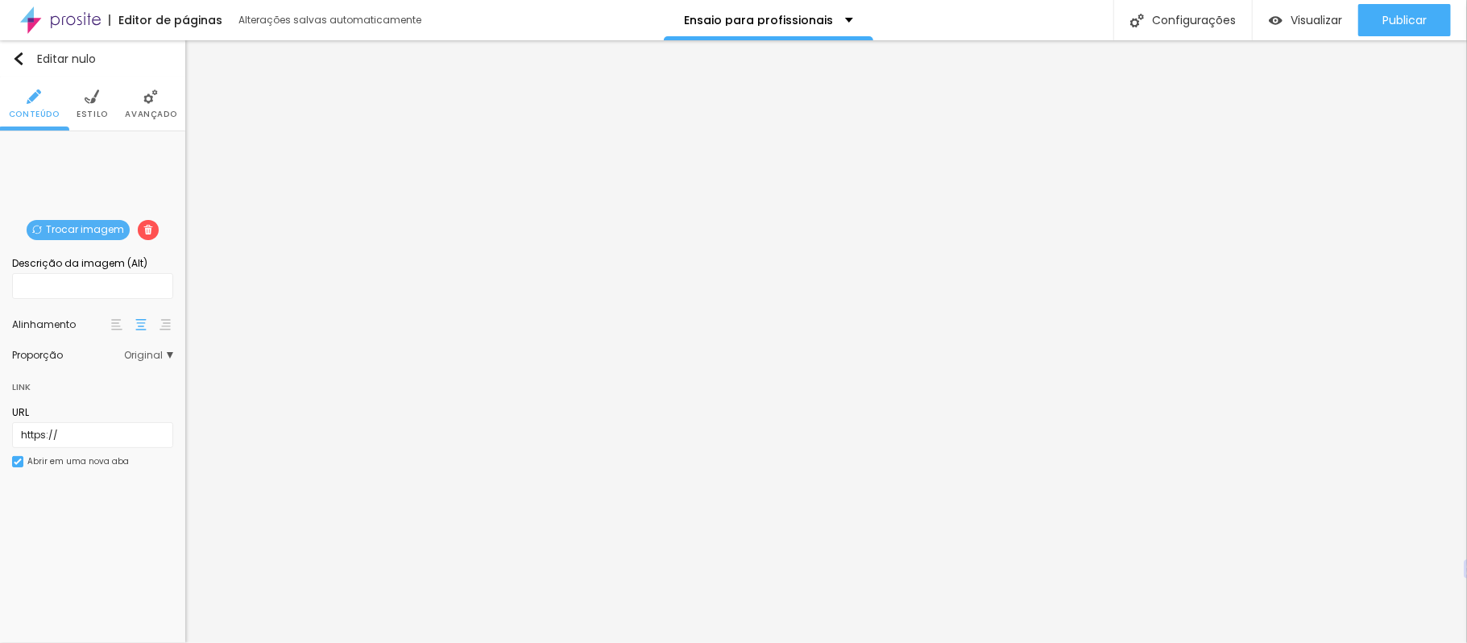
click at [147, 108] on font "Avançado" at bounding box center [151, 114] width 52 height 12
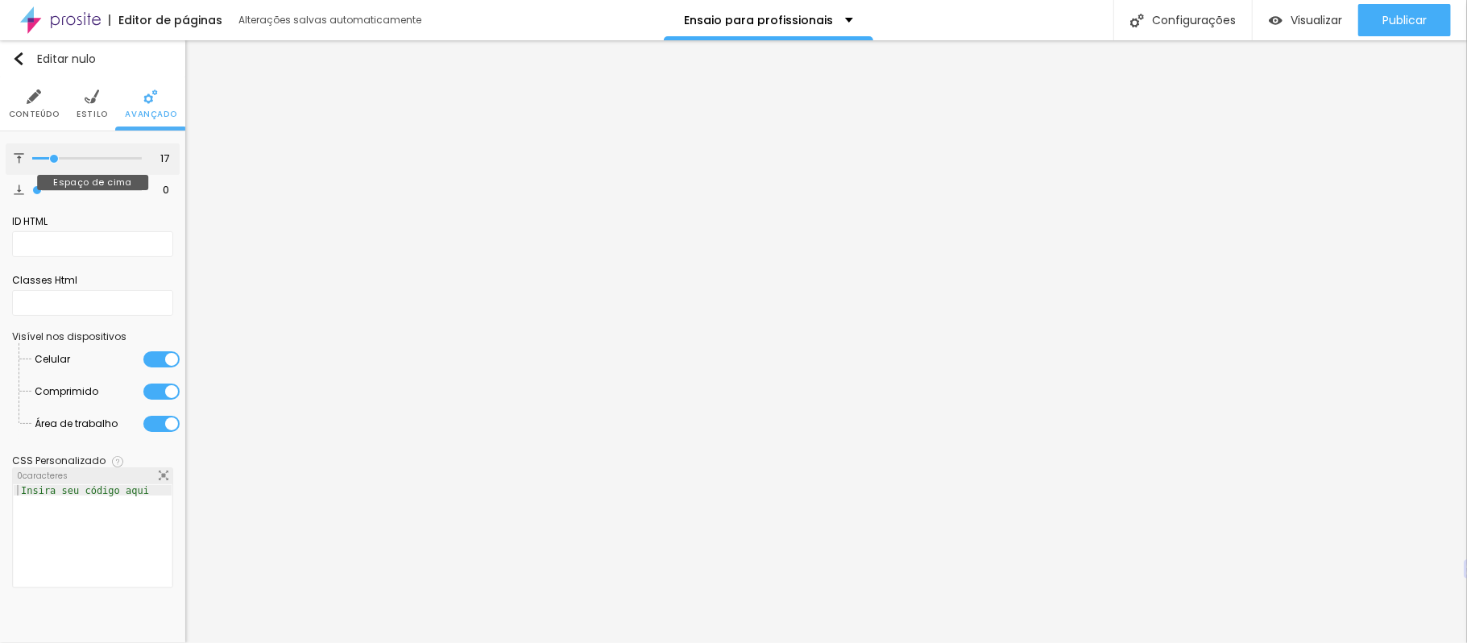
drag, startPoint x: 39, startPoint y: 159, endPoint x: 55, endPoint y: 159, distance: 16.1
click at [55, 159] on input "range" at bounding box center [87, 159] width 110 height 8
click at [85, 94] on img at bounding box center [92, 96] width 14 height 14
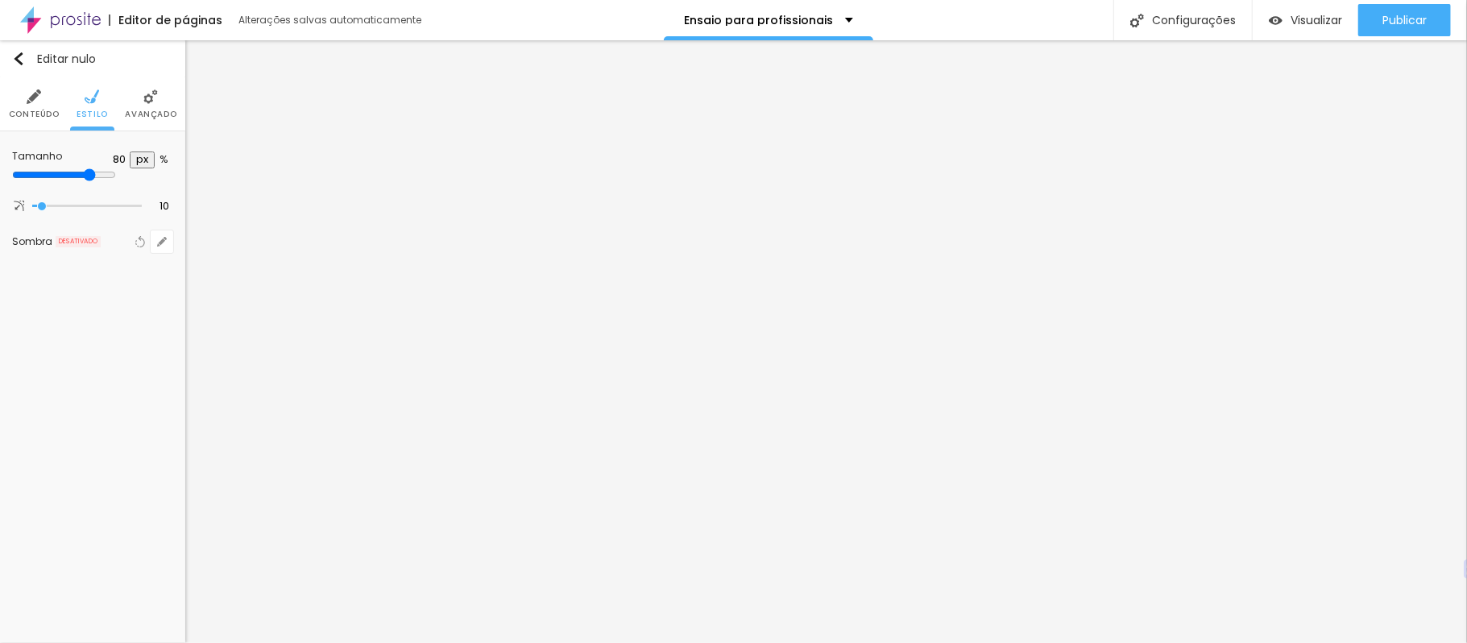
click at [116, 171] on input "range" at bounding box center [64, 174] width 104 height 13
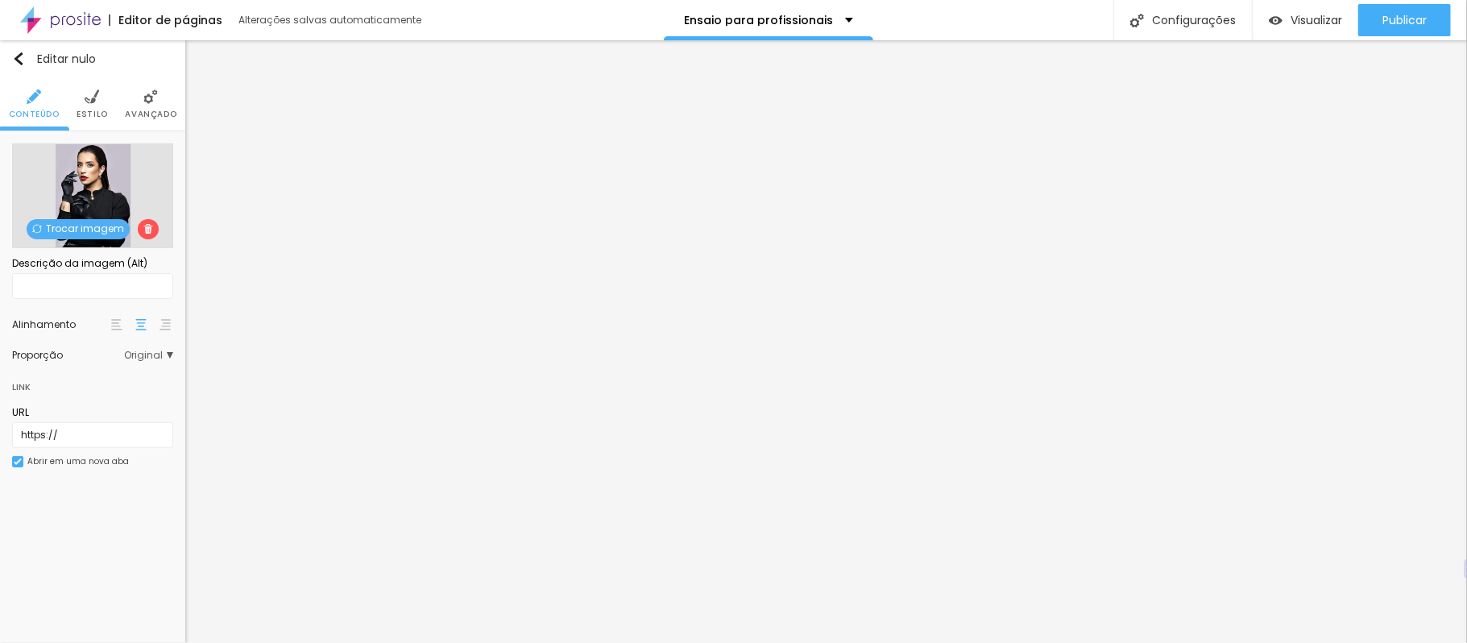
click at [149, 100] on img at bounding box center [150, 96] width 14 height 14
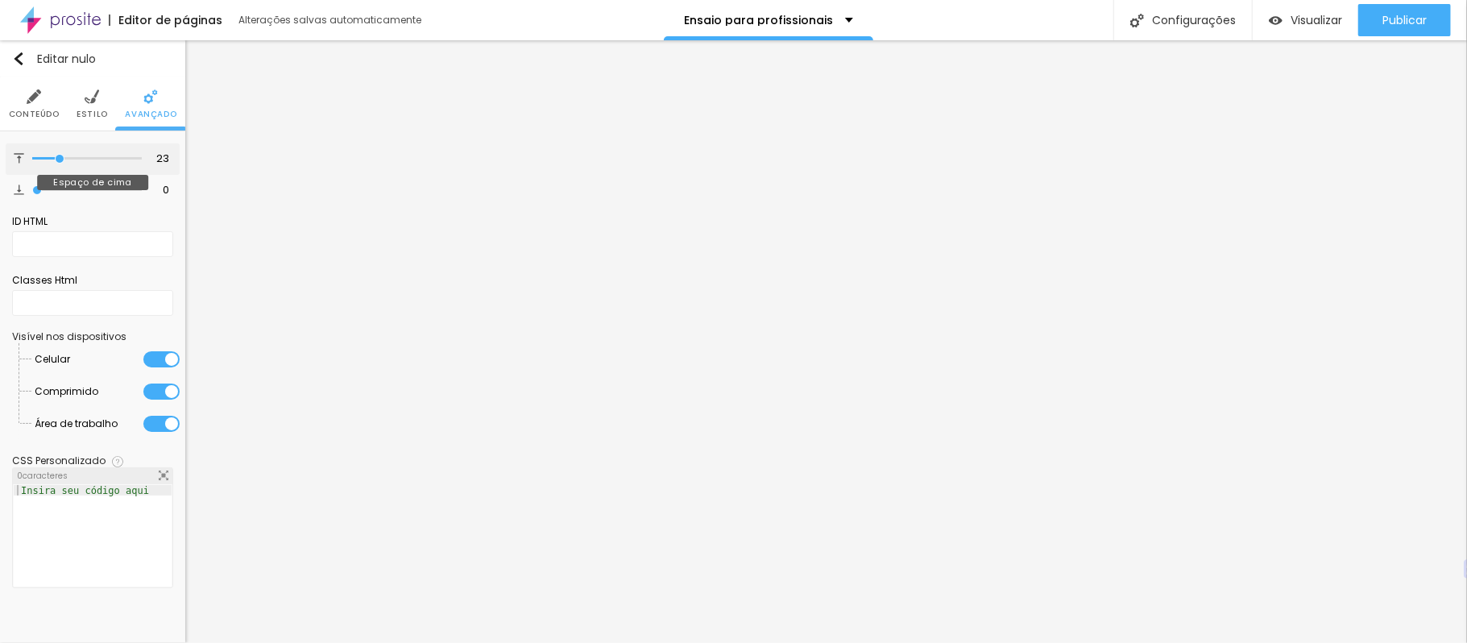
click at [60, 158] on input "range" at bounding box center [87, 159] width 110 height 8
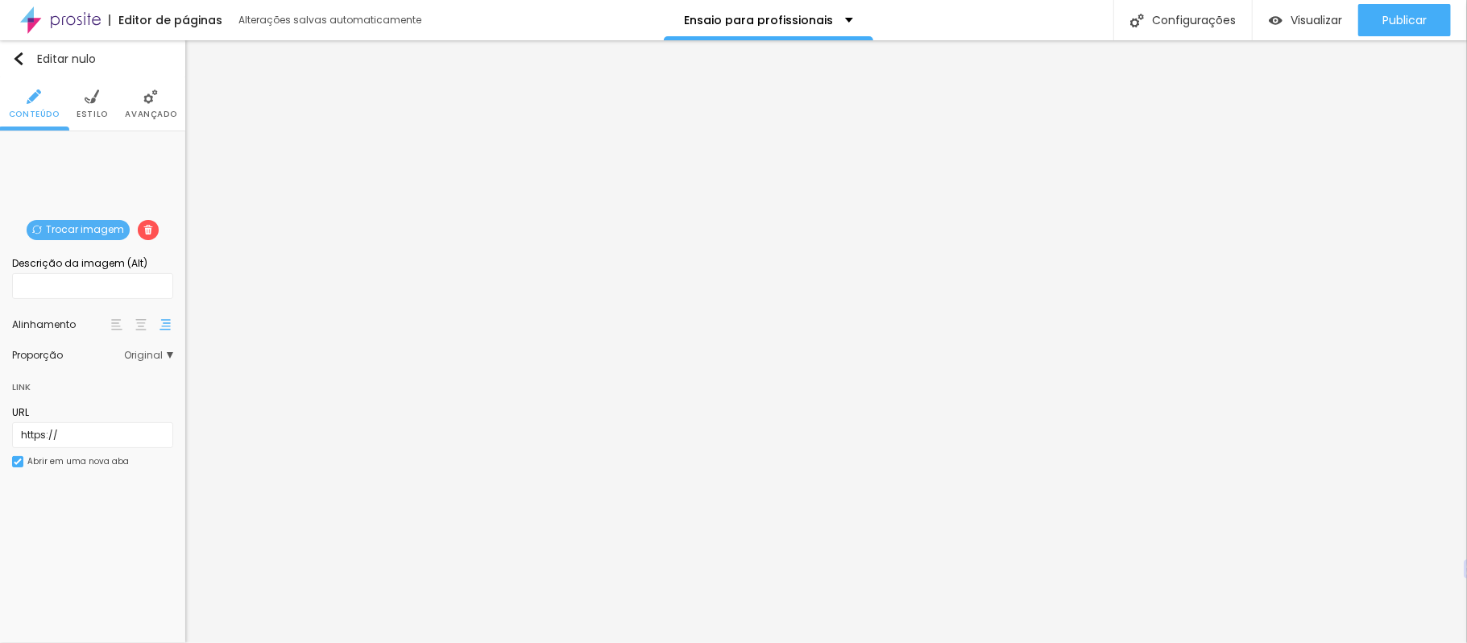
click at [155, 105] on li "Avançado" at bounding box center [151, 103] width 52 height 53
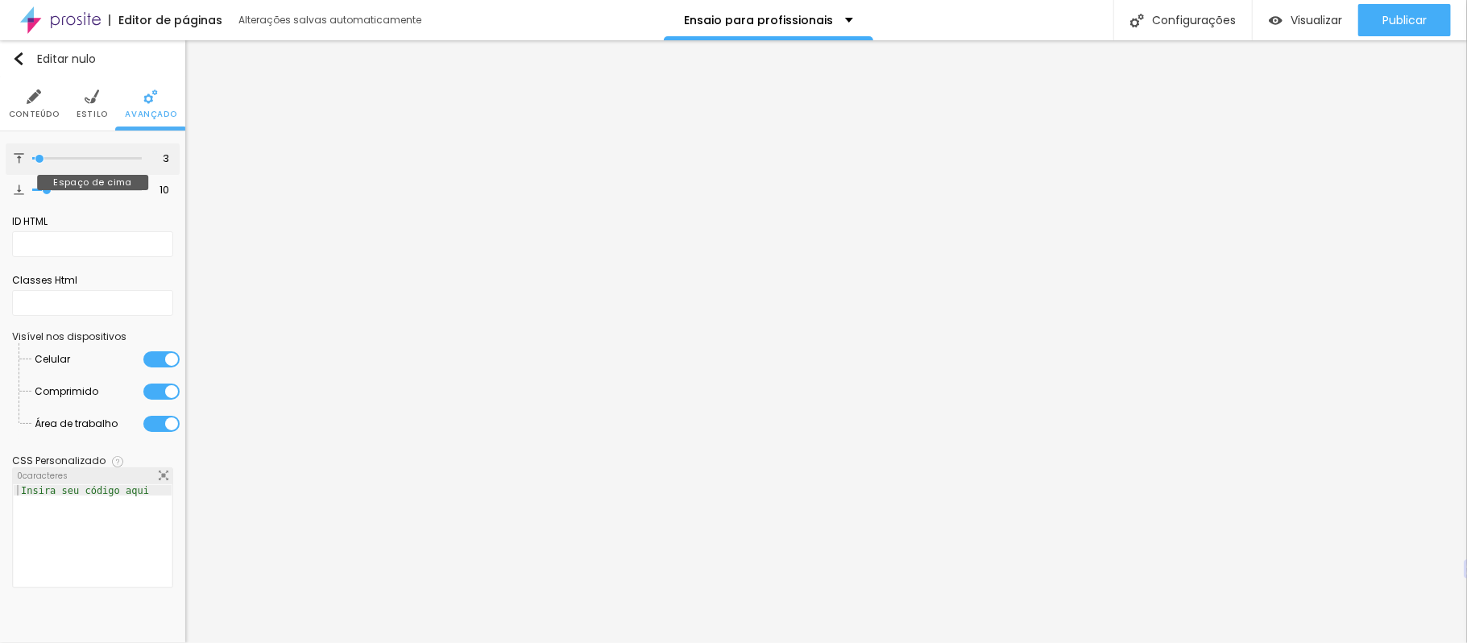
click at [40, 159] on input "range" at bounding box center [87, 159] width 110 height 8
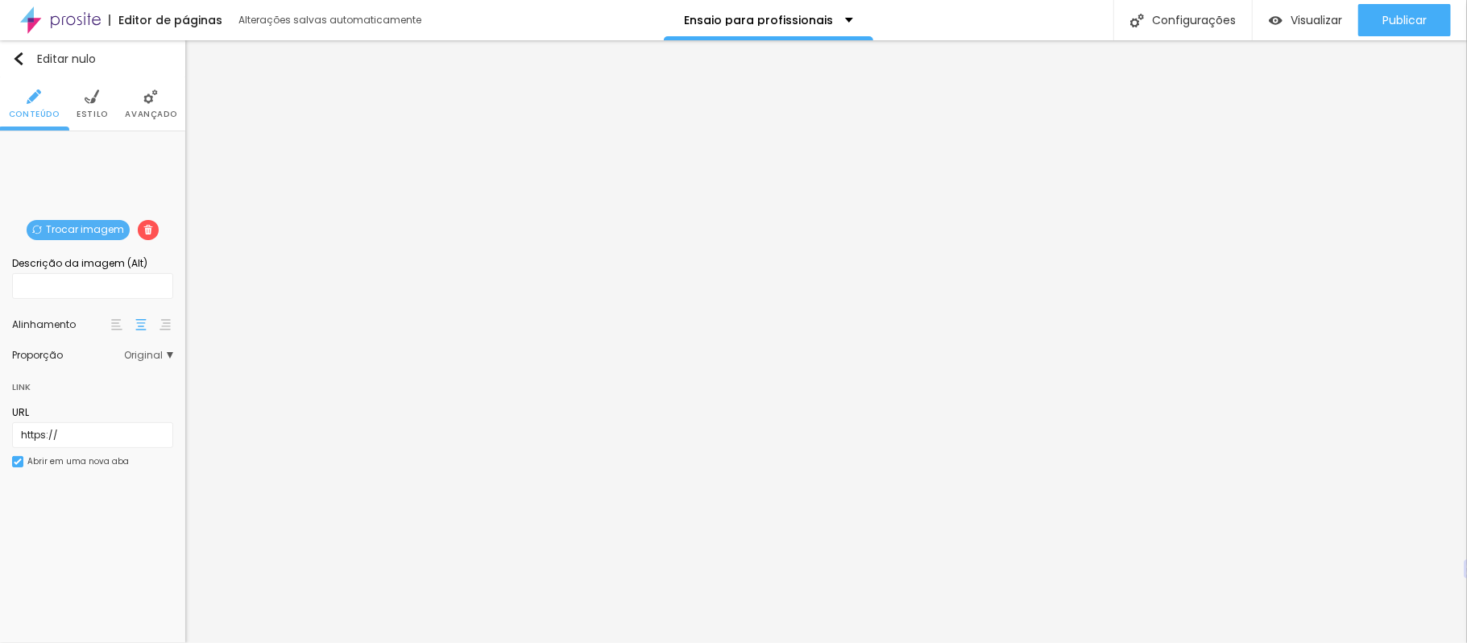
click at [145, 94] on img at bounding box center [150, 96] width 14 height 14
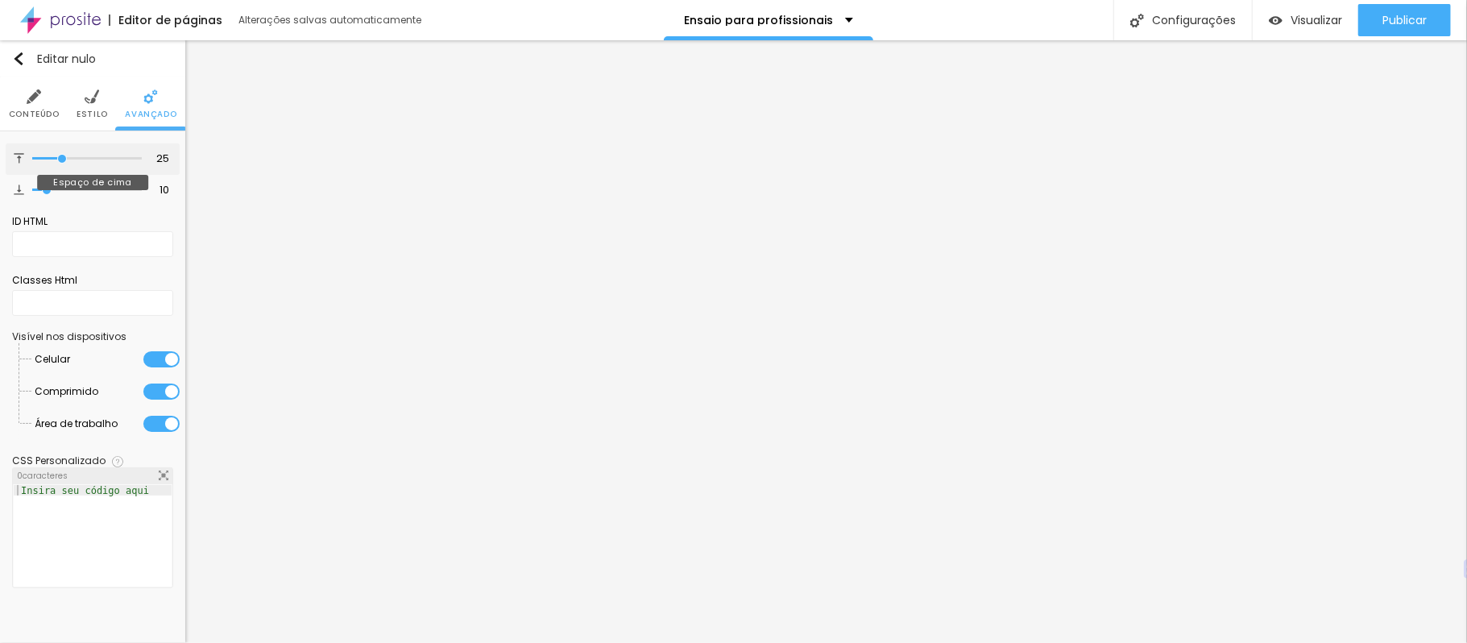
drag, startPoint x: 40, startPoint y: 159, endPoint x: 62, endPoint y: 156, distance: 22.0
click at [62, 156] on input "range" at bounding box center [87, 159] width 110 height 8
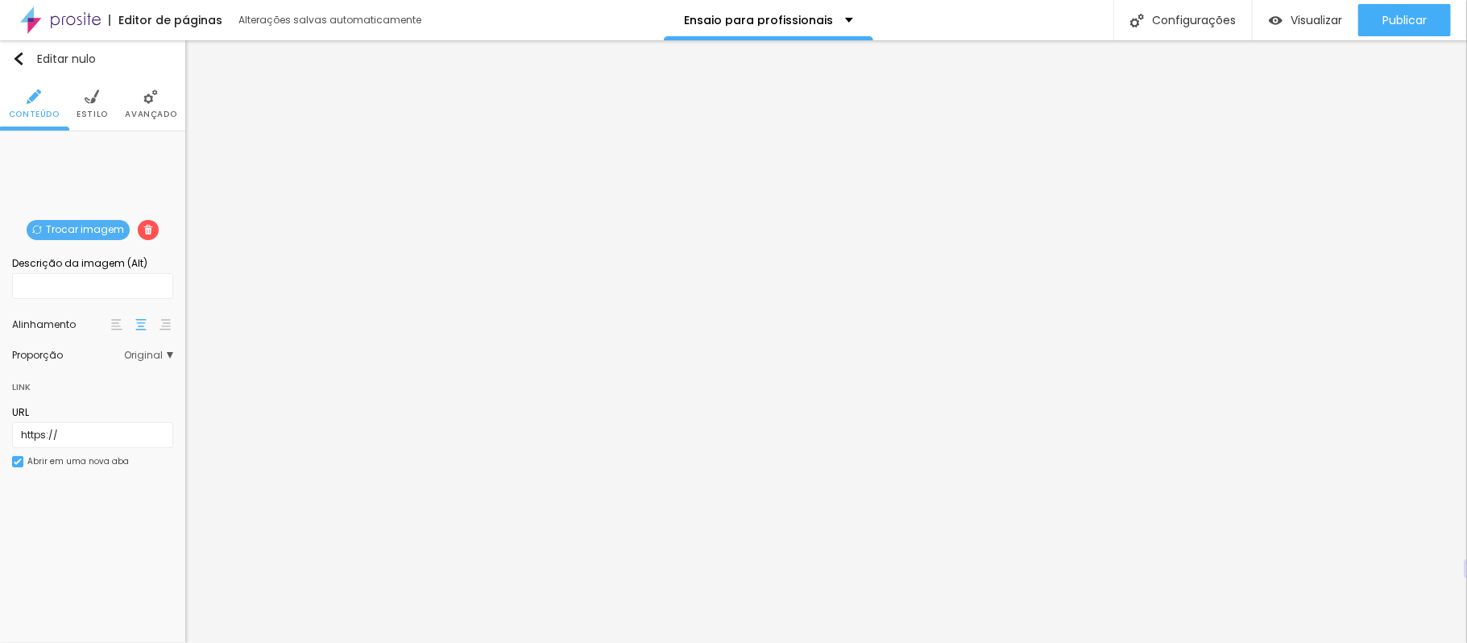
click at [145, 100] on img at bounding box center [150, 96] width 14 height 14
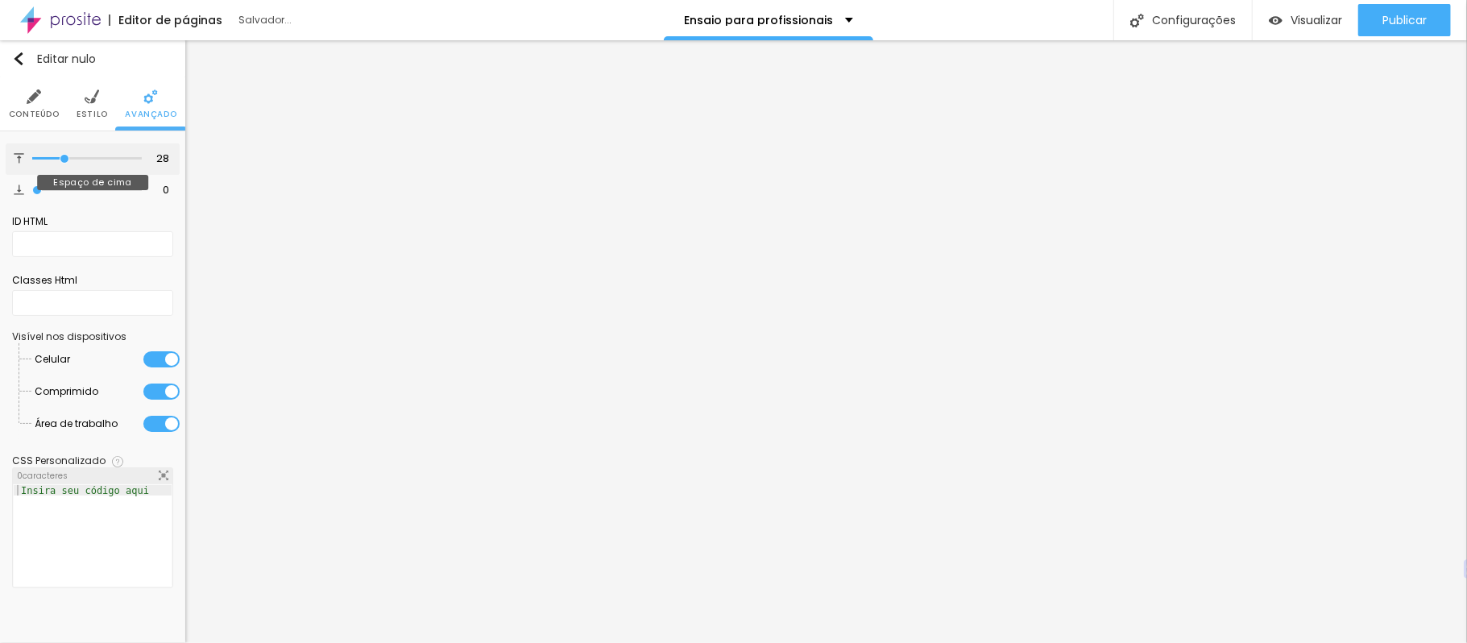
drag, startPoint x: 35, startPoint y: 158, endPoint x: 65, endPoint y: 159, distance: 29.8
click at [65, 159] on input "range" at bounding box center [87, 159] width 110 height 8
click at [97, 104] on li "Estilo" at bounding box center [92, 103] width 31 height 53
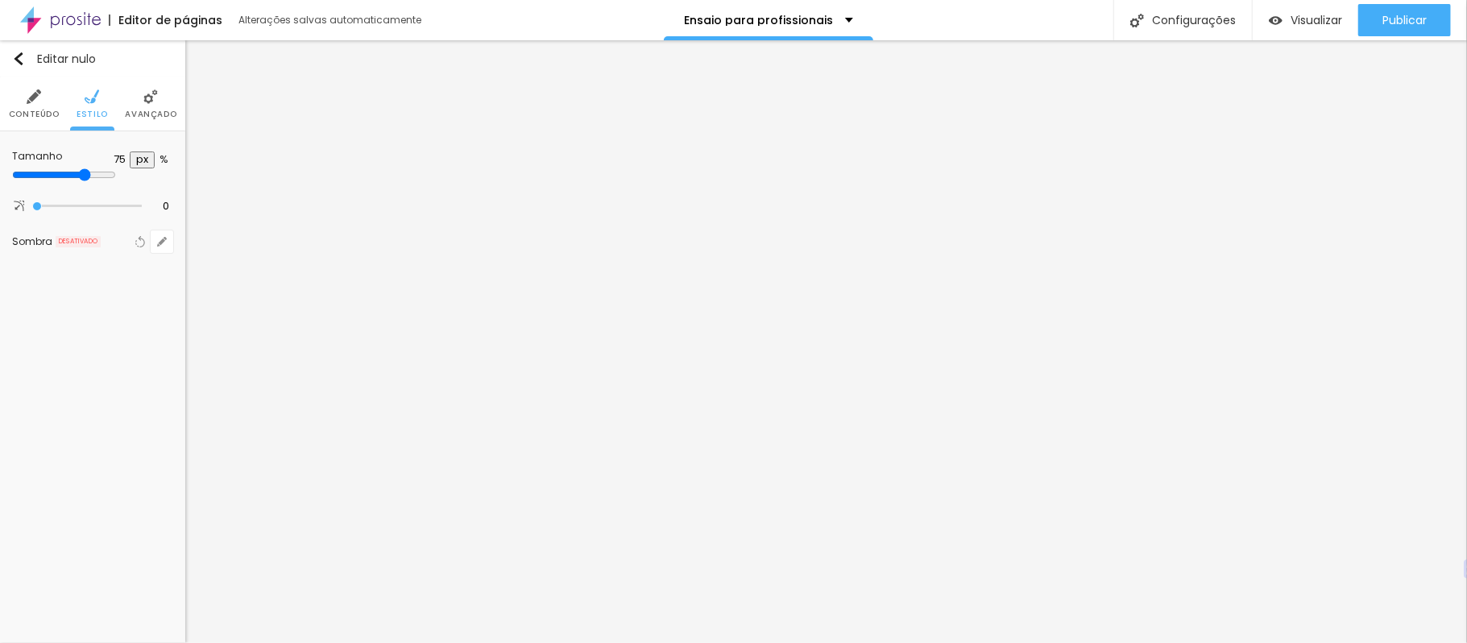
drag, startPoint x: 134, startPoint y: 172, endPoint x: 124, endPoint y: 175, distance: 10.0
click at [116, 175] on input "range" at bounding box center [64, 174] width 104 height 13
click at [136, 108] on font "Avançado" at bounding box center [151, 114] width 52 height 12
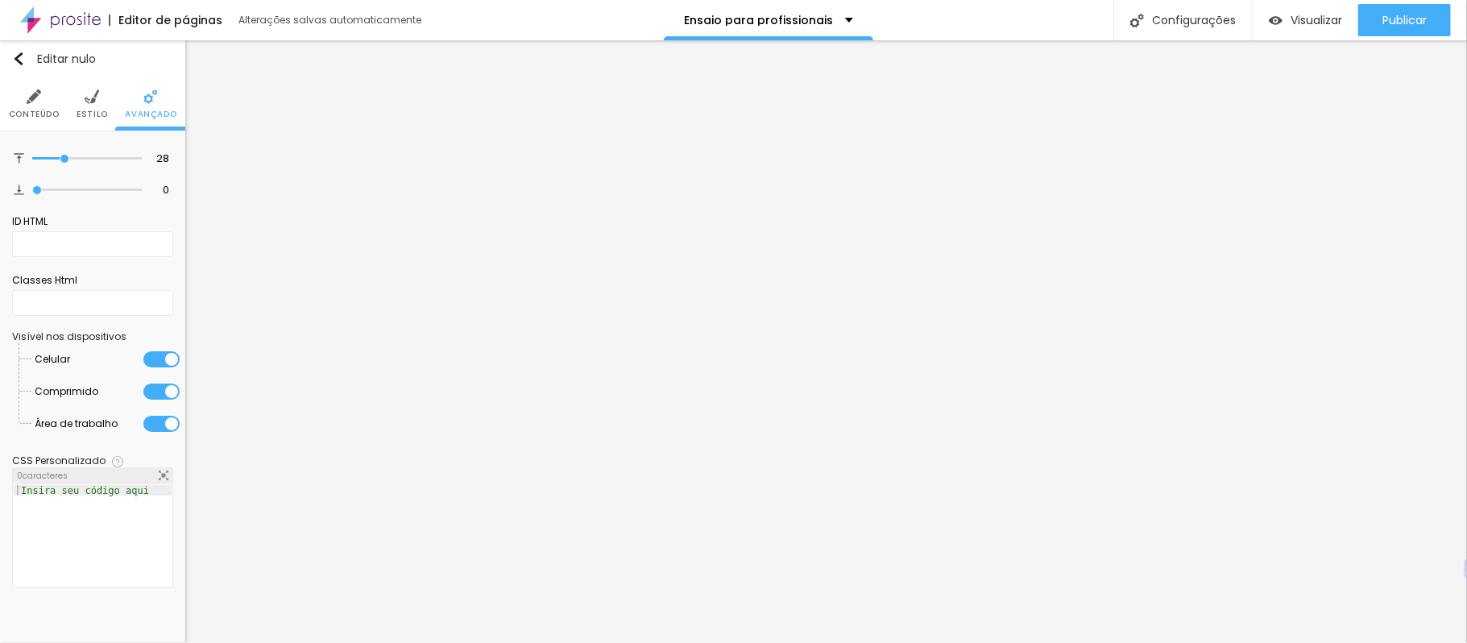
click at [85, 100] on img at bounding box center [92, 96] width 14 height 14
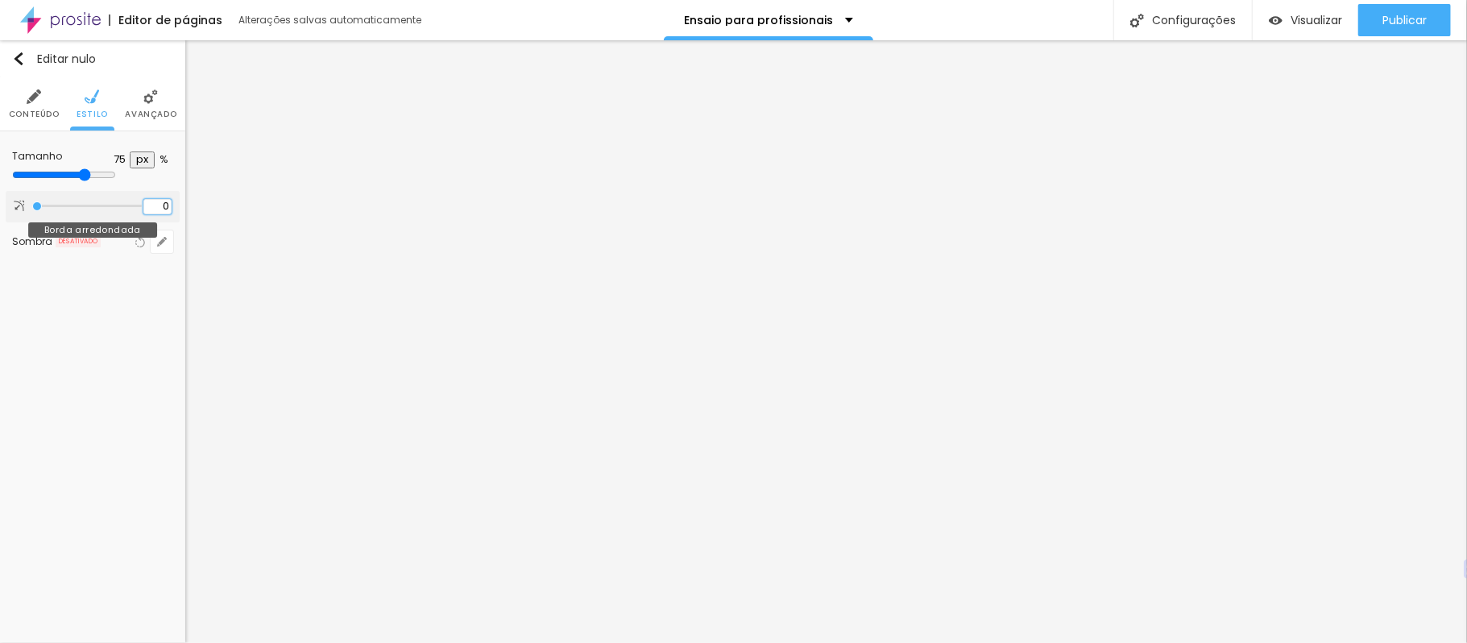
click at [166, 207] on input "0" at bounding box center [157, 206] width 28 height 15
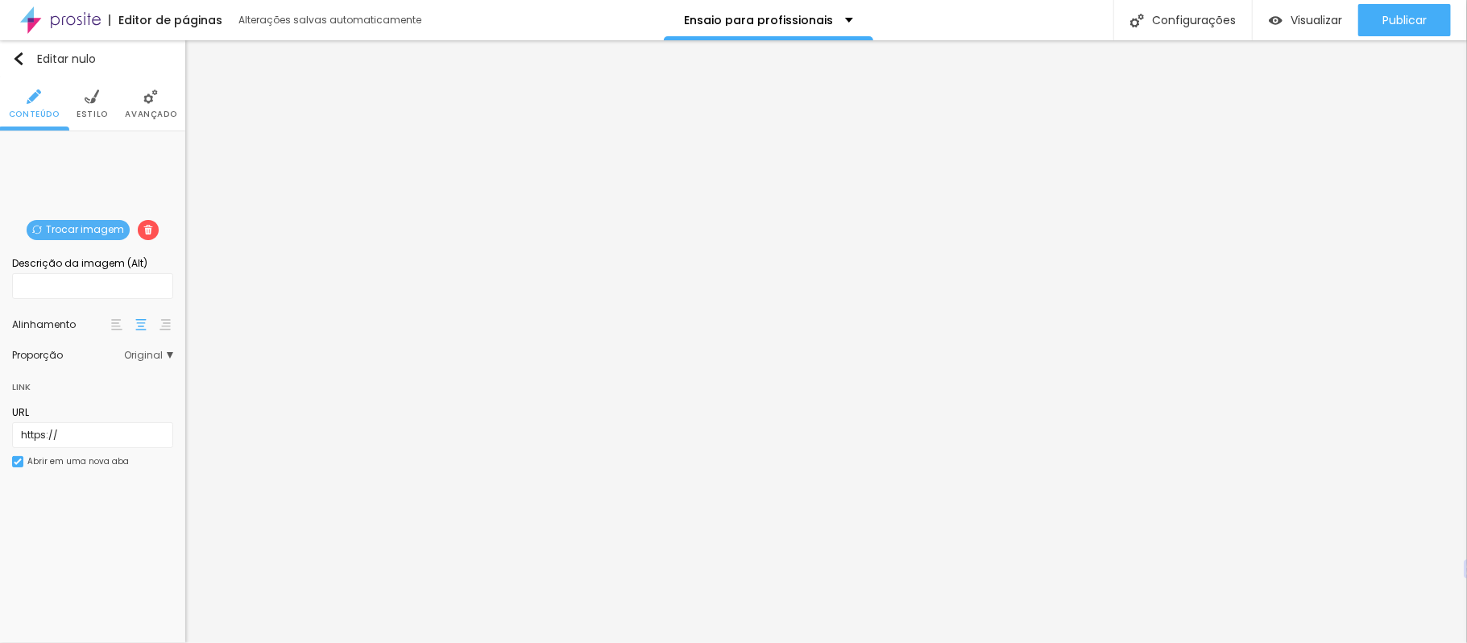
click at [91, 108] on font "Estilo" at bounding box center [92, 114] width 31 height 12
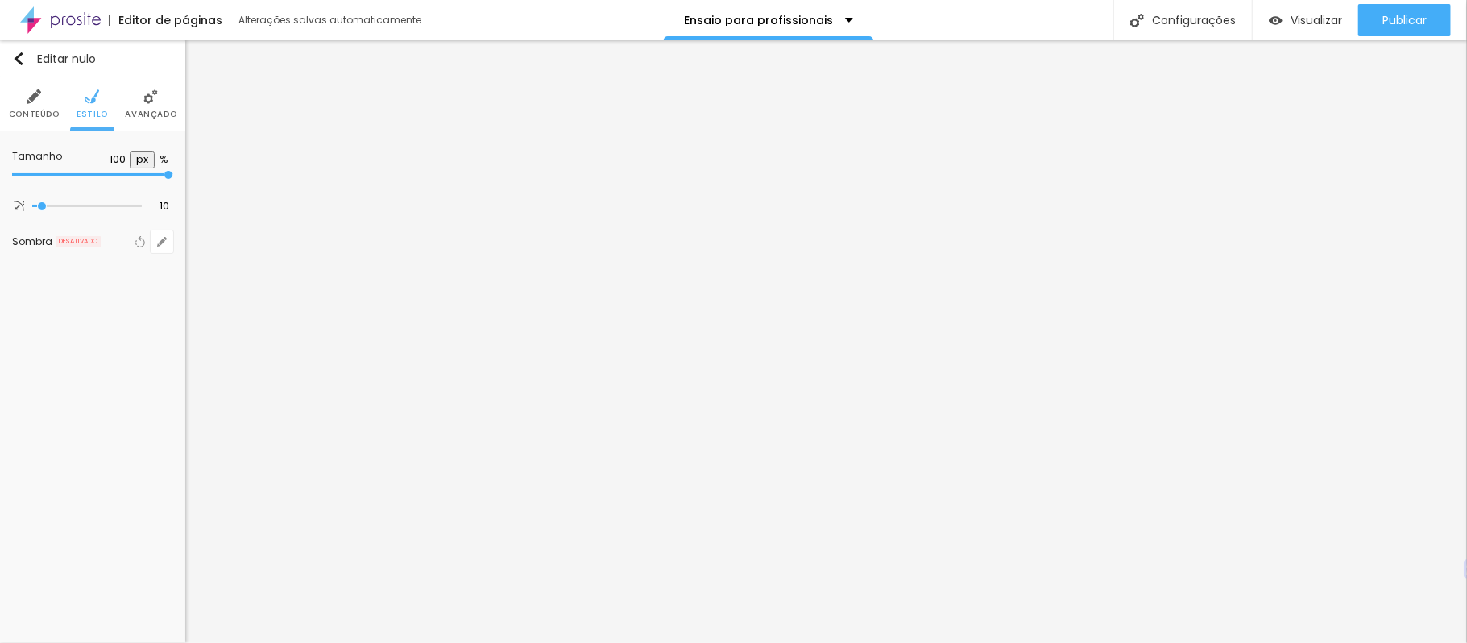
click at [150, 101] on img at bounding box center [150, 96] width 14 height 14
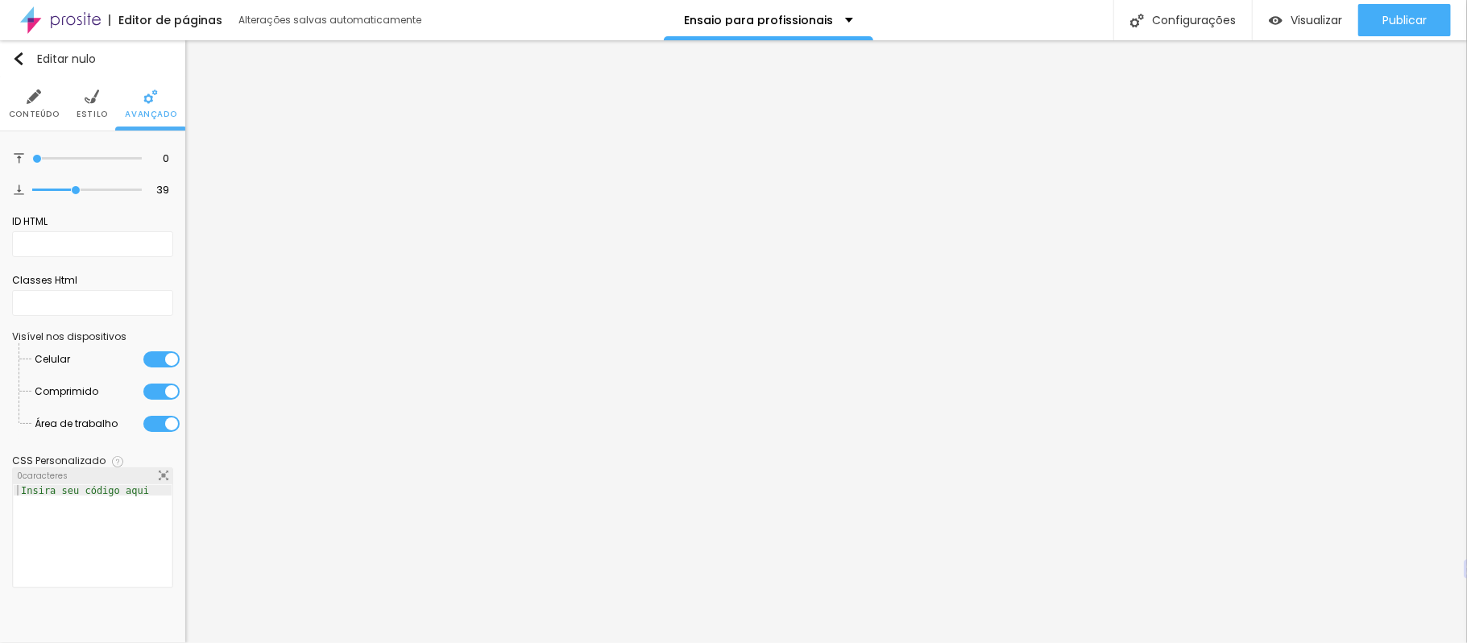
click at [79, 110] on font "Estilo" at bounding box center [92, 114] width 31 height 12
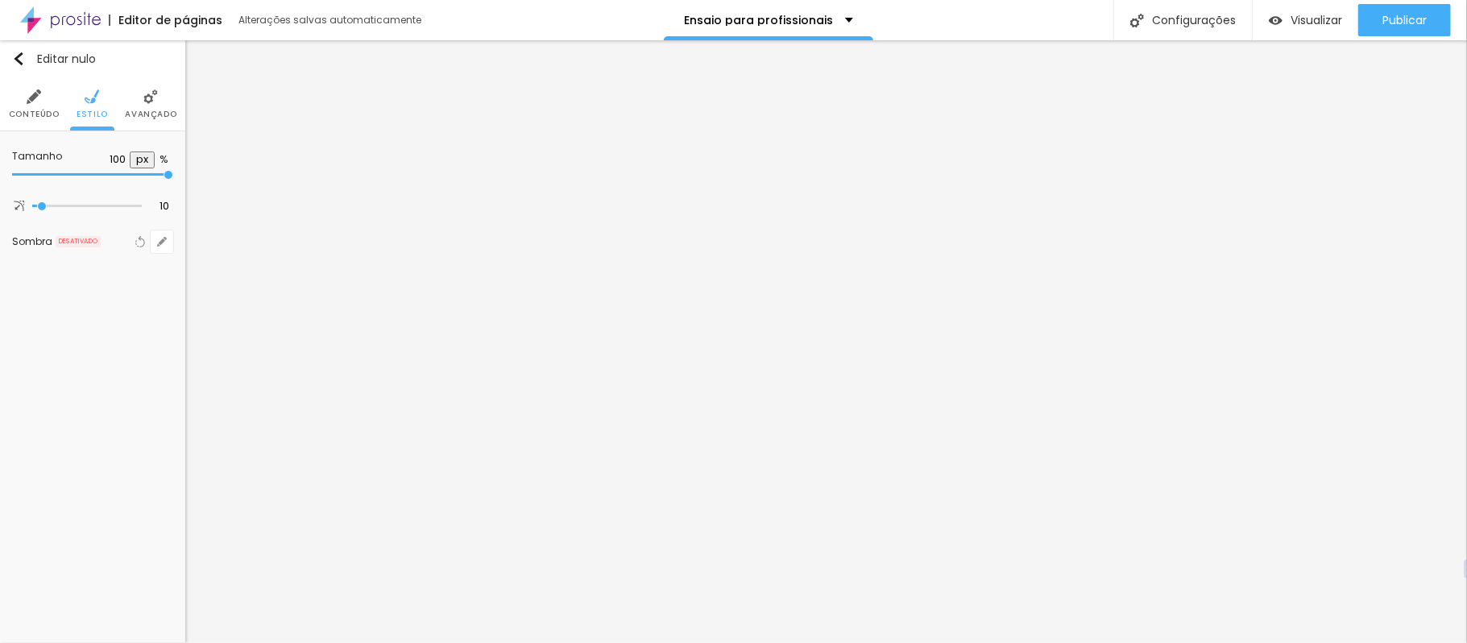
click at [152, 101] on img at bounding box center [150, 96] width 14 height 14
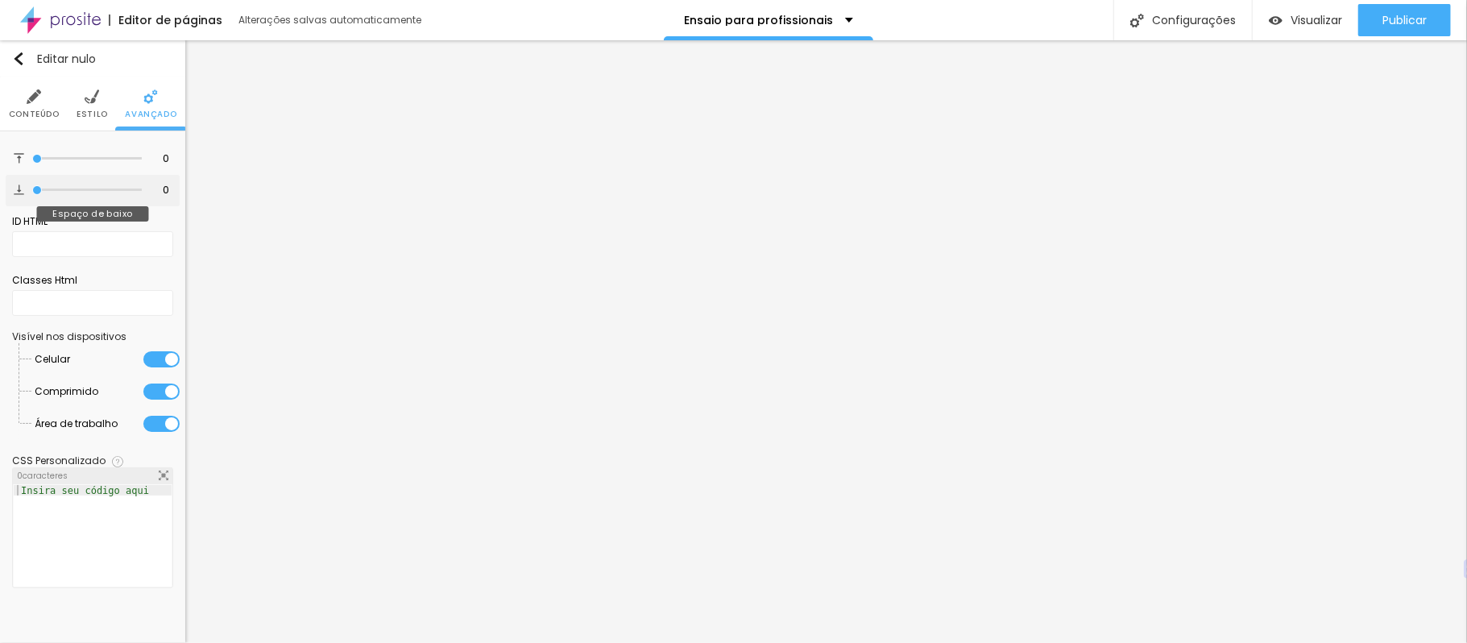
drag, startPoint x: 77, startPoint y: 187, endPoint x: 33, endPoint y: 191, distance: 44.5
click at [33, 191] on input "range" at bounding box center [87, 190] width 110 height 8
click at [81, 100] on li "Estilo" at bounding box center [92, 103] width 31 height 53
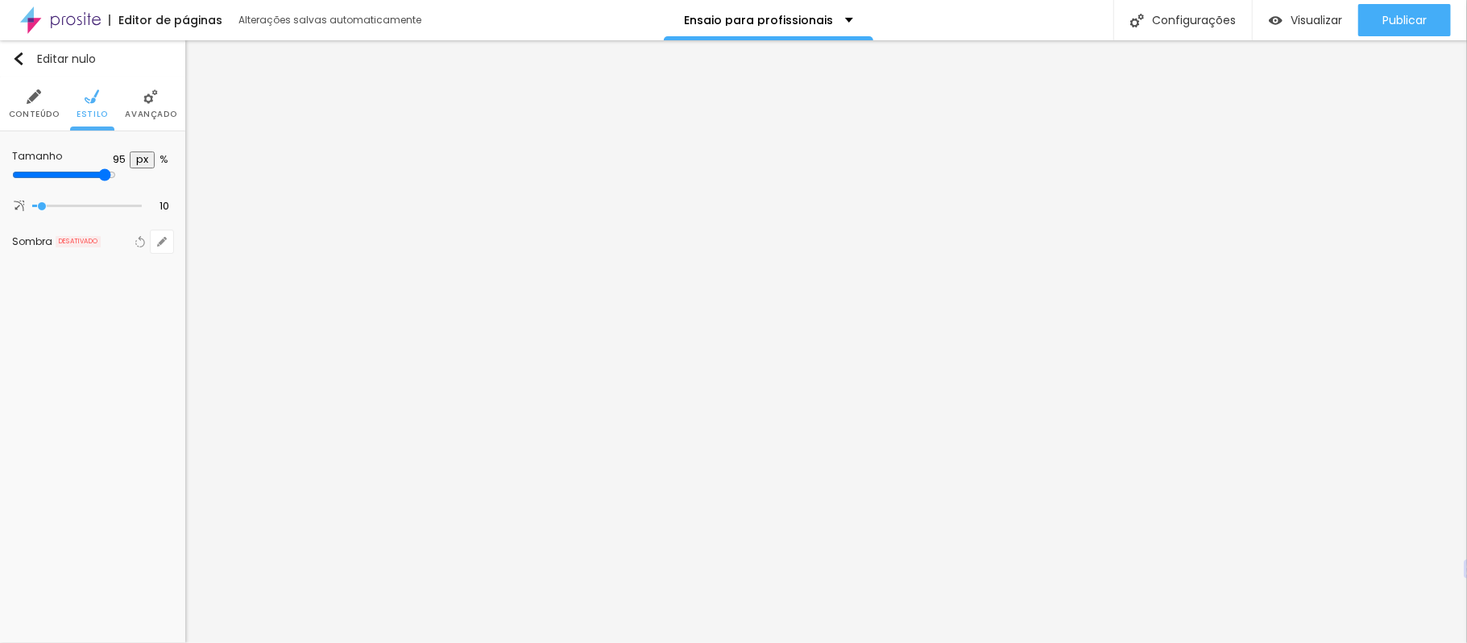
drag, startPoint x: 165, startPoint y: 175, endPoint x: 155, endPoint y: 172, distance: 10.0
click at [116, 172] on input "range" at bounding box center [64, 174] width 104 height 13
click at [147, 114] on font "Avançado" at bounding box center [151, 114] width 52 height 12
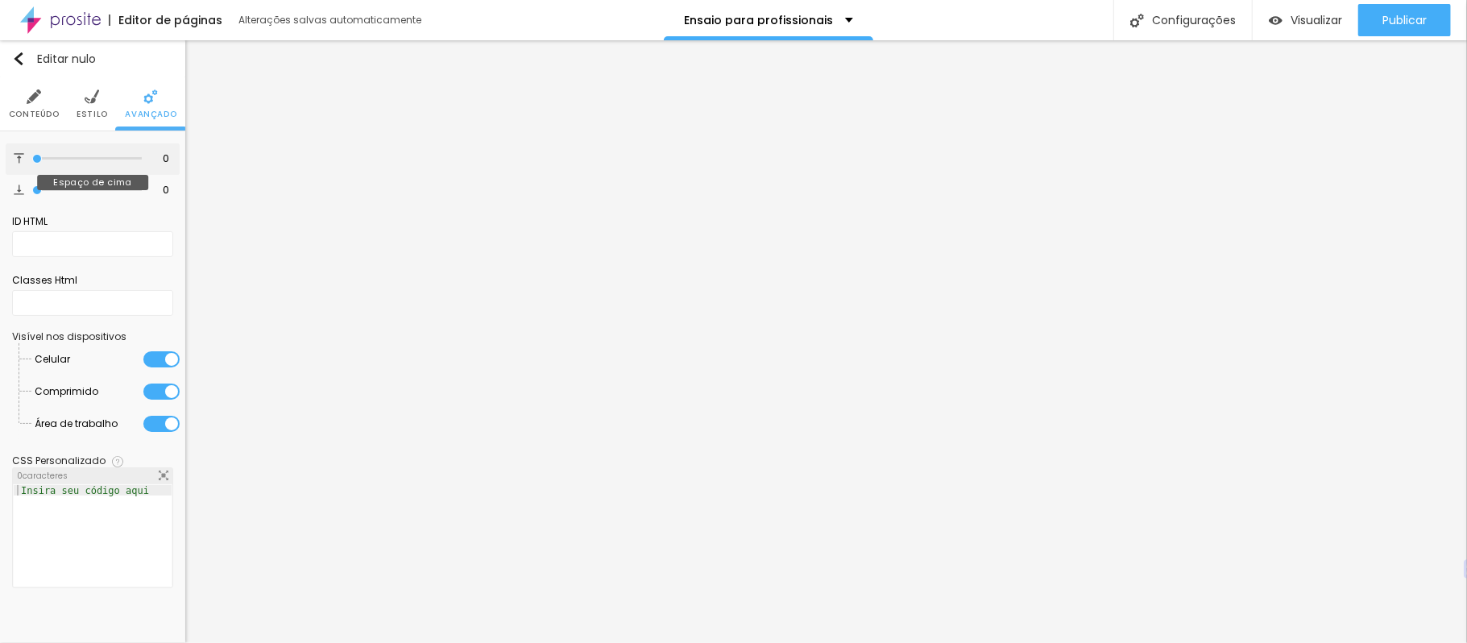
drag, startPoint x: 39, startPoint y: 164, endPoint x: 37, endPoint y: 156, distance: 8.2
click at [37, 156] on div at bounding box center [87, 159] width 110 height 16
drag, startPoint x: 37, startPoint y: 156, endPoint x: 65, endPoint y: 151, distance: 28.6
click at [65, 155] on input "range" at bounding box center [87, 159] width 110 height 8
click at [76, 97] on ul "Conteúdo Estilo Avançado" at bounding box center [92, 104] width 185 height 54
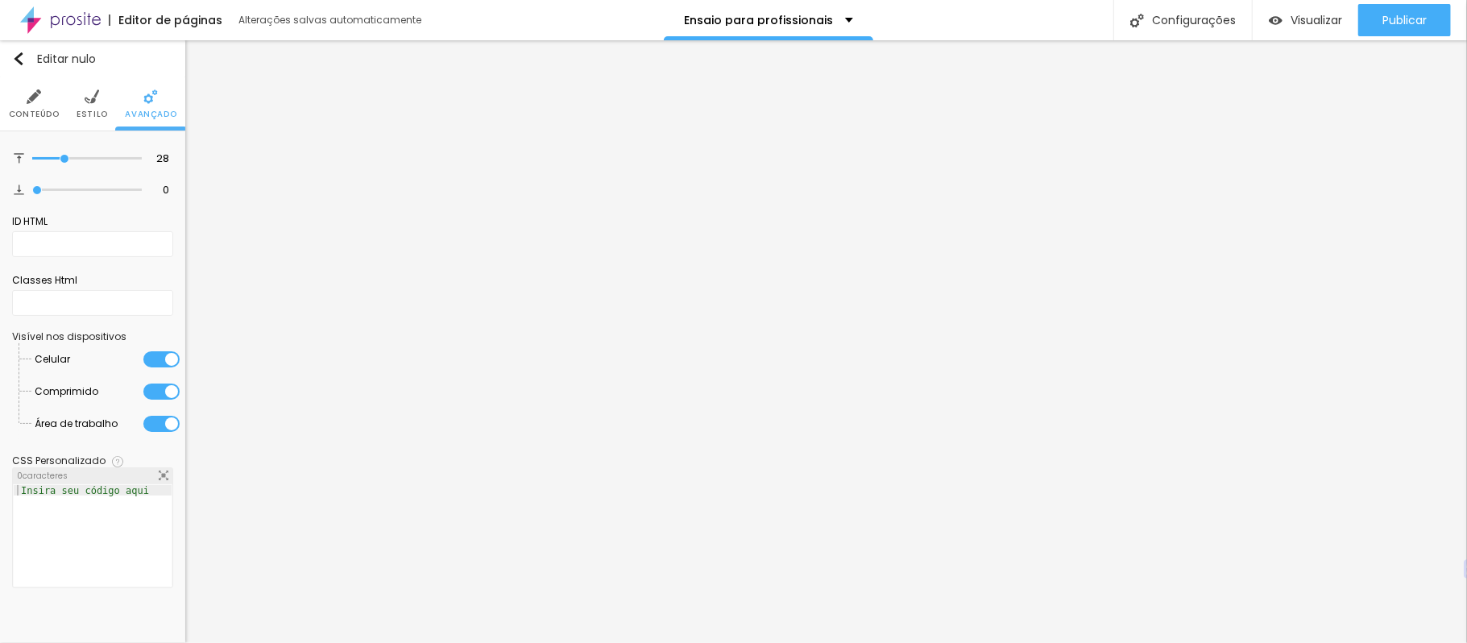
click at [88, 100] on img at bounding box center [92, 96] width 14 height 14
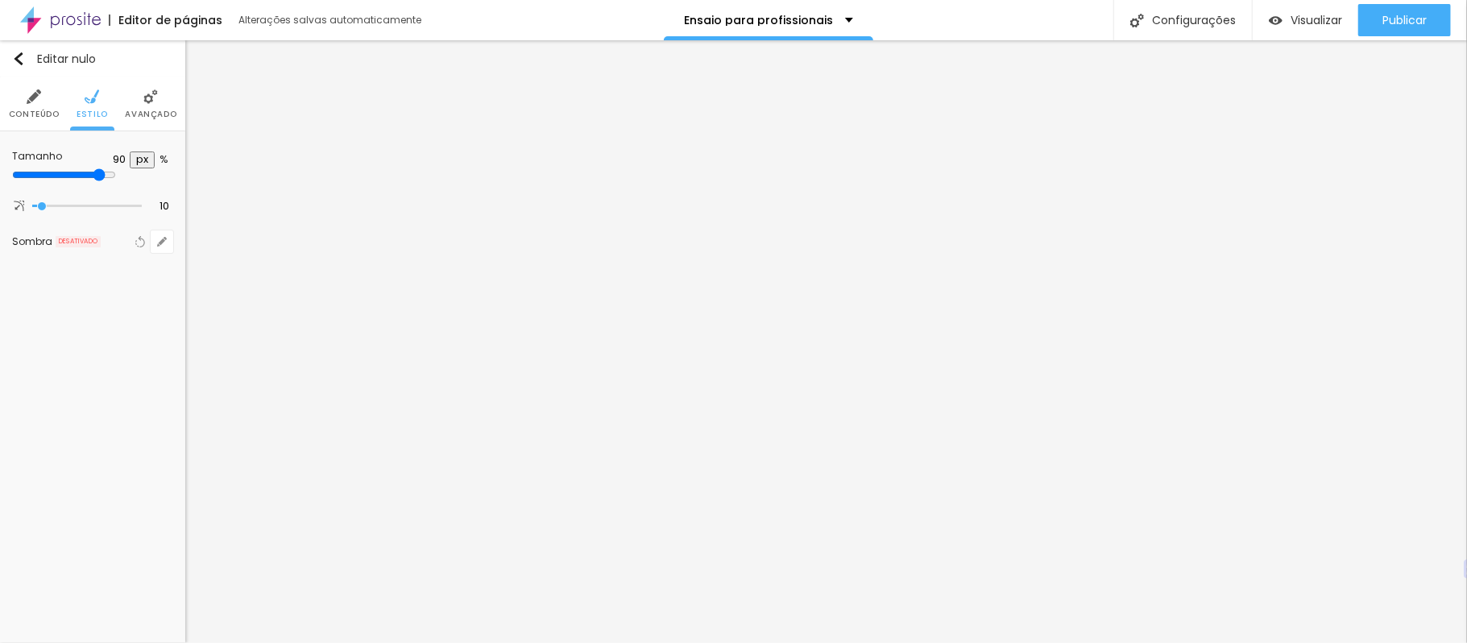
click at [116, 174] on input "range" at bounding box center [64, 174] width 104 height 13
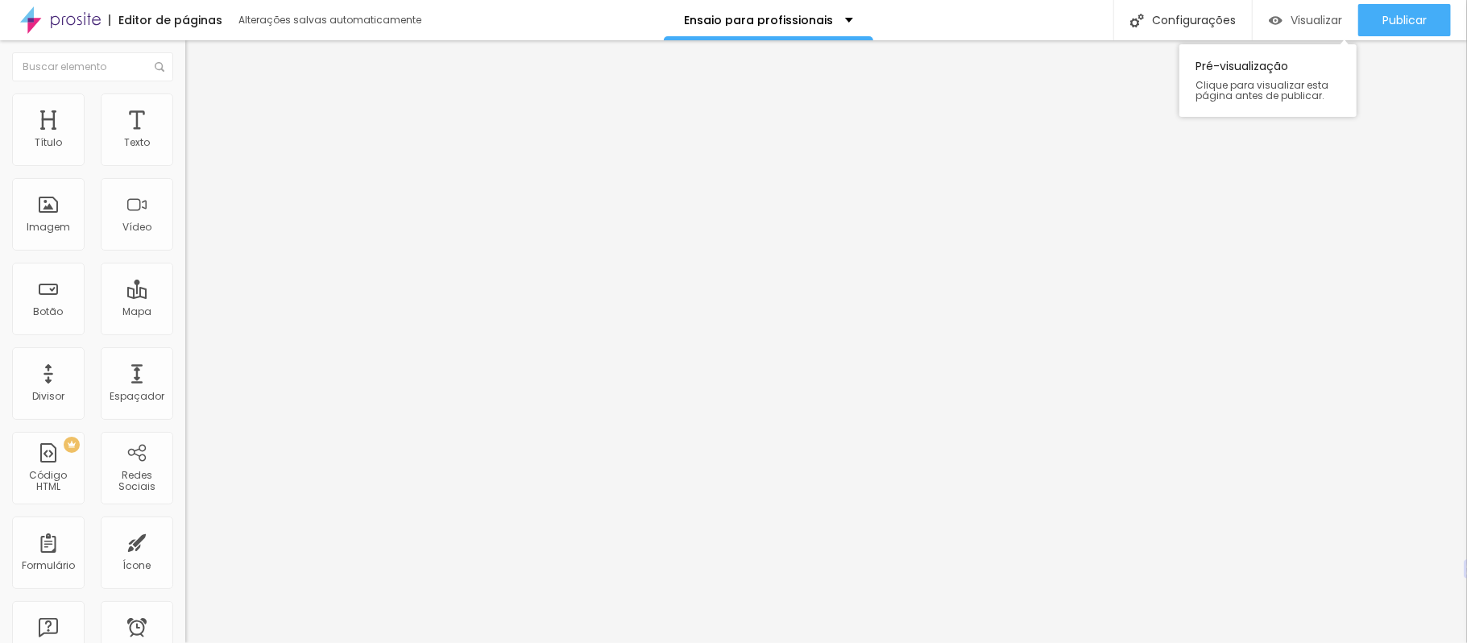
click at [1311, 20] on font "Visualizar" at bounding box center [1316, 20] width 52 height 16
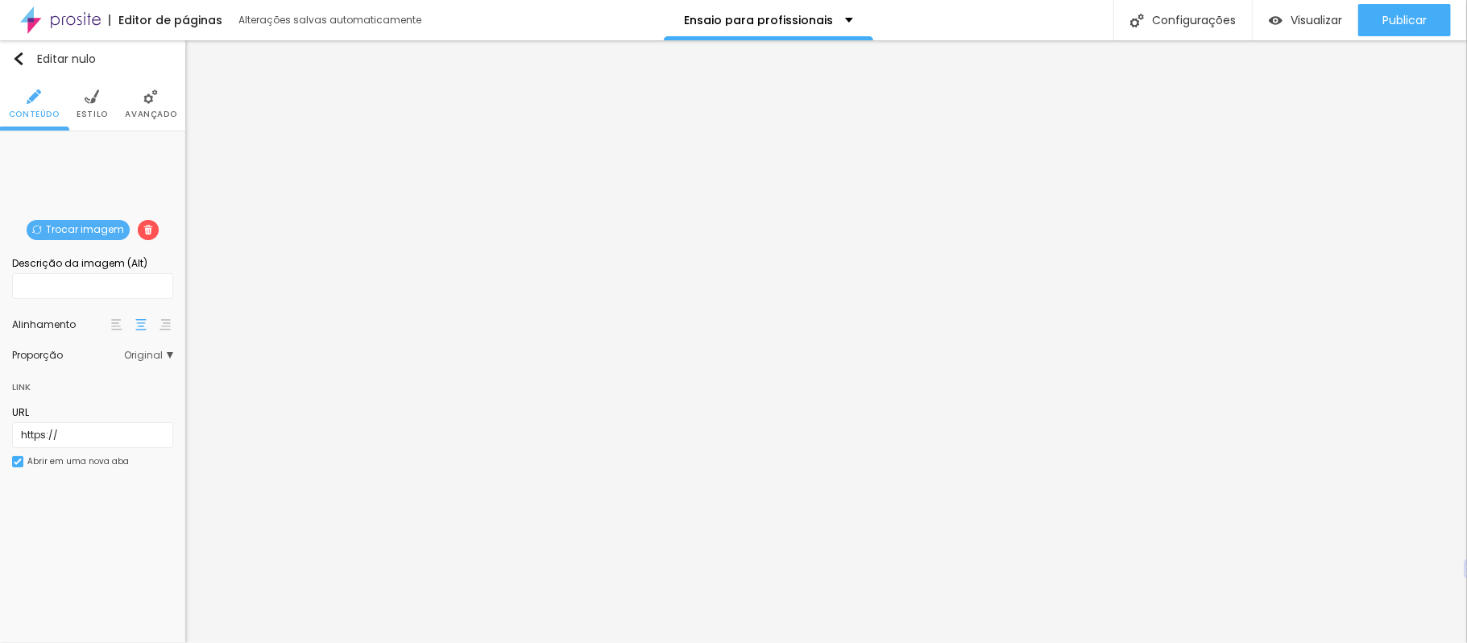
click at [91, 230] on font "Trocar imagem" at bounding box center [85, 229] width 78 height 14
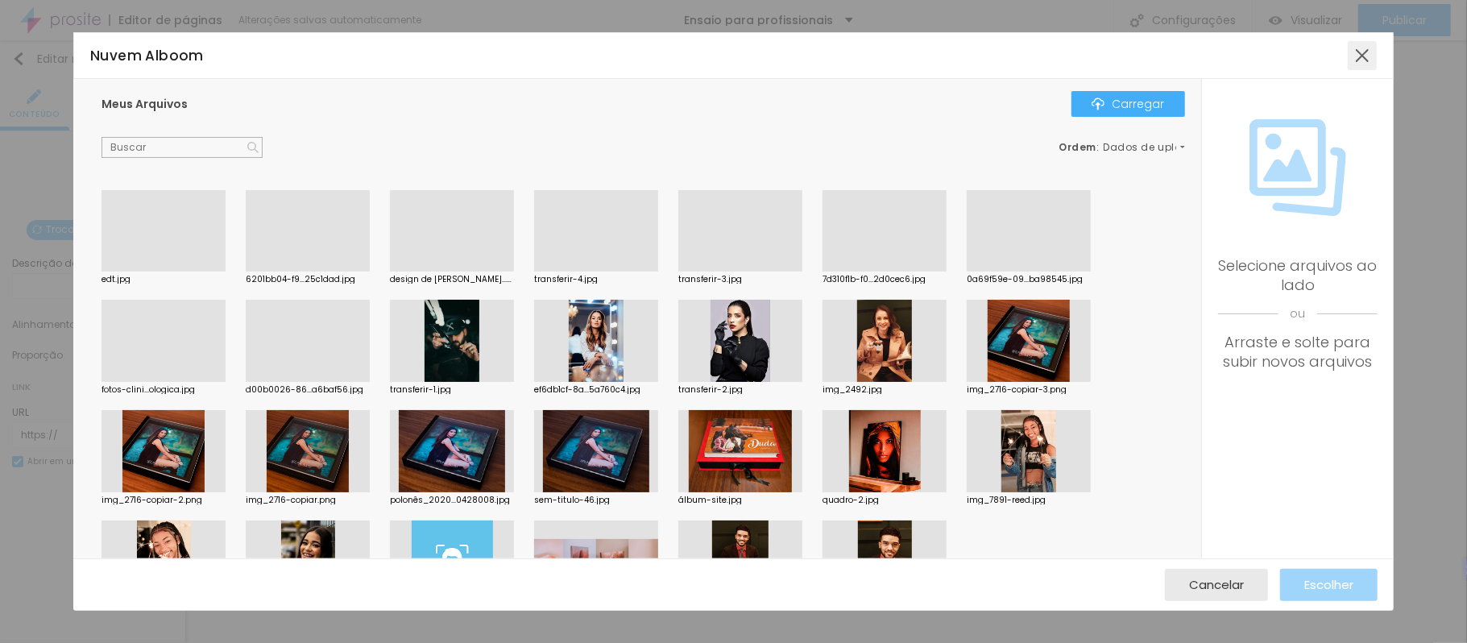
click at [1356, 47] on div at bounding box center [1361, 55] width 29 height 29
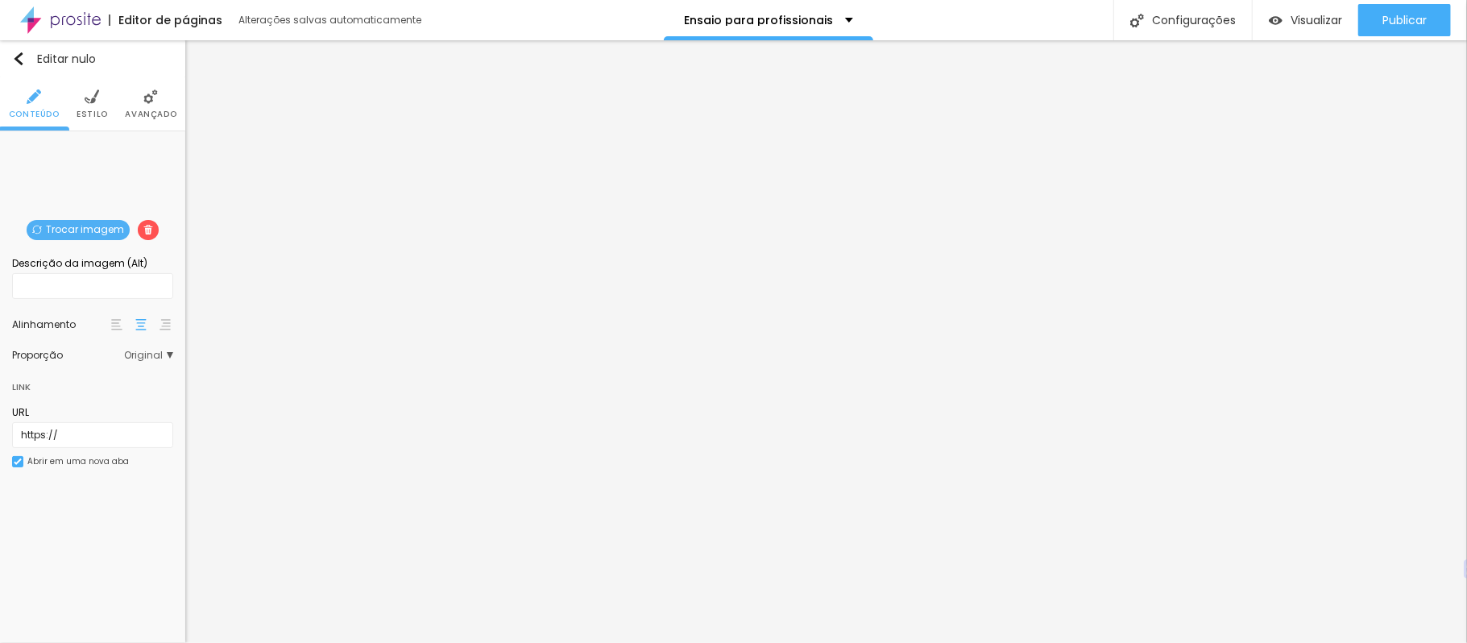
click at [79, 226] on font "Trocar imagem" at bounding box center [85, 229] width 78 height 14
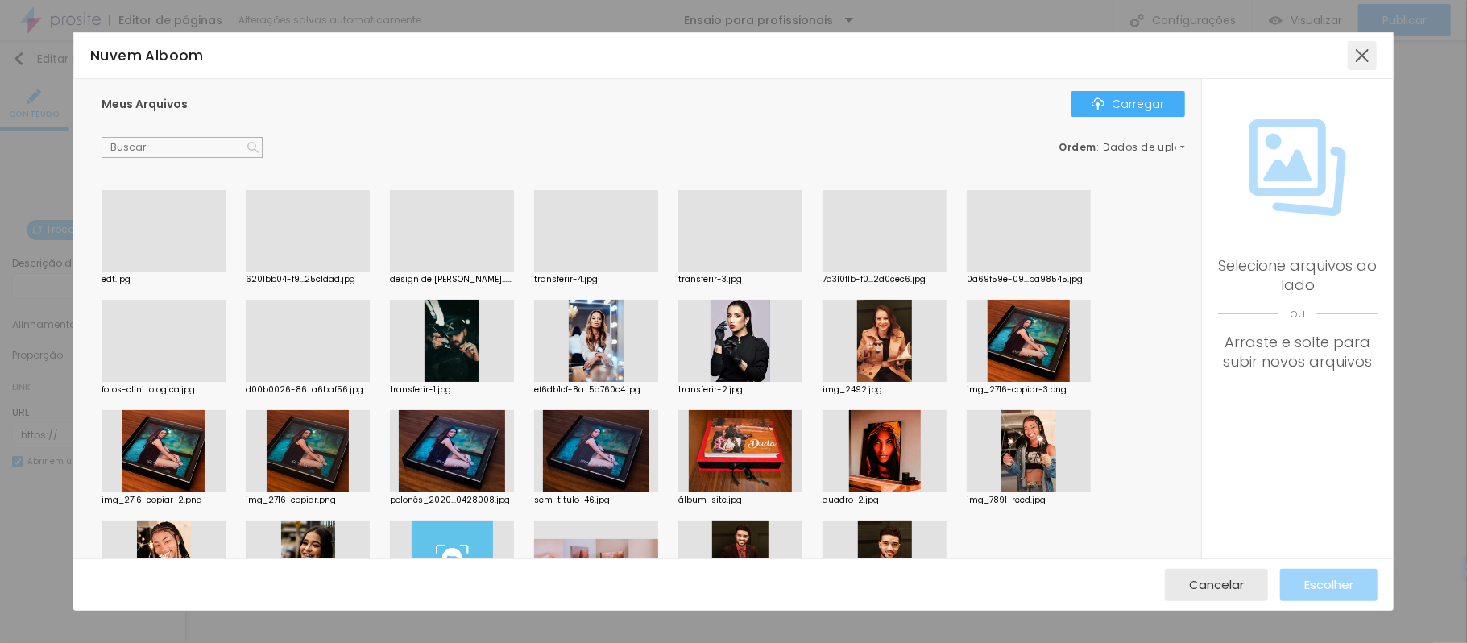
click at [1371, 63] on div at bounding box center [1361, 55] width 29 height 29
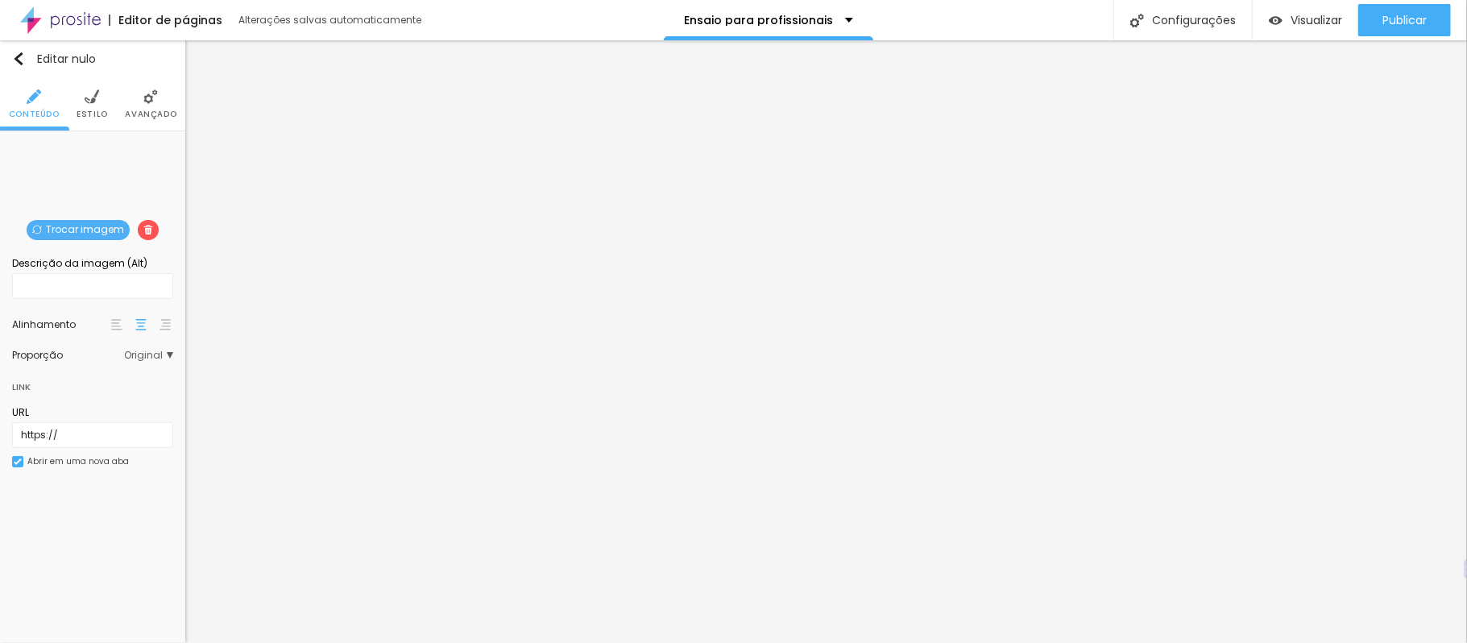
click at [93, 222] on font "Trocar imagem" at bounding box center [85, 229] width 78 height 14
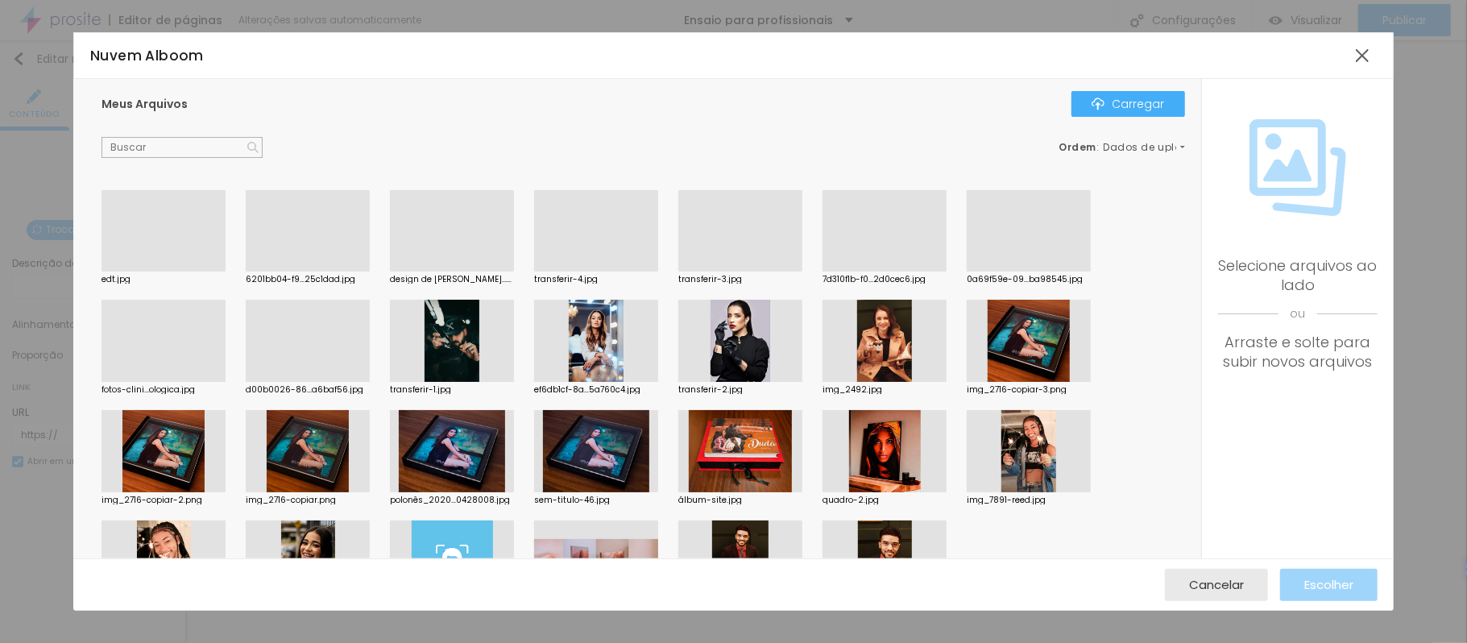
click at [728, 271] on div at bounding box center [740, 271] width 124 height 0
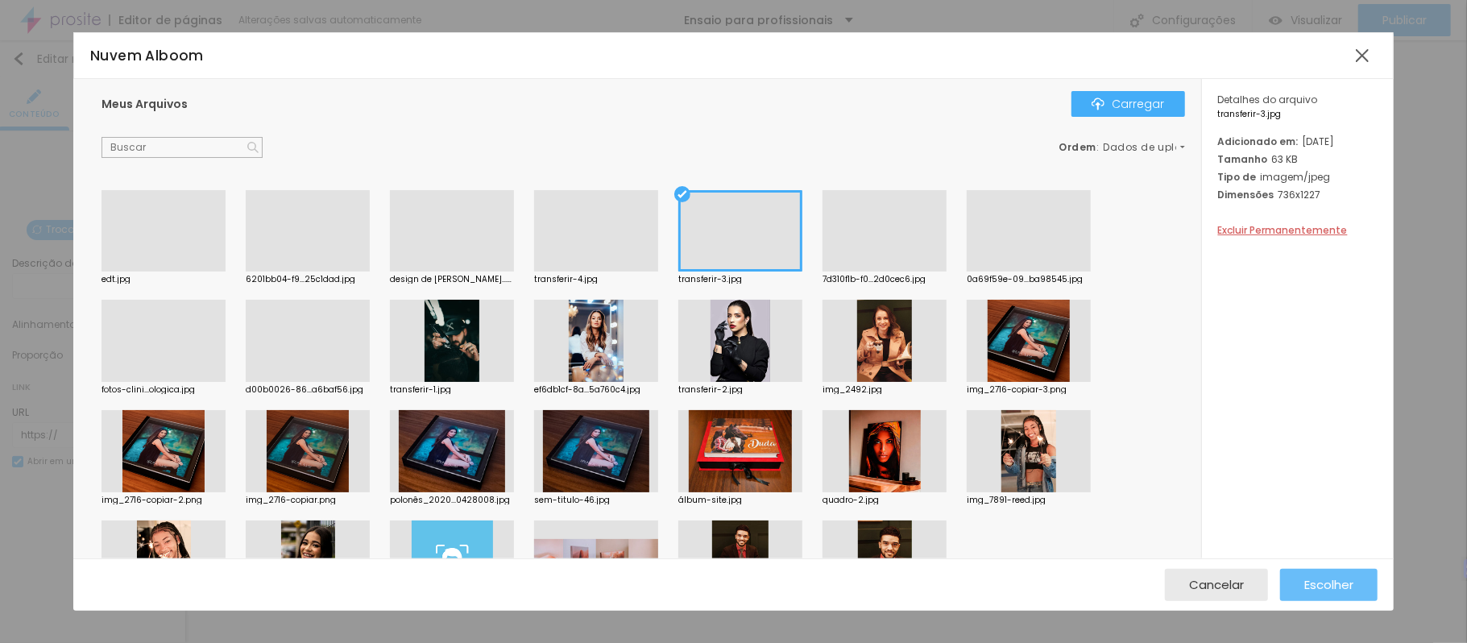
click at [1322, 586] on font "Escolher" at bounding box center [1328, 584] width 49 height 17
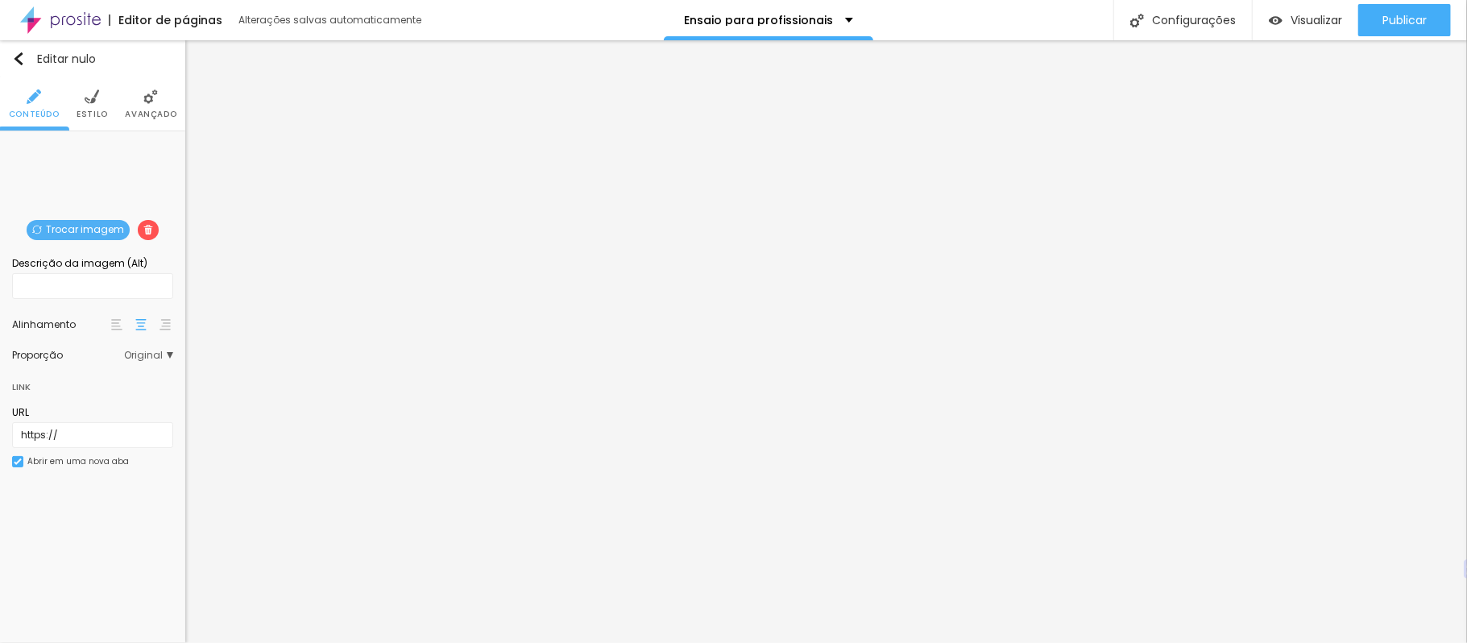
click at [140, 104] on li "Avançado" at bounding box center [151, 103] width 52 height 53
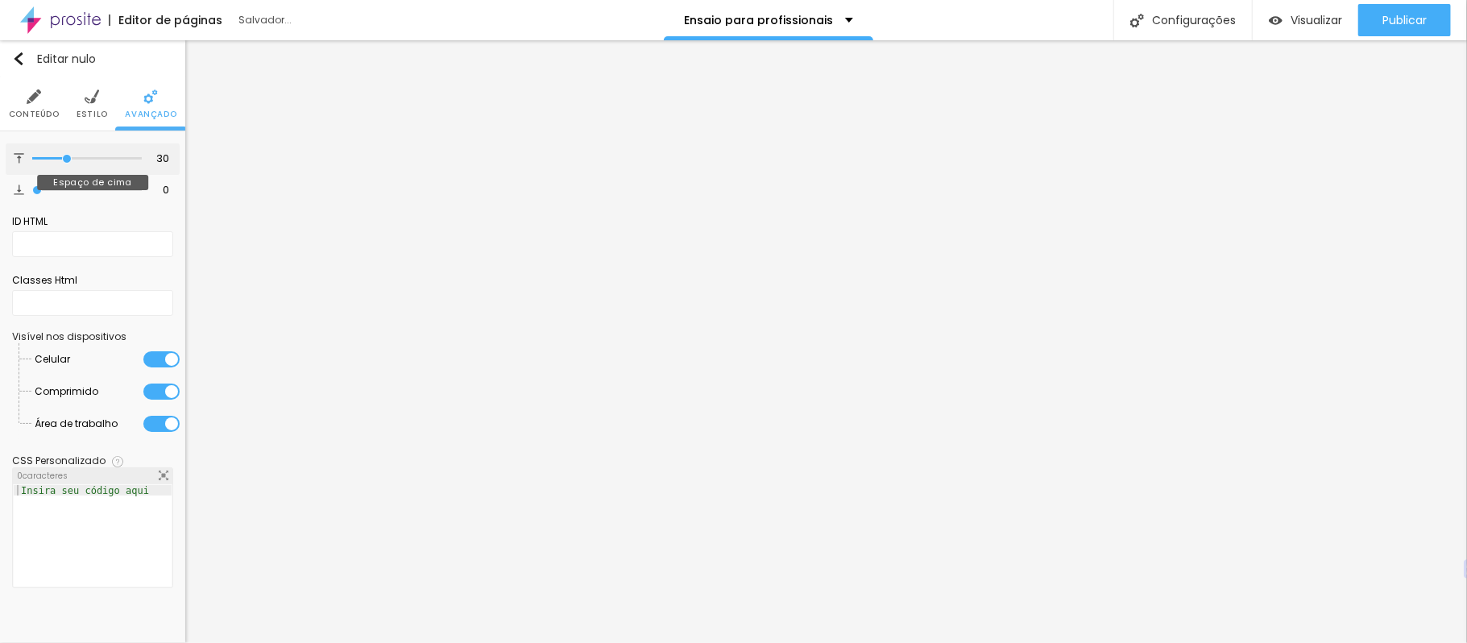
click at [68, 158] on input "range" at bounding box center [87, 159] width 110 height 8
click at [104, 103] on li "Estilo" at bounding box center [92, 103] width 31 height 53
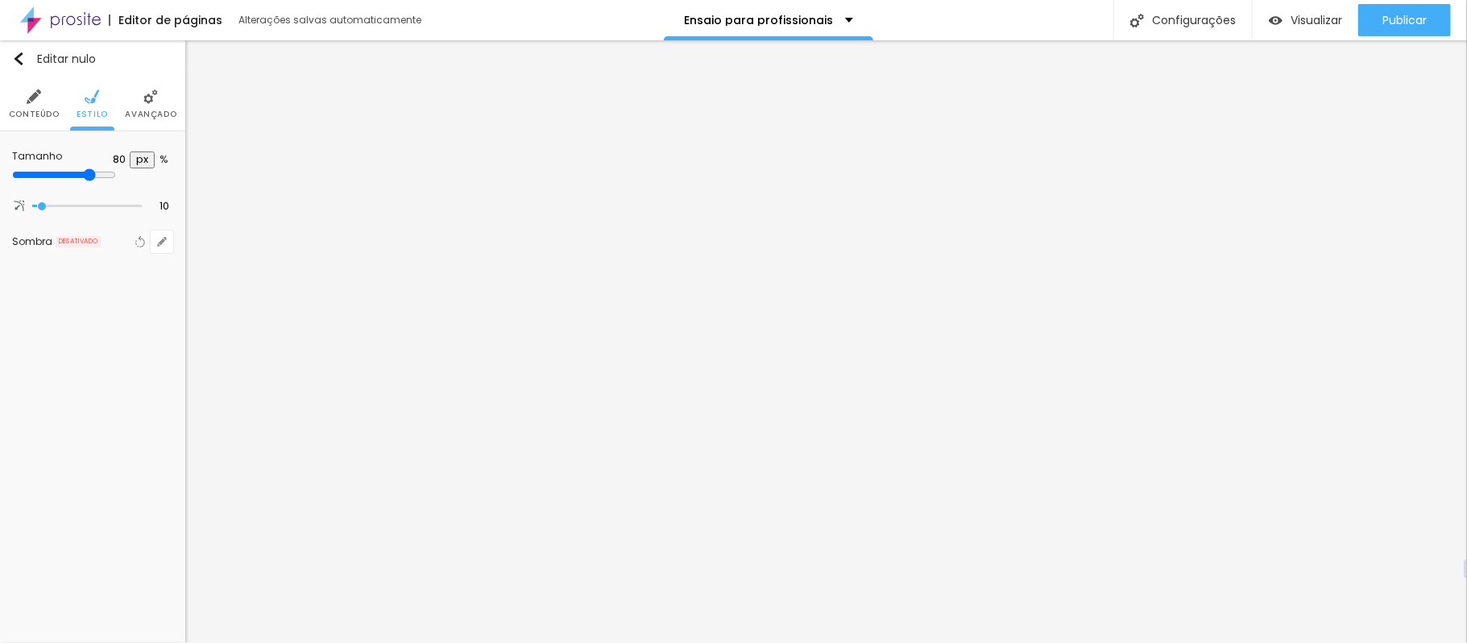
click at [116, 172] on input "range" at bounding box center [64, 174] width 104 height 13
click at [150, 105] on li "Avançado" at bounding box center [151, 103] width 52 height 53
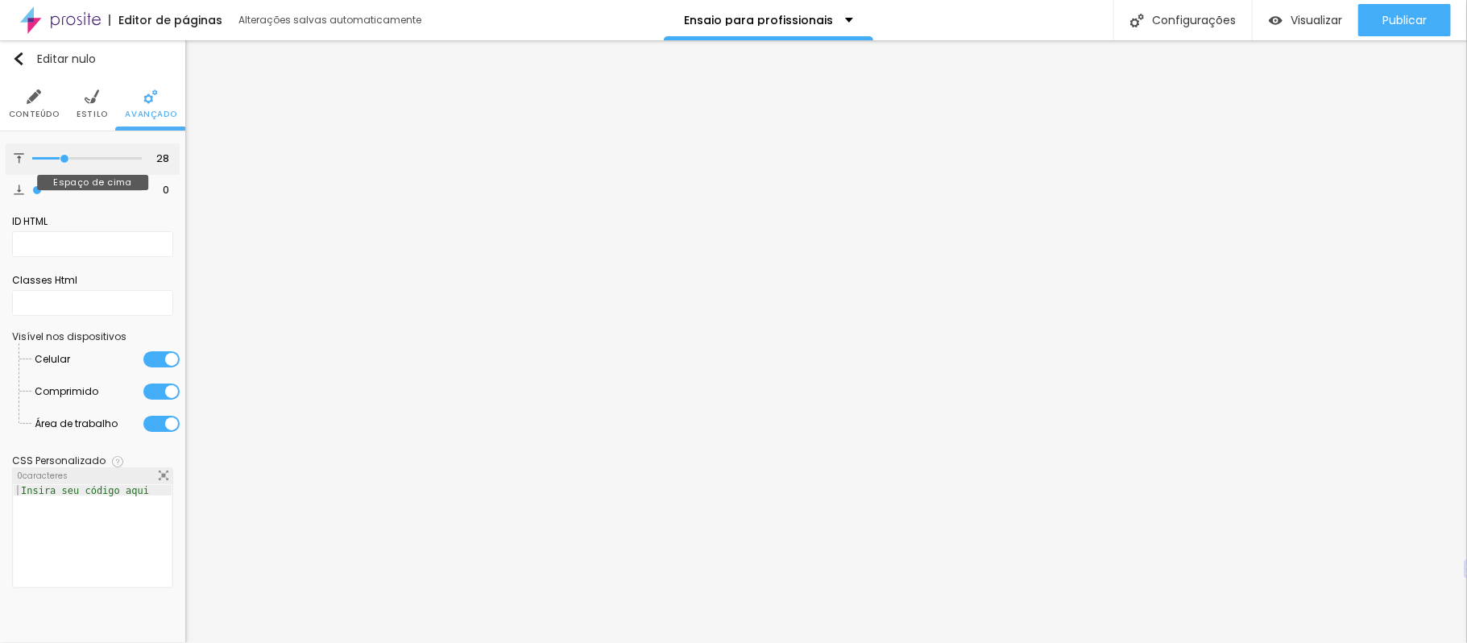
click at [65, 159] on input "range" at bounding box center [87, 159] width 110 height 8
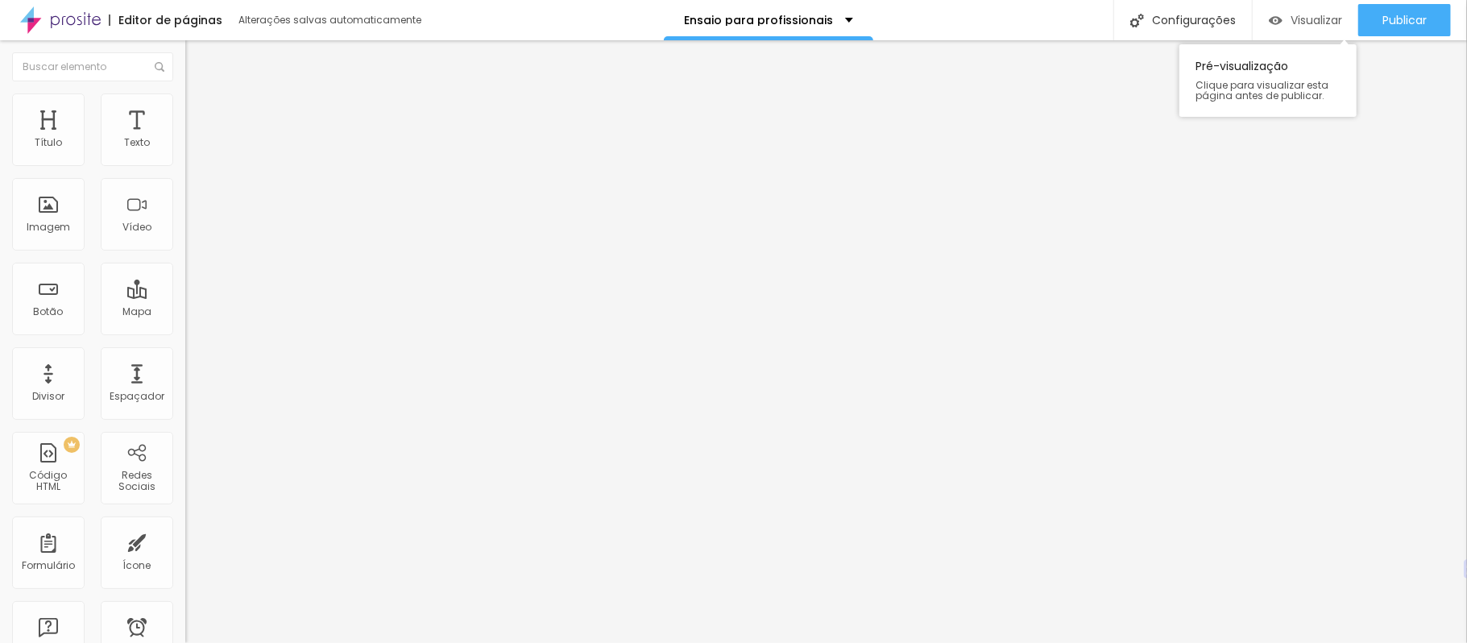
click at [1321, 14] on font "Visualizar" at bounding box center [1316, 20] width 52 height 16
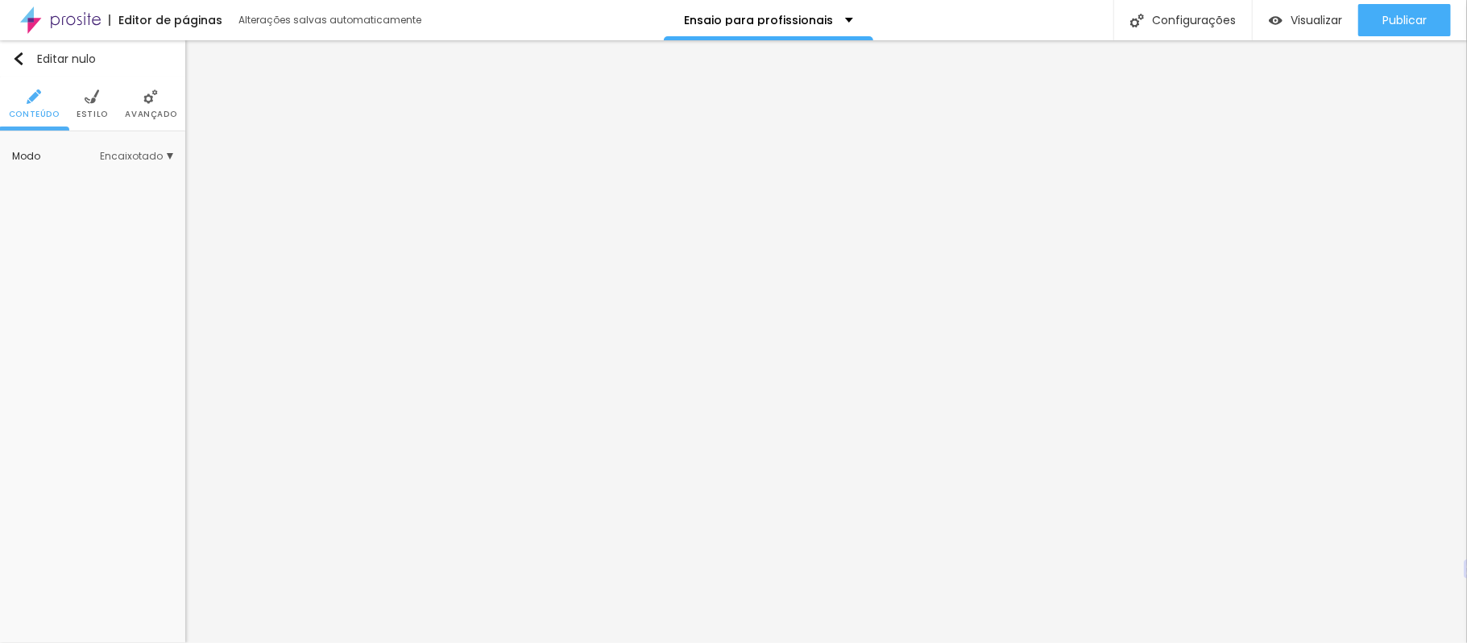
click at [146, 101] on img at bounding box center [150, 96] width 14 height 14
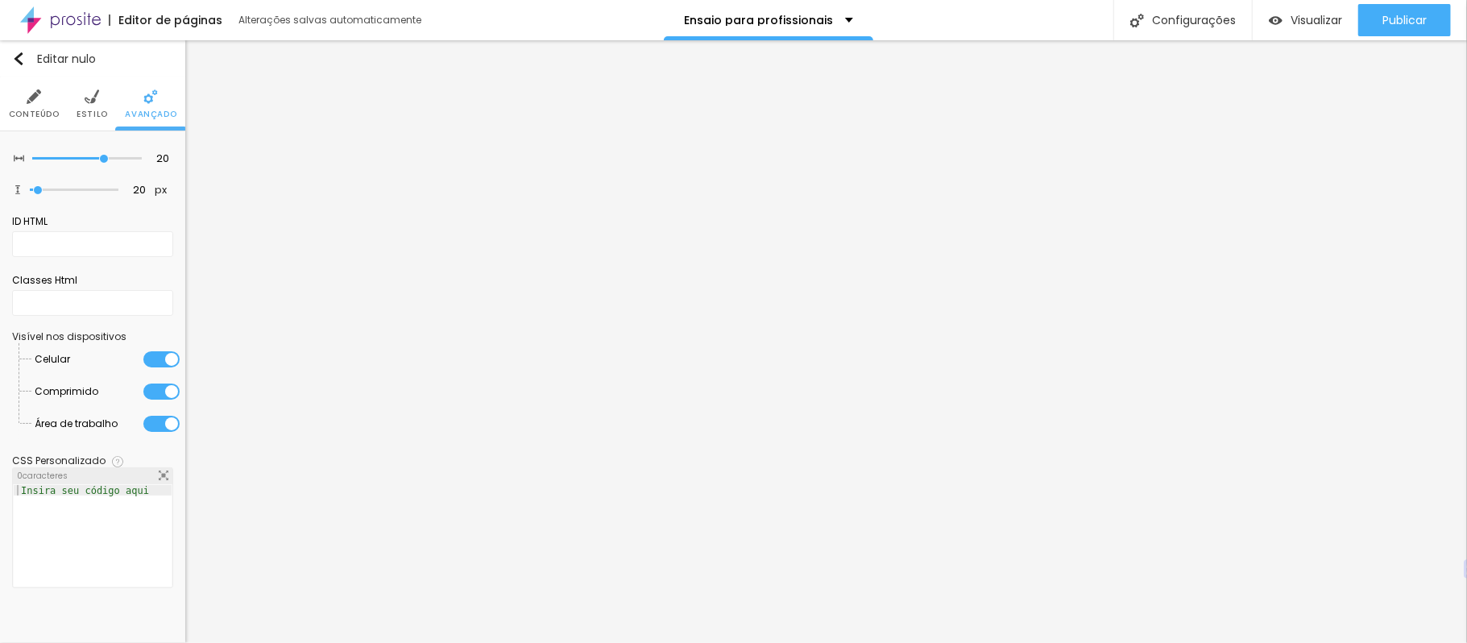
click at [87, 111] on font "Estilo" at bounding box center [92, 114] width 31 height 12
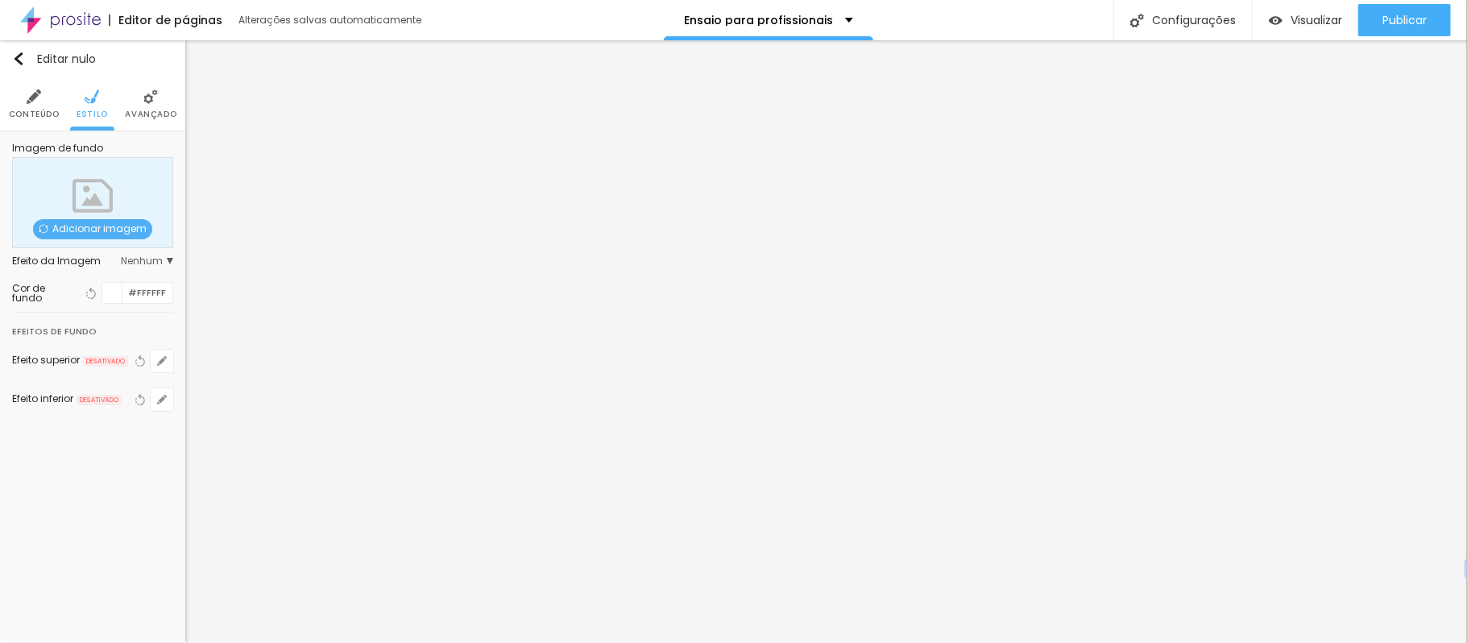
click at [114, 287] on div at bounding box center [112, 293] width 20 height 20
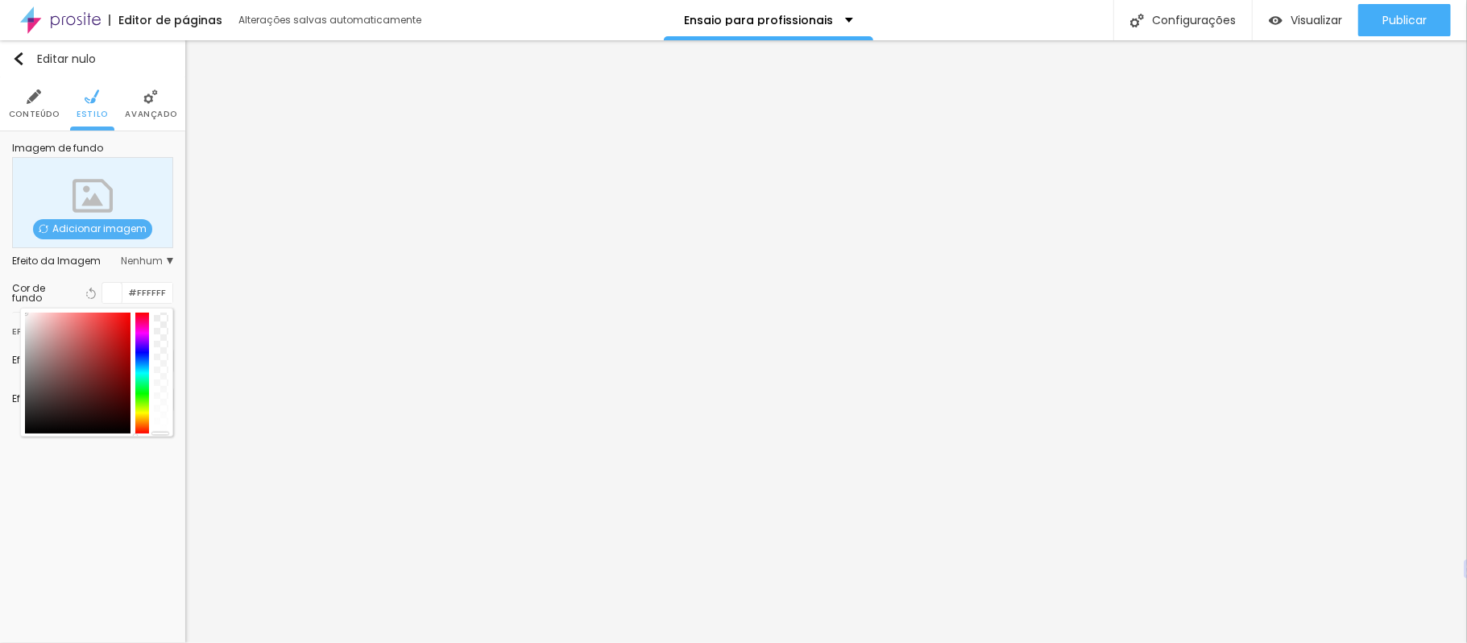
click at [114, 287] on div at bounding box center [112, 293] width 20 height 20
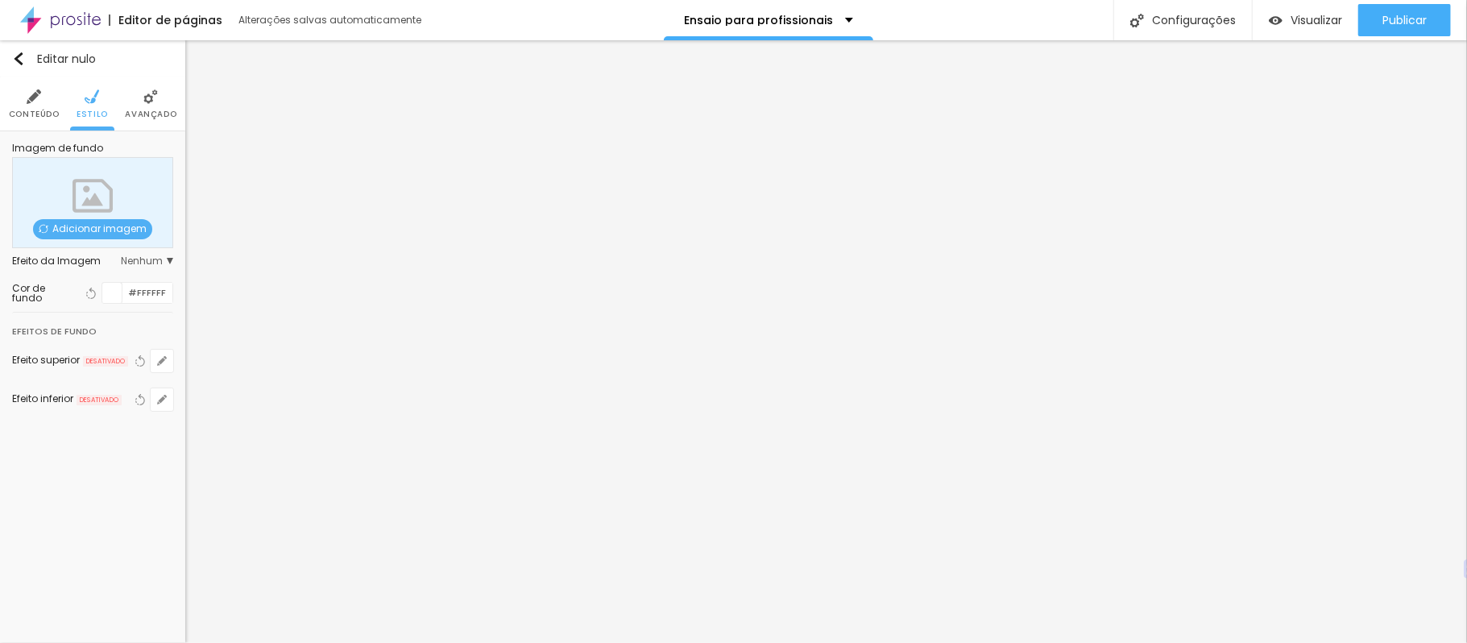
click at [117, 313] on div "Efeitos de fundo" at bounding box center [92, 326] width 161 height 29
click at [110, 303] on div at bounding box center [112, 293] width 20 height 20
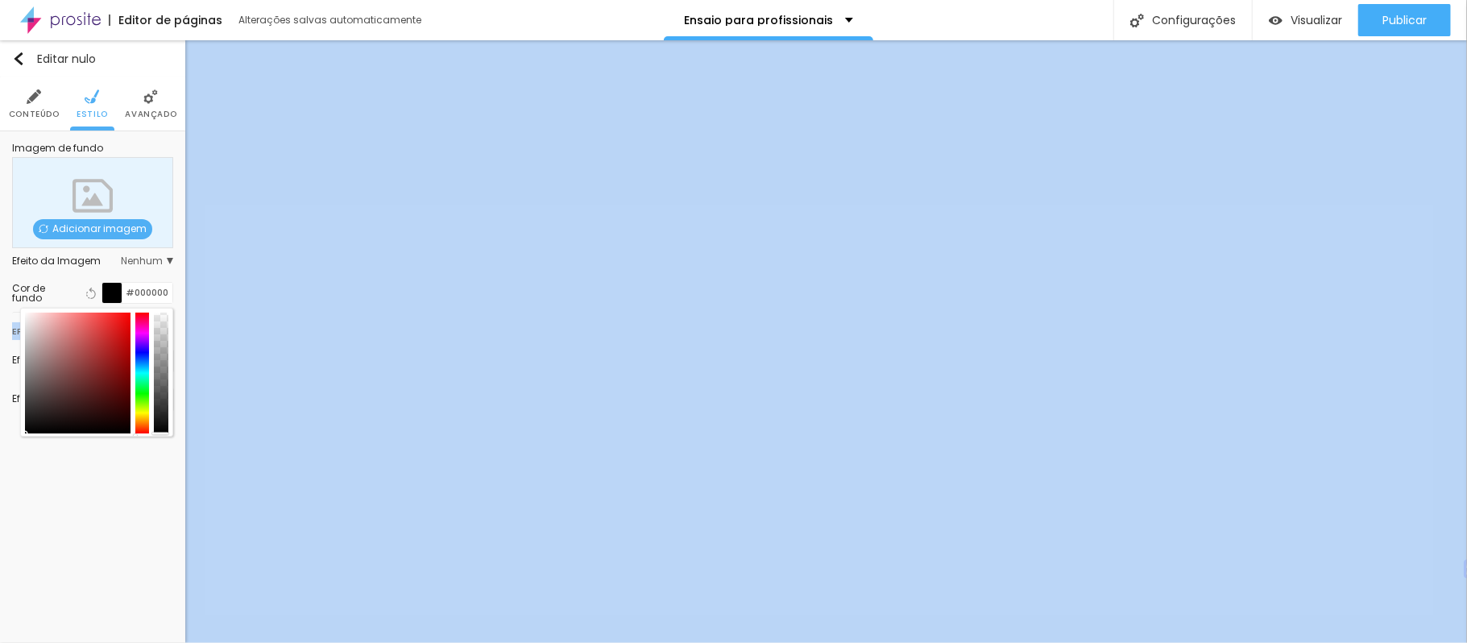
drag, startPoint x: 98, startPoint y: 417, endPoint x: 181, endPoint y: 493, distance: 112.3
click at [181, 493] on div "Editar nulo Conteúdo Estilo Avançado Imagem de fundo Adicionar imagem Efeito da…" at bounding box center [92, 341] width 185 height 602
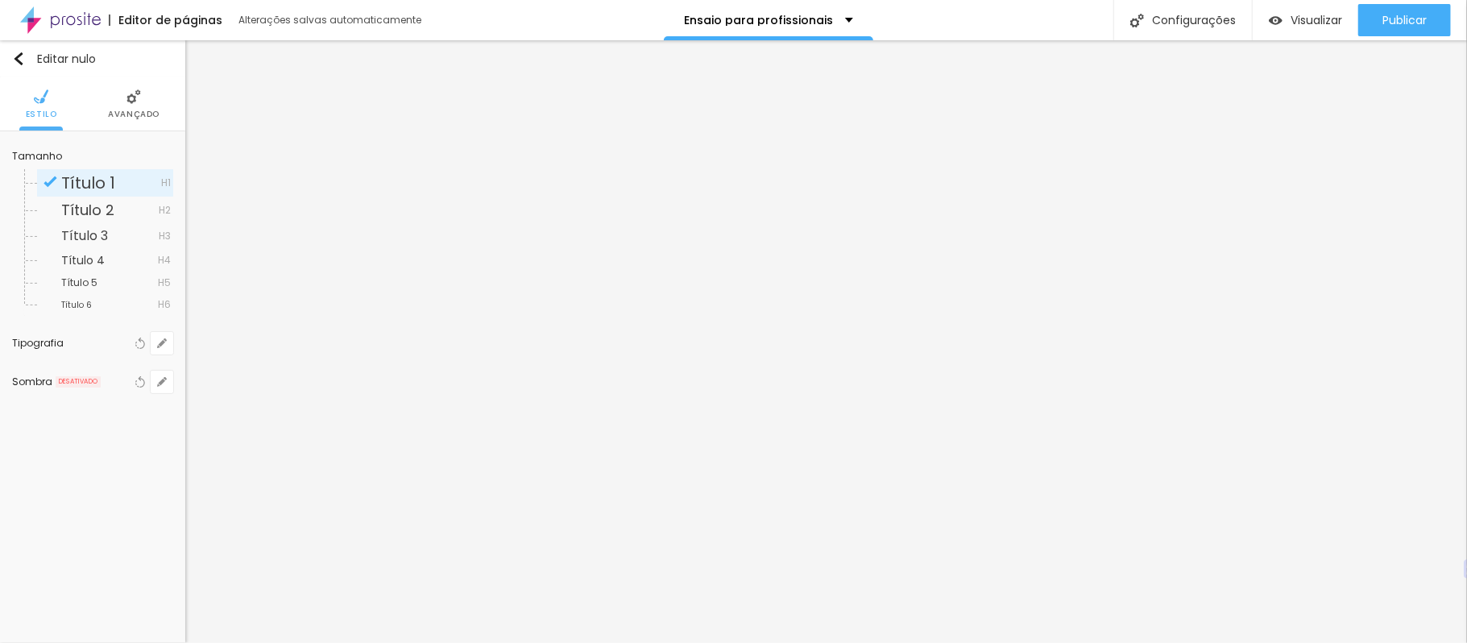
click at [126, 97] on img at bounding box center [133, 96] width 14 height 14
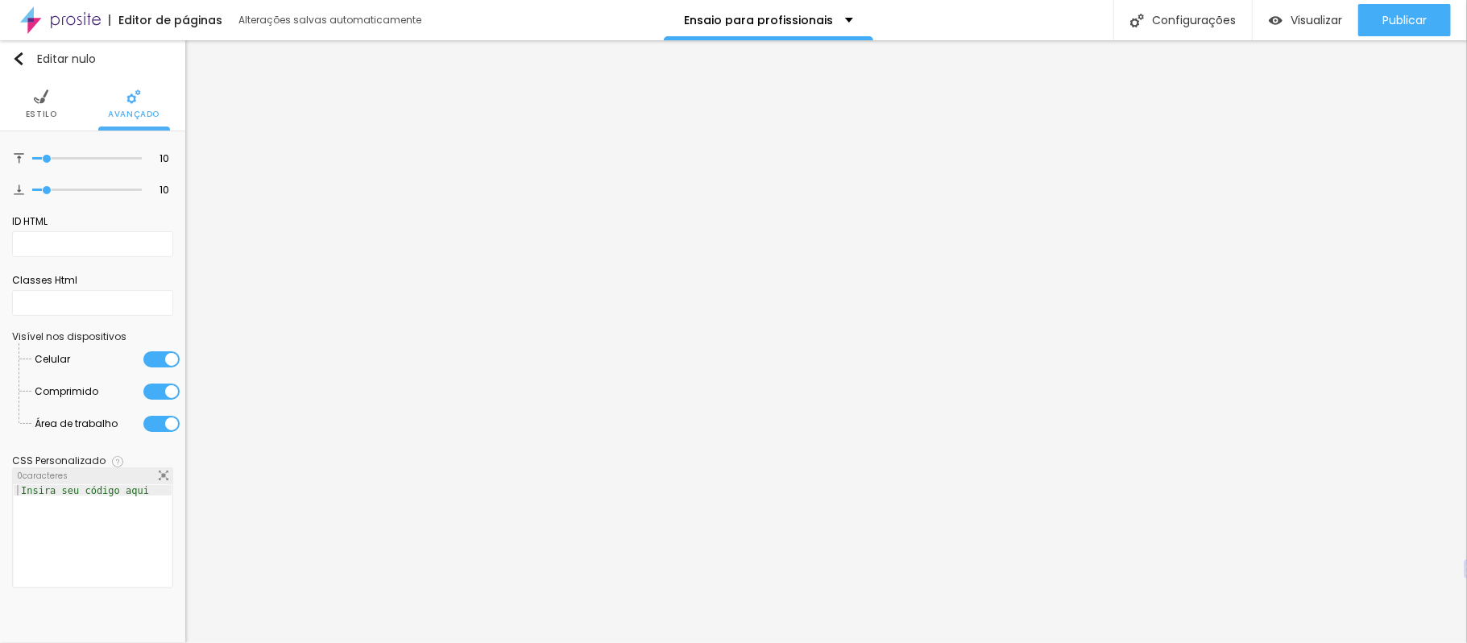
click at [40, 103] on img at bounding box center [41, 96] width 14 height 14
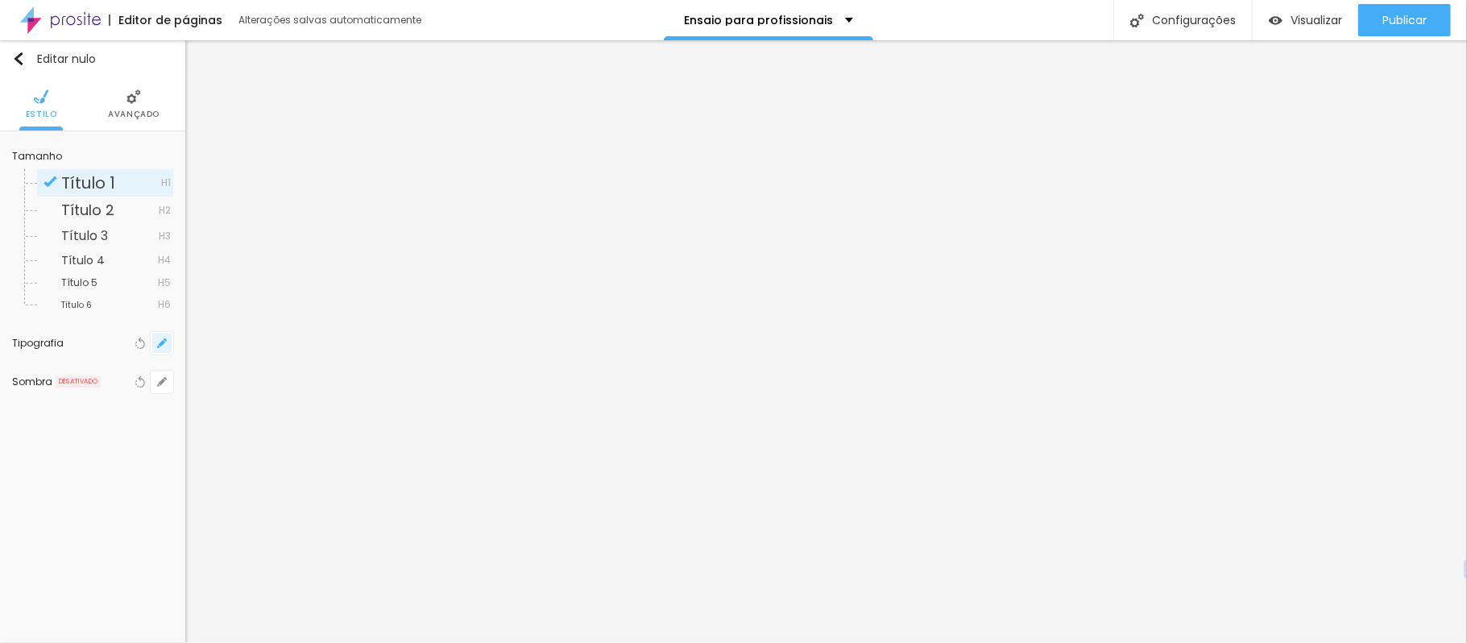
click at [163, 341] on icon "button" at bounding box center [162, 343] width 6 height 6
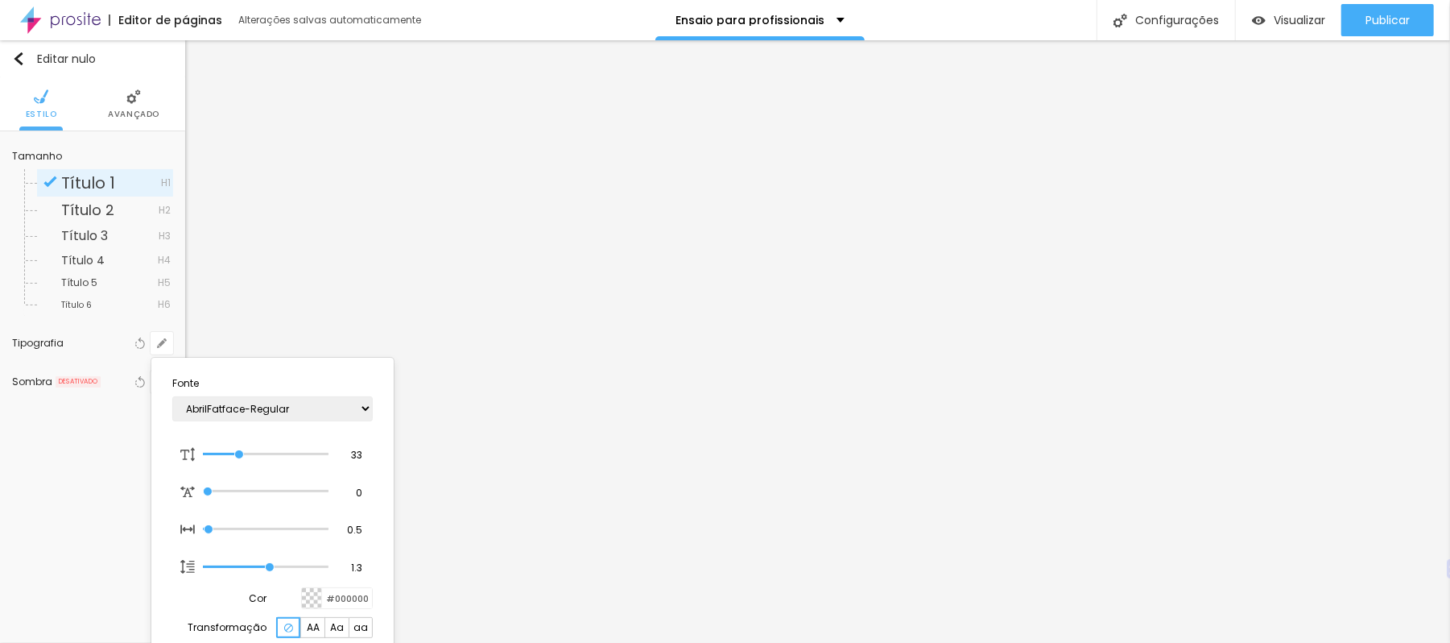
click at [1042, 413] on div at bounding box center [725, 321] width 1450 height 643
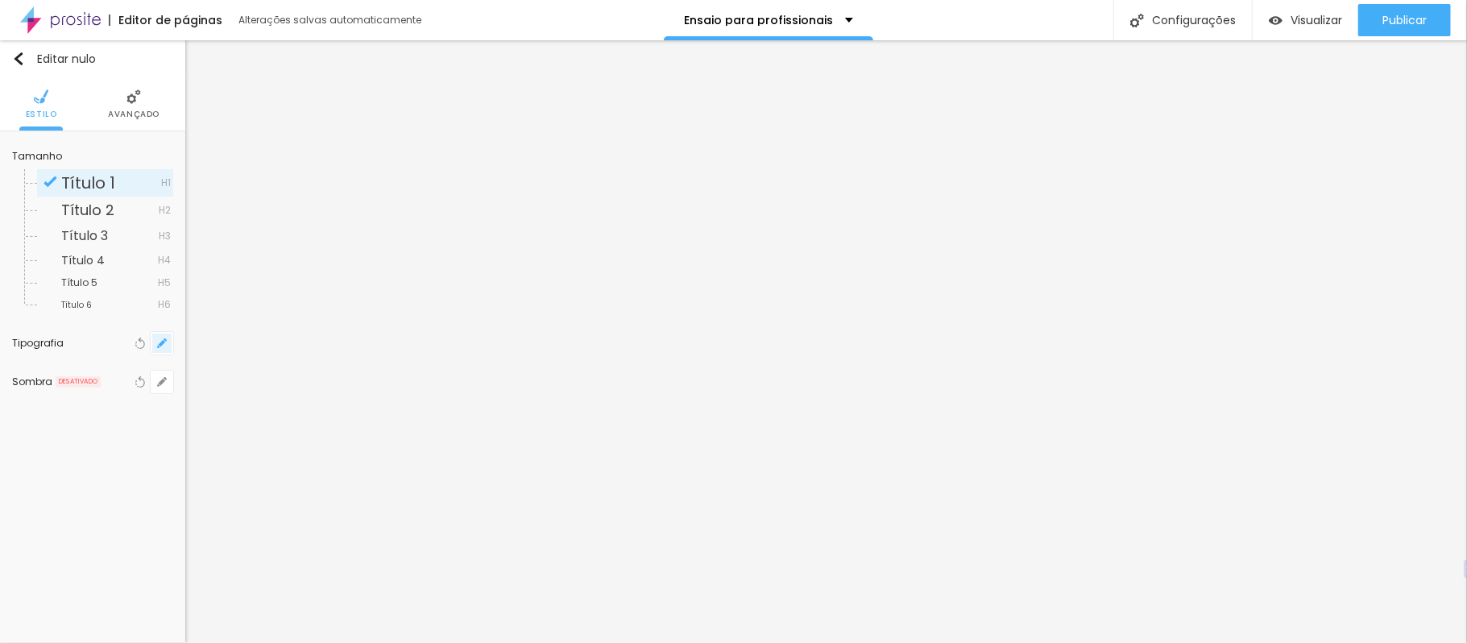
click at [163, 346] on icon "button" at bounding box center [162, 343] width 10 height 10
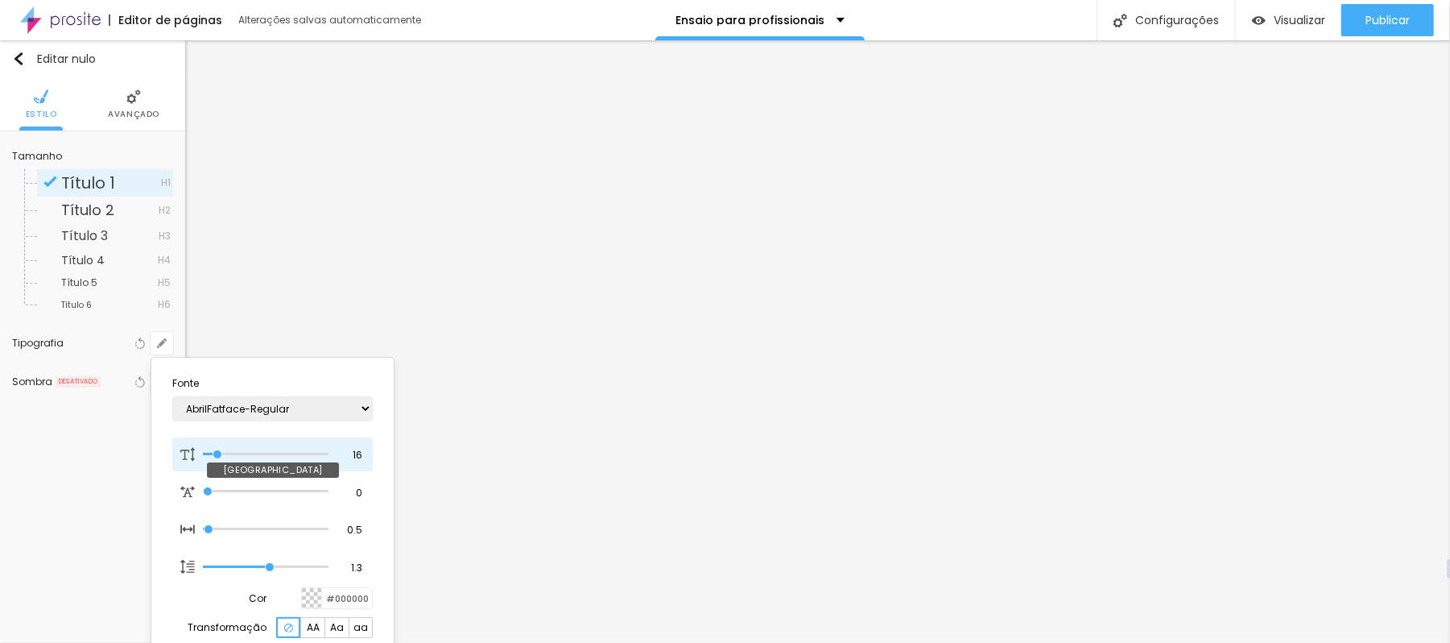
click at [366, 454] on div "[GEOGRAPHIC_DATA]" at bounding box center [272, 454] width 201 height 34
click at [362, 452] on input "16" at bounding box center [351, 455] width 28 height 14
click at [312, 309] on div at bounding box center [725, 321] width 1450 height 643
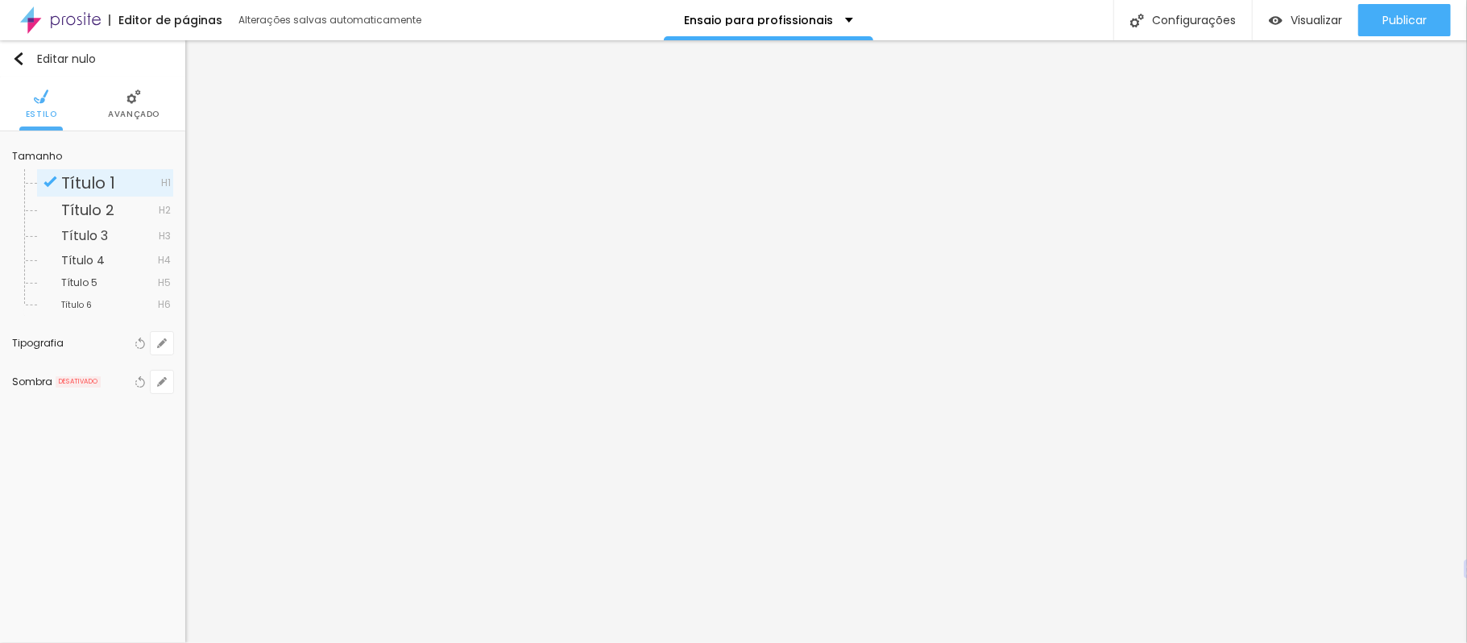
click at [123, 105] on li "Avançado" at bounding box center [134, 103] width 52 height 53
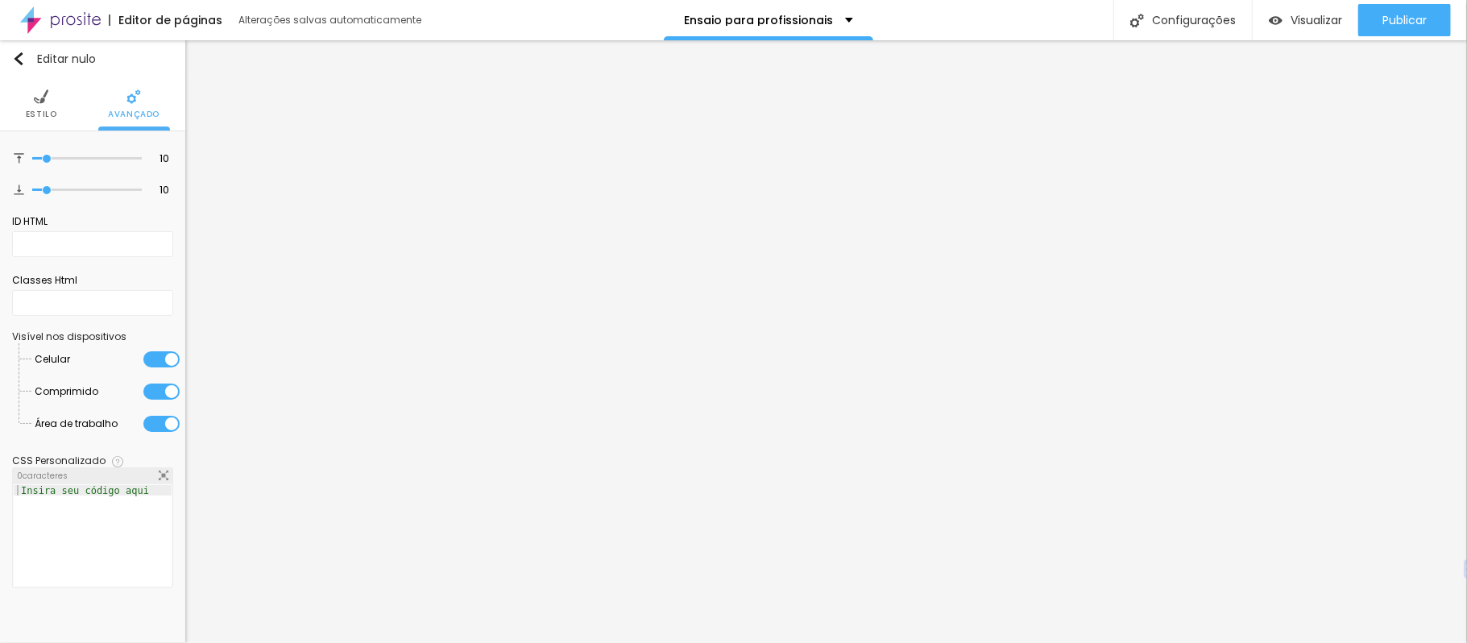
click at [43, 95] on img at bounding box center [41, 96] width 14 height 14
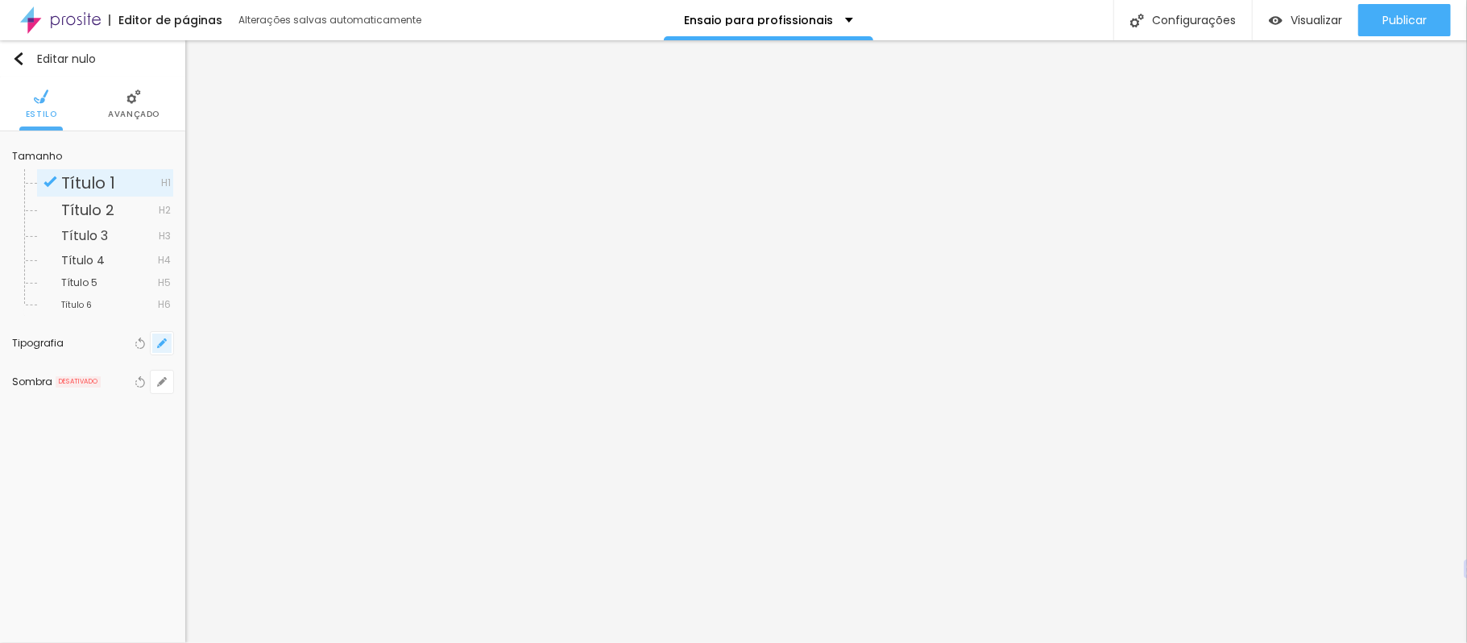
click at [163, 342] on icon "button" at bounding box center [162, 343] width 6 height 6
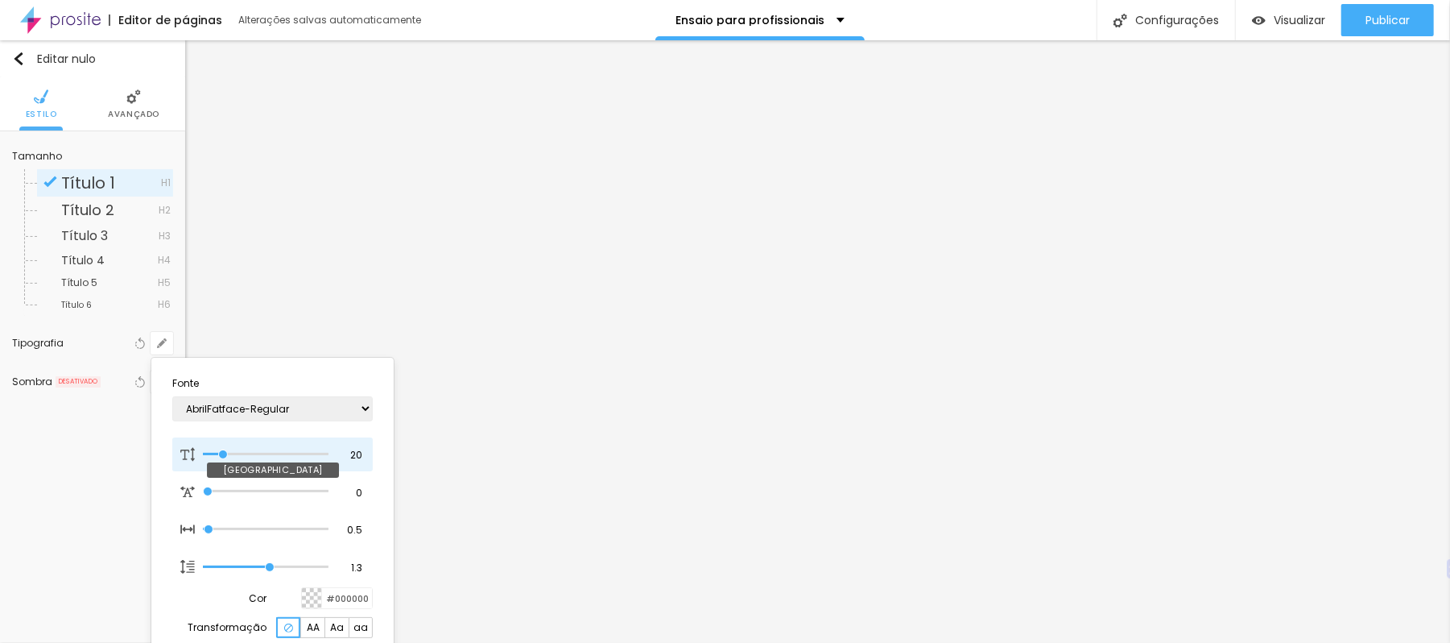
drag, startPoint x: 238, startPoint y: 452, endPoint x: 223, endPoint y: 452, distance: 15.3
click at [223, 452] on input "range" at bounding box center [266, 454] width 126 height 8
click at [1351, 339] on div at bounding box center [725, 321] width 1450 height 643
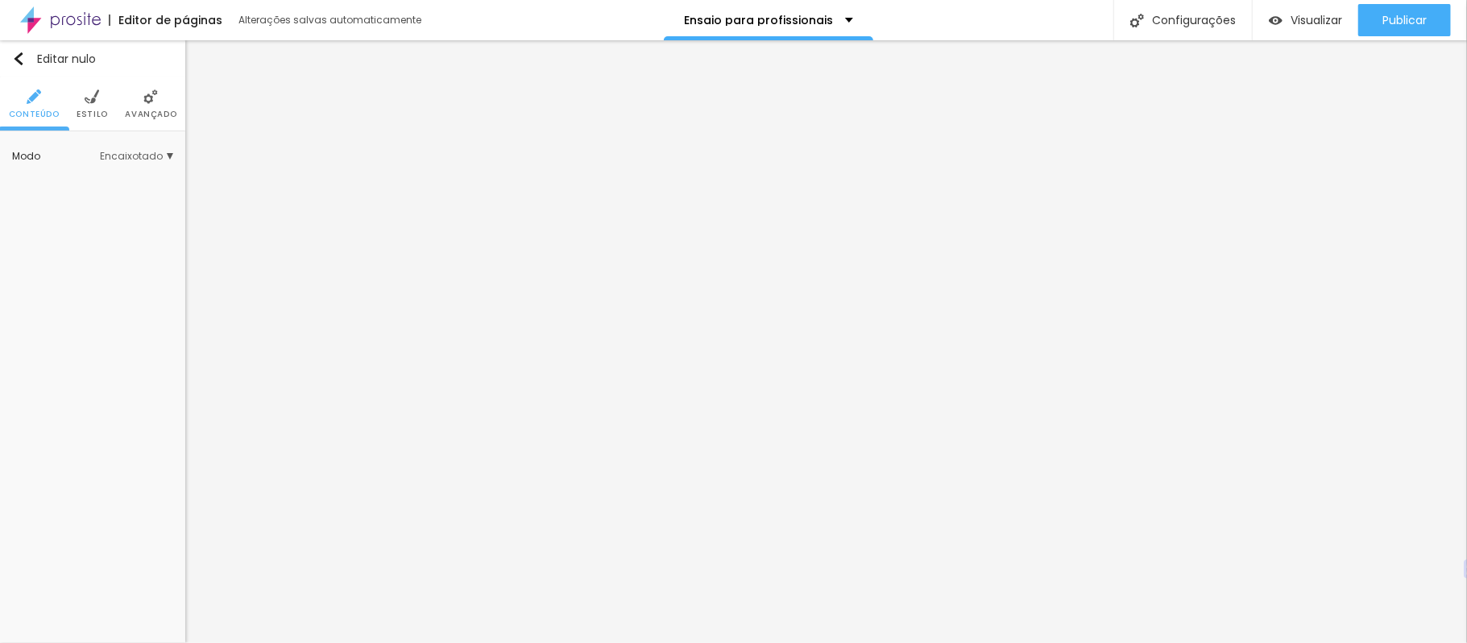
click at [129, 104] on li "Avançado" at bounding box center [151, 103] width 52 height 53
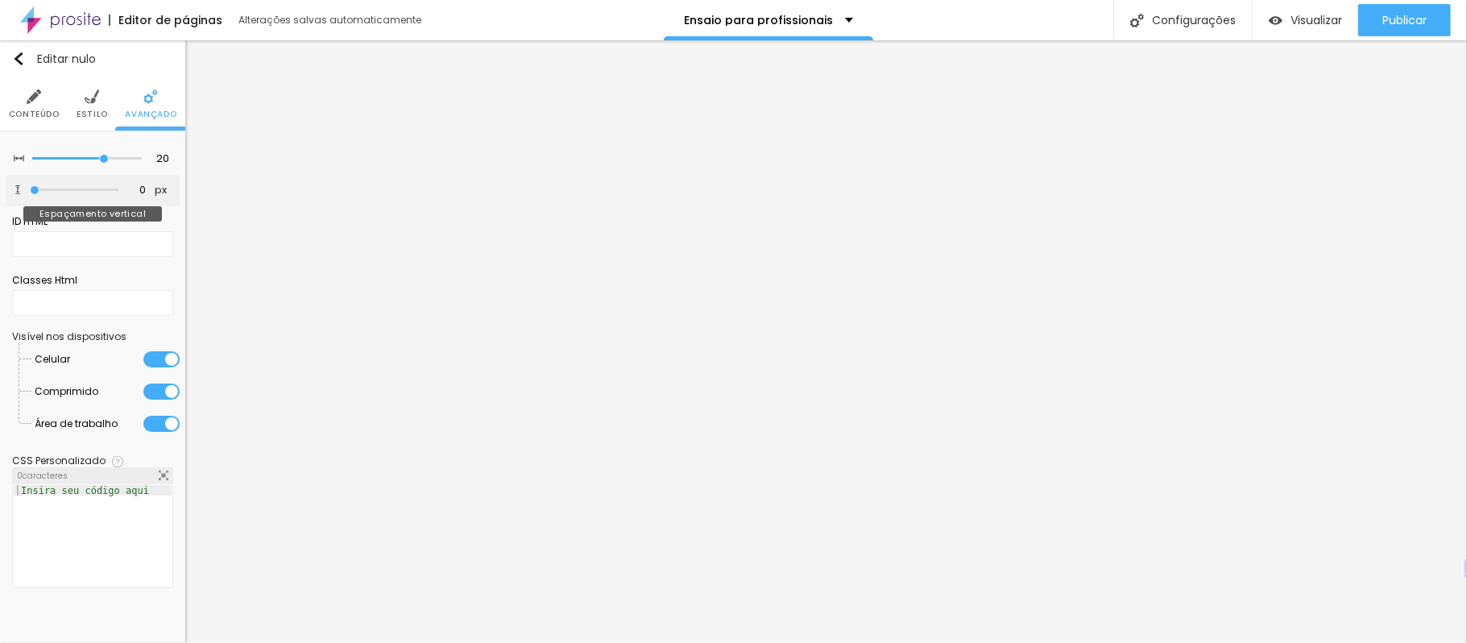
drag, startPoint x: 34, startPoint y: 194, endPoint x: 16, endPoint y: 194, distance: 17.7
click at [30, 194] on input "range" at bounding box center [74, 190] width 89 height 8
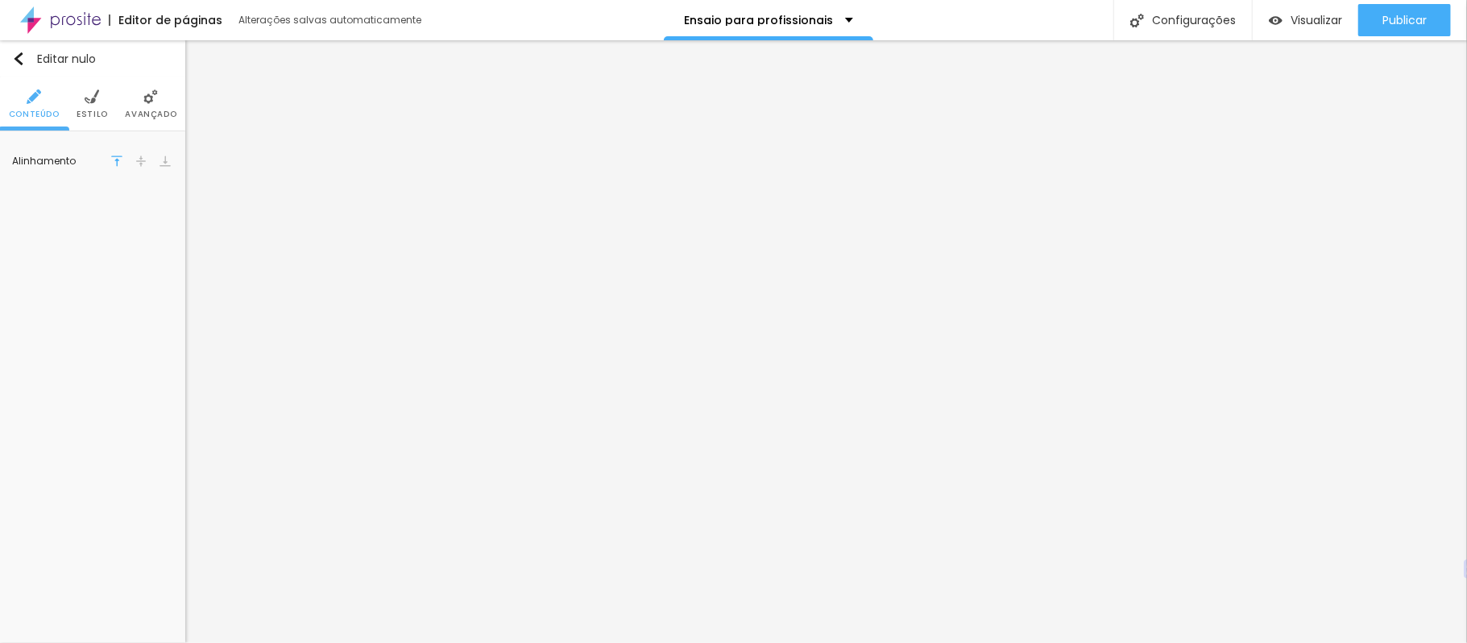
click at [148, 105] on li "Avançado" at bounding box center [151, 103] width 52 height 53
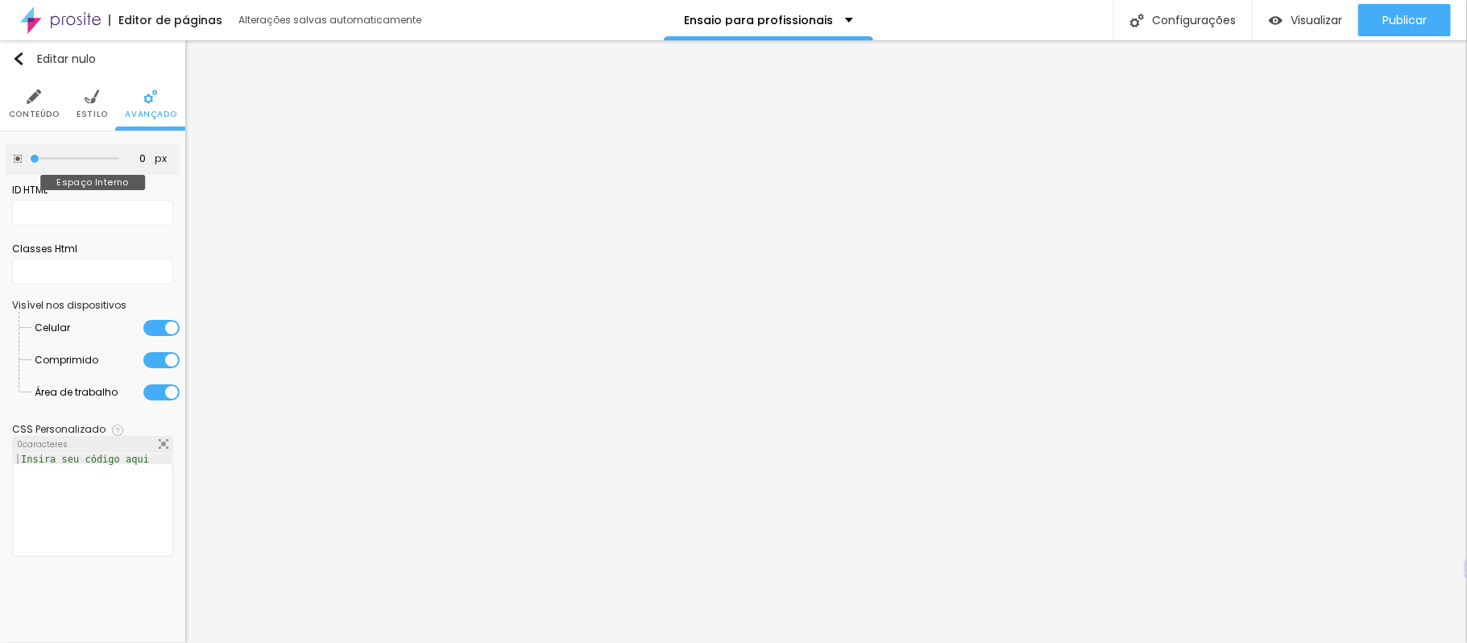
drag, startPoint x: 64, startPoint y: 159, endPoint x: 0, endPoint y: 176, distance: 66.4
click at [30, 163] on input "range" at bounding box center [74, 159] width 89 height 8
click at [89, 93] on img at bounding box center [92, 96] width 14 height 14
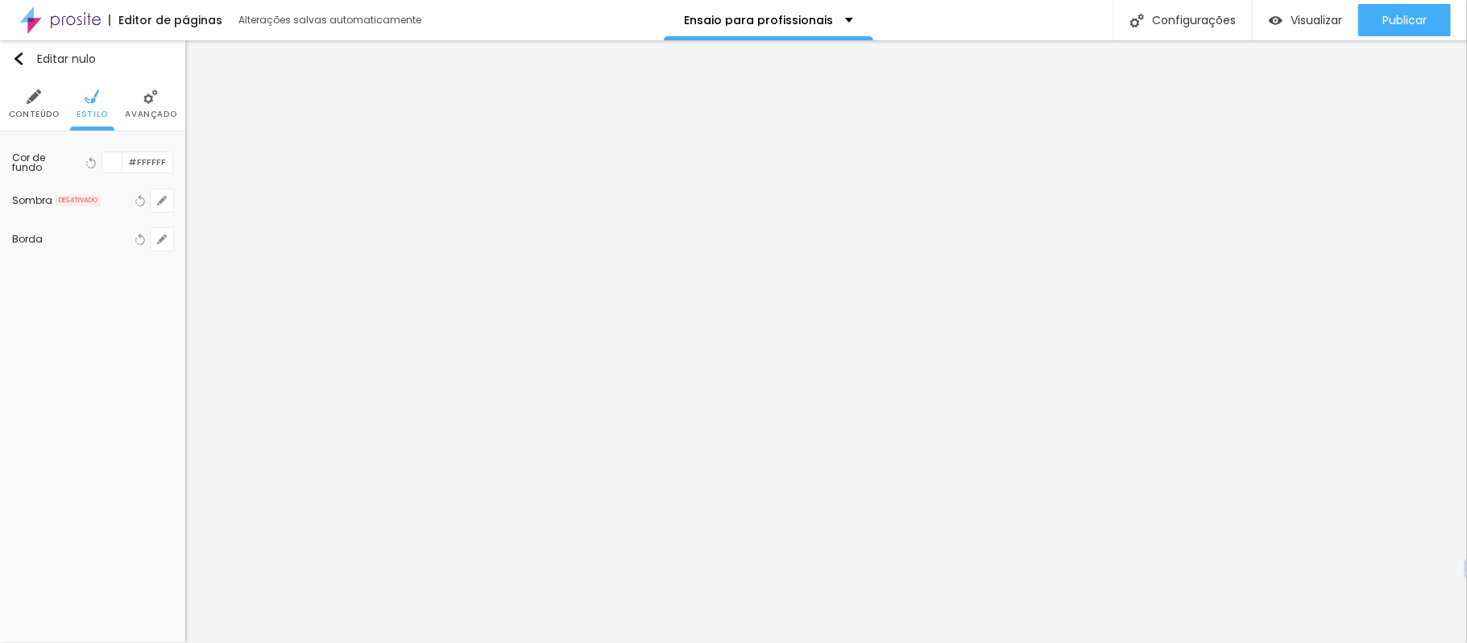
click at [49, 92] on li "Conteúdo" at bounding box center [34, 103] width 51 height 53
click at [134, 95] on li "Avançado" at bounding box center [151, 103] width 52 height 53
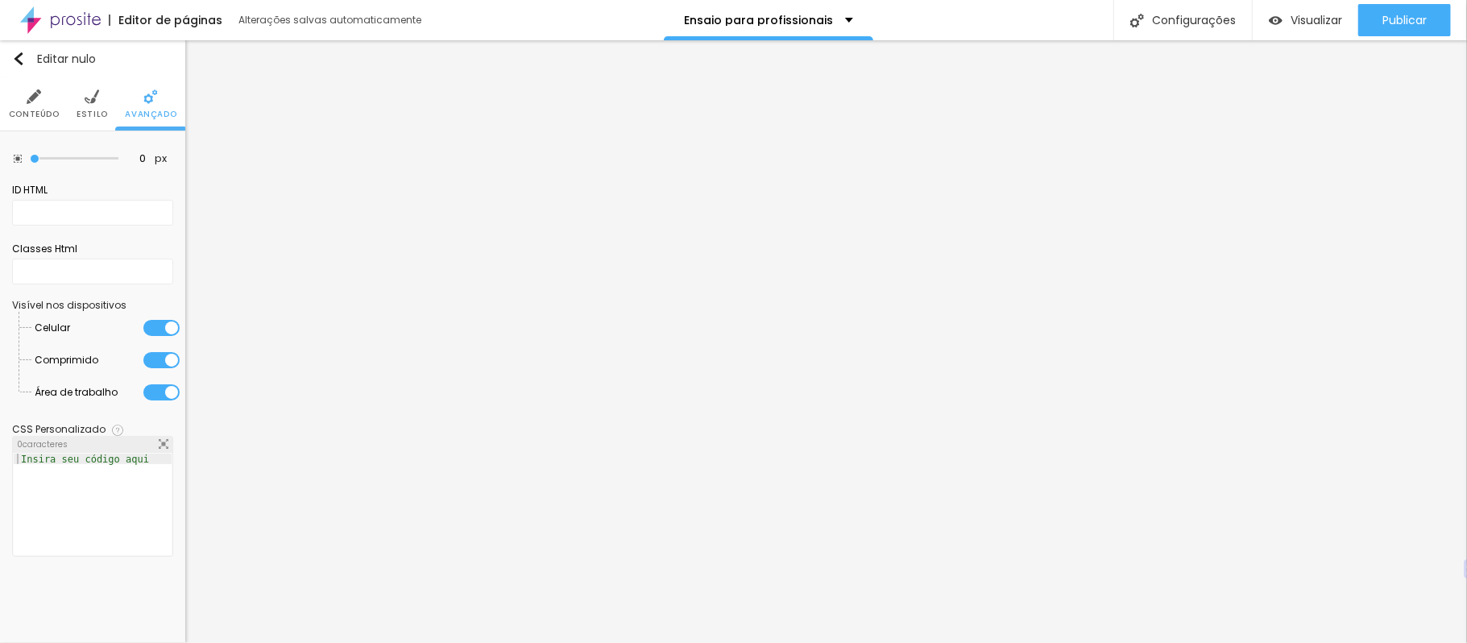
click at [84, 111] on font "Estilo" at bounding box center [92, 114] width 31 height 12
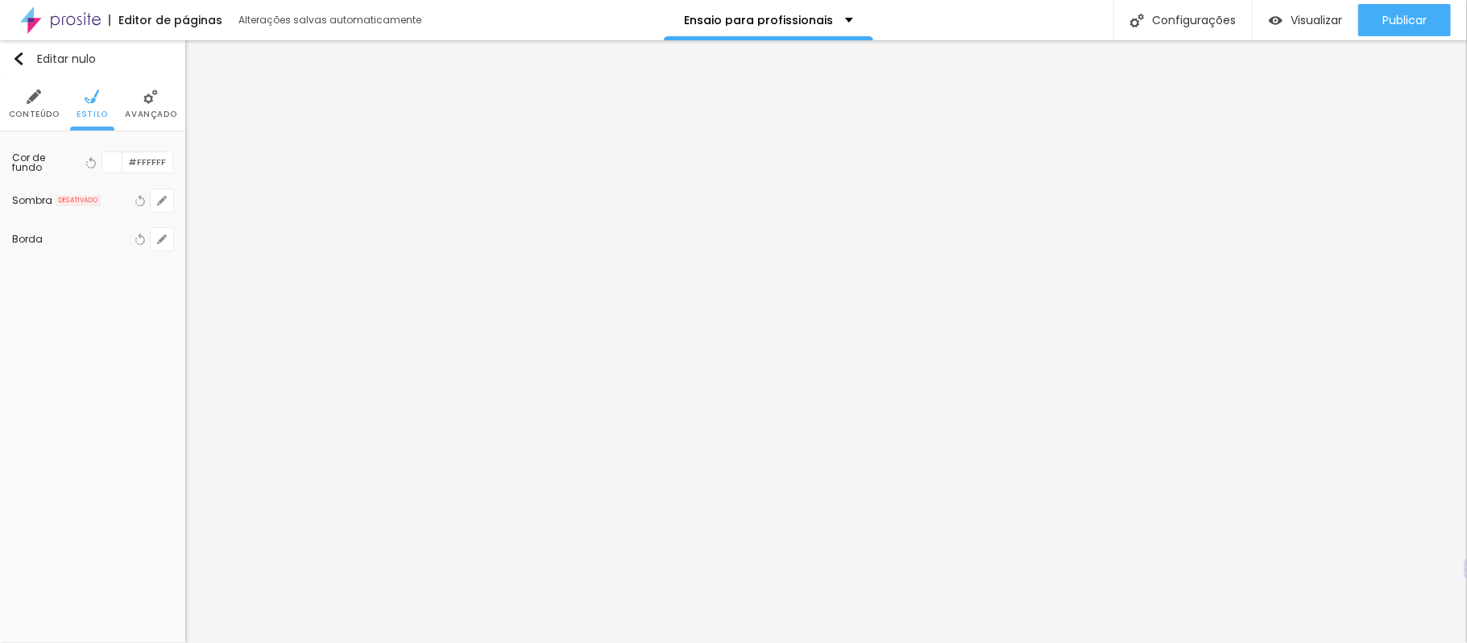
click at [34, 106] on li "Conteúdo" at bounding box center [34, 103] width 51 height 53
click at [148, 92] on img at bounding box center [150, 96] width 14 height 14
click at [137, 101] on li "Avançado" at bounding box center [151, 103] width 52 height 53
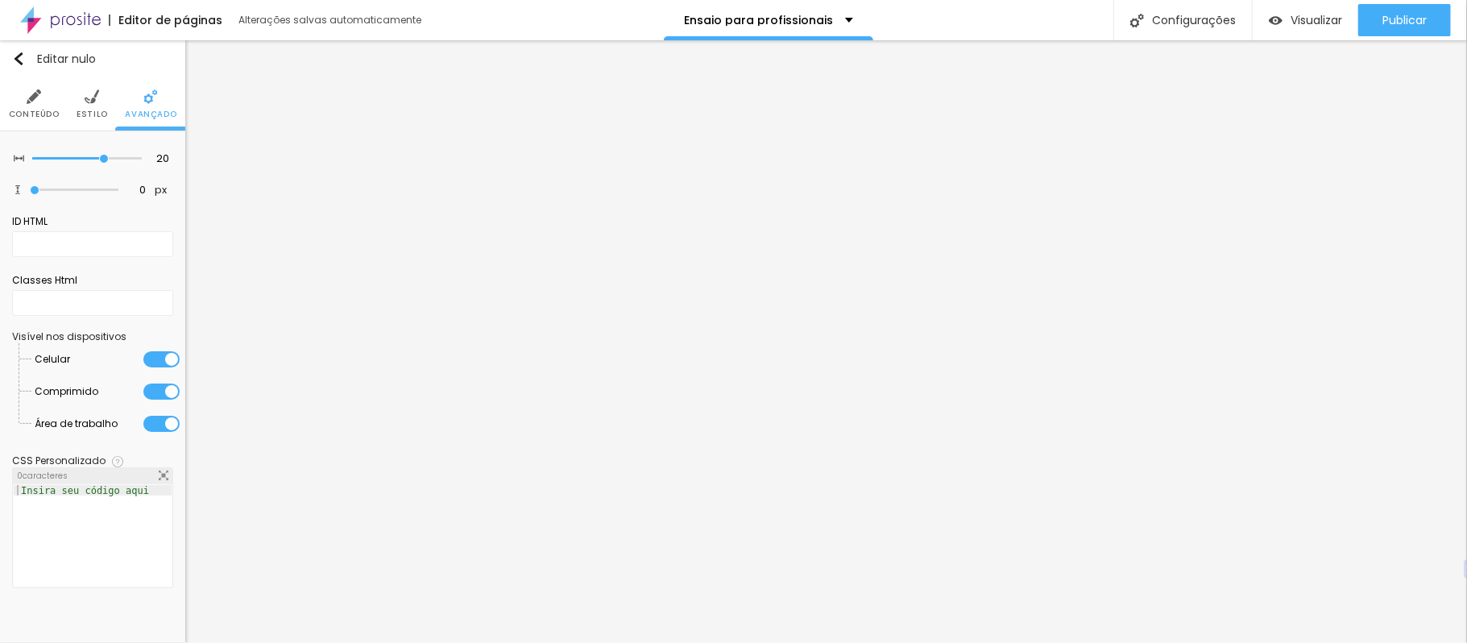
click at [87, 110] on font "Estilo" at bounding box center [92, 114] width 31 height 12
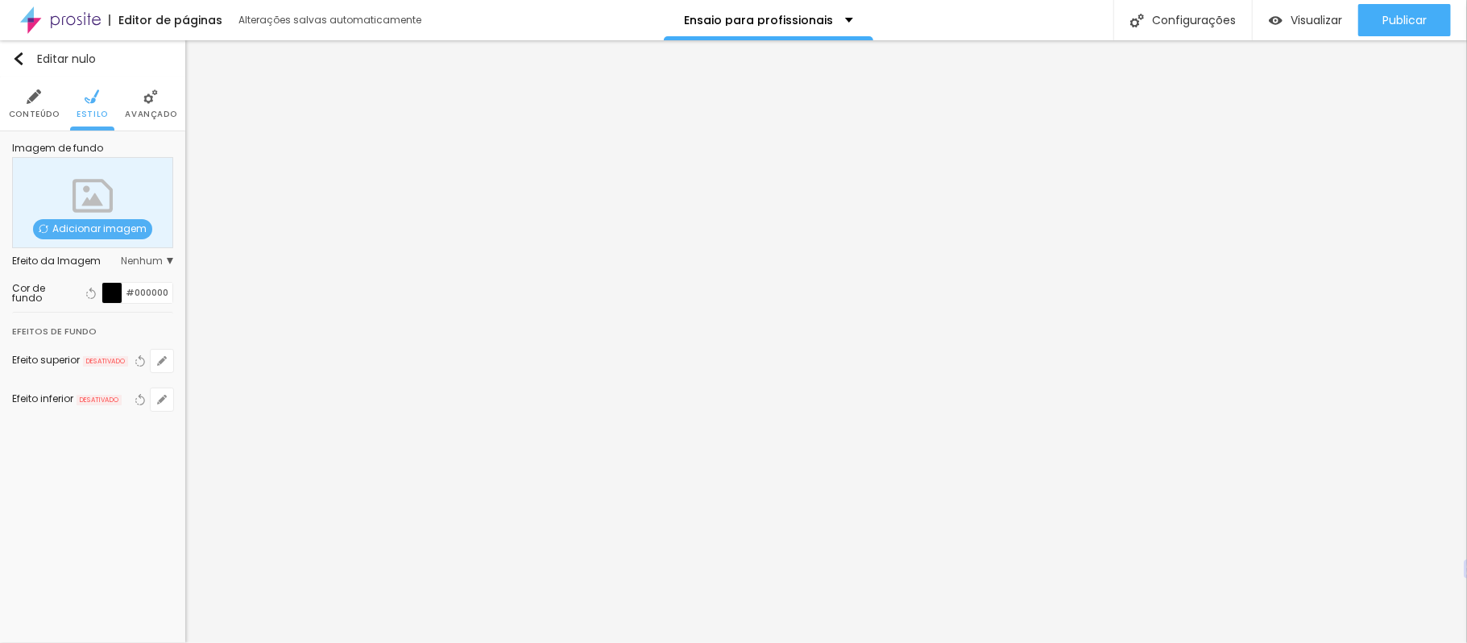
click at [27, 104] on li "Conteúdo" at bounding box center [34, 103] width 51 height 53
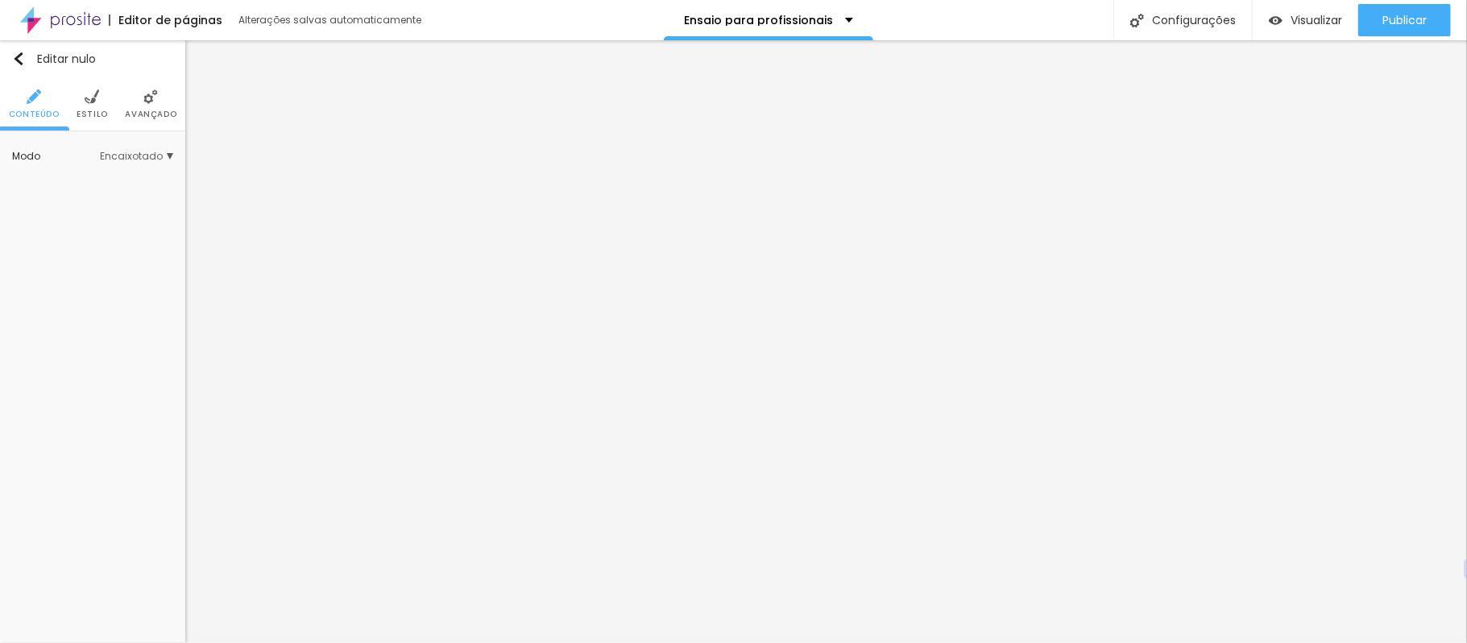
click at [155, 103] on img at bounding box center [150, 96] width 14 height 14
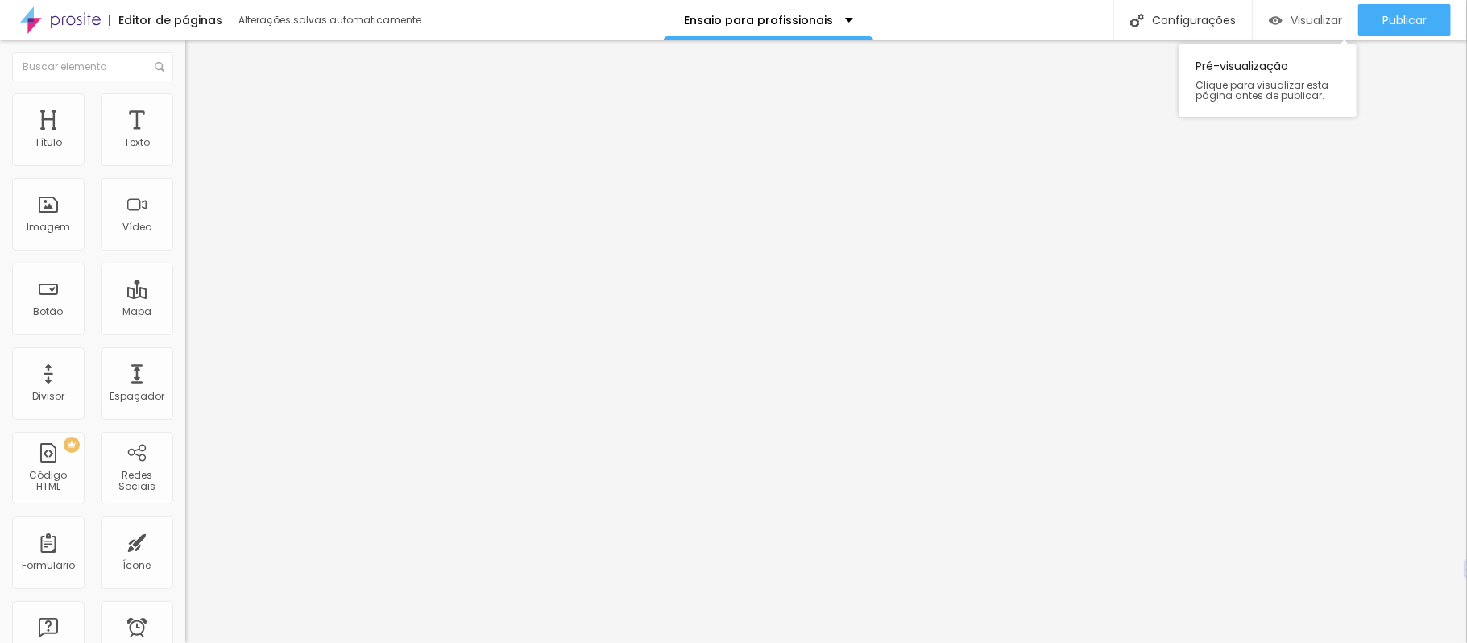
click at [1305, 13] on font "Visualizar" at bounding box center [1316, 20] width 52 height 16
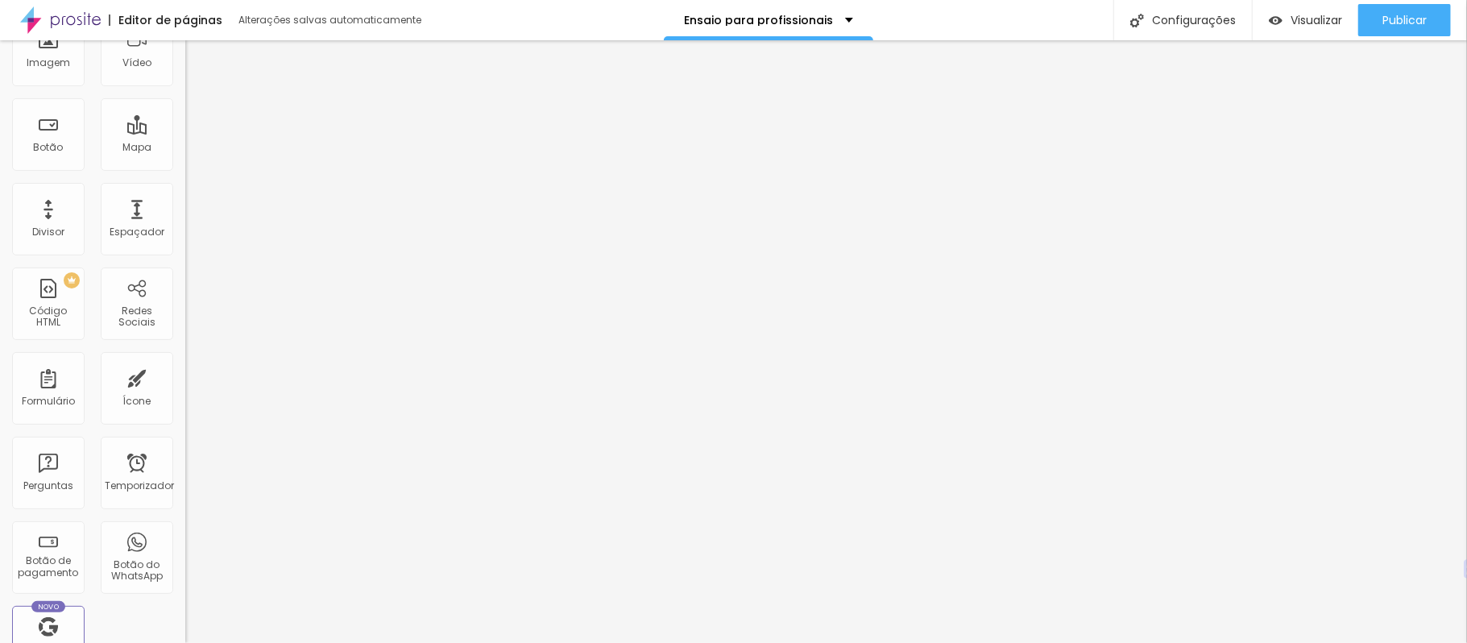
scroll to position [152, 0]
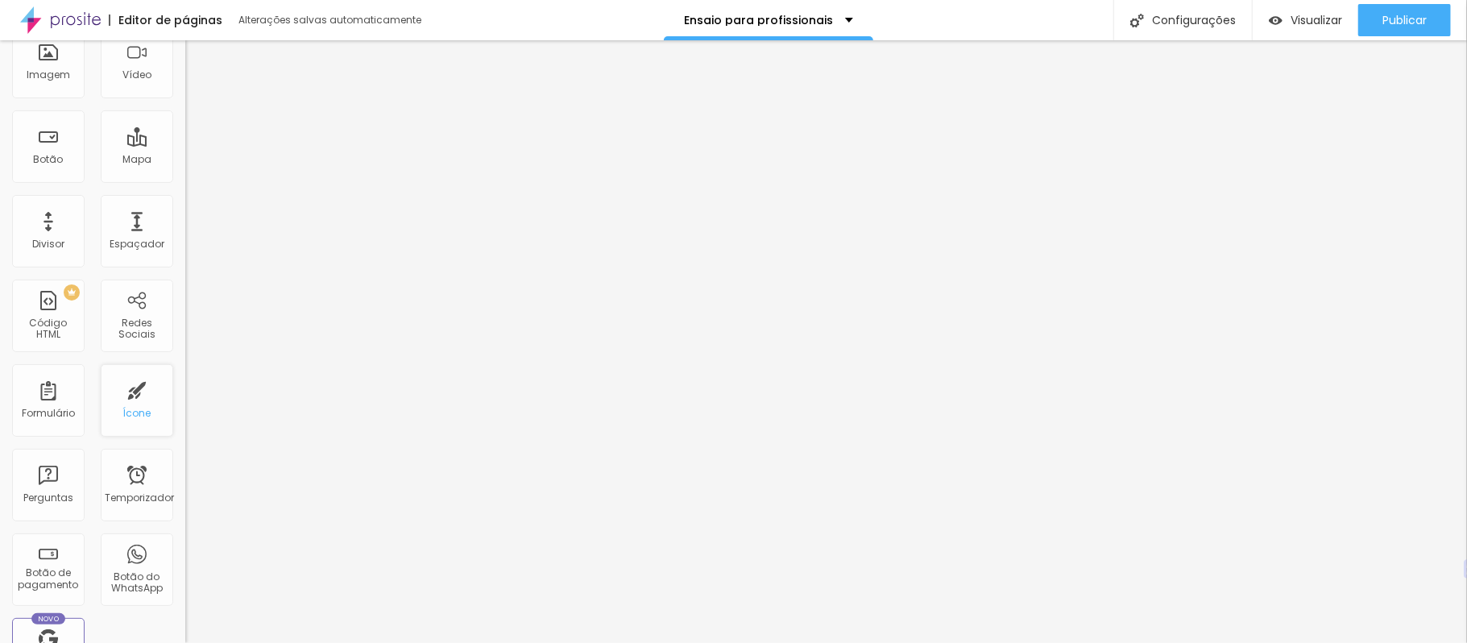
click at [120, 391] on div "Ícone" at bounding box center [137, 400] width 72 height 72
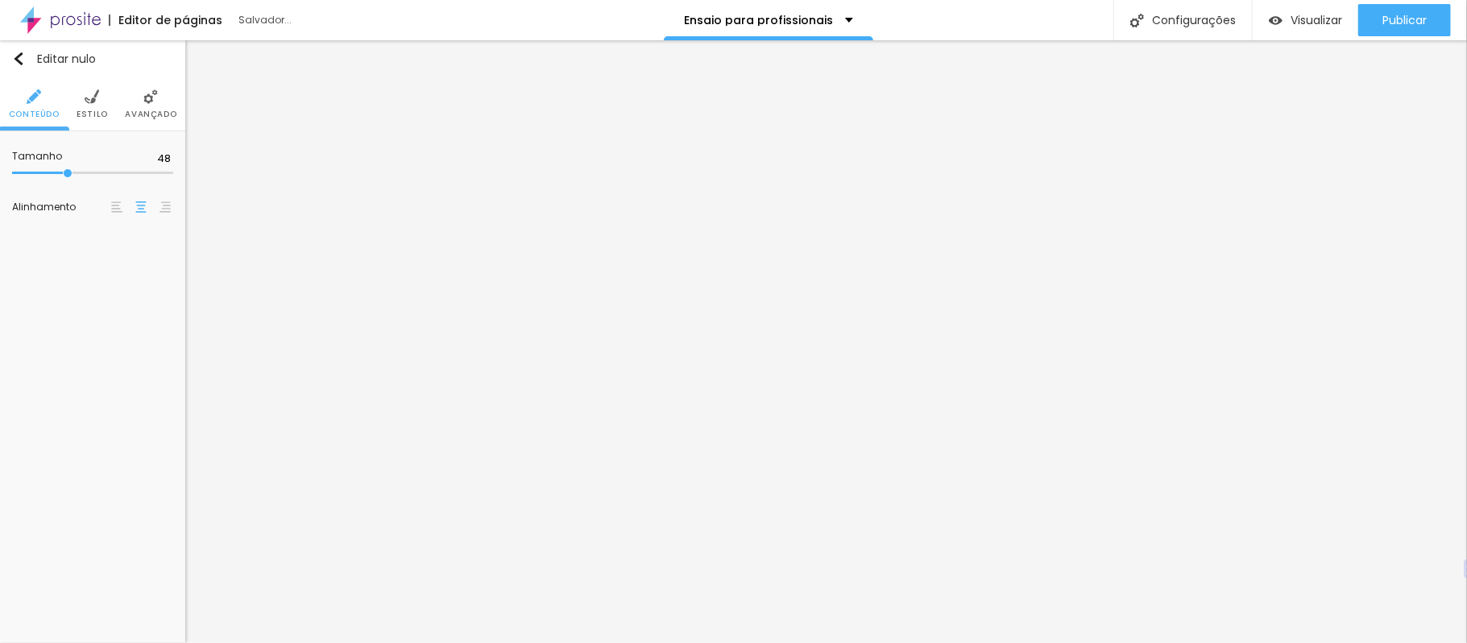
scroll to position [0, 0]
click at [107, 166] on font "Ícone de trocarte" at bounding box center [73, 159] width 85 height 14
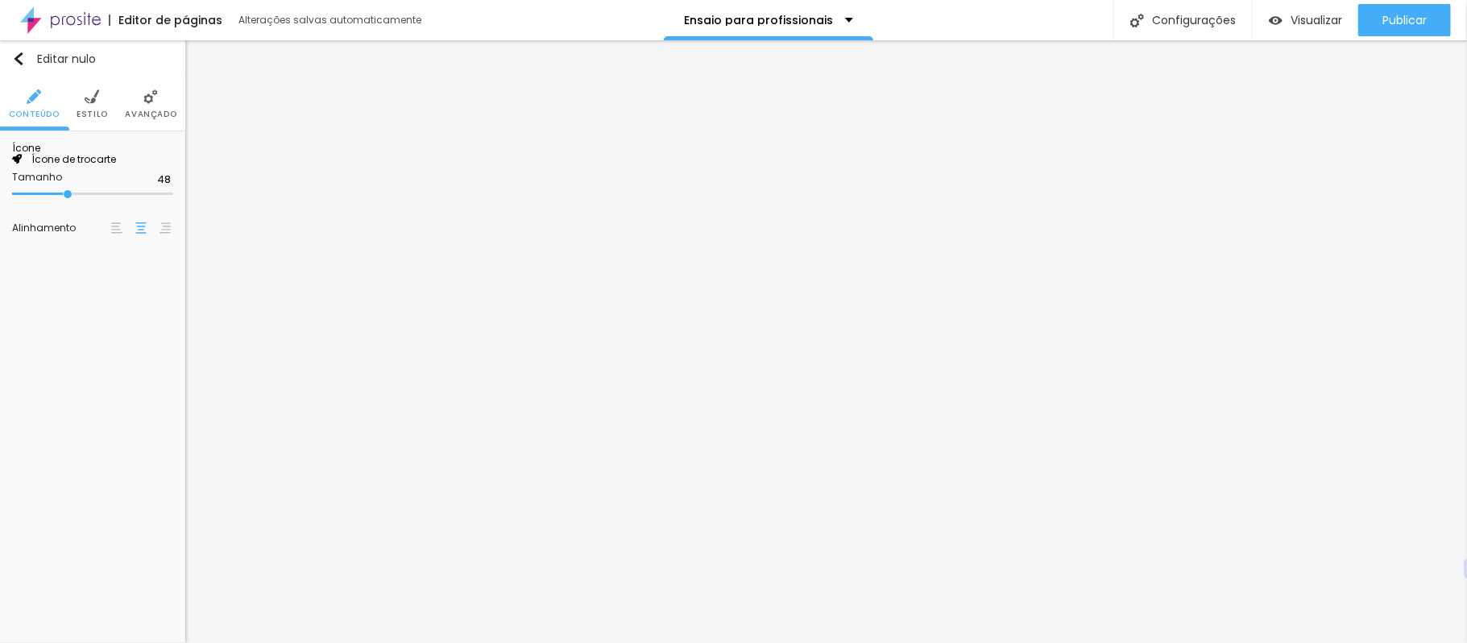
click at [94, 91] on img at bounding box center [92, 96] width 14 height 14
click at [153, 100] on img at bounding box center [150, 96] width 14 height 14
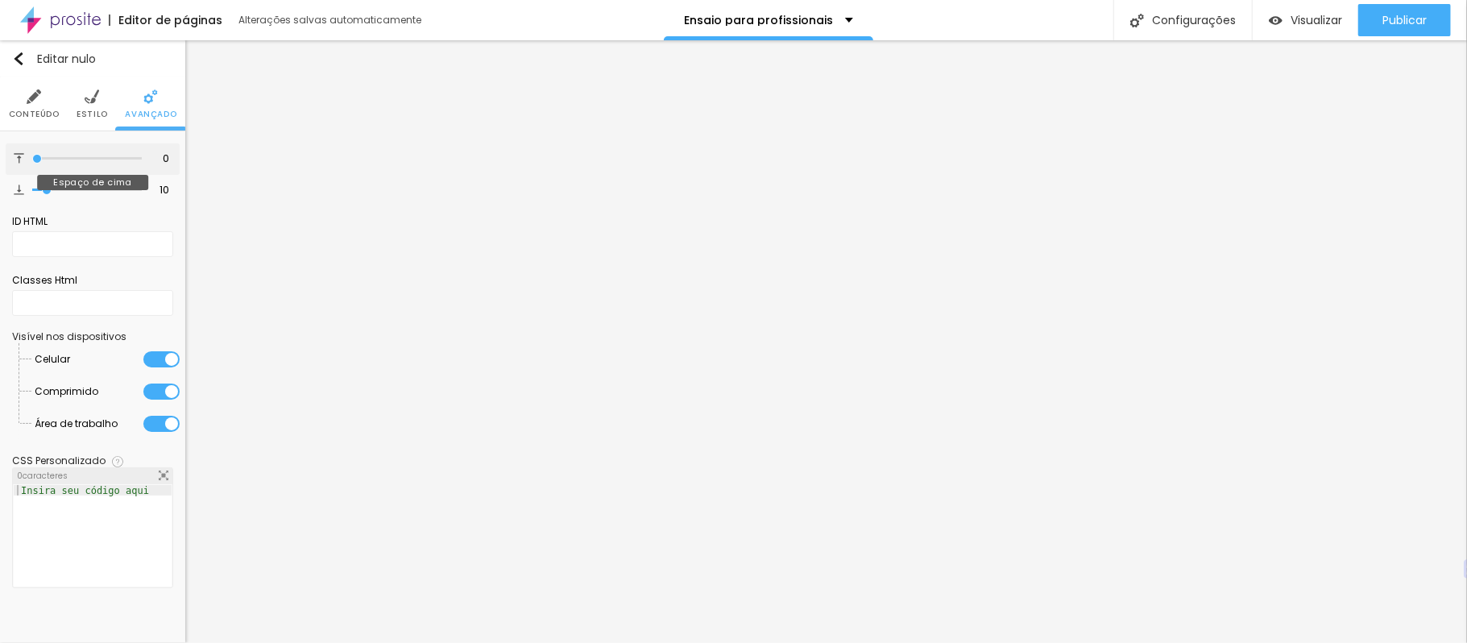
drag, startPoint x: 46, startPoint y: 159, endPoint x: 0, endPoint y: 161, distance: 46.0
click at [32, 161] on input "range" at bounding box center [87, 159] width 110 height 8
drag, startPoint x: 45, startPoint y: 188, endPoint x: 0, endPoint y: 192, distance: 45.2
click at [32, 192] on input "range" at bounding box center [87, 190] width 110 height 8
click at [36, 101] on img at bounding box center [34, 96] width 14 height 14
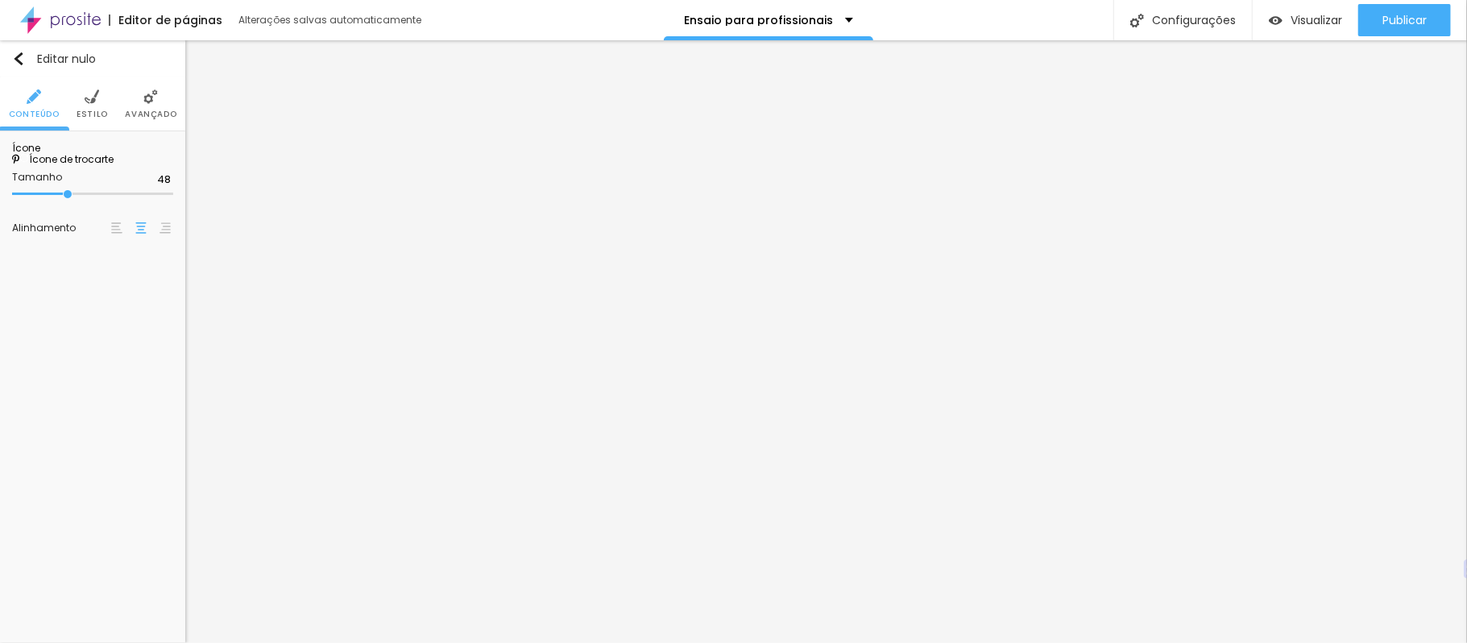
click at [84, 110] on font "Estilo" at bounding box center [92, 114] width 31 height 12
click at [150, 100] on img at bounding box center [150, 96] width 14 height 14
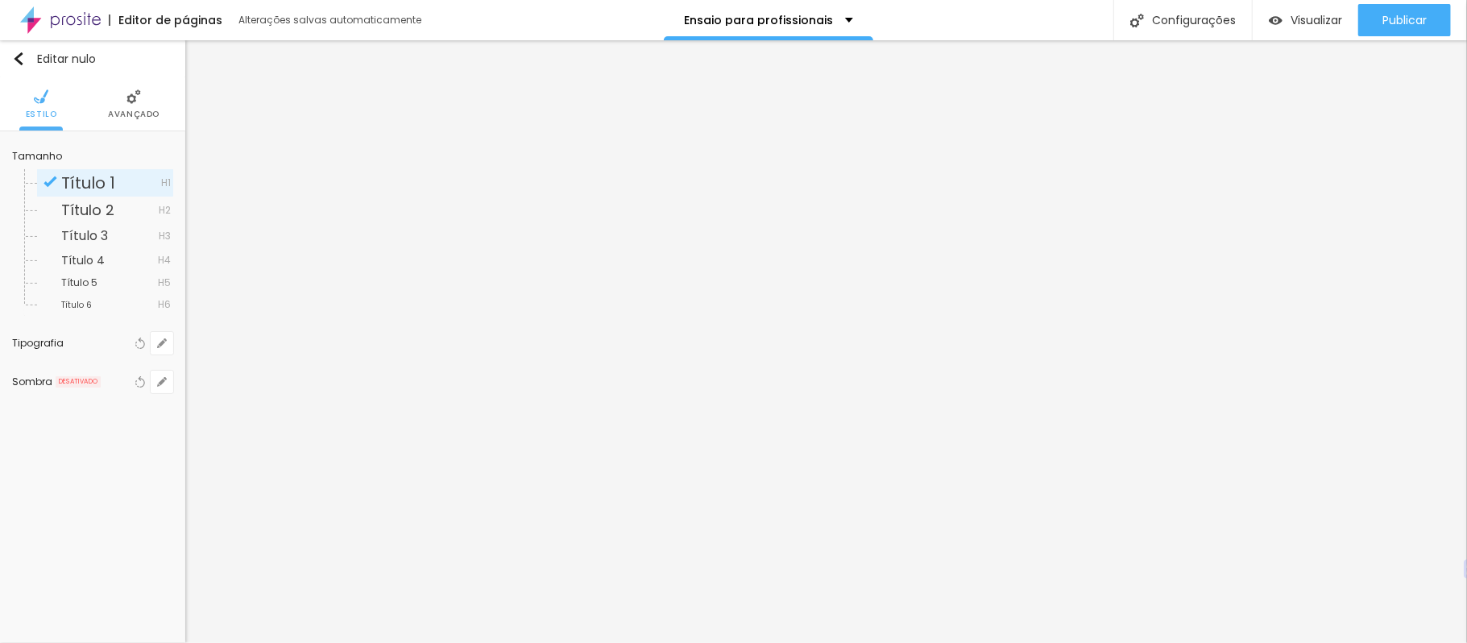
click at [139, 106] on li "Avançado" at bounding box center [134, 103] width 52 height 53
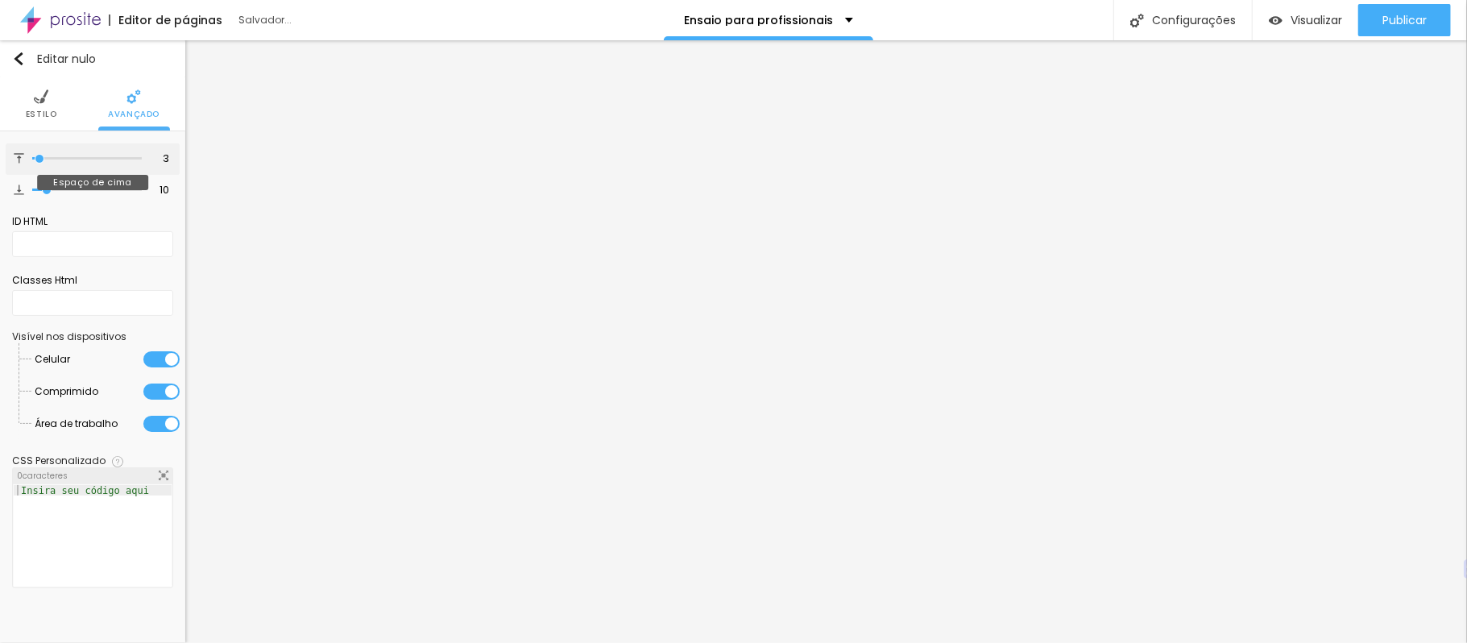
click at [40, 158] on input "range" at bounding box center [87, 159] width 110 height 8
drag, startPoint x: 48, startPoint y: 188, endPoint x: 30, endPoint y: 190, distance: 18.7
click at [32, 190] on input "range" at bounding box center [87, 190] width 110 height 8
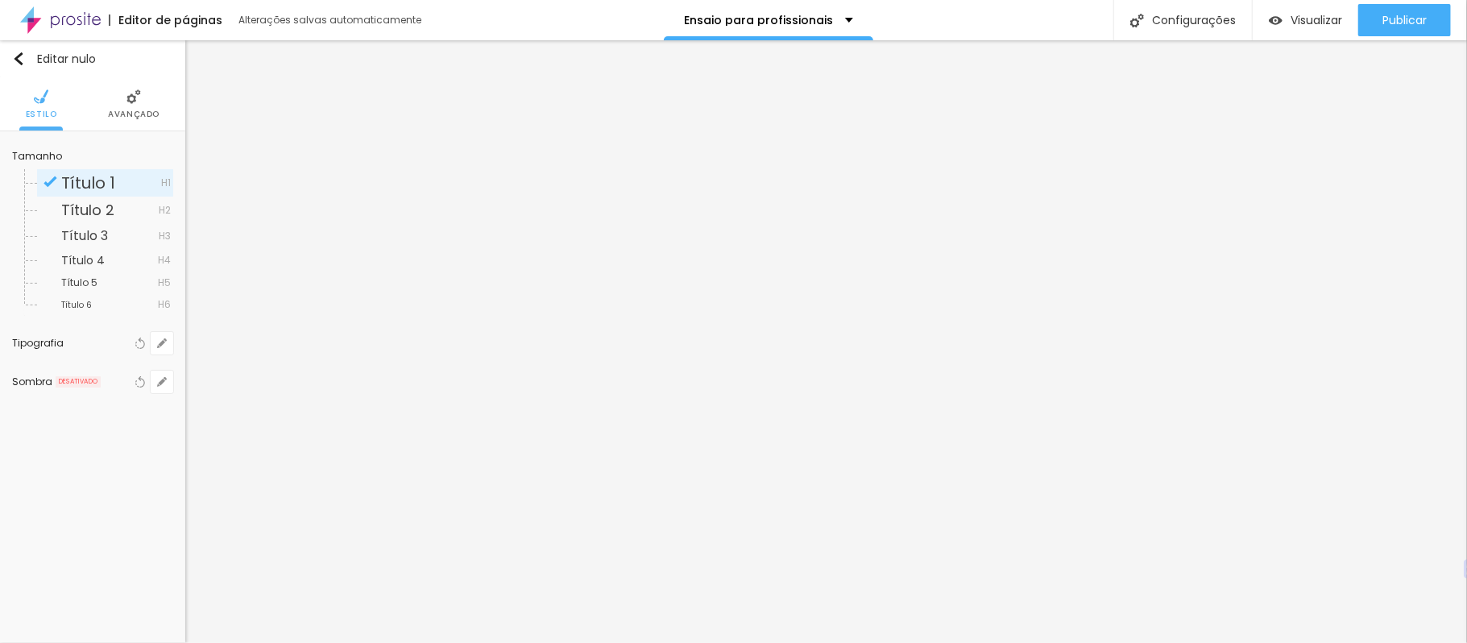
click at [136, 91] on img at bounding box center [133, 96] width 14 height 14
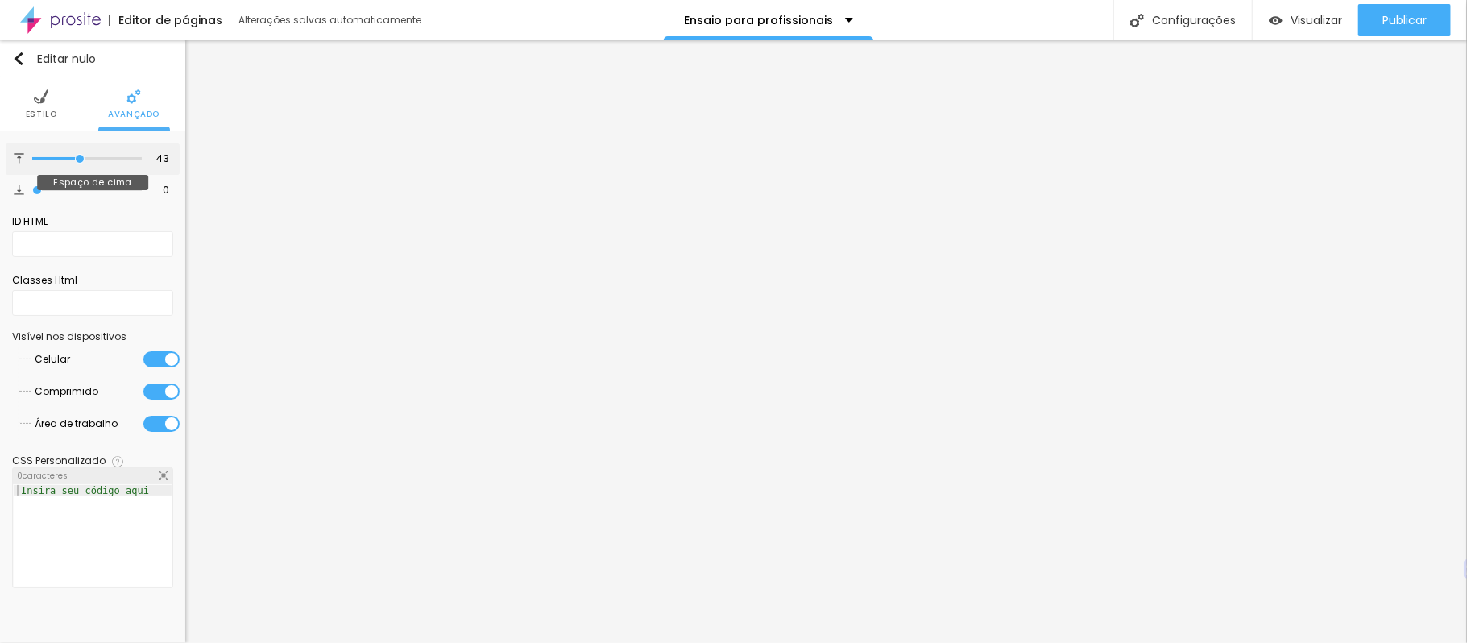
drag, startPoint x: 39, startPoint y: 159, endPoint x: 79, endPoint y: 155, distance: 39.6
click at [79, 155] on input "range" at bounding box center [87, 159] width 110 height 8
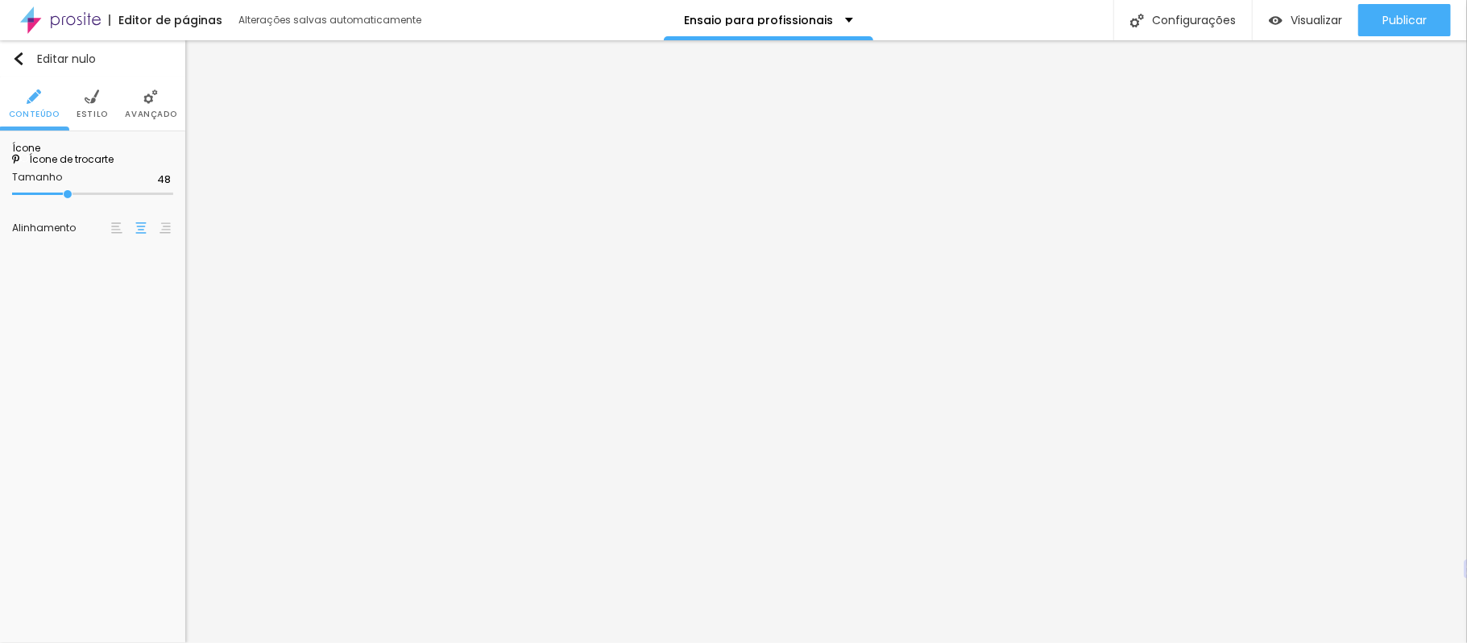
click at [119, 424] on div "Editar nulo Conteúdo Estilo Avançado Ícone Ícone de trocarte Tamanho 48 Alinham…" at bounding box center [92, 341] width 185 height 602
click at [152, 113] on font "Avançado" at bounding box center [151, 114] width 52 height 12
click at [91, 105] on li "Estilo" at bounding box center [92, 103] width 31 height 53
click at [139, 95] on li "Avançado" at bounding box center [151, 103] width 52 height 53
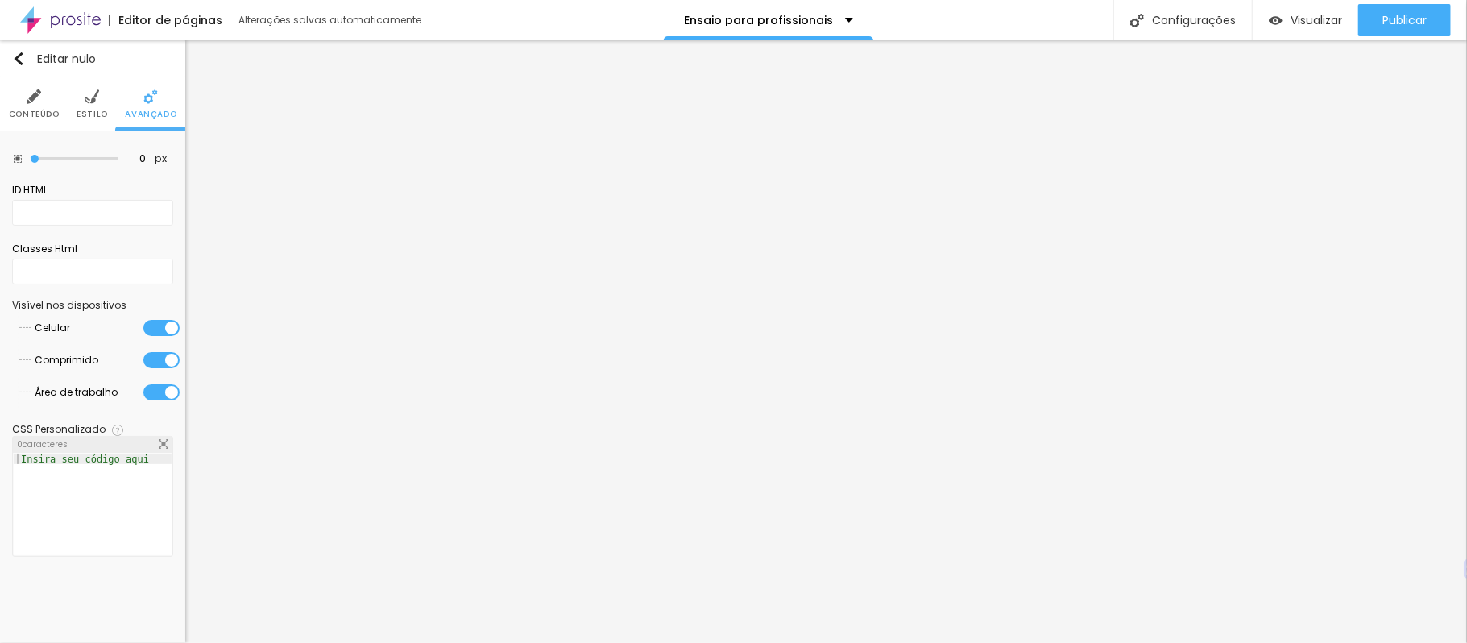
click at [87, 105] on li "Estilo" at bounding box center [92, 103] width 31 height 53
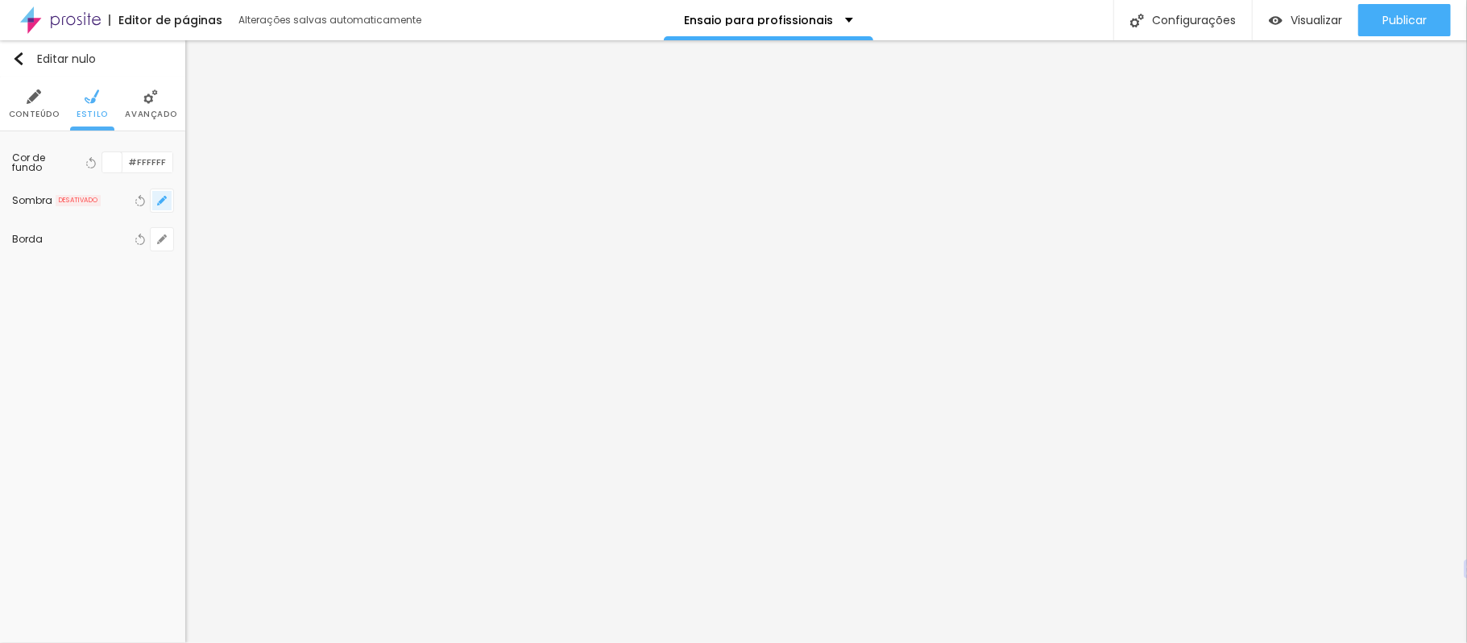
click at [163, 198] on icon "button" at bounding box center [162, 200] width 6 height 6
click at [42, 101] on div at bounding box center [733, 321] width 1467 height 643
click at [42, 101] on li "Conteúdo" at bounding box center [34, 103] width 51 height 53
click at [140, 164] on img at bounding box center [140, 160] width 11 height 11
click at [111, 156] on img at bounding box center [116, 160] width 11 height 11
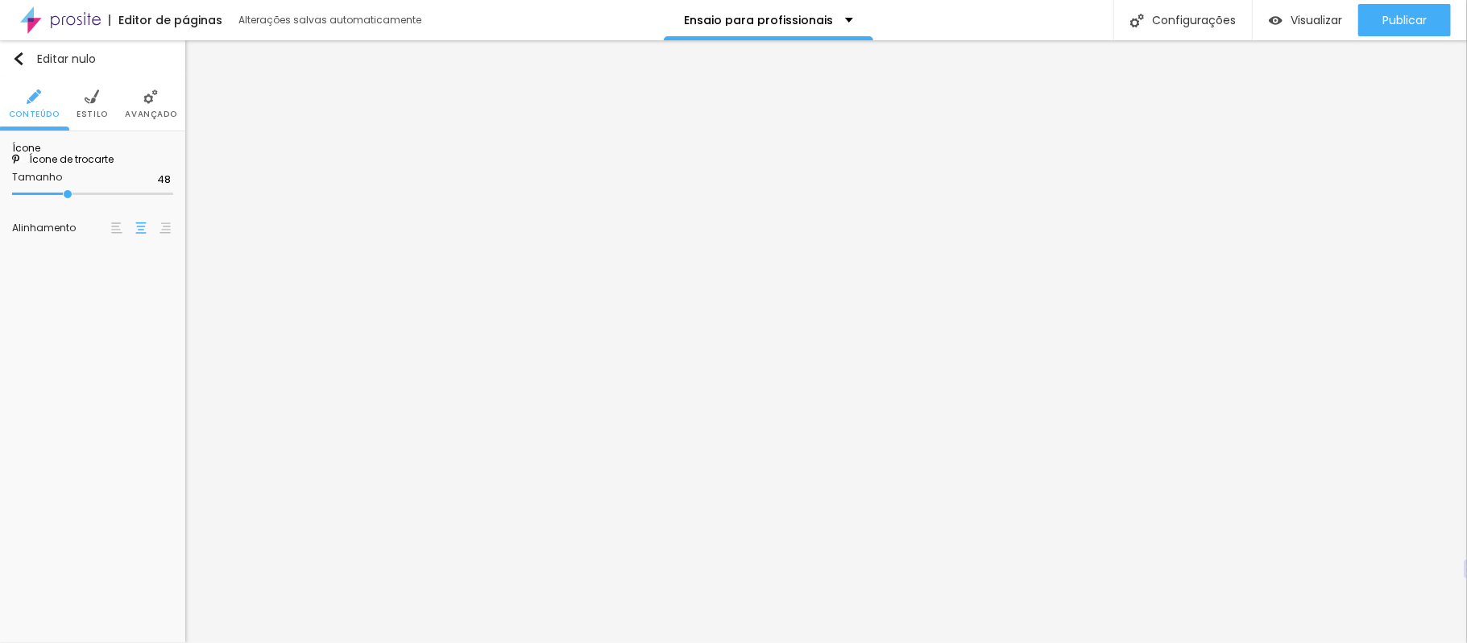
click at [65, 202] on div at bounding box center [92, 194] width 161 height 16
drag, startPoint x: 65, startPoint y: 300, endPoint x: 40, endPoint y: 300, distance: 25.0
click at [40, 201] on input "range" at bounding box center [64, 194] width 104 height 13
click at [95, 94] on img at bounding box center [92, 96] width 14 height 14
click at [153, 106] on li "Avançado" at bounding box center [151, 103] width 52 height 53
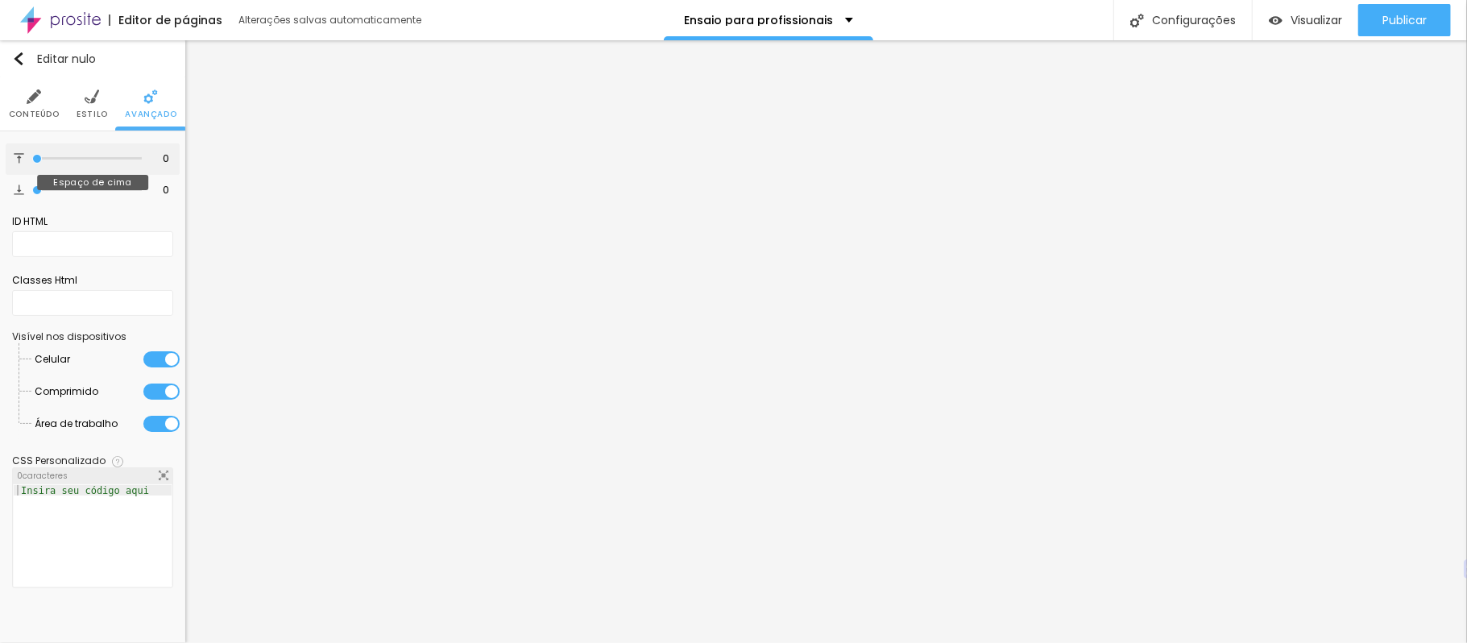
drag, startPoint x: 37, startPoint y: 161, endPoint x: 11, endPoint y: 155, distance: 26.4
click at [32, 155] on input "range" at bounding box center [87, 159] width 110 height 8
drag, startPoint x: 39, startPoint y: 190, endPoint x: 0, endPoint y: 185, distance: 39.0
click at [32, 186] on input "range" at bounding box center [87, 190] width 110 height 8
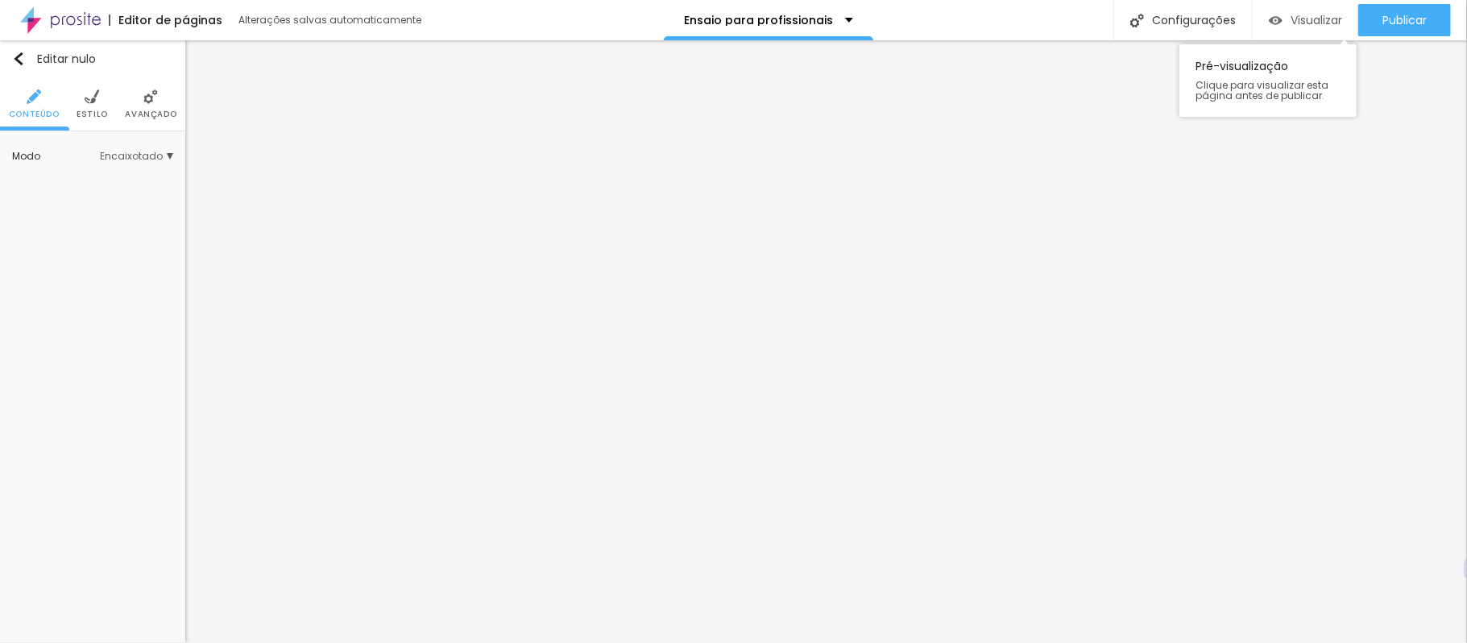
click at [1327, 13] on font "Visualizar" at bounding box center [1316, 20] width 52 height 16
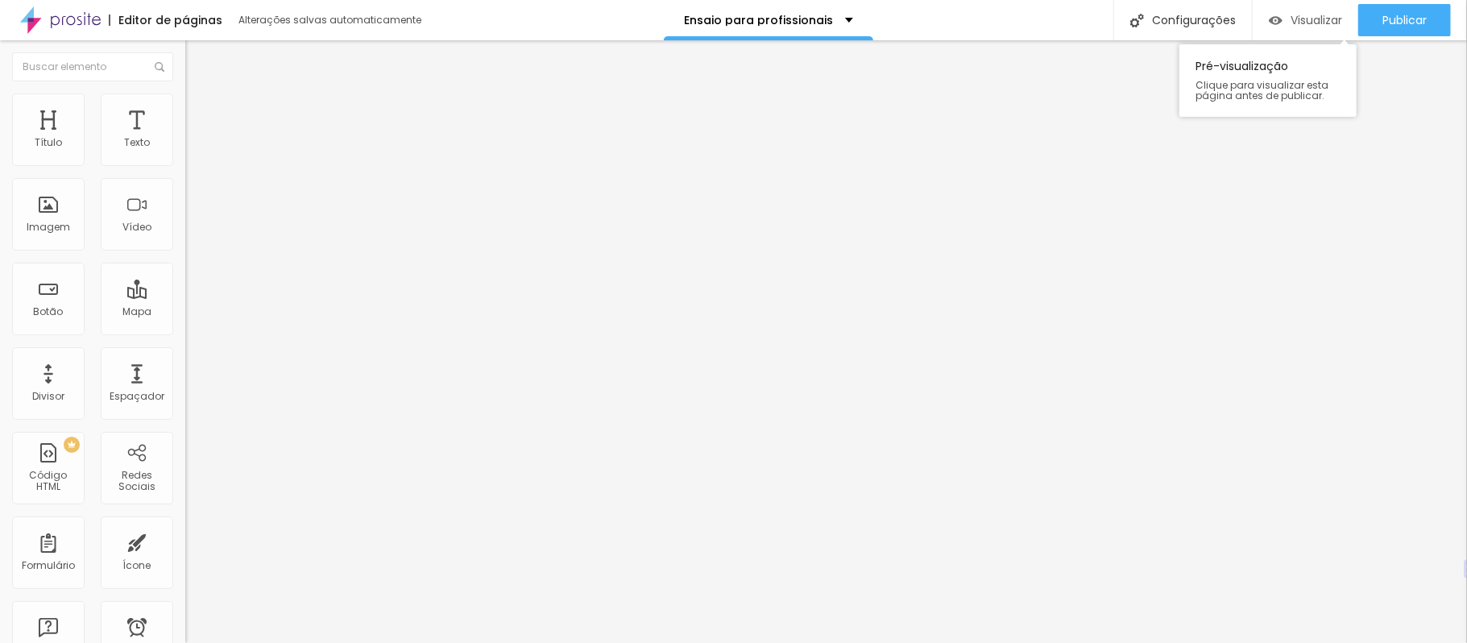
click at [1316, 12] on font "Visualizar" at bounding box center [1316, 20] width 52 height 16
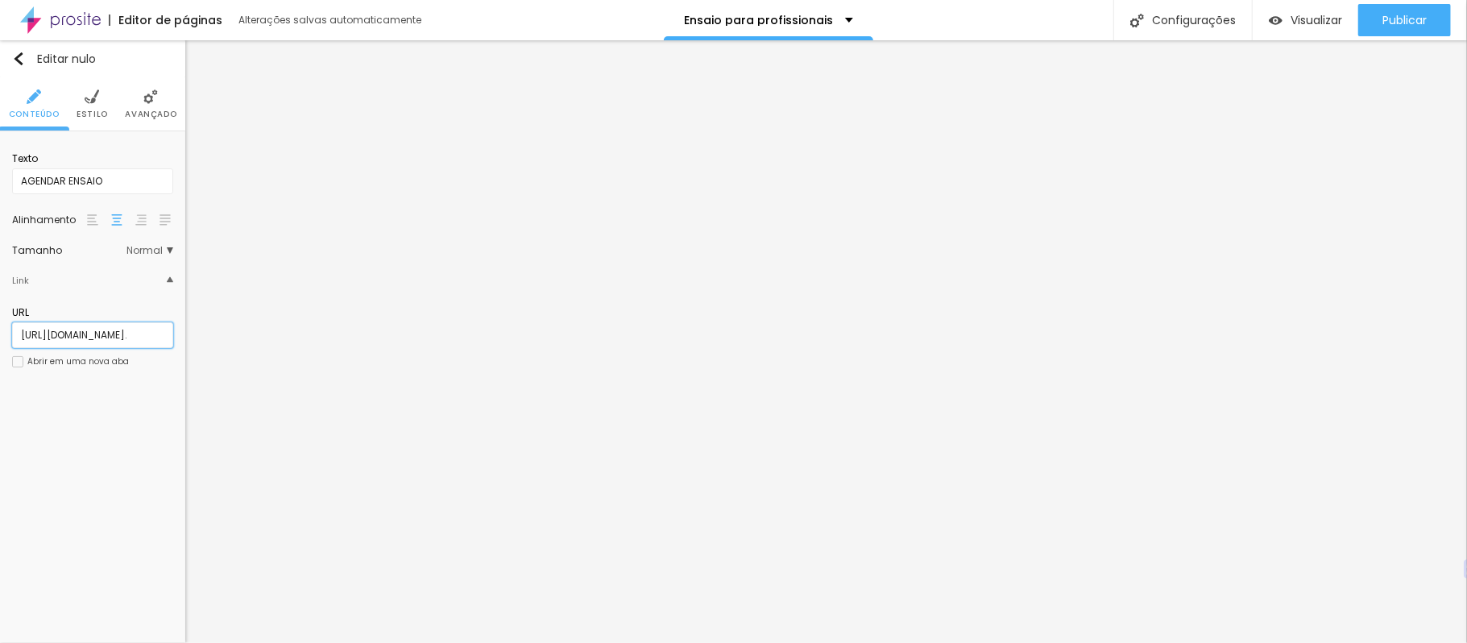
click at [130, 340] on input "[URL][DOMAIN_NAME]." at bounding box center [92, 335] width 161 height 26
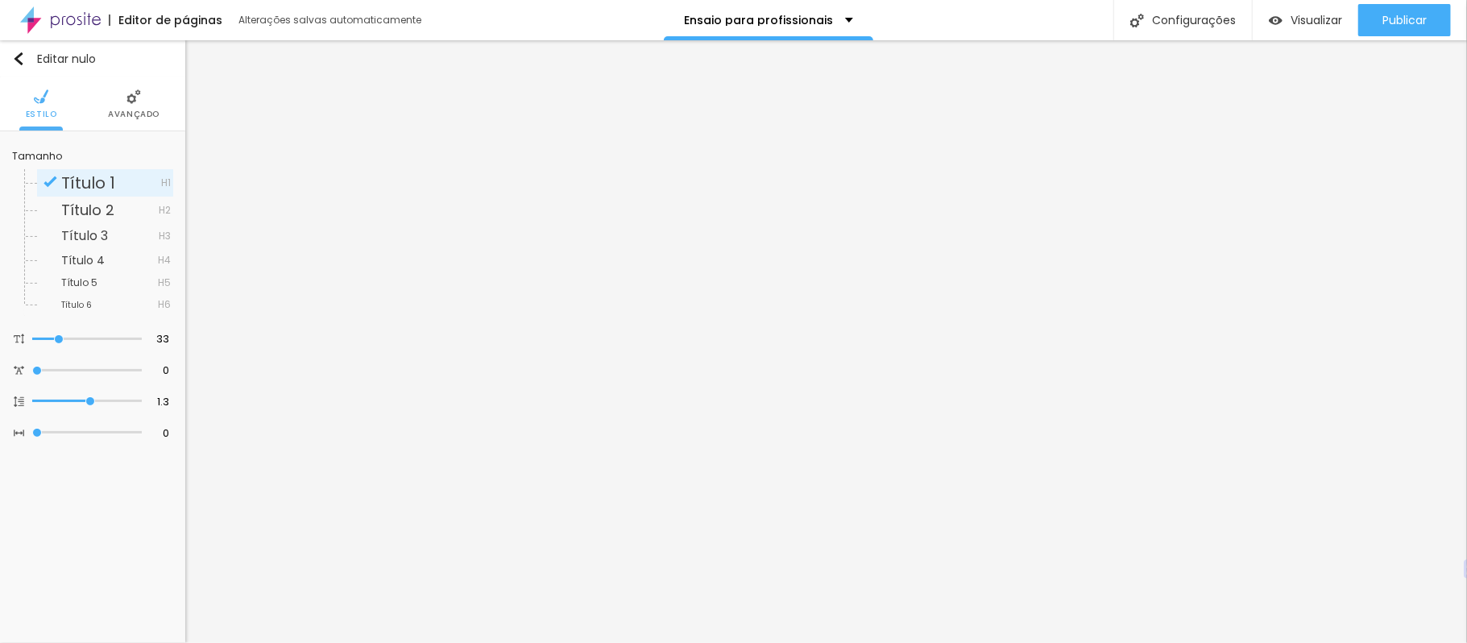
click at [139, 98] on img at bounding box center [133, 96] width 14 height 14
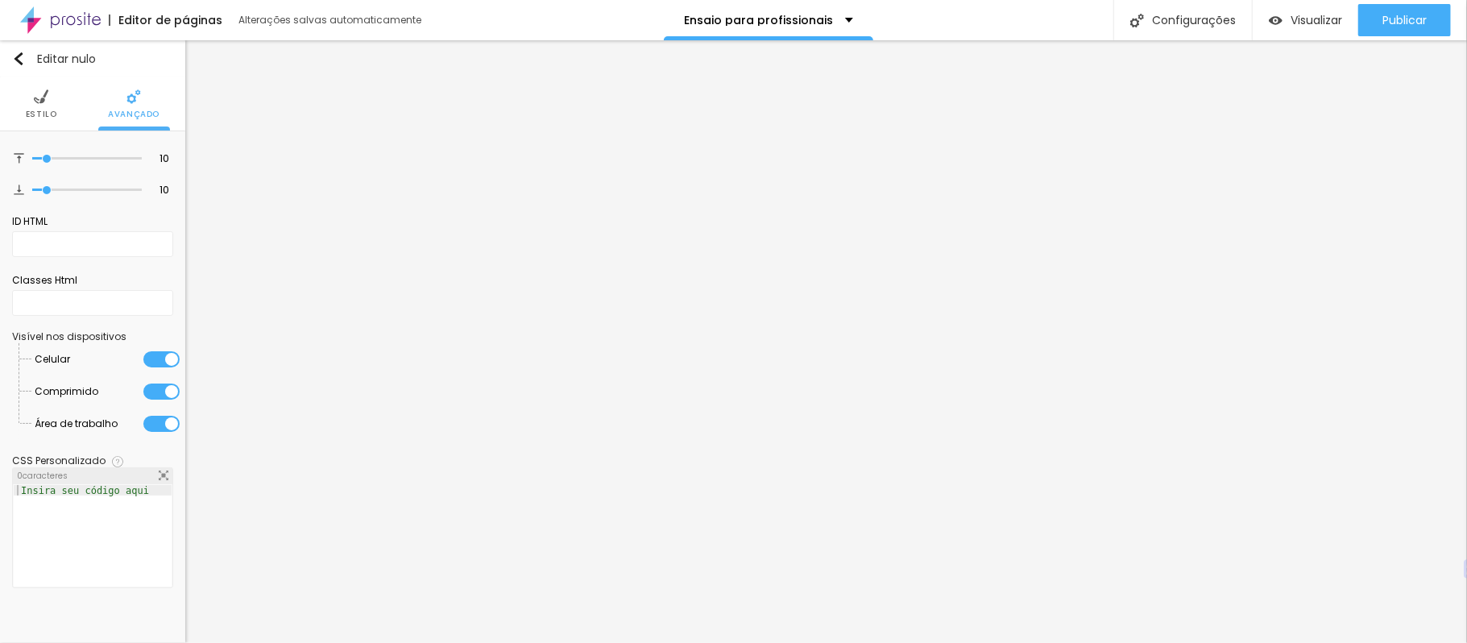
click at [48, 104] on li "Estilo" at bounding box center [41, 103] width 31 height 53
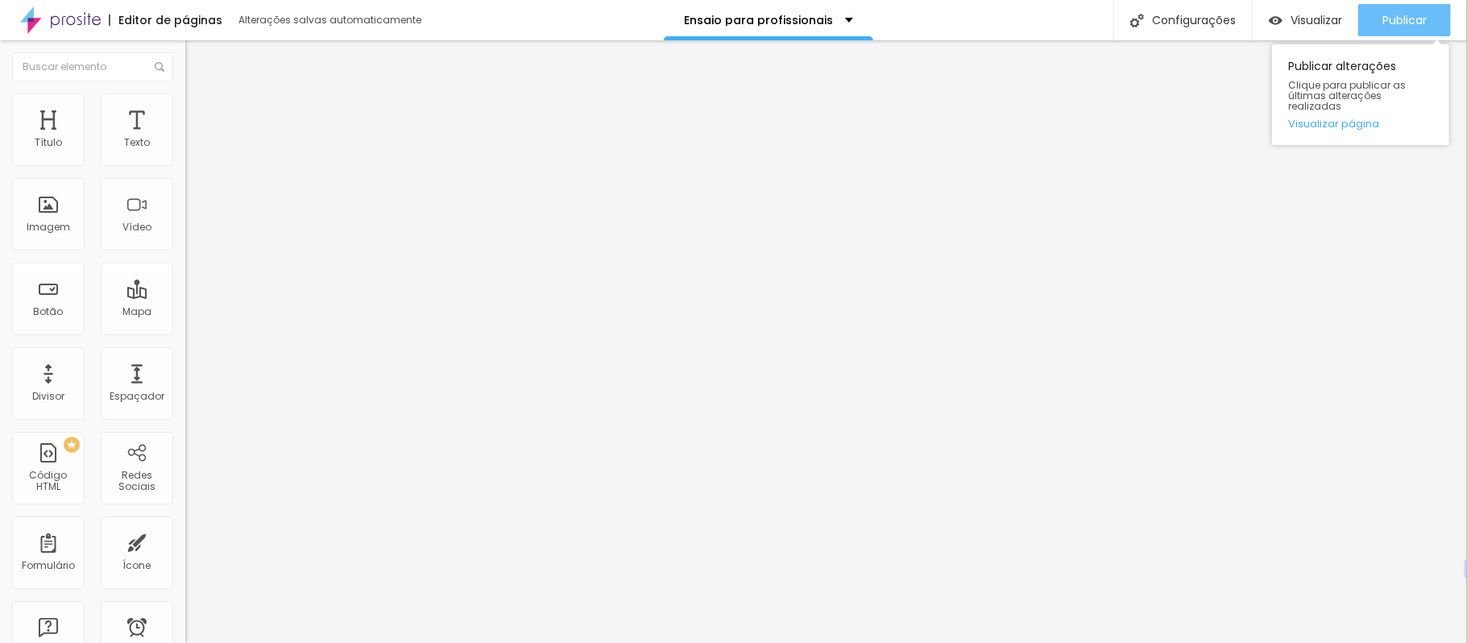
click at [1382, 12] on font "Publicar" at bounding box center [1404, 20] width 44 height 16
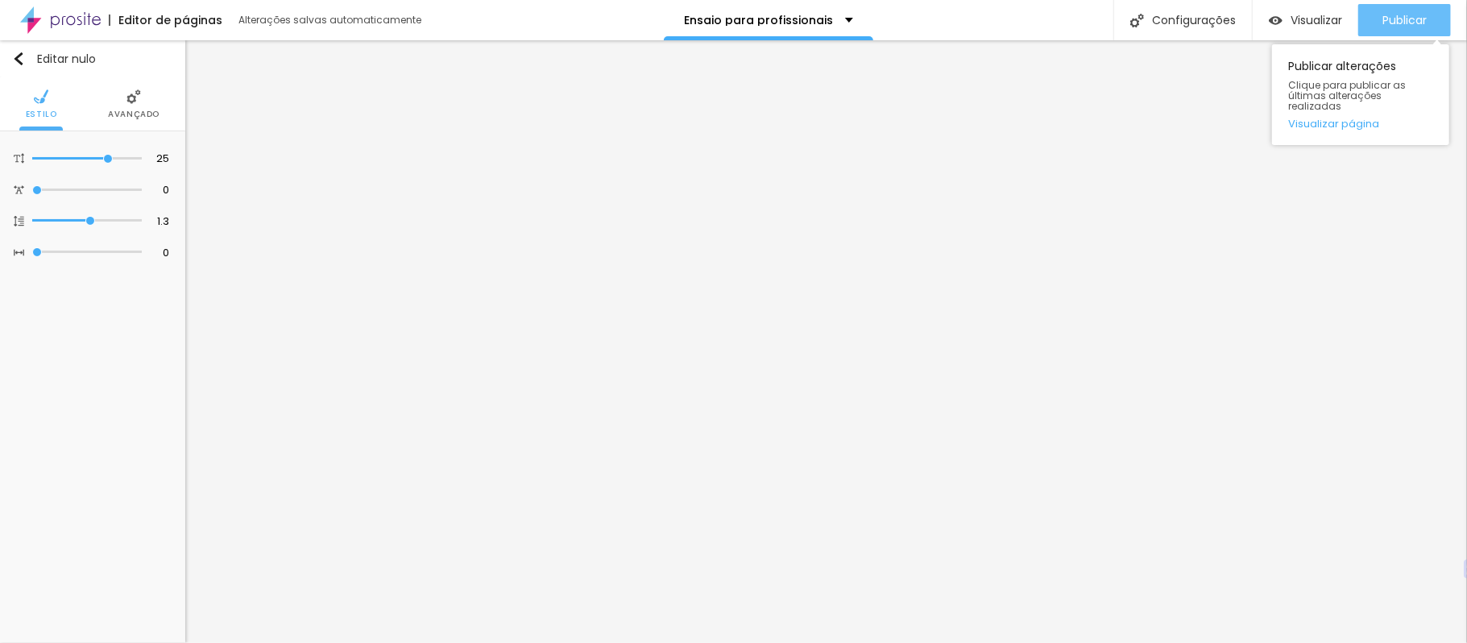
click at [1403, 14] on font "Publicar" at bounding box center [1404, 20] width 44 height 16
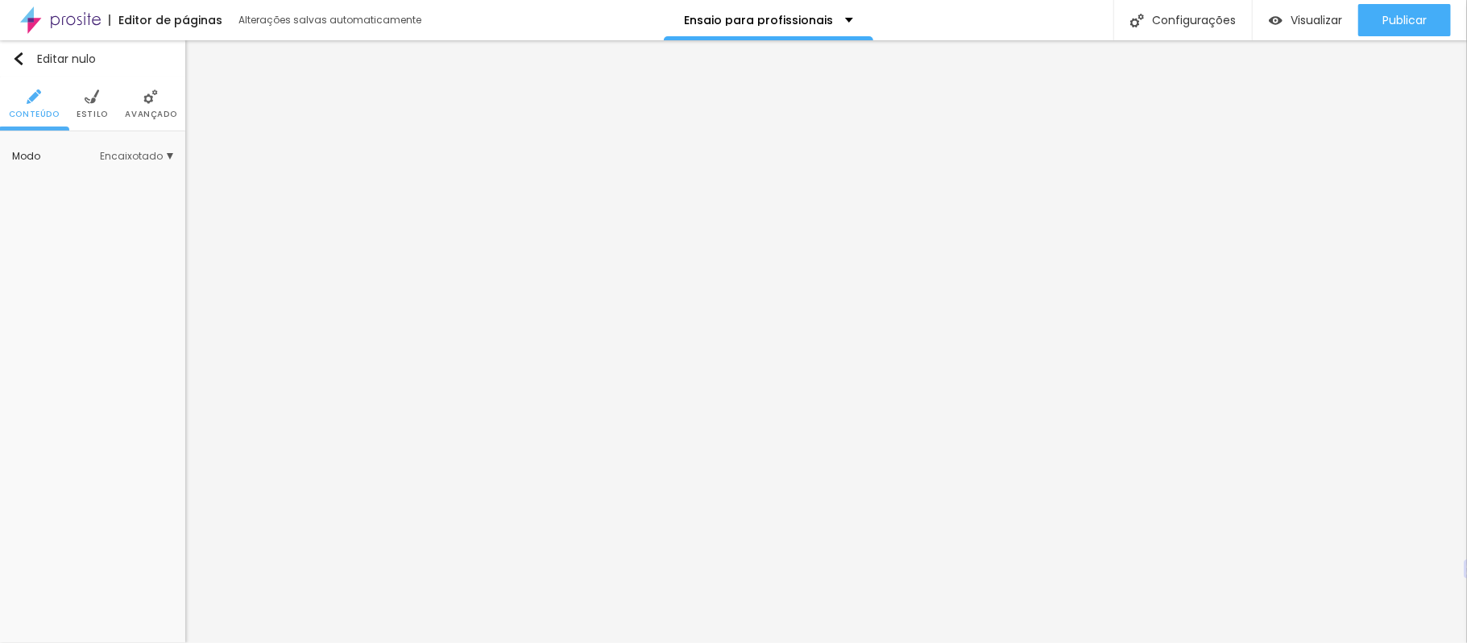
click at [129, 103] on li "Avançado" at bounding box center [151, 103] width 52 height 53
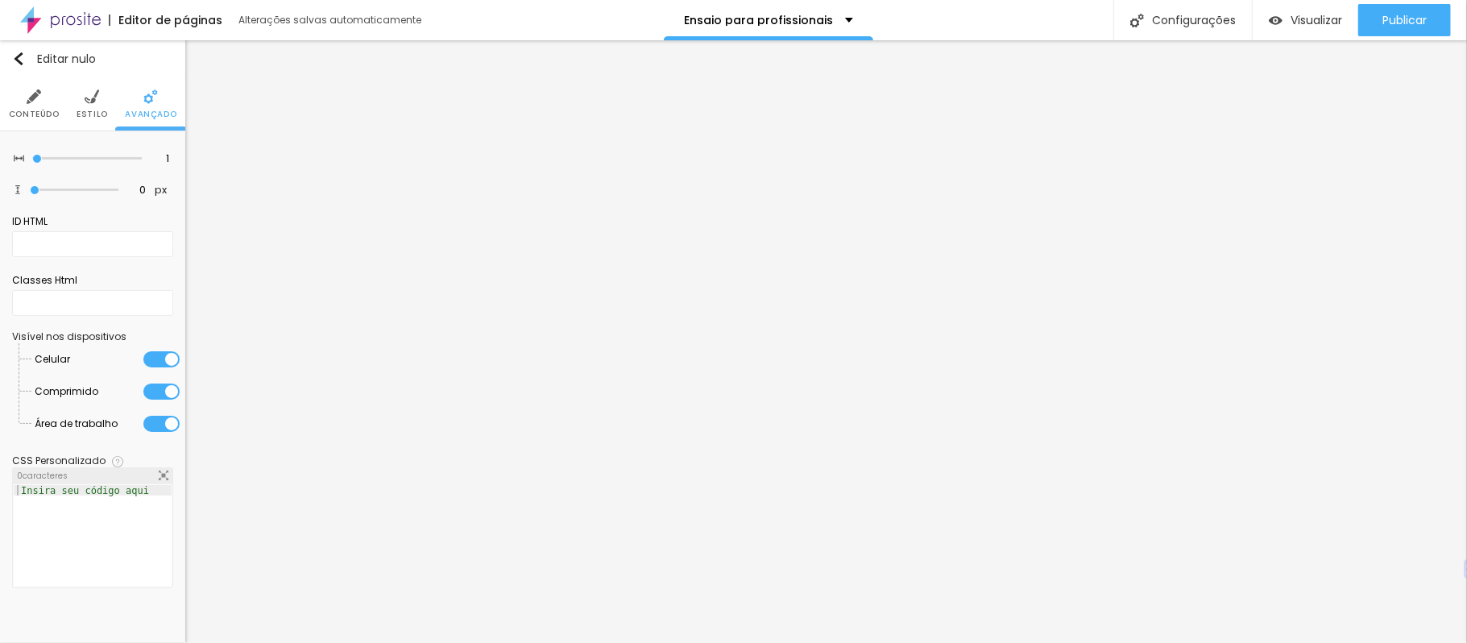
click at [34, 87] on li "Conteúdo" at bounding box center [34, 103] width 51 height 53
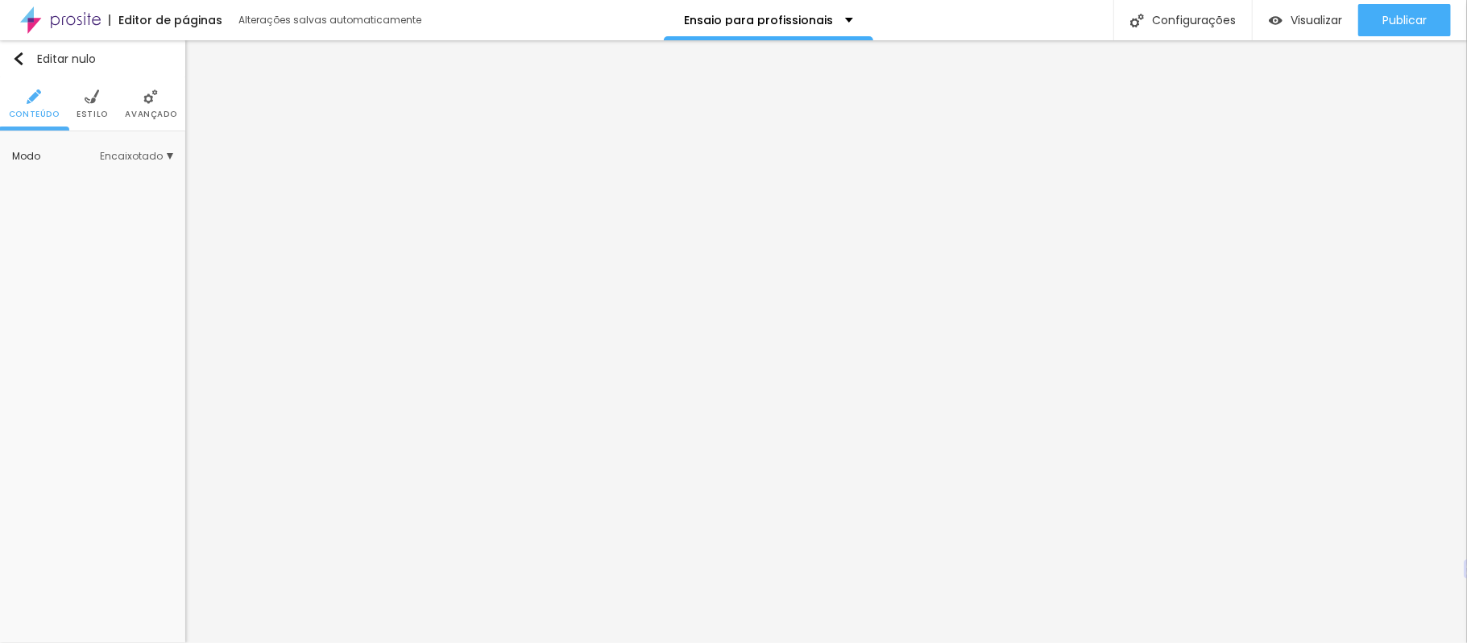
click at [93, 110] on font "Estilo" at bounding box center [92, 114] width 31 height 12
click at [153, 106] on li "Avançado" at bounding box center [151, 103] width 52 height 53
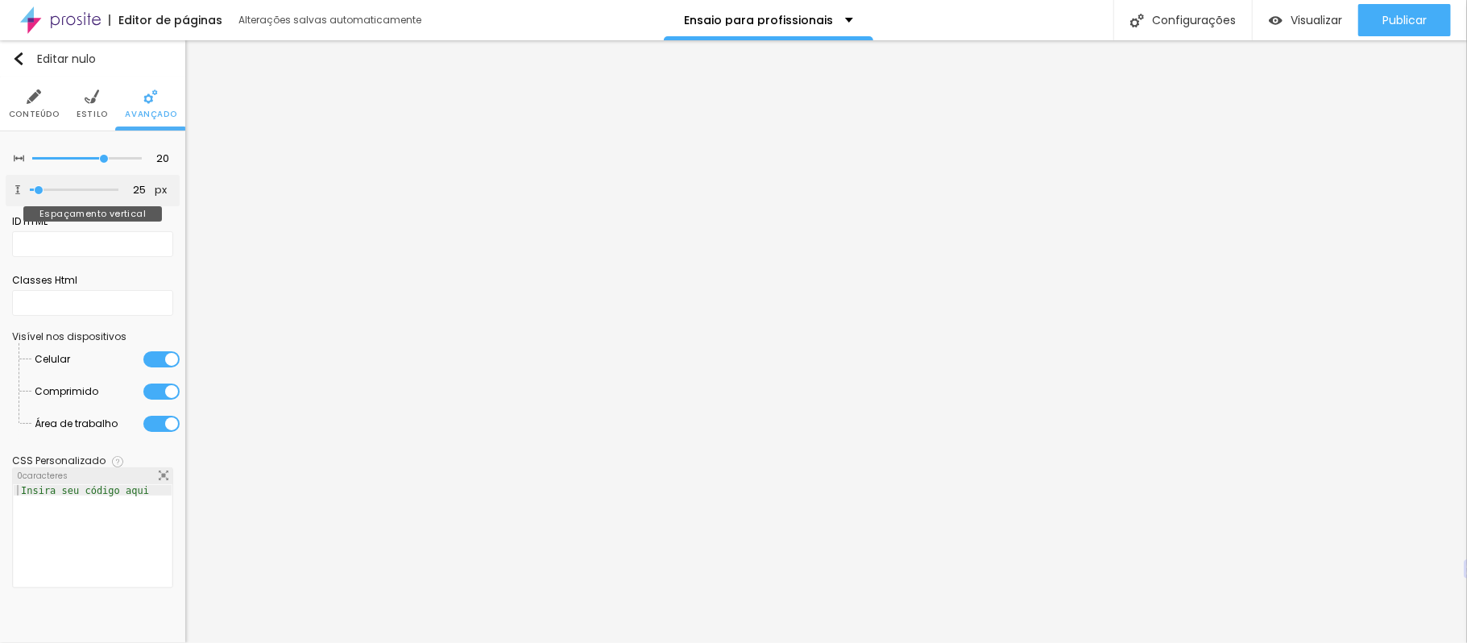
click at [40, 192] on input "range" at bounding box center [74, 190] width 89 height 8
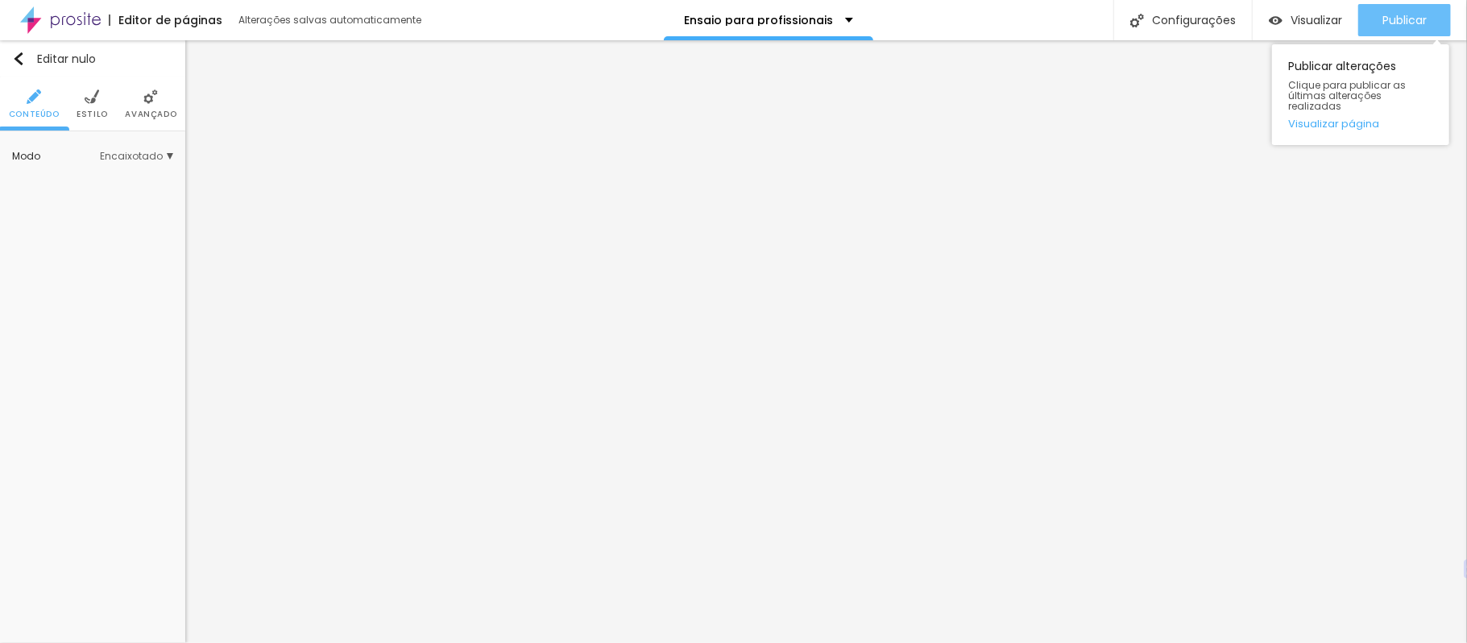
click at [1421, 16] on font "Publicar" at bounding box center [1404, 20] width 44 height 16
click at [1386, 18] on font "Publicar" at bounding box center [1404, 20] width 44 height 16
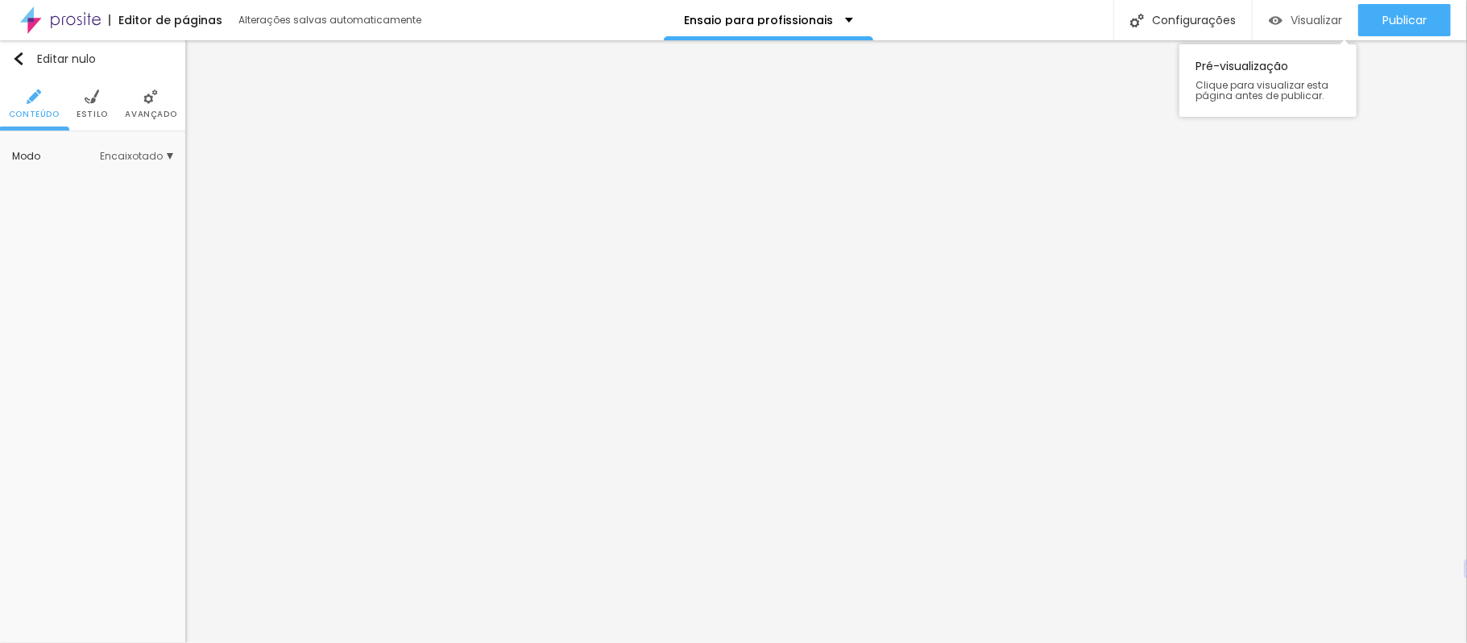
click at [1329, 27] on font "Visualizar" at bounding box center [1316, 20] width 52 height 16
click at [1299, 17] on font "Visualizar" at bounding box center [1316, 20] width 52 height 16
click at [1303, 5] on div "Visualizar" at bounding box center [1304, 20] width 73 height 32
click at [1285, 10] on div "Visualizar" at bounding box center [1304, 20] width 73 height 32
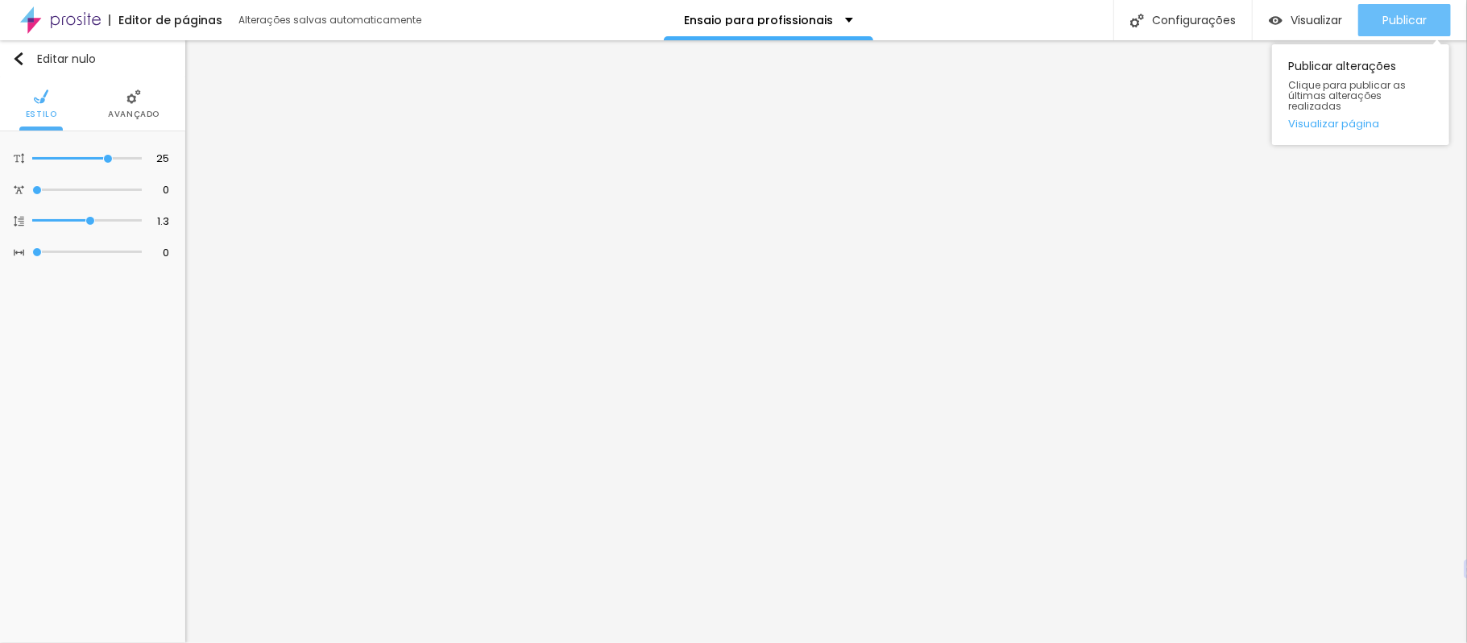
click at [1415, 20] on font "Publicar" at bounding box center [1404, 20] width 44 height 16
click at [1367, 116] on font "Visualizar página" at bounding box center [1333, 123] width 91 height 15
click at [1386, 20] on font "Publicar" at bounding box center [1404, 20] width 44 height 16
click at [1363, 117] on font "Visualizar página" at bounding box center [1333, 123] width 91 height 15
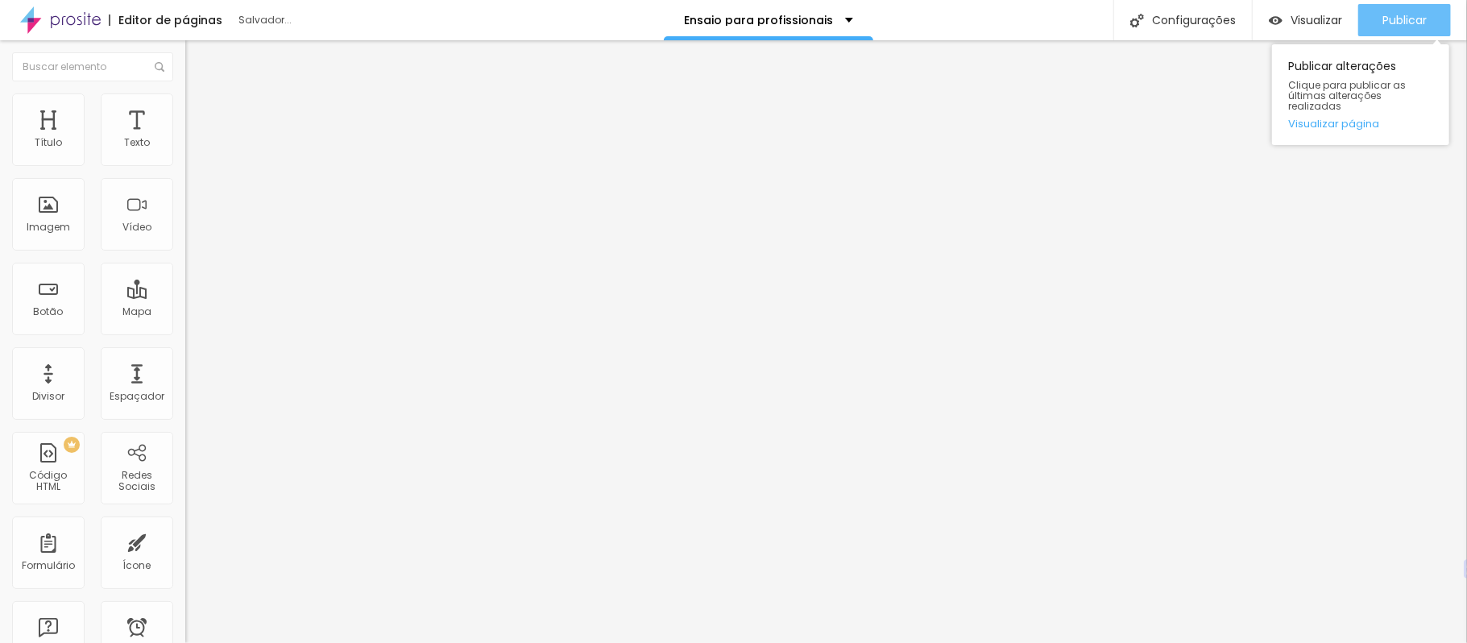
click at [1413, 21] on font "Publicar" at bounding box center [1404, 20] width 44 height 16
click at [1366, 116] on font "Visualizar página" at bounding box center [1333, 123] width 91 height 15
click at [1399, 19] on font "Publicar" at bounding box center [1404, 20] width 44 height 16
click at [1358, 40] on div "Publicar Publicar alterações Clique para publicar as últimas alterações realiza…" at bounding box center [1404, 20] width 93 height 40
click at [1351, 118] on font "Visualizar página" at bounding box center [1333, 123] width 91 height 15
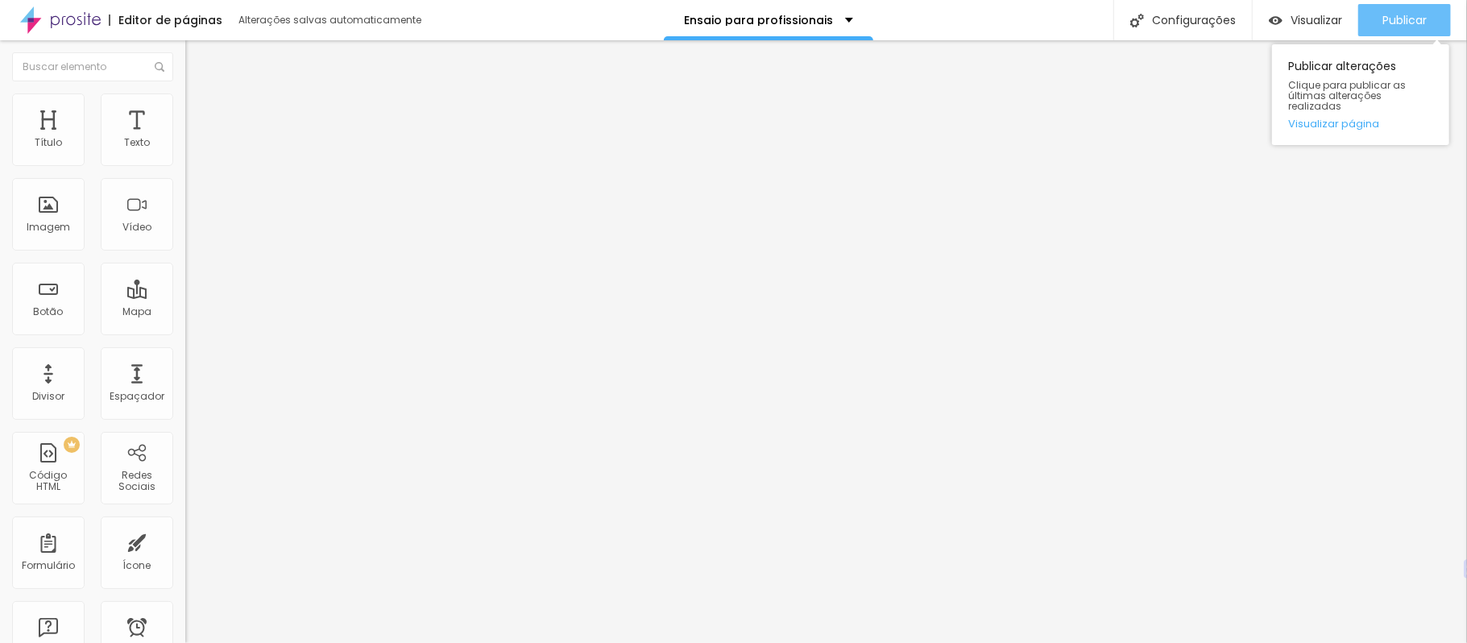
click at [1401, 23] on font "Publicar" at bounding box center [1404, 20] width 44 height 16
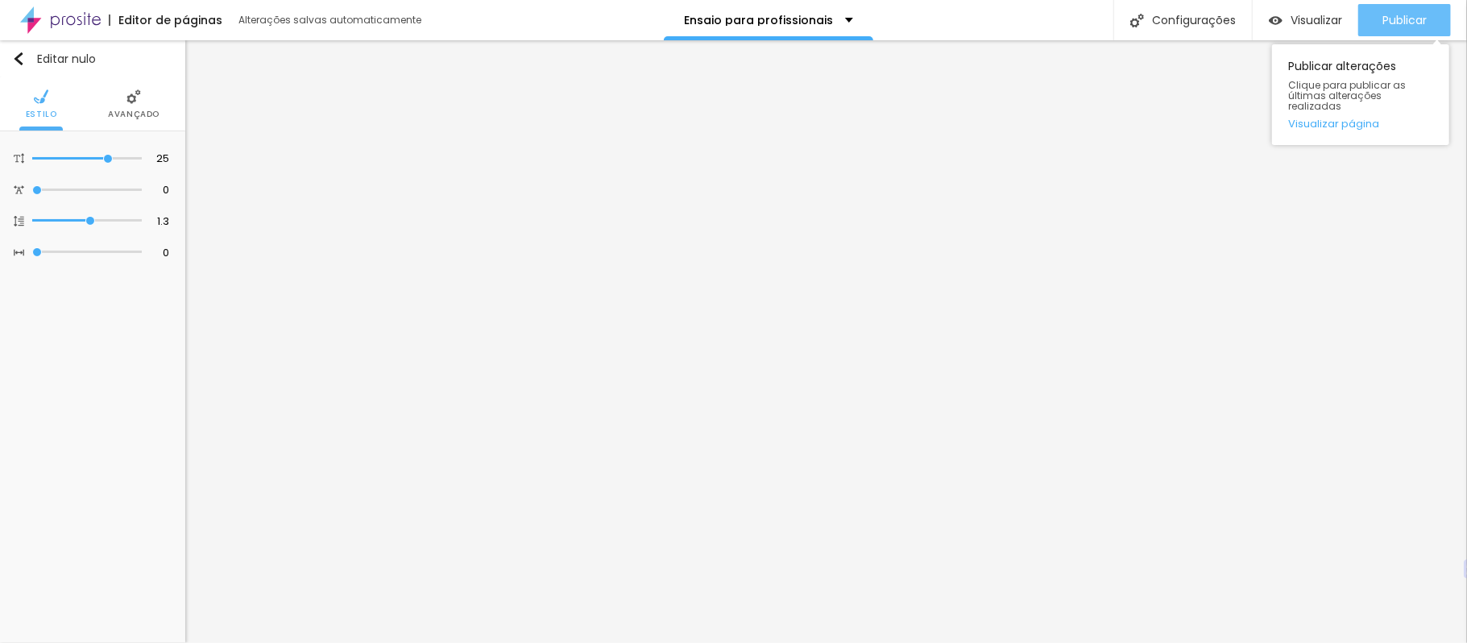
click at [1415, 4] on div "Publicar" at bounding box center [1404, 20] width 44 height 32
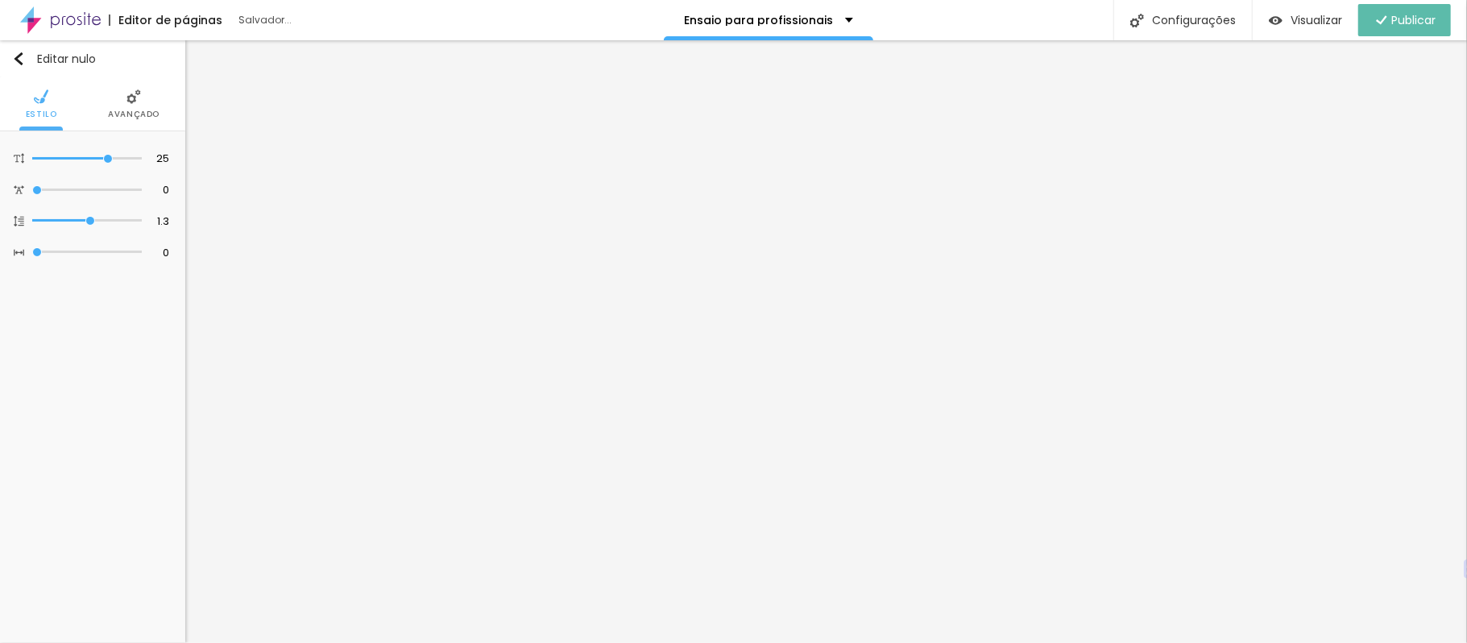
click at [984, 27] on div "Editor de páginas Salvador... Ensaio para profissionais Configurações Configura…" at bounding box center [733, 20] width 1467 height 40
click at [1272, 20] on img "button" at bounding box center [1275, 21] width 14 height 14
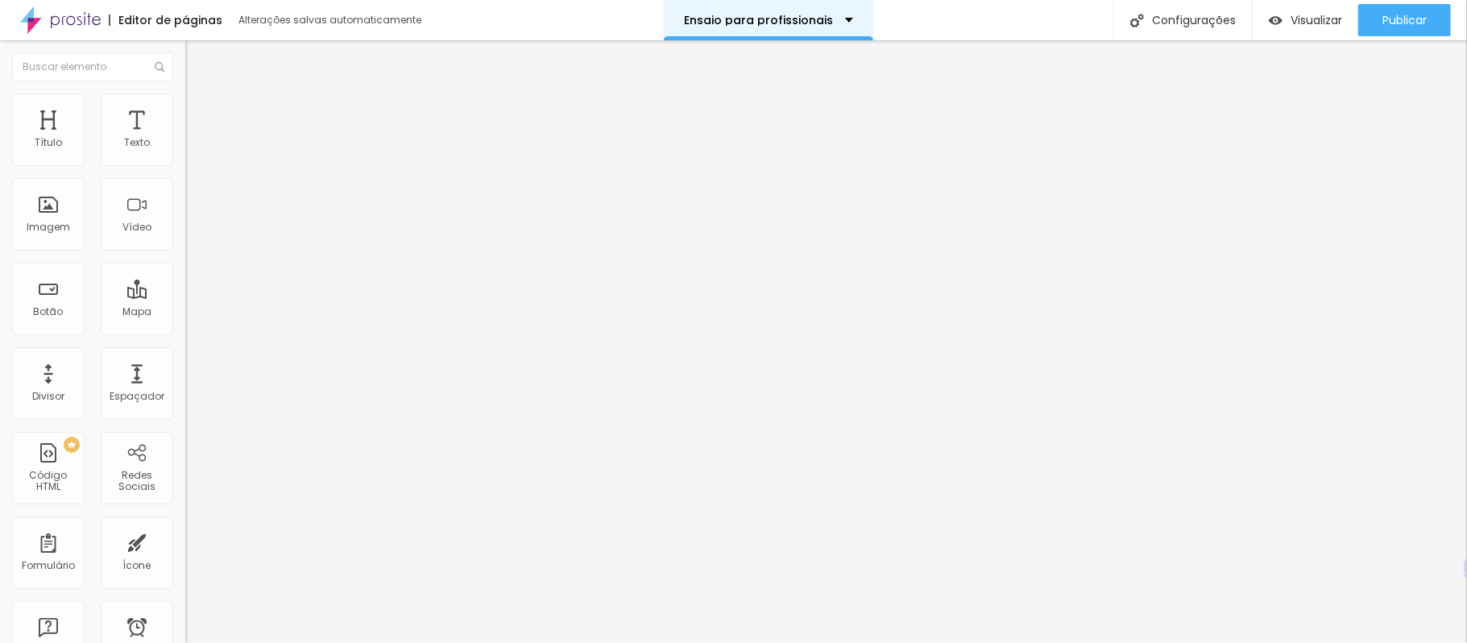
click at [831, 27] on div "Ensaio para profissionais" at bounding box center [768, 20] width 209 height 40
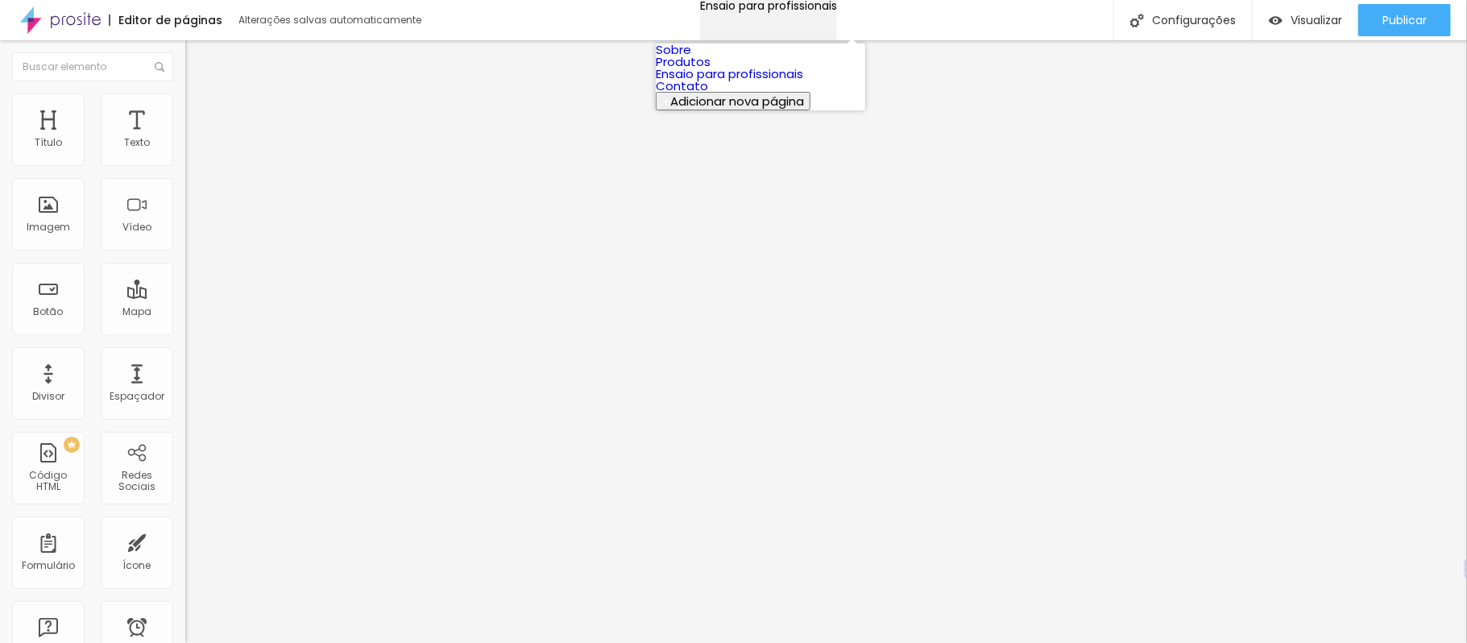
click at [831, 11] on div "Ensaio para profissionais" at bounding box center [768, 5] width 137 height 11
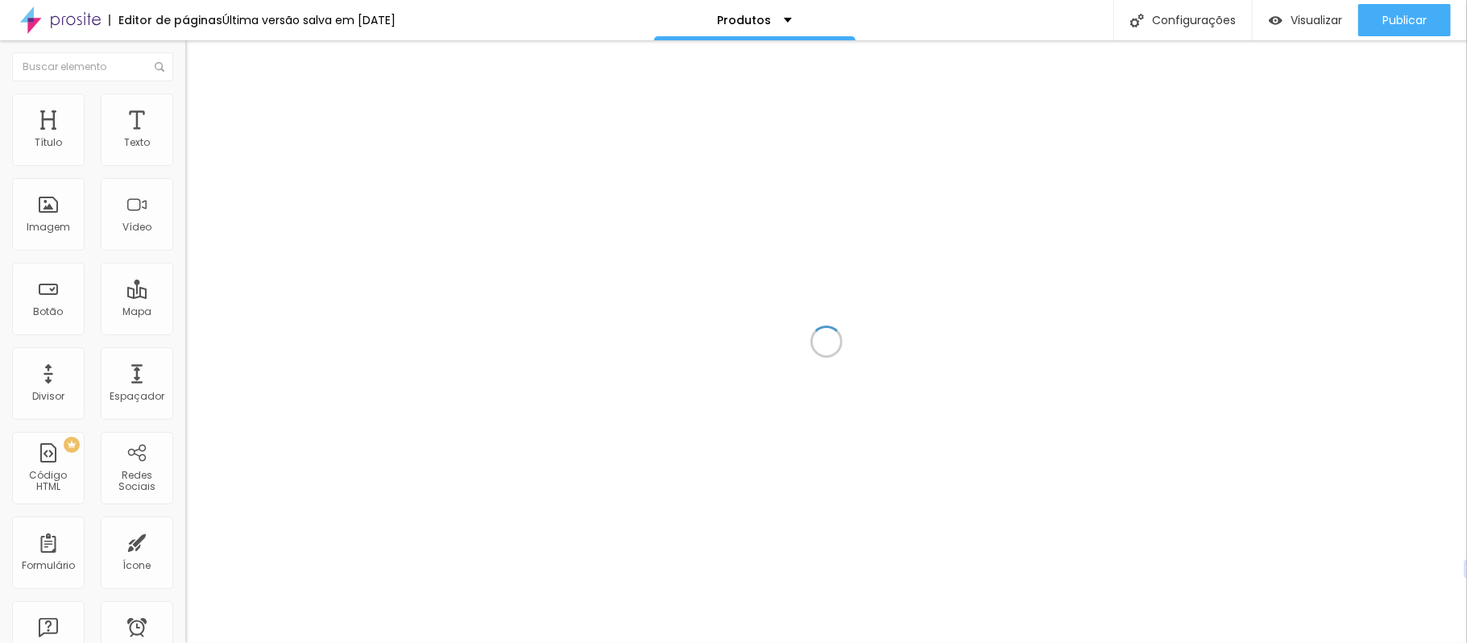
click at [961, 266] on div at bounding box center [825, 341] width 1281 height 602
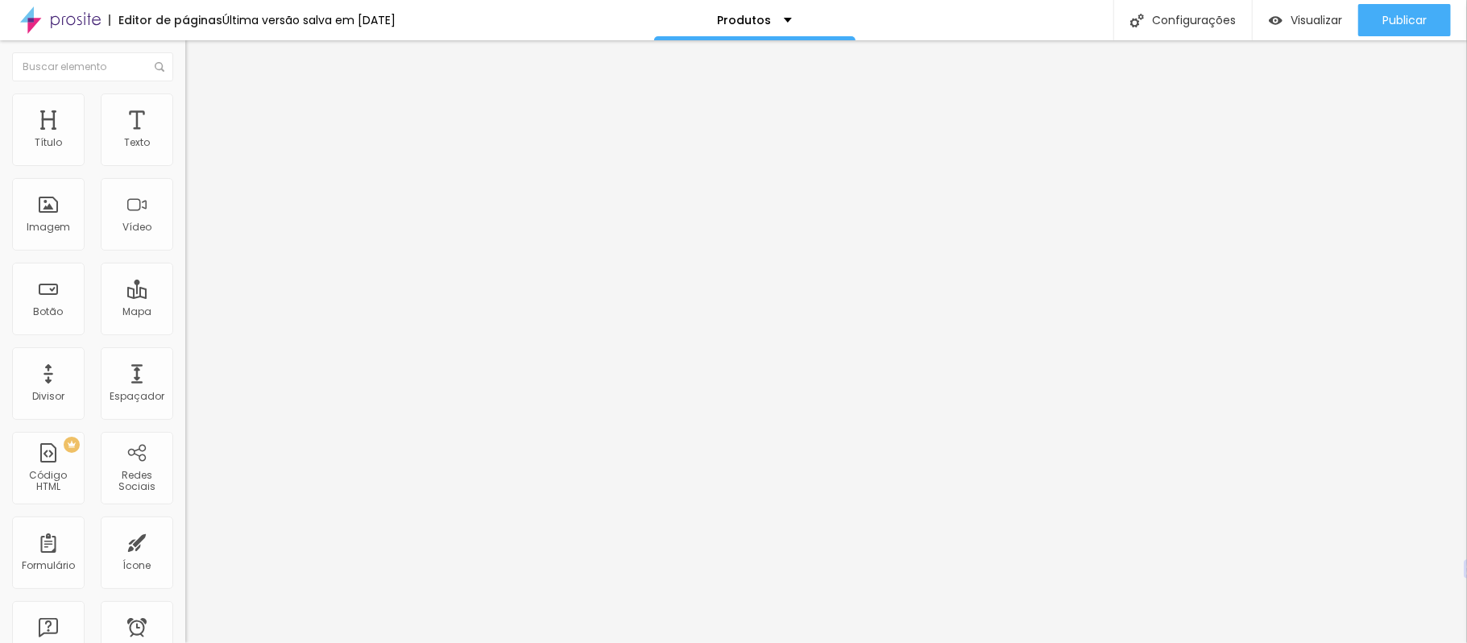
type input "52"
type input "51"
type input "52"
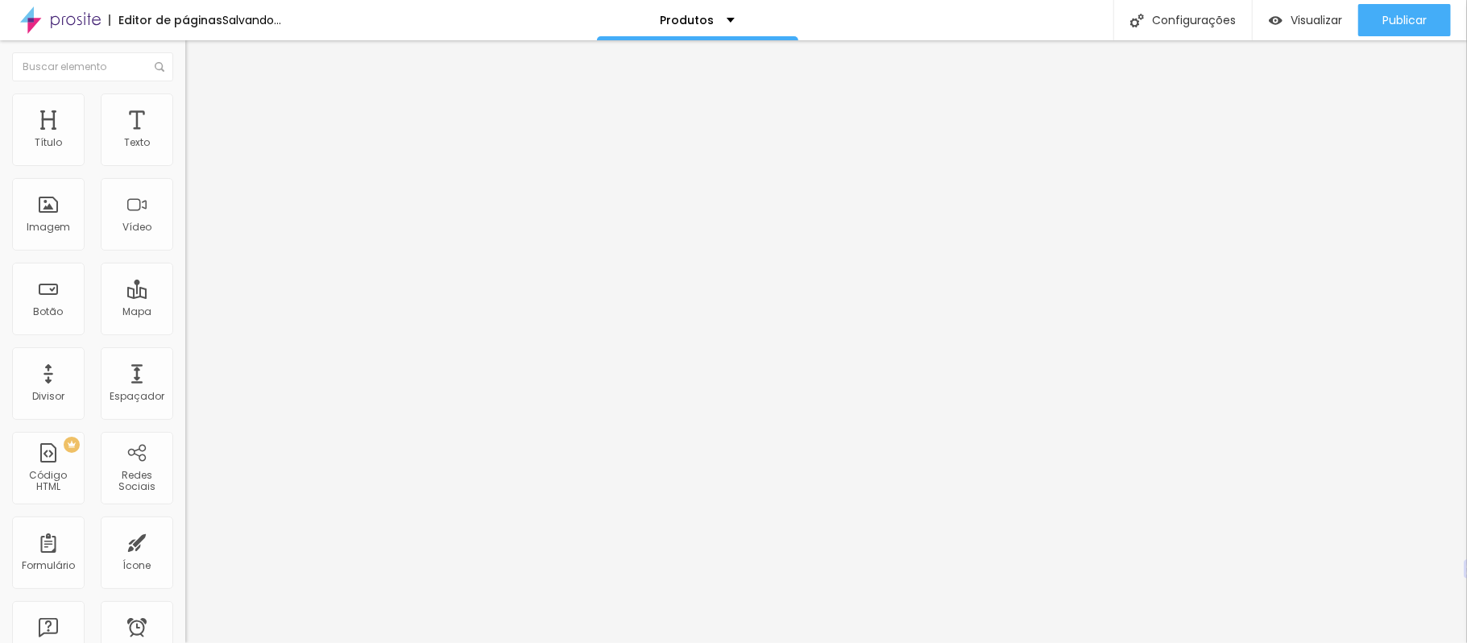
type input "52"
type input "53"
type input "54"
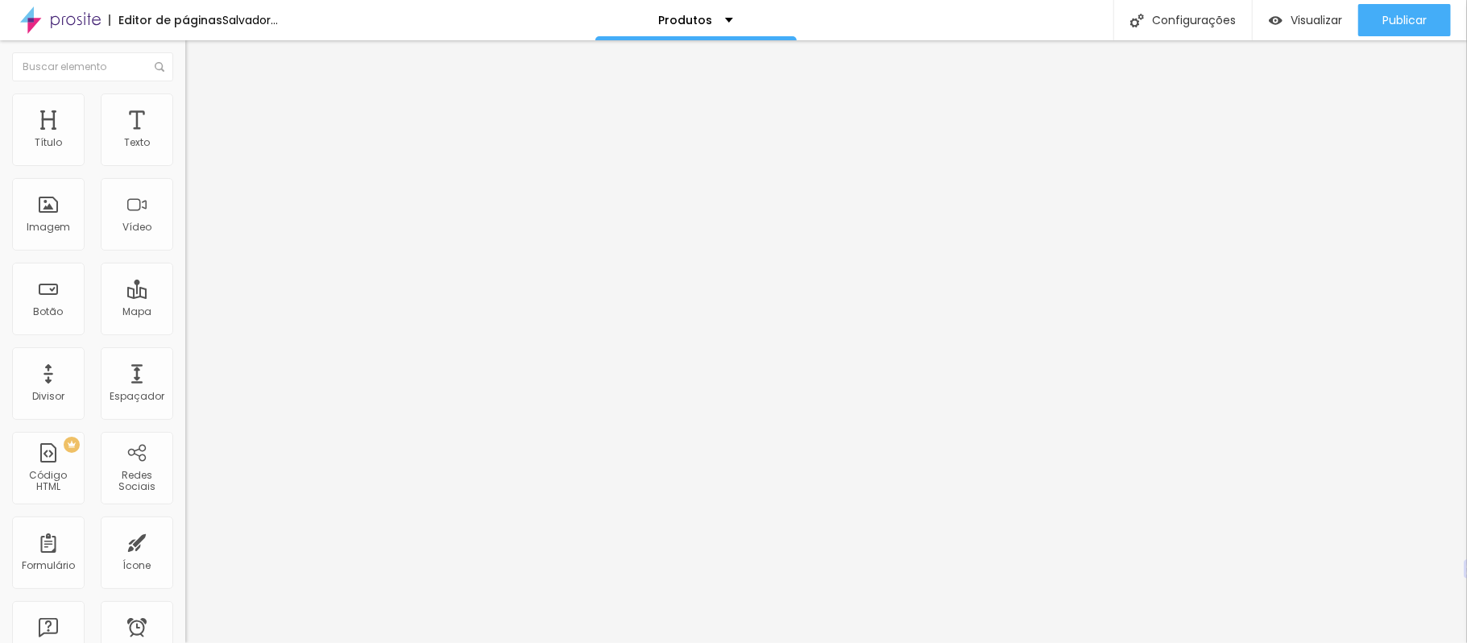
type input "55"
click at [185, 380] on input "range" at bounding box center [237, 386] width 104 height 13
type input "1"
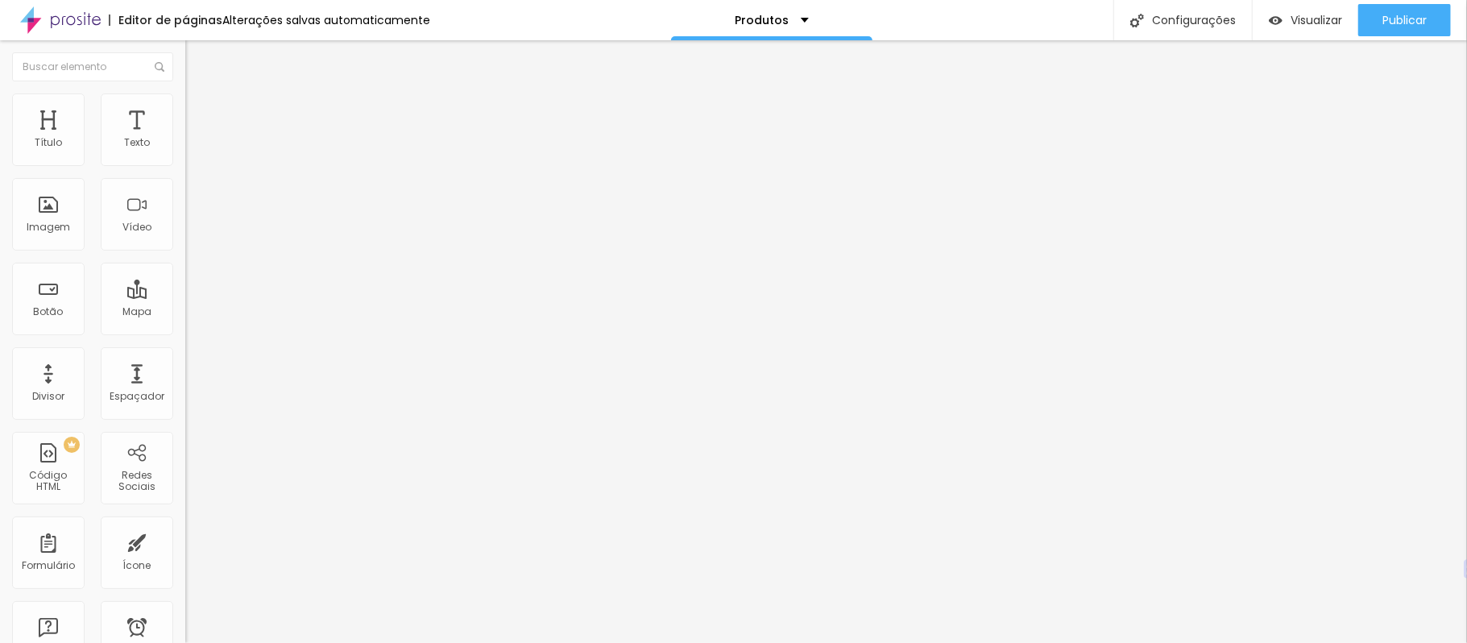
type input "0.9"
type input "1"
type input "1.1"
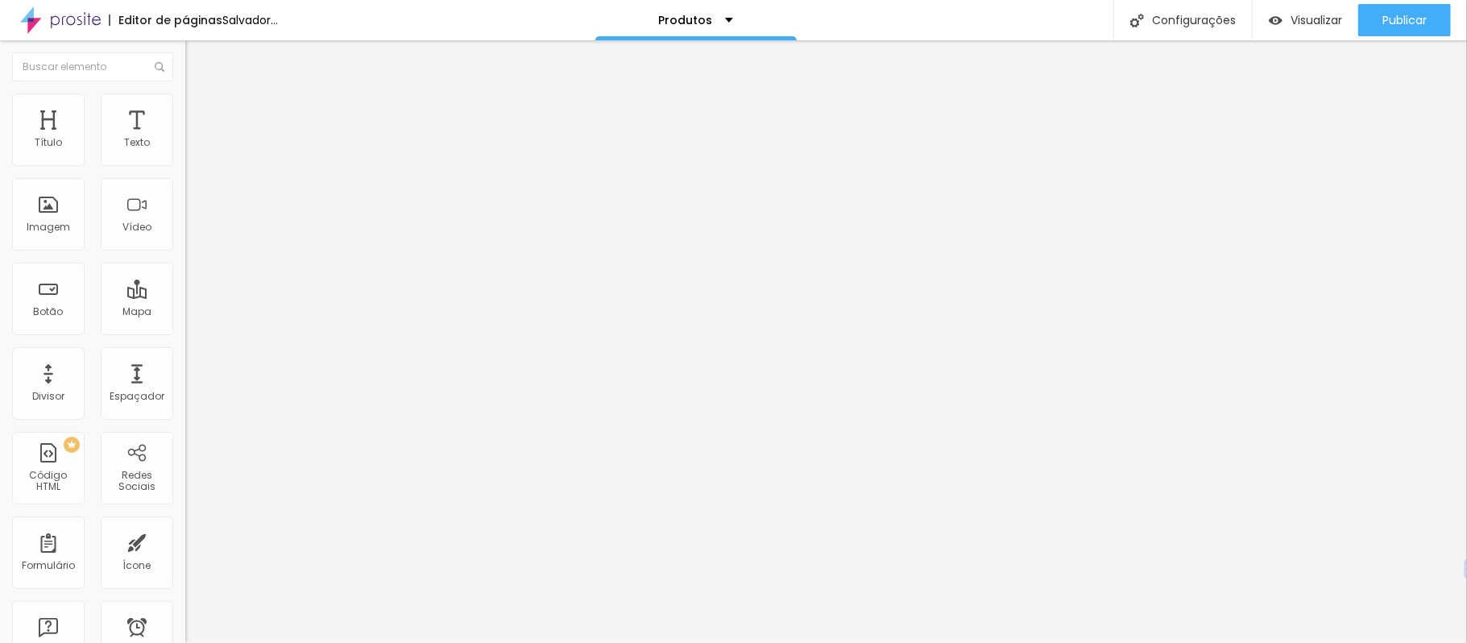
type input "1.1"
type input "1.2"
type input "1.3"
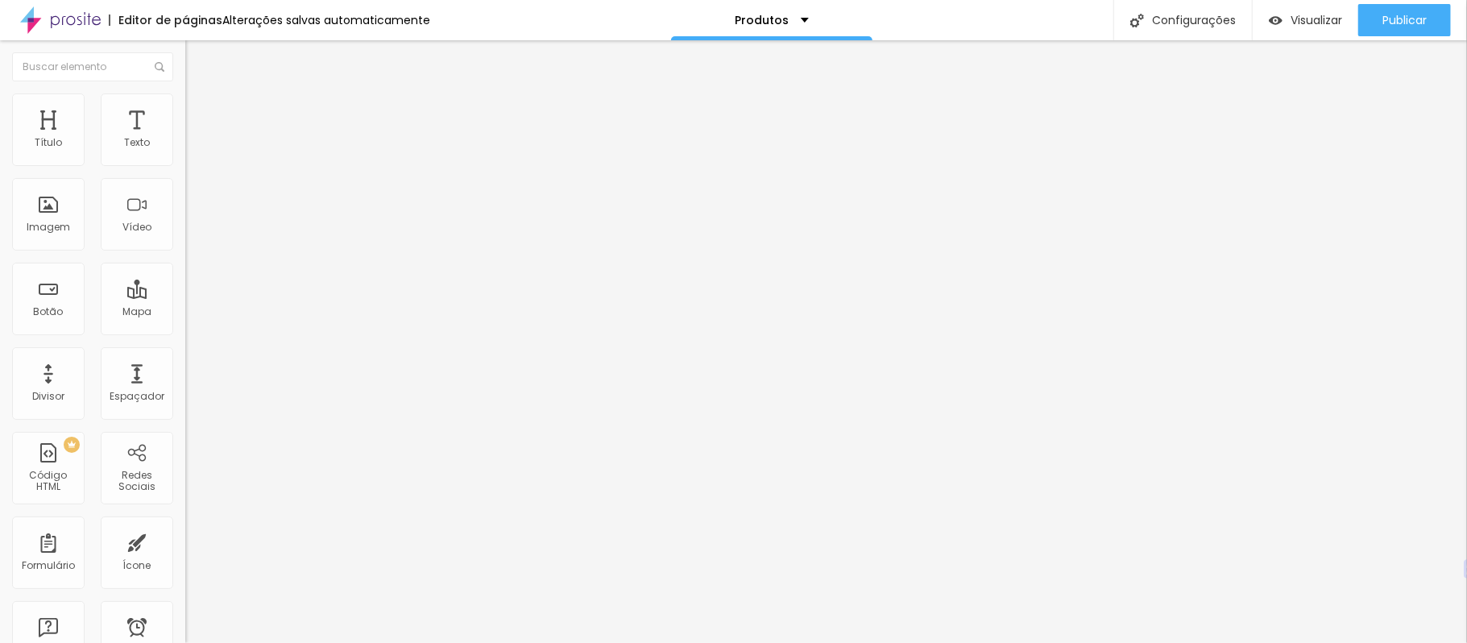
type input "1.4"
type input "1.5"
type input "1.6"
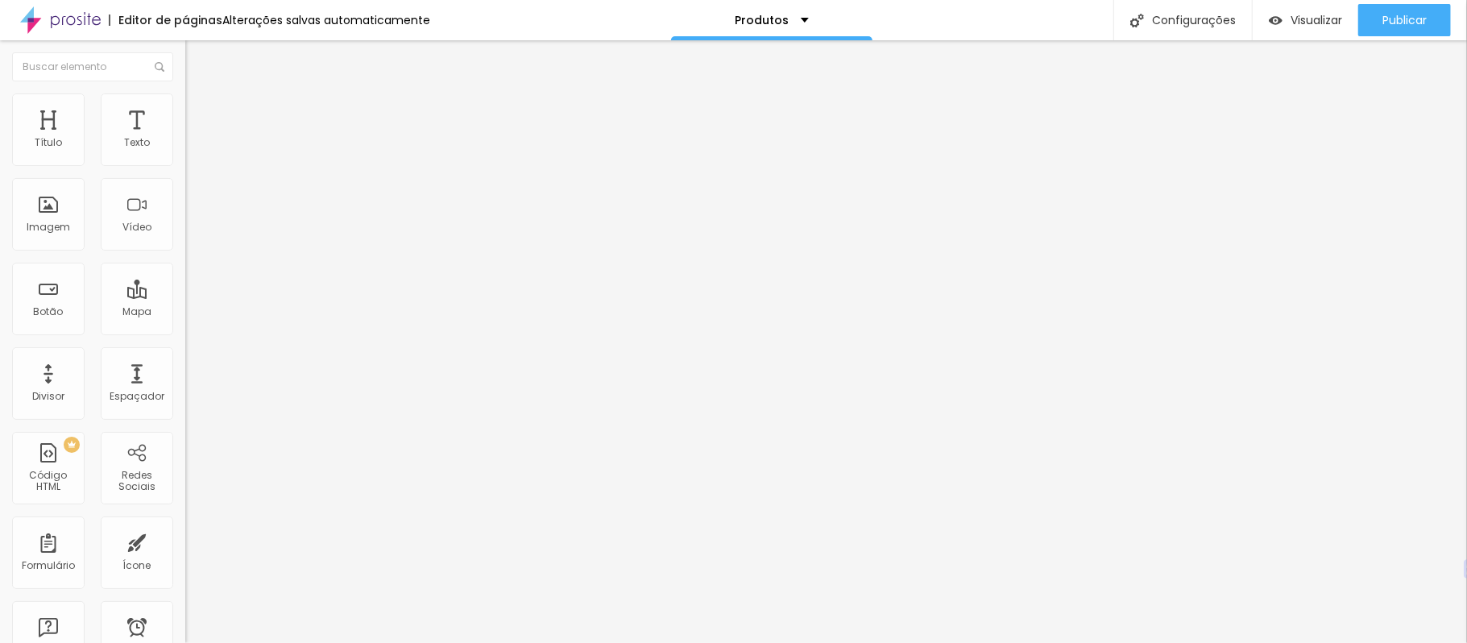
type input "1.6"
type input "1.7"
type input "1.8"
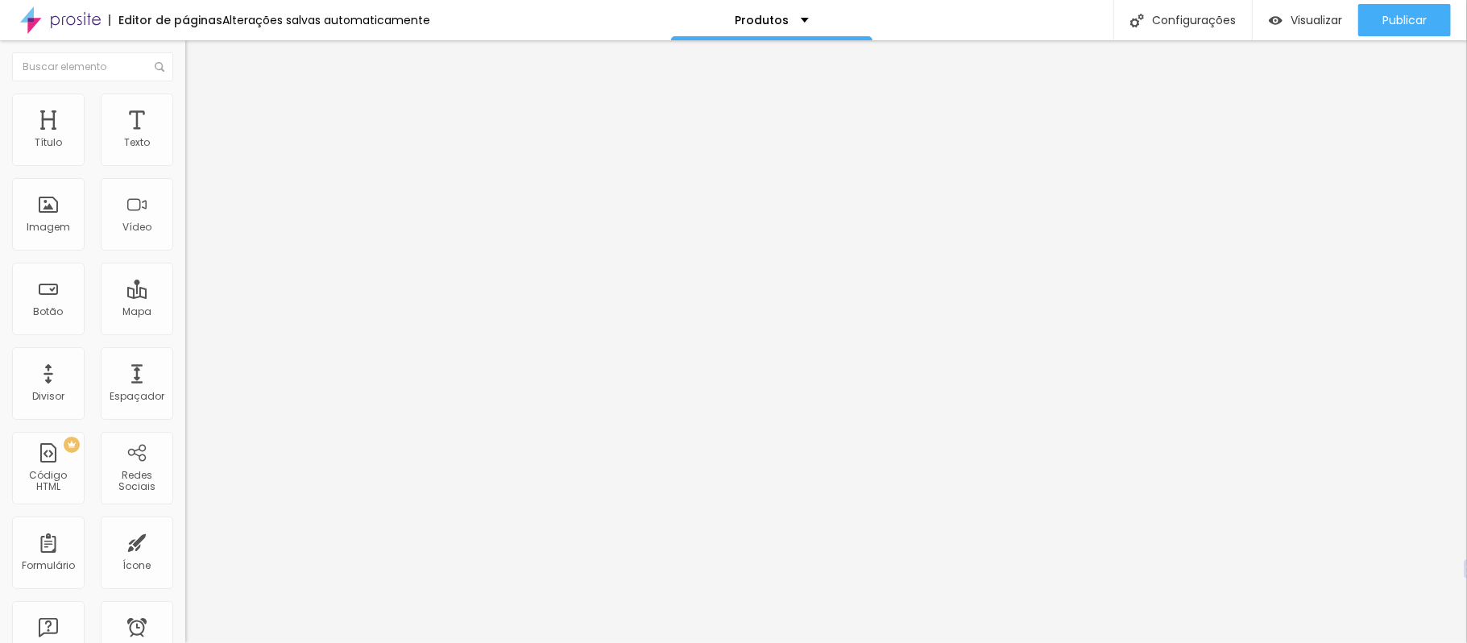
type input "1.7"
type input "1.8"
type input "1.9"
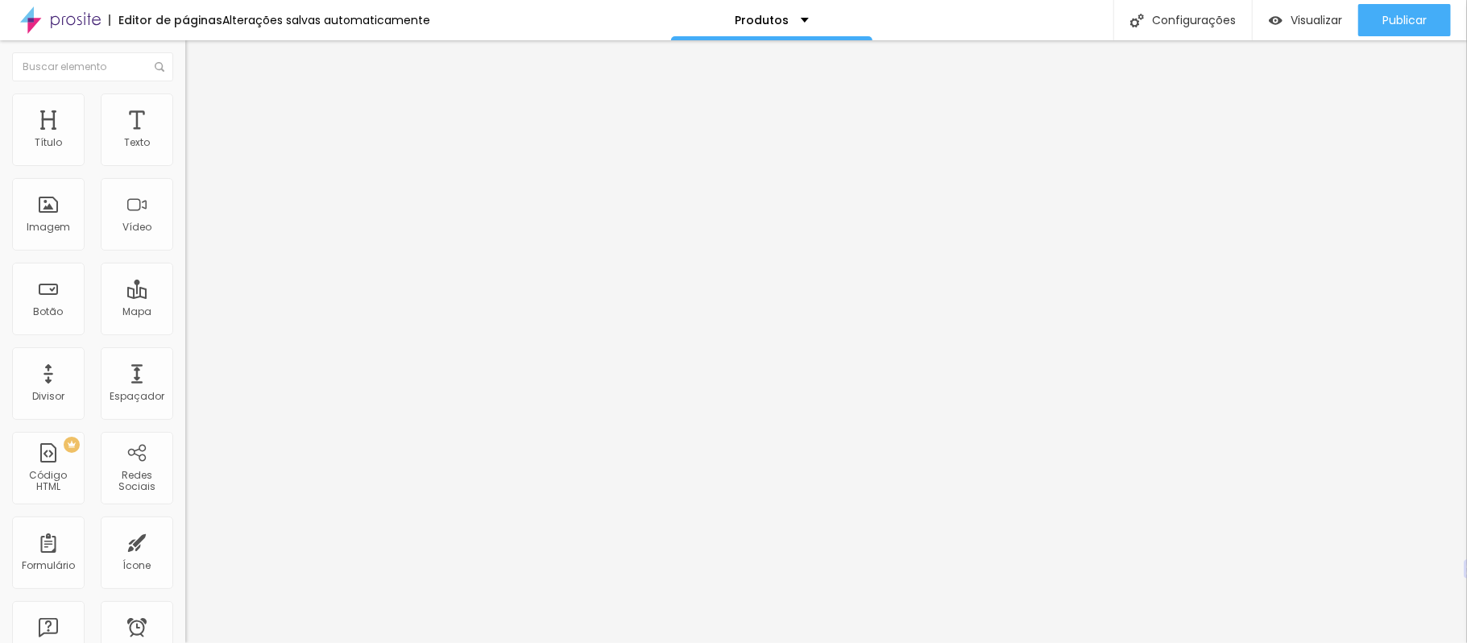
type input "1.9"
type input "2"
type input "1.9"
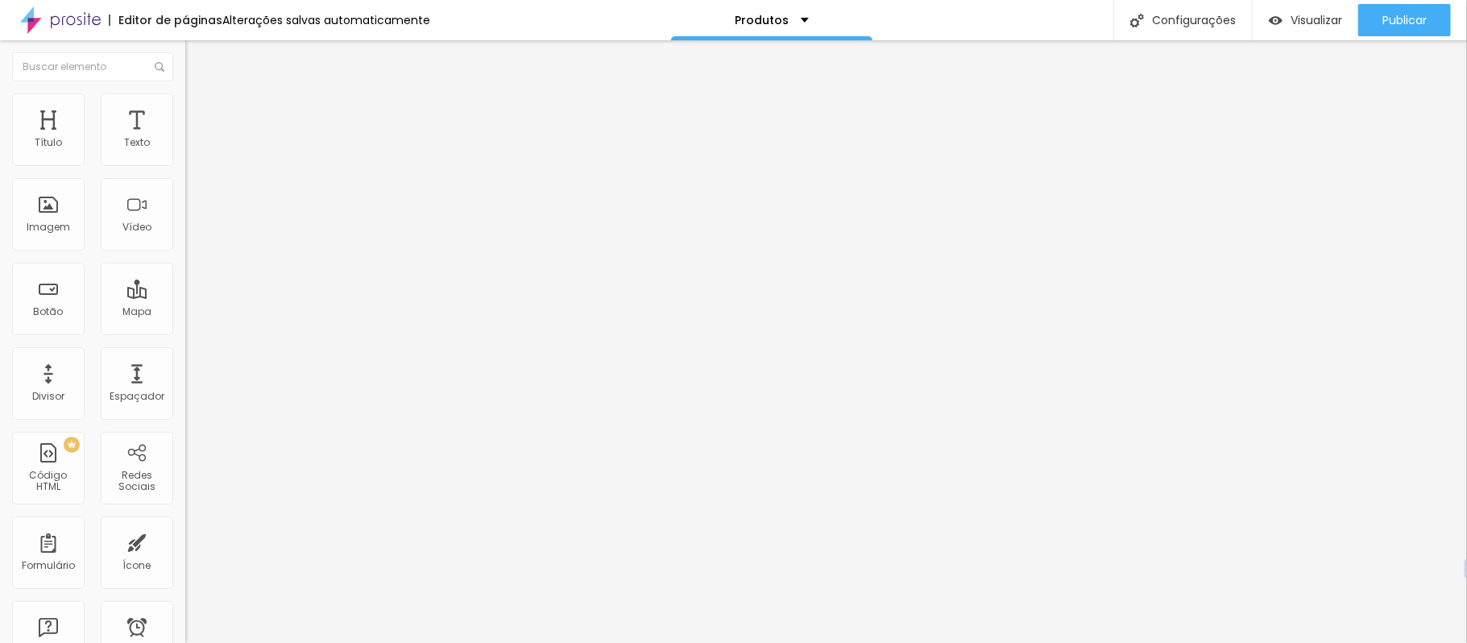
type input "1.8"
drag, startPoint x: 78, startPoint y: 406, endPoint x: 126, endPoint y: 413, distance: 48.1
type input "1.8"
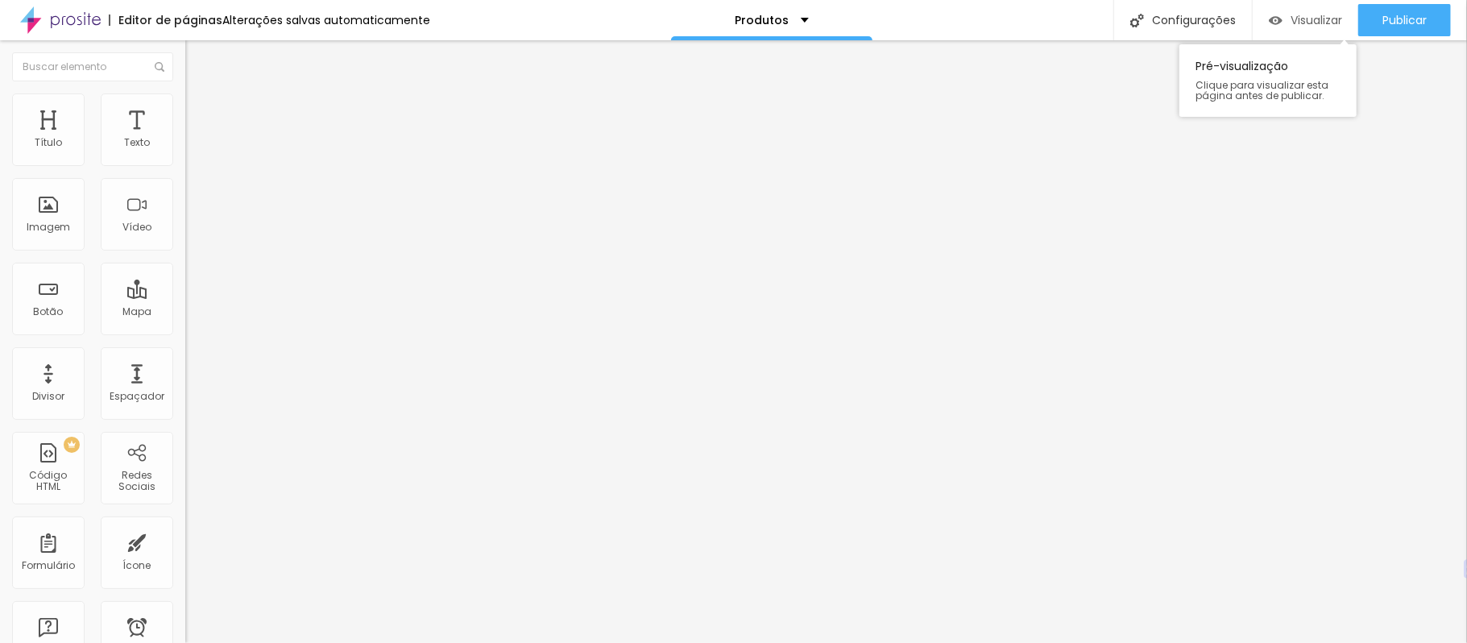
click at [1315, 27] on font "Visualizar" at bounding box center [1316, 20] width 52 height 16
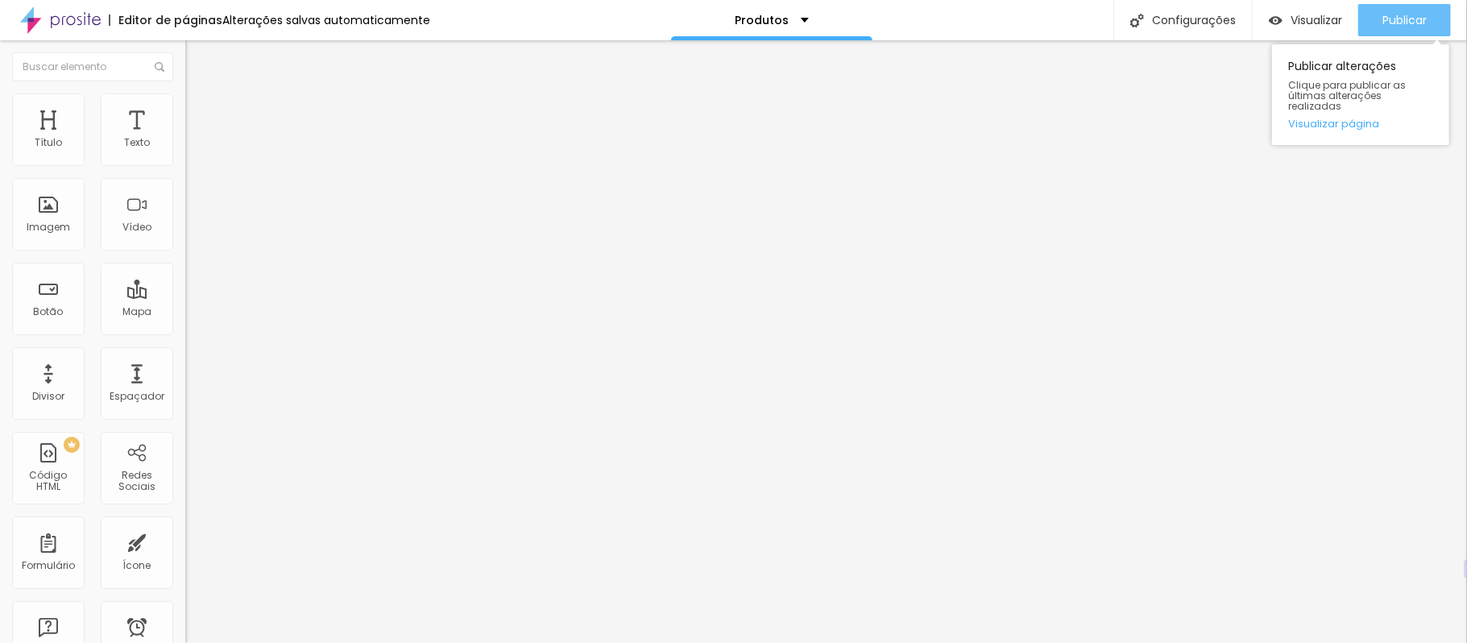
click at [1442, 27] on button "Publicar" at bounding box center [1404, 20] width 93 height 32
